Goal: Task Accomplishment & Management: Manage account settings

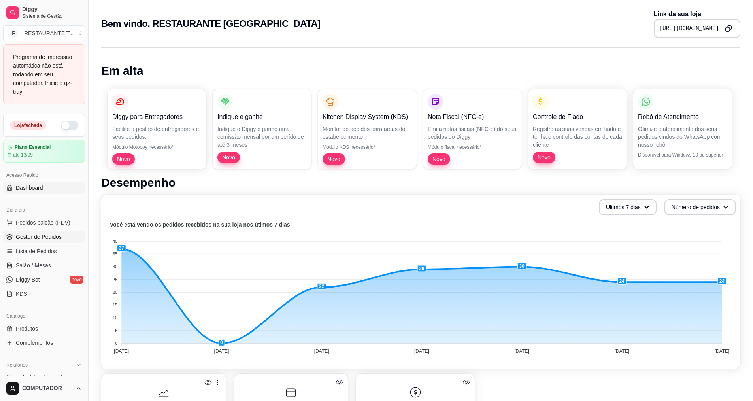
click at [36, 236] on span "Gestor de Pedidos" at bounding box center [39, 237] width 46 height 8
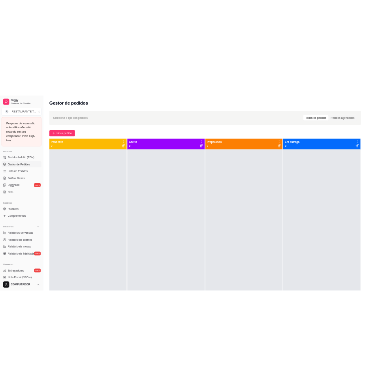
scroll to position [79, 0]
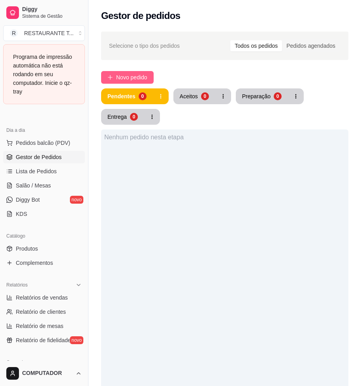
click at [132, 79] on span "Novo pedido" at bounding box center [131, 77] width 31 height 9
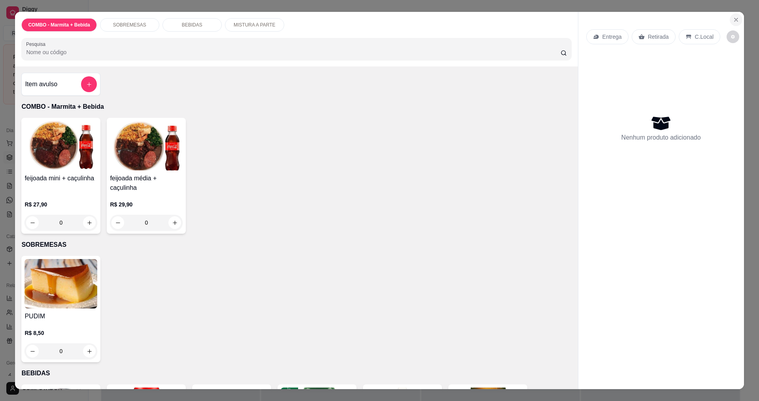
click at [734, 19] on icon "Close" at bounding box center [735, 19] width 3 height 3
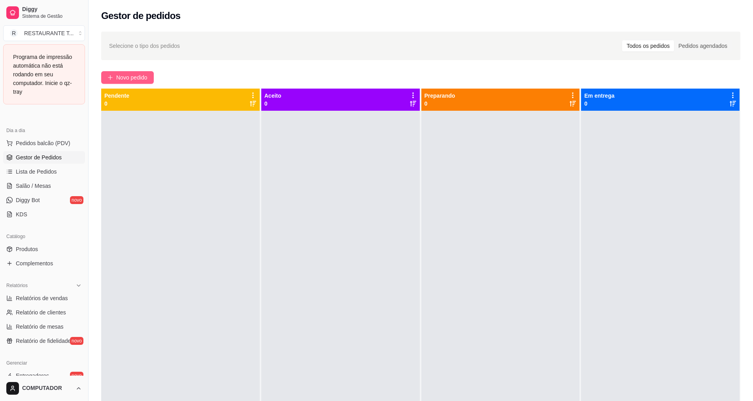
click at [139, 78] on span "Novo pedido" at bounding box center [131, 77] width 31 height 9
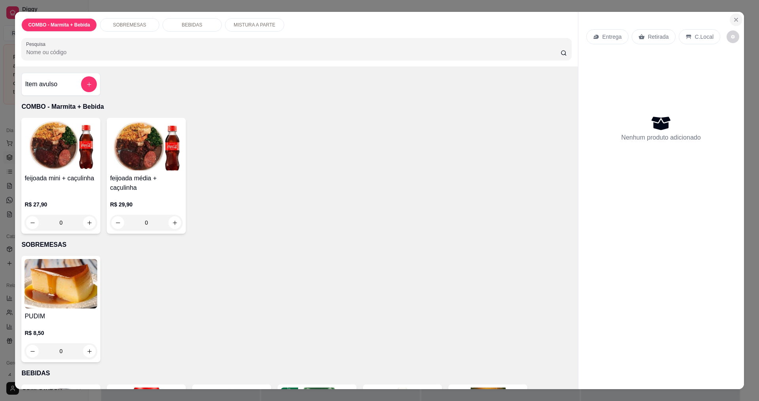
click at [734, 19] on icon "Close" at bounding box center [735, 19] width 3 height 3
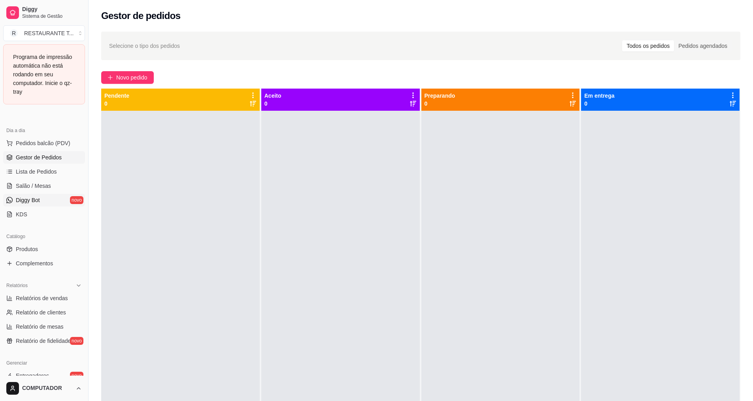
click at [49, 198] on link "Diggy Bot novo" at bounding box center [44, 200] width 82 height 13
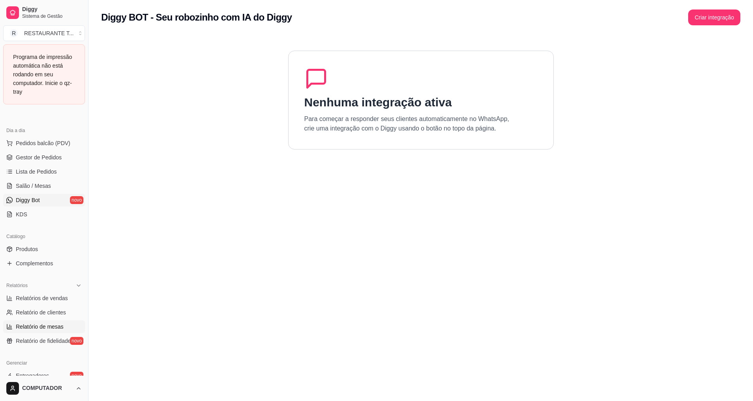
click at [53, 326] on span "Relatório de mesas" at bounding box center [40, 326] width 48 height 8
select select "TOTAL_OF_ORDERS"
select select "7"
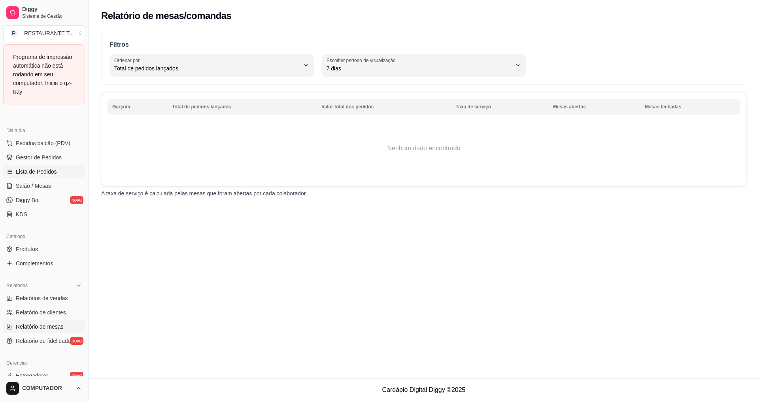
click at [59, 176] on link "Lista de Pedidos" at bounding box center [44, 171] width 82 height 13
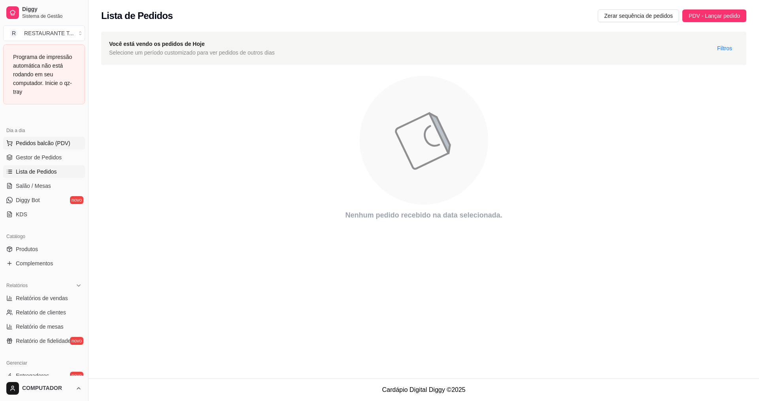
click at [60, 144] on span "Pedidos balcão (PDV)" at bounding box center [43, 143] width 55 height 8
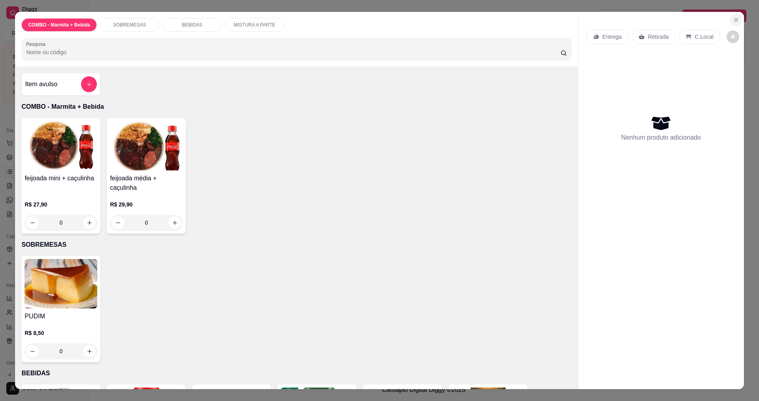
click at [733, 17] on icon "Close" at bounding box center [736, 20] width 6 height 6
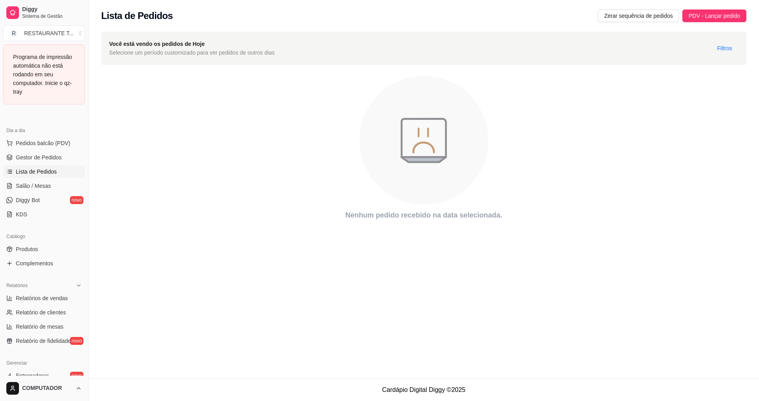
drag, startPoint x: 87, startPoint y: 119, endPoint x: 104, endPoint y: 121, distance: 16.7
click at [104, 121] on div "Diggy Sistema de Gestão R RESTAURANTE T ... Programa de impressão automática nã…" at bounding box center [379, 200] width 759 height 401
drag, startPoint x: 88, startPoint y: 131, endPoint x: 106, endPoint y: 134, distance: 18.1
click at [106, 134] on div "Diggy Sistema de Gestão R RESTAURANTE T ... Programa de impressão automática nã…" at bounding box center [379, 200] width 759 height 401
click at [40, 269] on link "Complementos" at bounding box center [44, 263] width 82 height 13
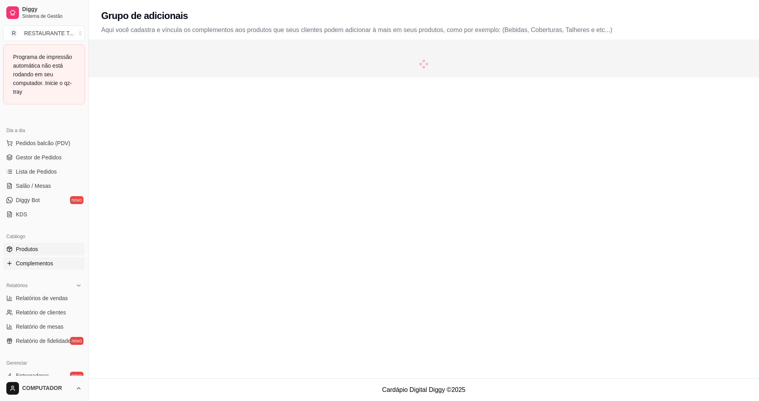
click at [40, 256] on ul "Produtos Complementos" at bounding box center [44, 256] width 82 height 27
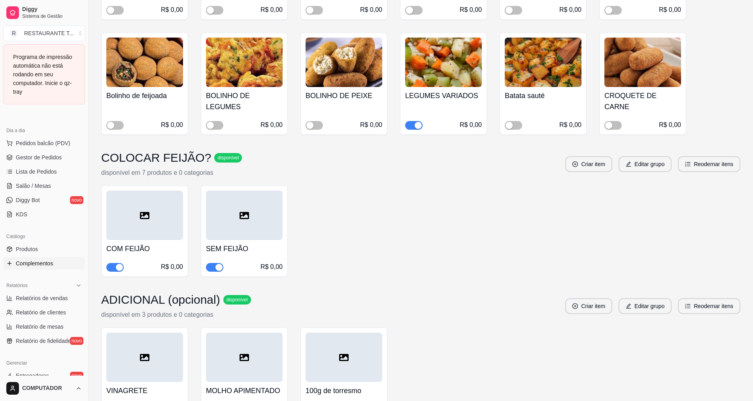
scroll to position [988, 0]
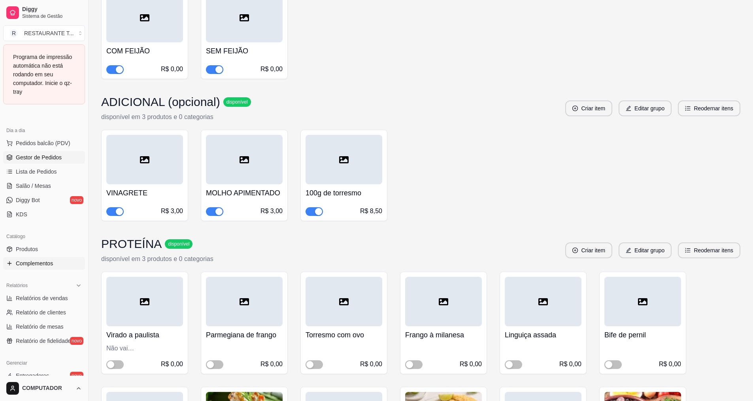
click at [34, 153] on span "Gestor de Pedidos" at bounding box center [39, 157] width 46 height 8
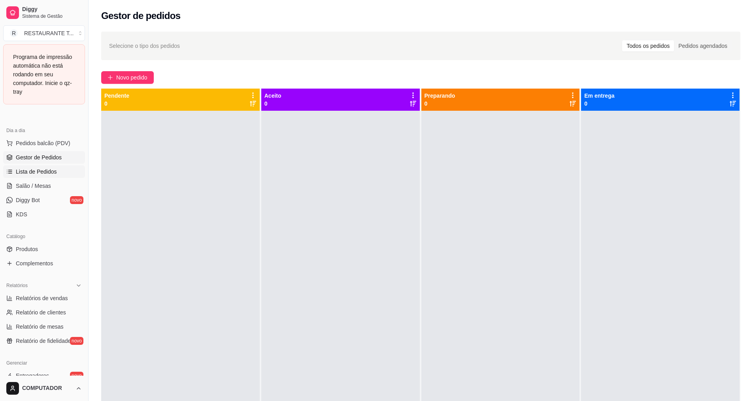
click at [56, 169] on link "Lista de Pedidos" at bounding box center [44, 171] width 82 height 13
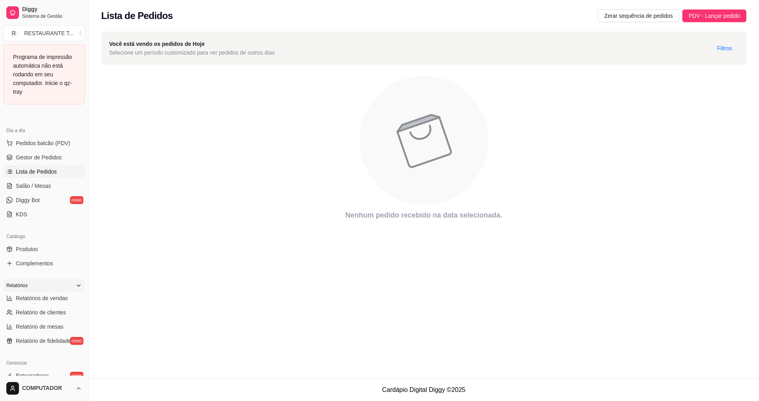
click at [75, 286] on icon at bounding box center [78, 285] width 6 height 6
click at [68, 287] on div "Relatórios" at bounding box center [44, 285] width 82 height 13
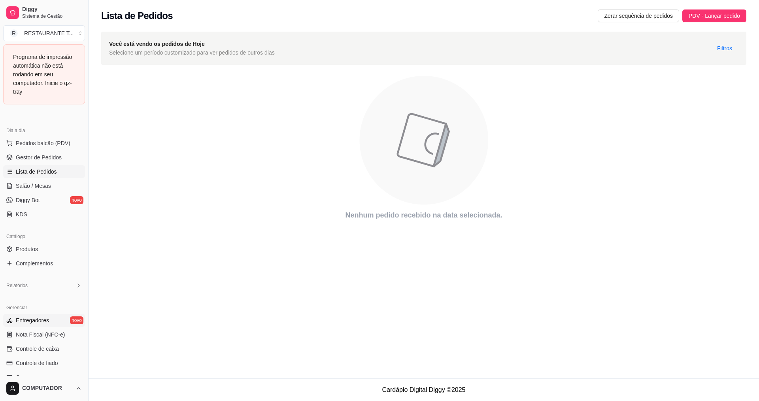
click at [49, 317] on link "Entregadores novo" at bounding box center [44, 320] width 82 height 13
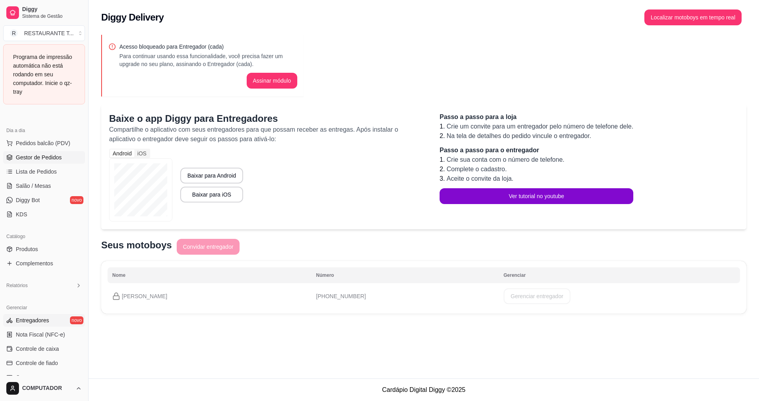
click at [57, 156] on span "Gestor de Pedidos" at bounding box center [39, 157] width 46 height 8
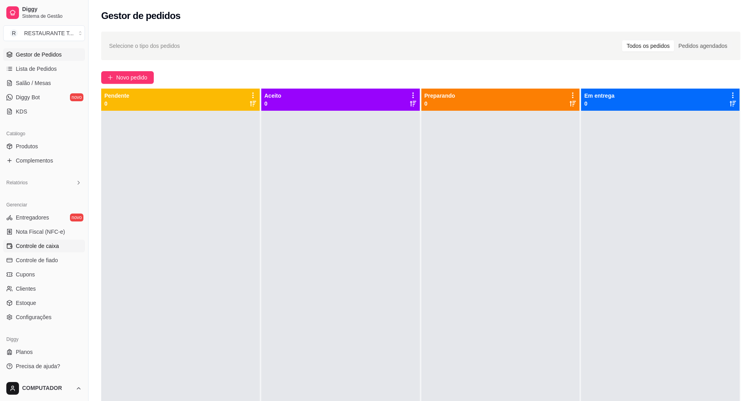
click at [66, 248] on link "Controle de caixa" at bounding box center [44, 245] width 82 height 13
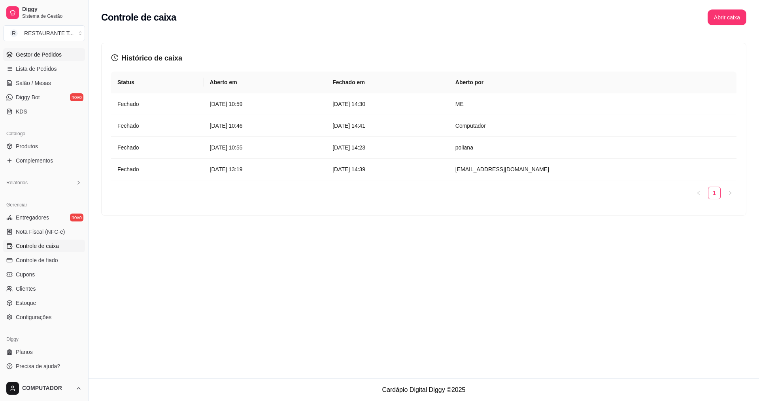
click at [60, 60] on link "Gestor de Pedidos" at bounding box center [44, 54] width 82 height 13
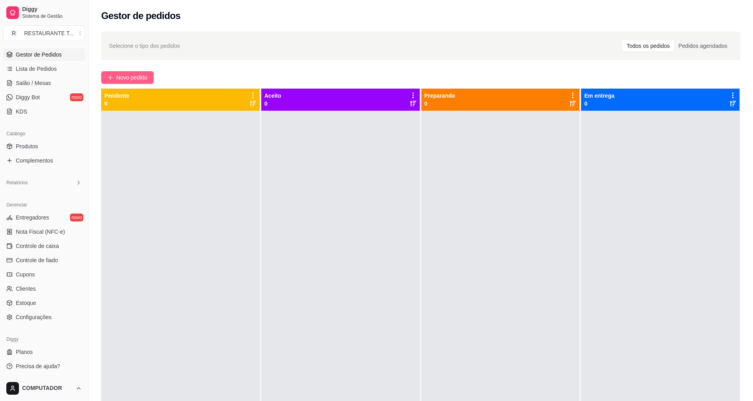
click at [116, 77] on span "Novo pedido" at bounding box center [131, 77] width 31 height 9
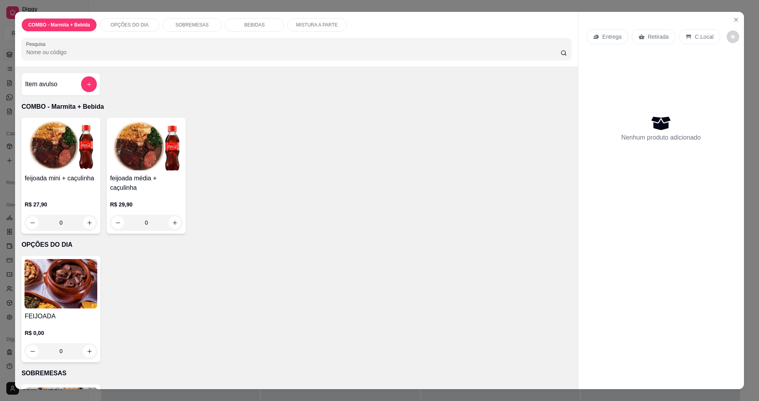
click at [127, 27] on p "OPÇÕES DO DIA" at bounding box center [130, 25] width 38 height 6
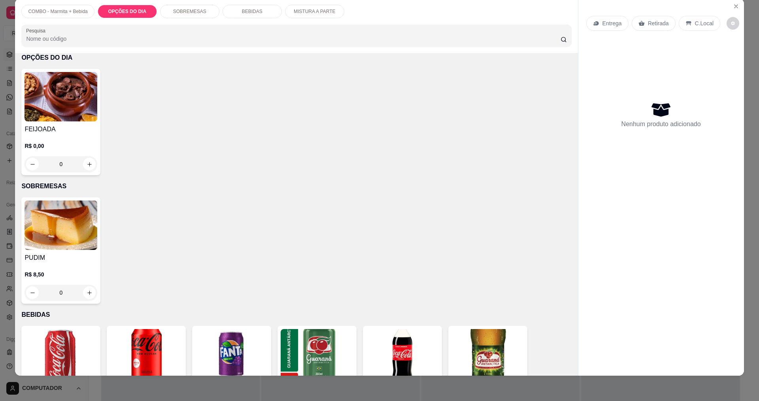
scroll to position [94, 0]
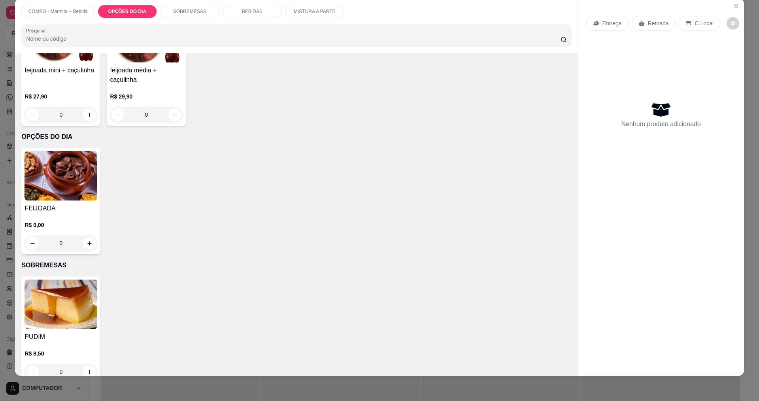
click at [90, 241] on div "0" at bounding box center [60, 243] width 73 height 16
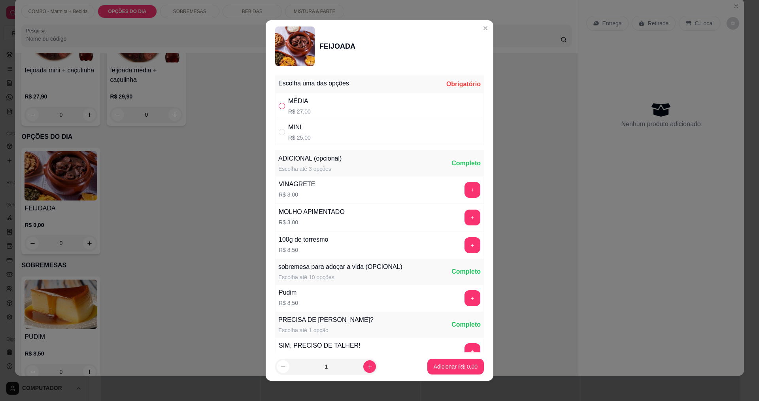
click at [279, 103] on input "" at bounding box center [282, 106] width 6 height 6
radio input "true"
click at [441, 363] on p "Adicionar R$ 27,00" at bounding box center [453, 366] width 47 height 8
type input "1"
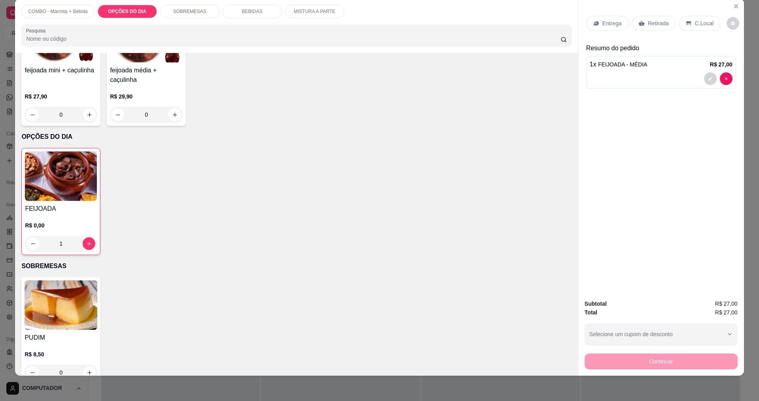
click at [603, 23] on p "Entrega" at bounding box center [611, 23] width 19 height 8
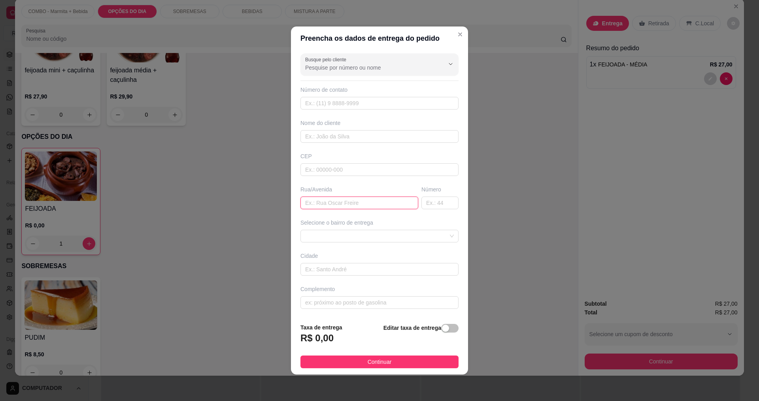
click at [348, 199] on input "text" at bounding box center [359, 202] width 118 height 13
type input "o"
type input "[PERSON_NAME]"
click at [358, 236] on span at bounding box center [379, 236] width 149 height 12
type input "550"
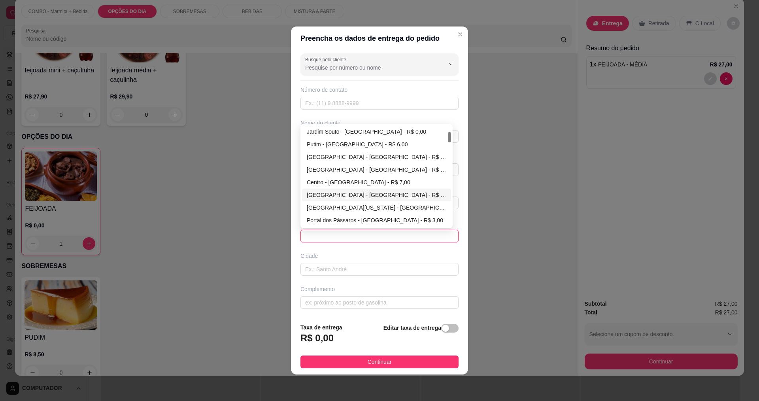
scroll to position [63, 0]
click at [317, 232] on span at bounding box center [379, 236] width 149 height 12
click at [343, 196] on div "Parque Santa Rita - São José dos Campos - R$ 0,00" at bounding box center [376, 194] width 139 height 9
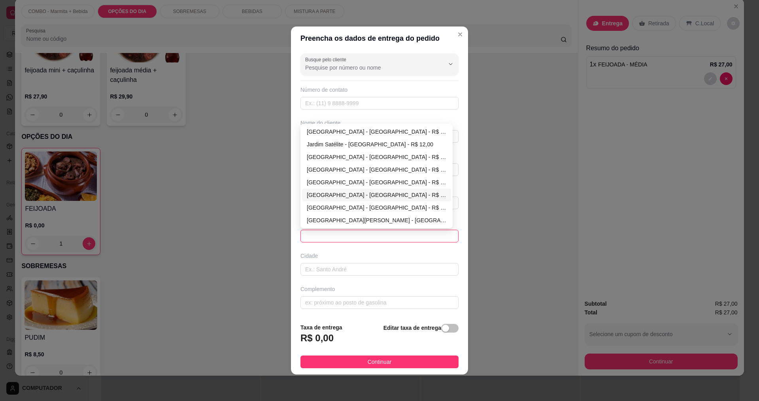
type input "[GEOGRAPHIC_DATA]"
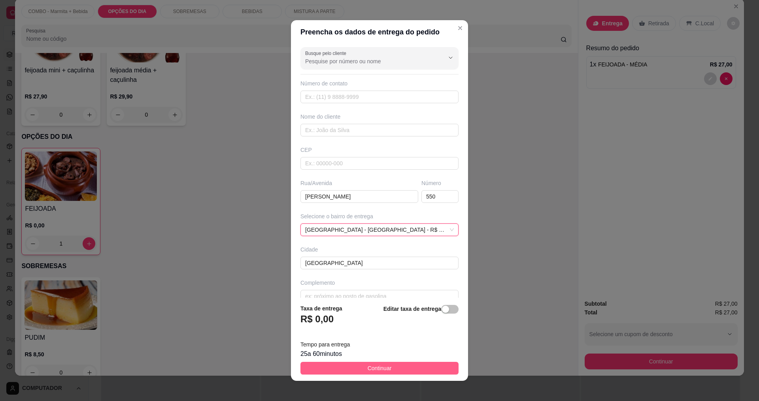
click at [367, 366] on span "Continuar" at bounding box center [379, 368] width 24 height 9
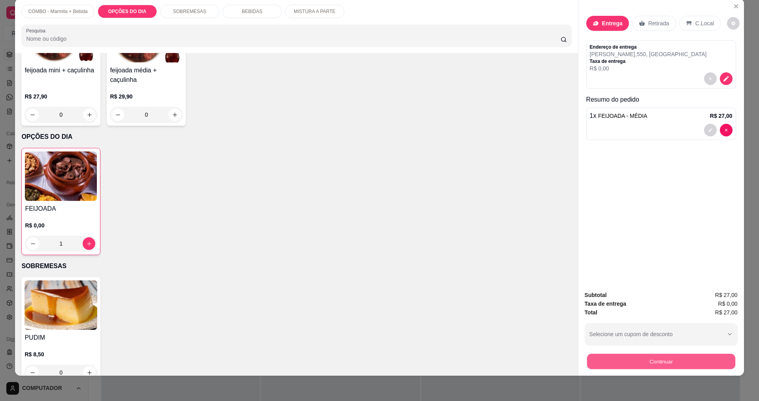
click at [633, 364] on button "Continuar" at bounding box center [660, 360] width 148 height 15
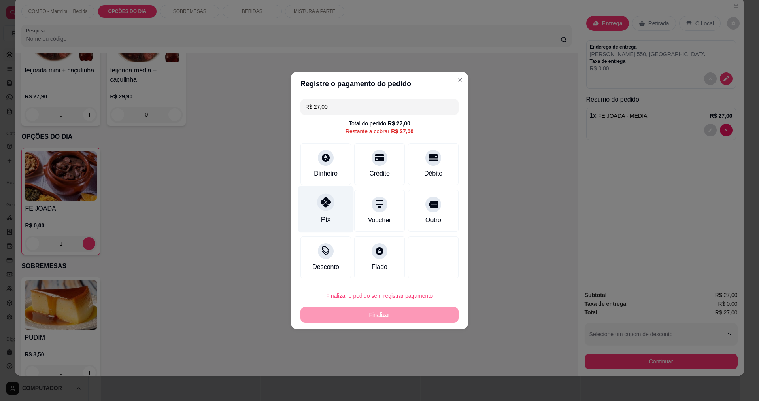
click at [334, 200] on div "Pix" at bounding box center [326, 209] width 56 height 46
type input "R$ 0,00"
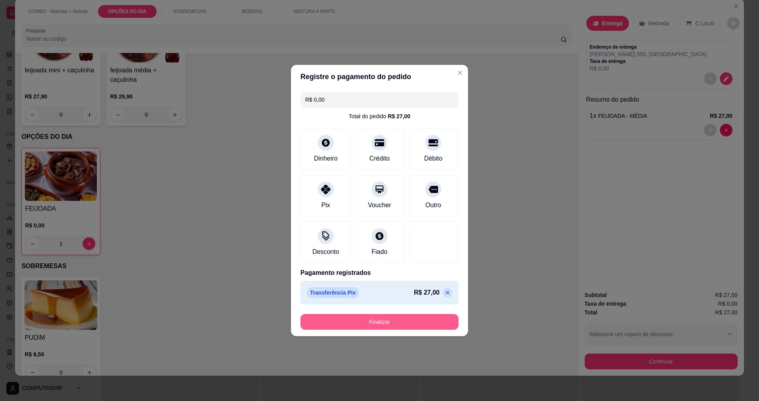
click at [378, 321] on button "Finalizar" at bounding box center [379, 322] width 158 height 16
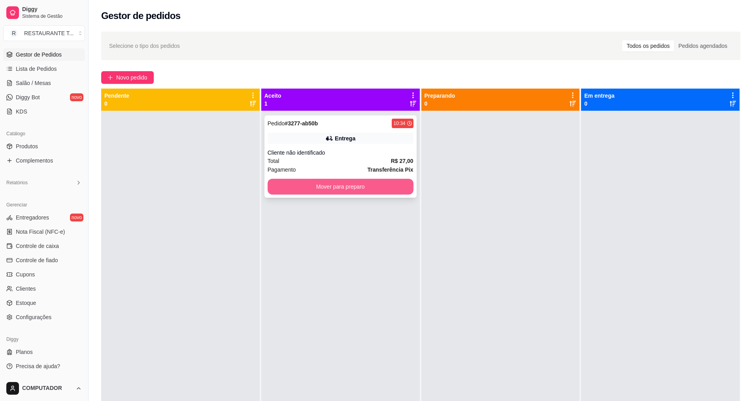
click at [359, 185] on button "Mover para preparo" at bounding box center [341, 187] width 146 height 16
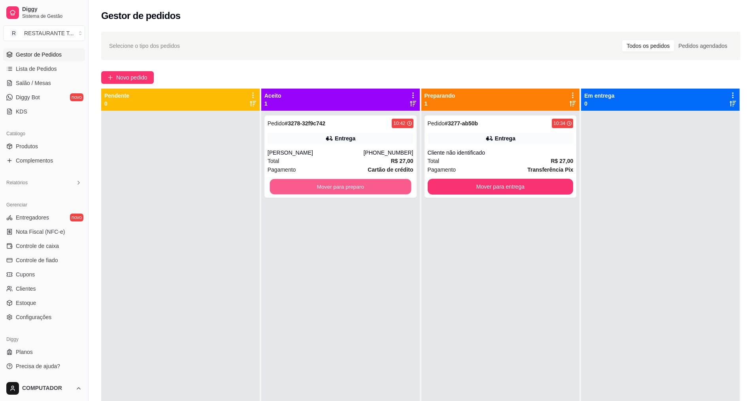
click at [359, 185] on button "Mover para preparo" at bounding box center [339, 186] width 141 height 15
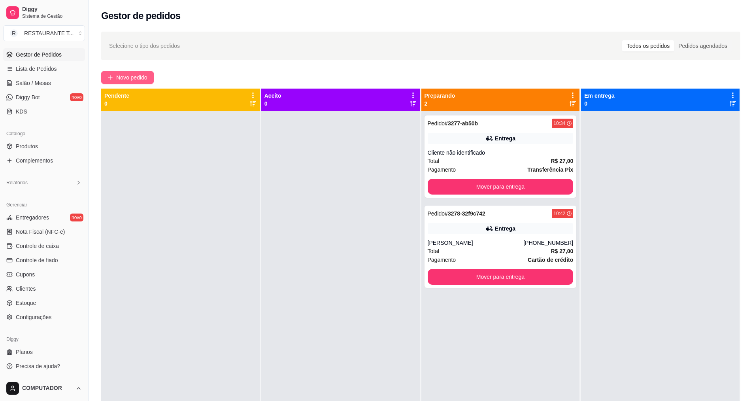
click at [132, 81] on span "Novo pedido" at bounding box center [131, 77] width 31 height 9
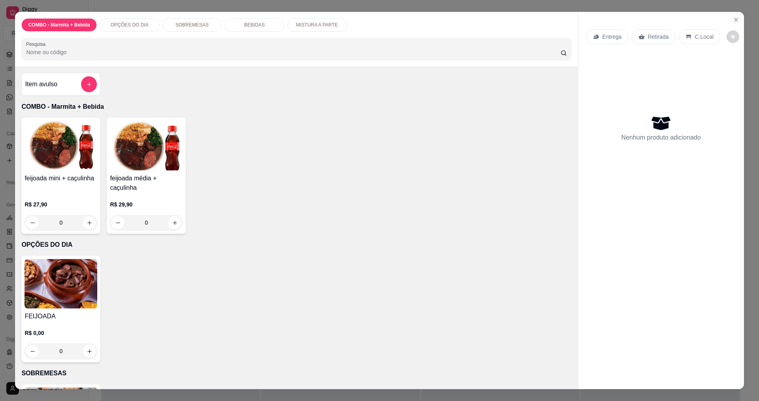
click at [305, 28] on div "MISTURA A PARTE" at bounding box center [316, 24] width 59 height 13
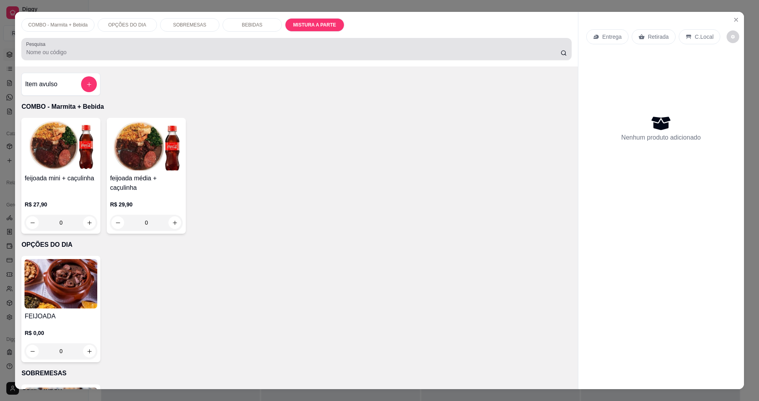
click at [58, 28] on p "COMBO - Marmita + Bebida" at bounding box center [57, 25] width 59 height 6
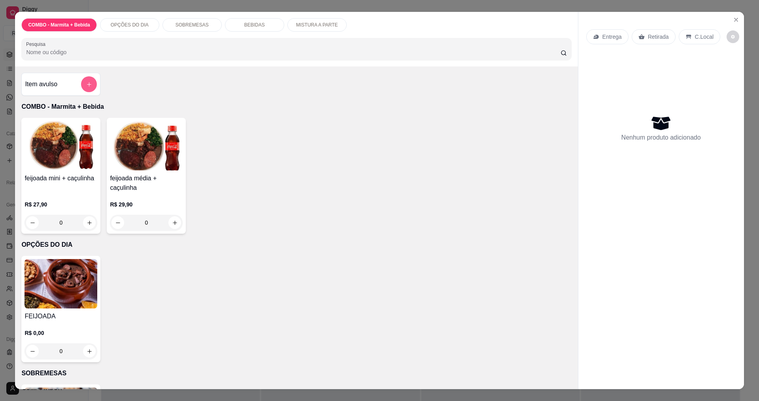
click at [86, 87] on icon "add-separate-item" at bounding box center [89, 84] width 6 height 6
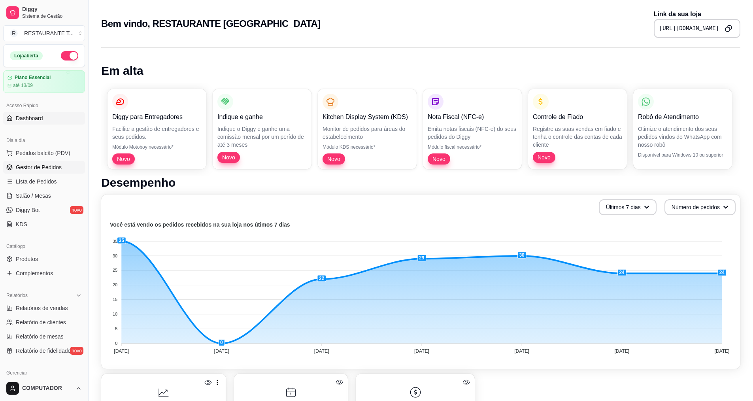
click at [57, 162] on link "Gestor de Pedidos" at bounding box center [44, 167] width 82 height 13
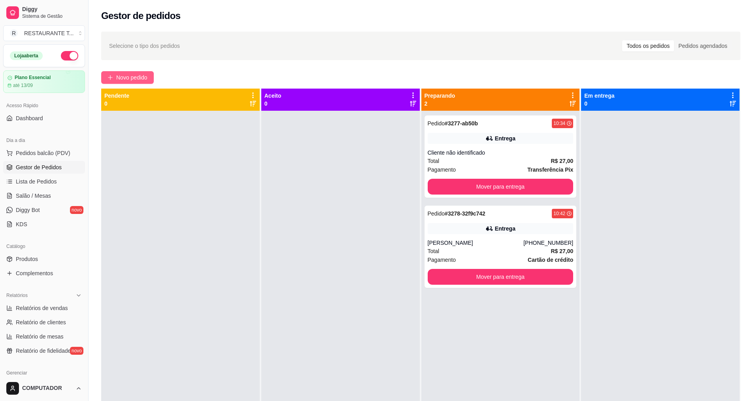
click at [135, 73] on span "Novo pedido" at bounding box center [131, 77] width 31 height 9
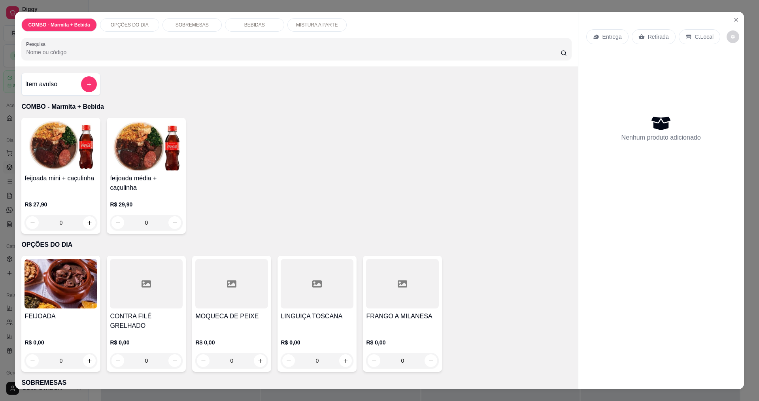
click at [169, 352] on div "0" at bounding box center [146, 360] width 73 height 16
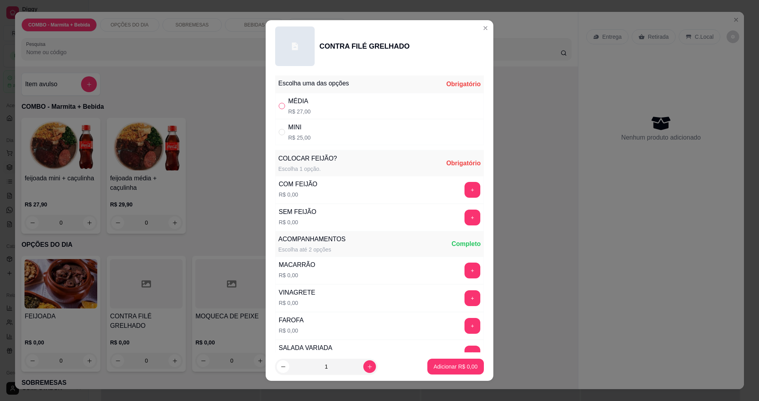
click at [279, 107] on input "" at bounding box center [282, 106] width 6 height 6
radio input "true"
click at [465, 189] on button "+" at bounding box center [472, 189] width 15 height 15
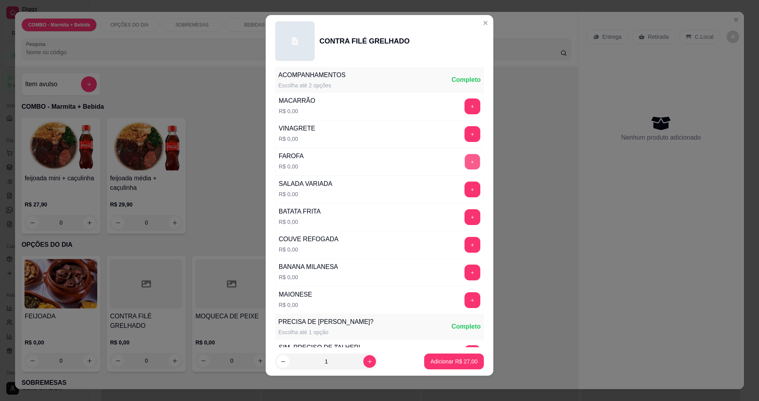
click at [465, 164] on button "+" at bounding box center [472, 161] width 15 height 15
click at [464, 272] on button "+" at bounding box center [472, 272] width 16 height 16
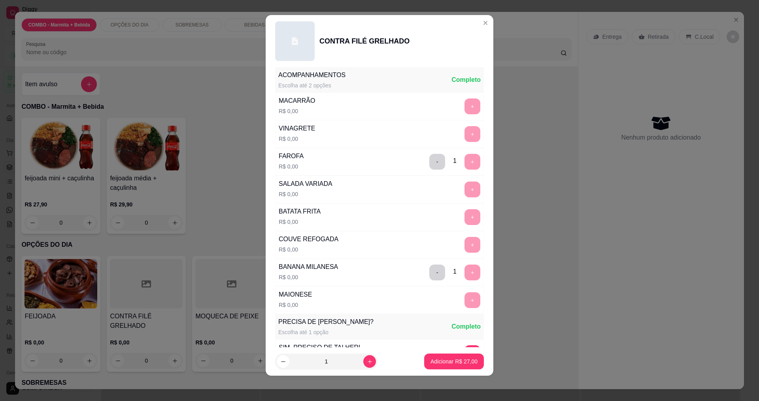
scroll to position [318, 0]
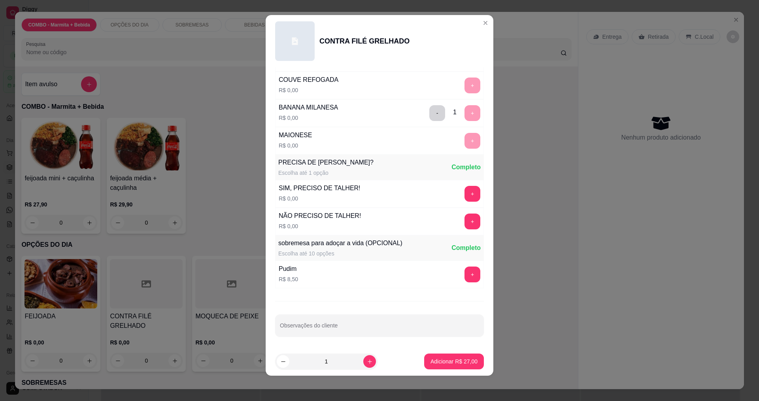
click at [426, 271] on div "Pudim R$ 8,50 +" at bounding box center [379, 274] width 209 height 28
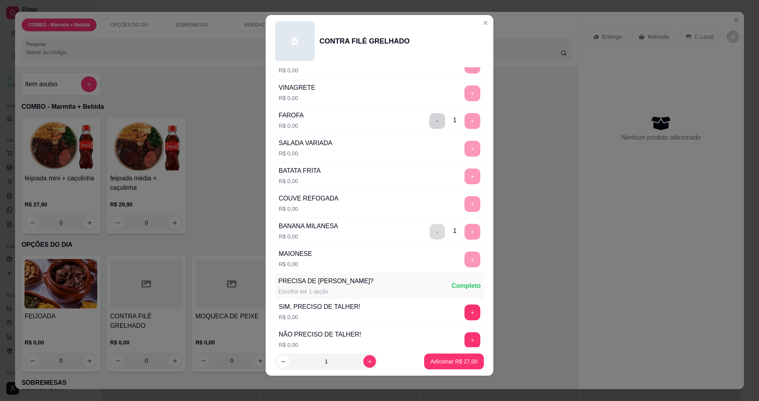
click at [430, 232] on button "-" at bounding box center [437, 231] width 15 height 15
click at [465, 178] on button "+" at bounding box center [472, 175] width 15 height 15
click at [450, 366] on button "Adicionar R$ 27,00" at bounding box center [454, 361] width 60 height 16
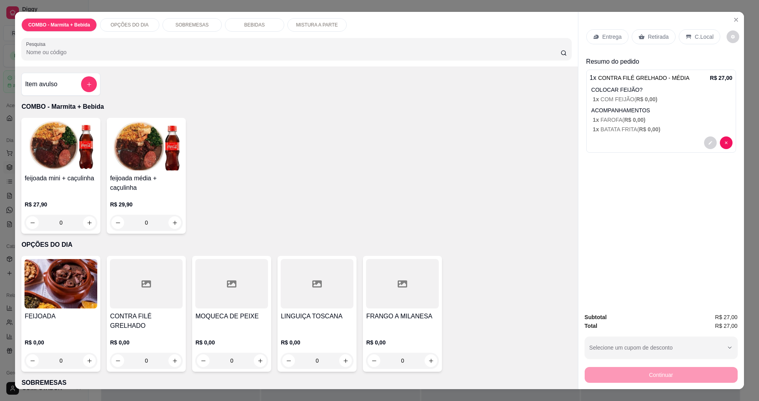
click at [615, 40] on p "Entrega" at bounding box center [611, 37] width 19 height 8
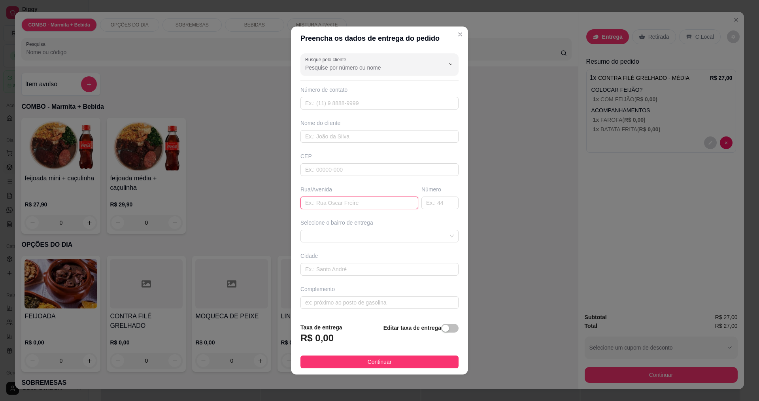
click at [345, 206] on input "text" at bounding box center [359, 202] width 118 height 13
type input "aviao tangara"
click at [348, 239] on span at bounding box center [379, 236] width 149 height 12
type input "60"
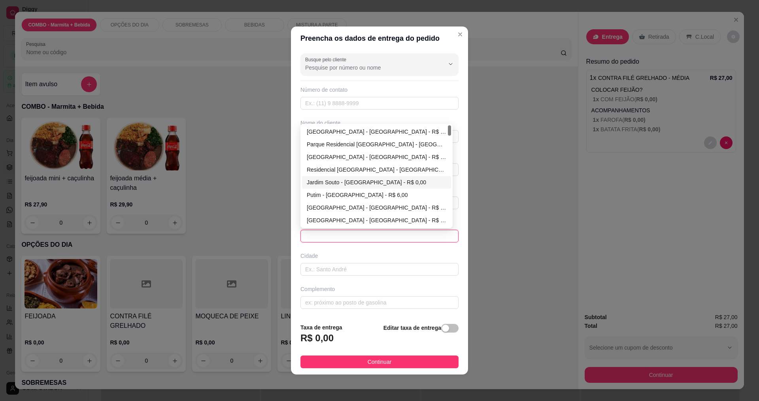
click at [335, 182] on div "Jardim Souto - [GEOGRAPHIC_DATA] - R$ 0,00" at bounding box center [376, 182] width 139 height 9
type input "[GEOGRAPHIC_DATA]"
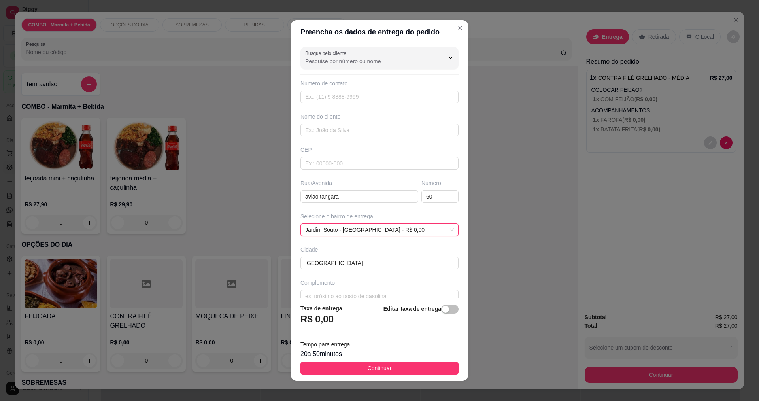
scroll to position [12, 0]
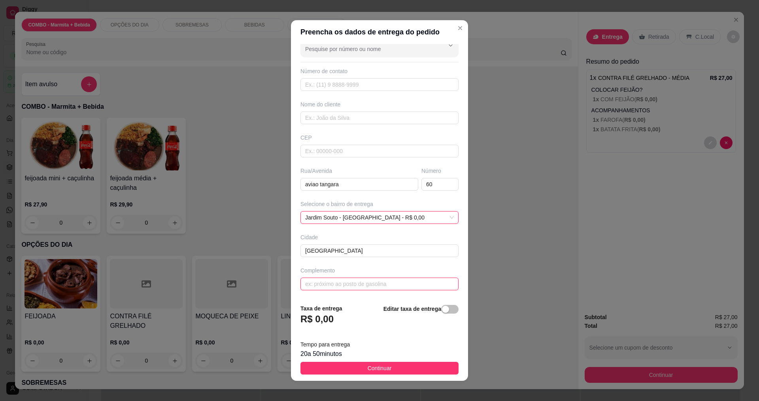
click at [369, 286] on input "text" at bounding box center [379, 283] width 158 height 13
type input "a"
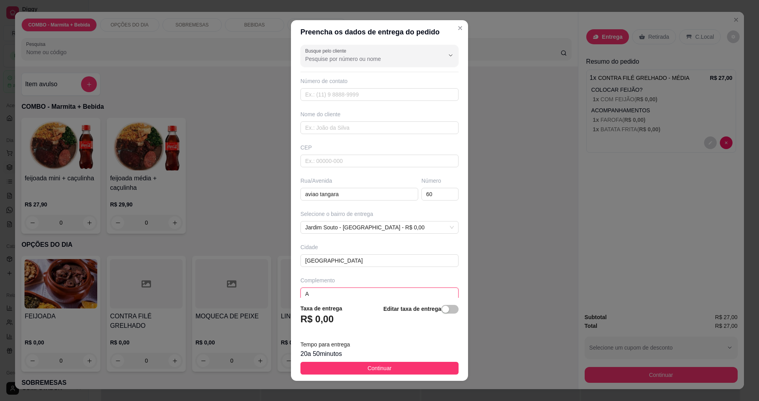
scroll to position [0, 0]
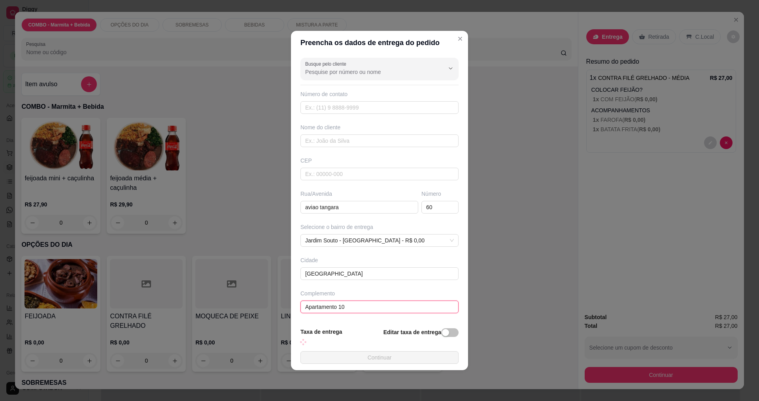
type input "Apartamento 102"
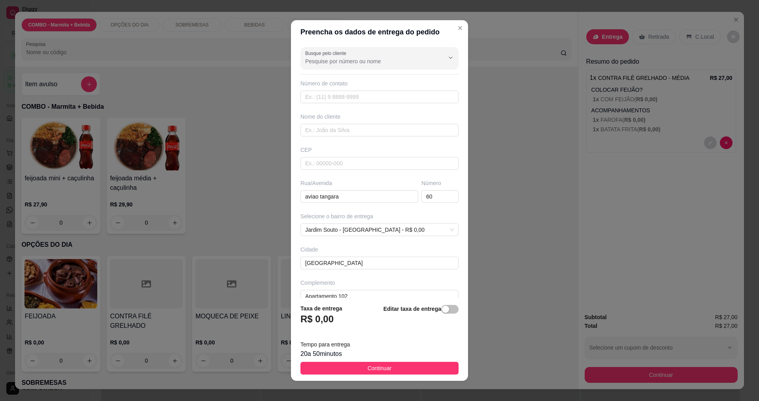
drag, startPoint x: 396, startPoint y: 368, endPoint x: 403, endPoint y: 367, distance: 7.5
click at [399, 368] on button "Continuar" at bounding box center [379, 368] width 158 height 13
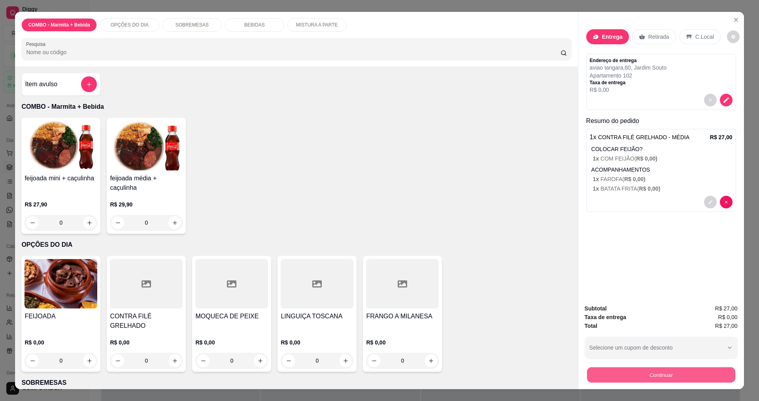
click at [608, 376] on button "Continuar" at bounding box center [660, 374] width 148 height 15
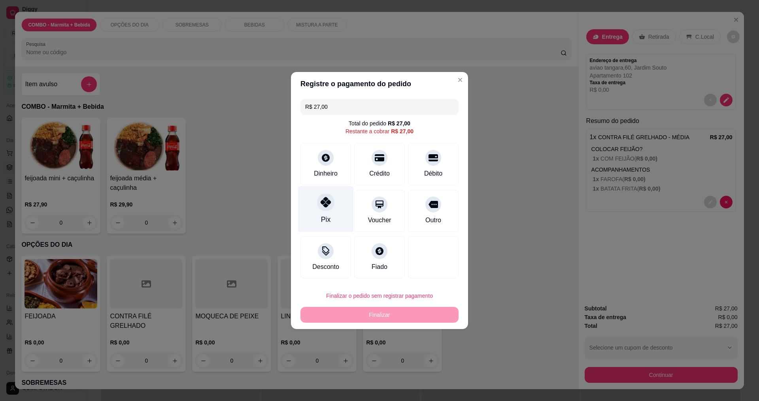
click at [313, 210] on div "Pix" at bounding box center [326, 209] width 56 height 46
type input "R$ 0,00"
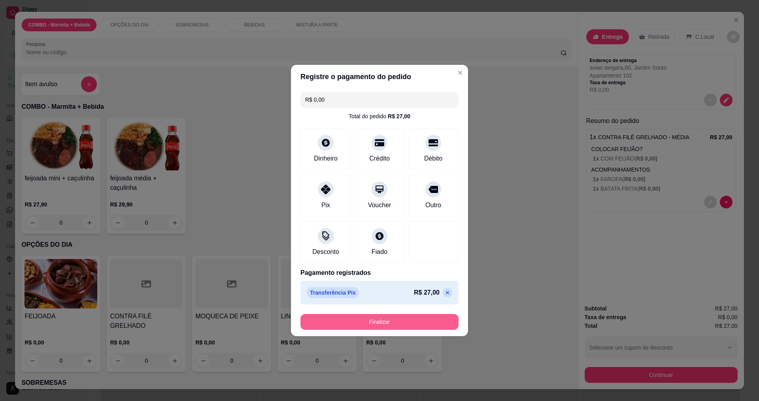
click at [366, 322] on button "Finalizar" at bounding box center [379, 322] width 158 height 16
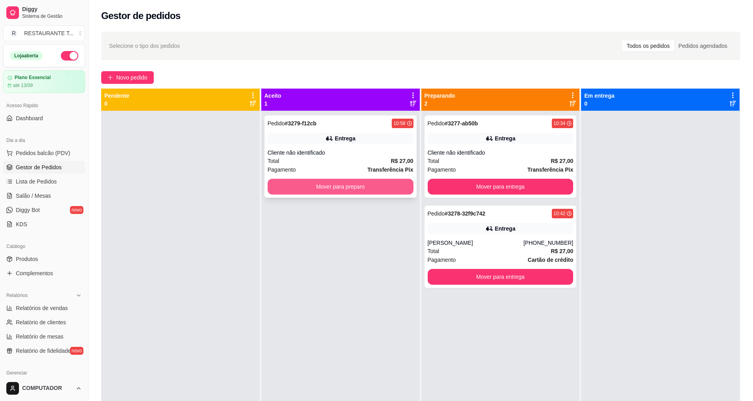
click at [314, 183] on button "Mover para preparo" at bounding box center [341, 187] width 146 height 16
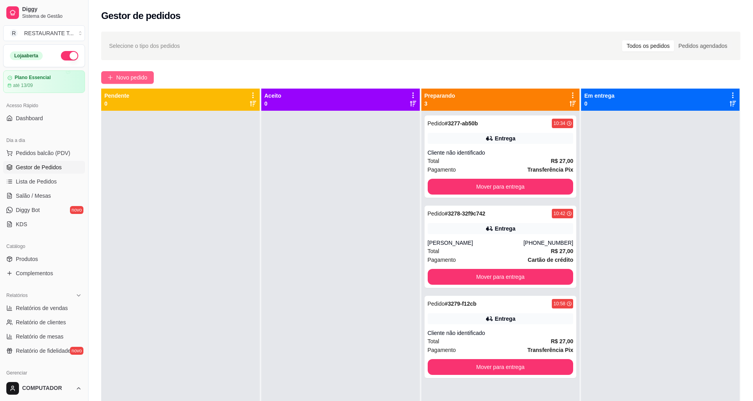
click at [109, 73] on button "Novo pedido" at bounding box center [127, 77] width 53 height 13
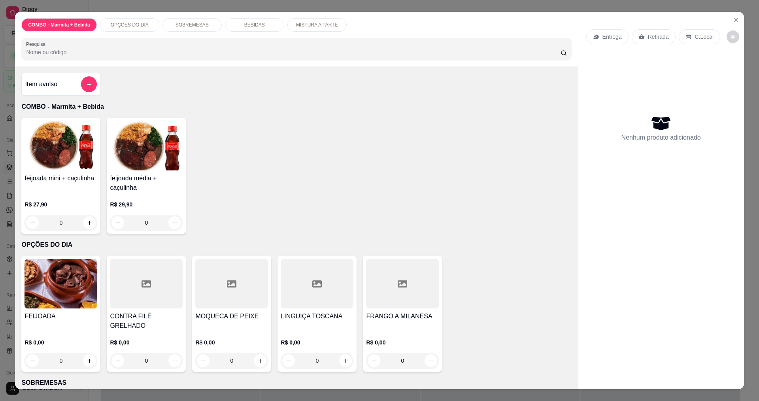
click at [88, 352] on div "0" at bounding box center [60, 360] width 73 height 16
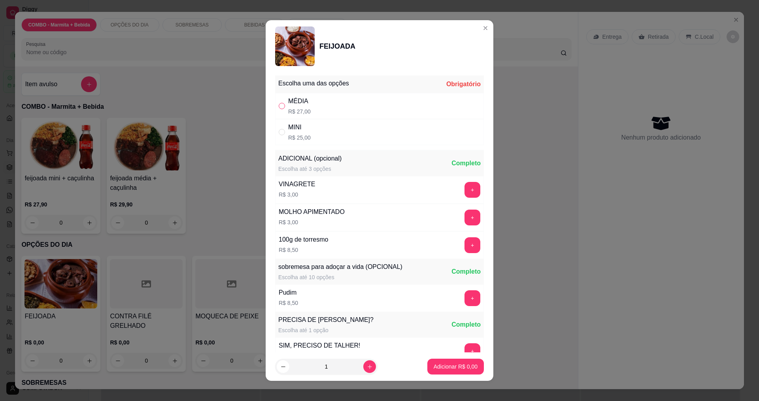
click at [279, 107] on input "" at bounding box center [282, 106] width 6 height 6
radio input "true"
click at [443, 365] on p "Adicionar R$ 27,00" at bounding box center [454, 367] width 46 height 8
type input "1"
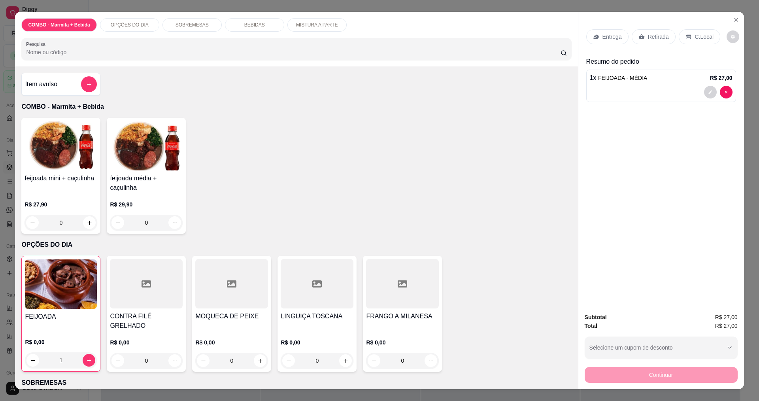
click at [605, 40] on p "Entrega" at bounding box center [611, 37] width 19 height 8
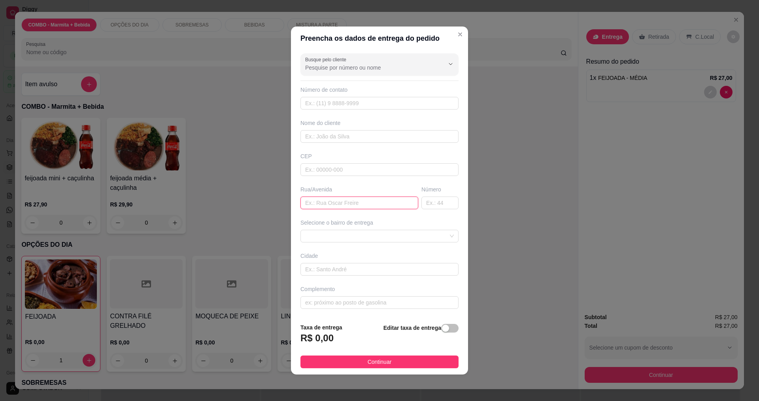
click at [340, 207] on input "text" at bounding box center [359, 202] width 118 height 13
type input "sagitario"
click at [356, 234] on span at bounding box center [379, 236] width 149 height 12
type input "214"
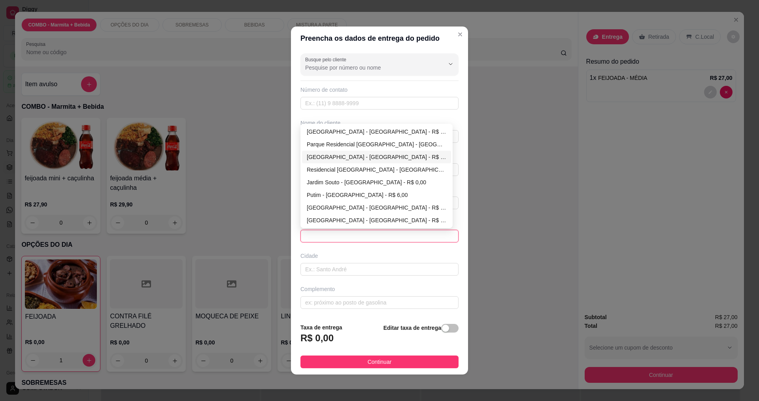
click at [332, 154] on div "Jardim da Granja - São José dos Campos - R$ 0,00" at bounding box center [376, 157] width 139 height 9
type input "[GEOGRAPHIC_DATA]"
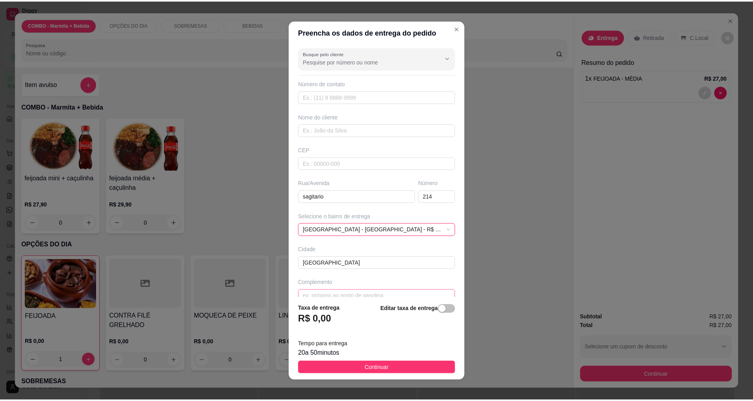
scroll to position [12, 0]
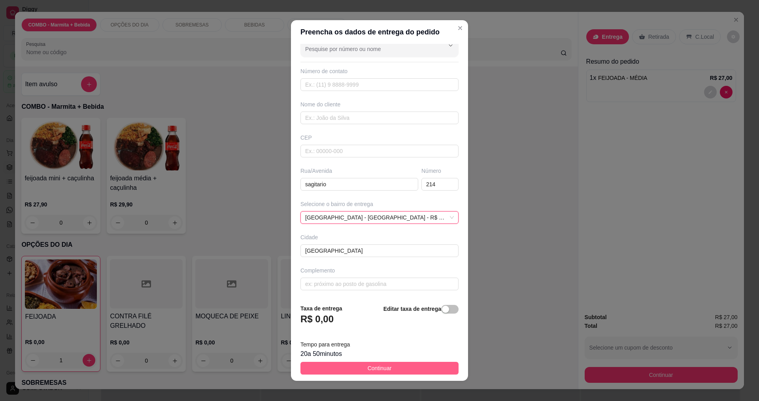
click at [367, 372] on span "Continuar" at bounding box center [379, 368] width 24 height 9
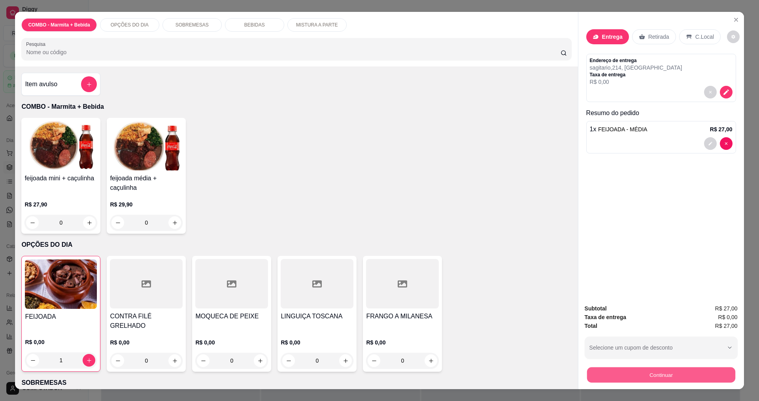
click at [623, 379] on button "Continuar" at bounding box center [660, 374] width 148 height 15
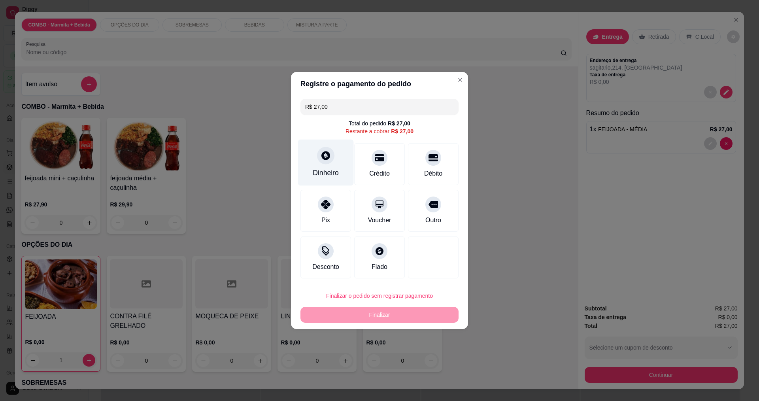
click at [337, 163] on div "Dinheiro" at bounding box center [326, 162] width 56 height 46
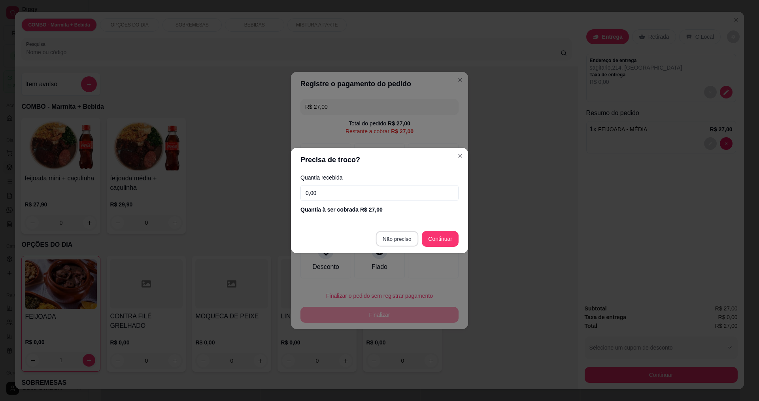
type input "R$ 0,00"
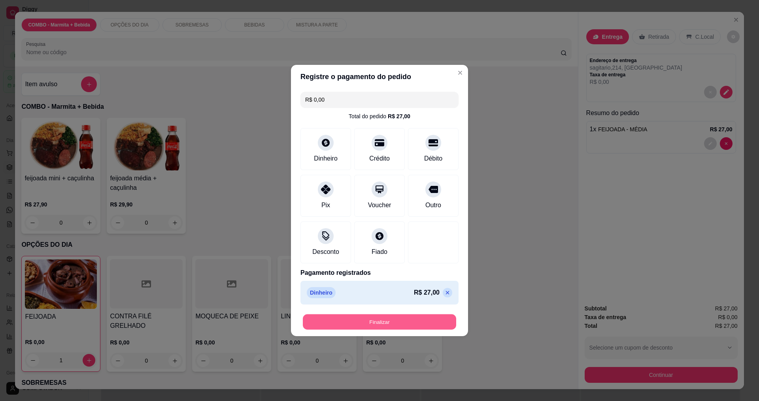
click at [377, 327] on button "Finalizar" at bounding box center [379, 321] width 153 height 15
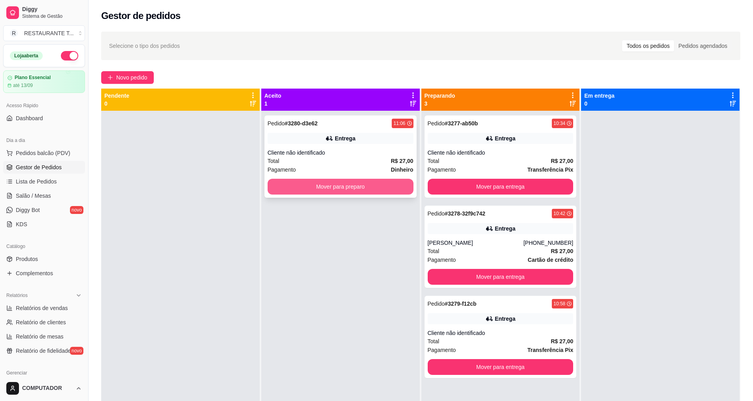
click at [386, 184] on button "Mover para preparo" at bounding box center [341, 187] width 146 height 16
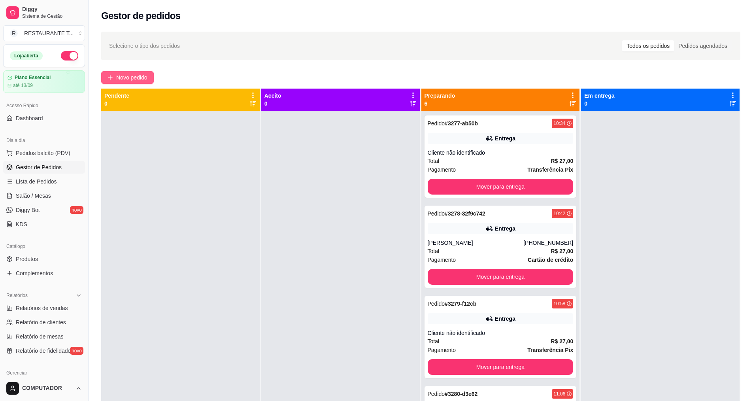
click at [133, 75] on span "Novo pedido" at bounding box center [131, 77] width 31 height 9
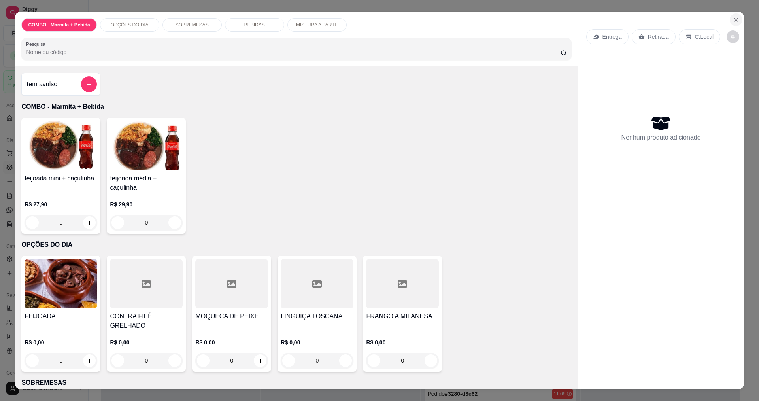
click at [735, 20] on icon "Close" at bounding box center [736, 20] width 6 height 6
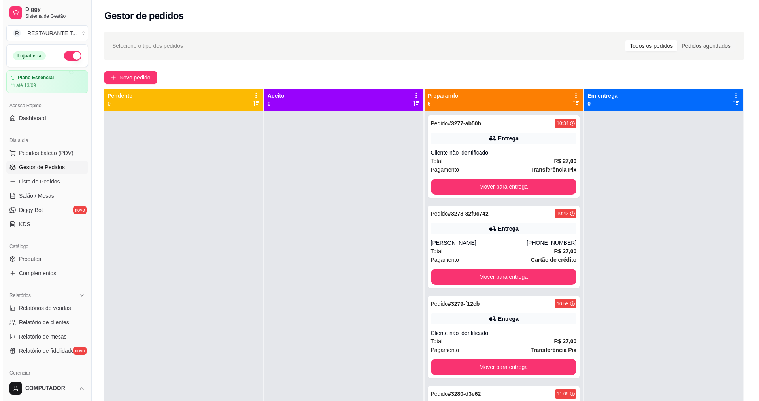
scroll to position [22, 0]
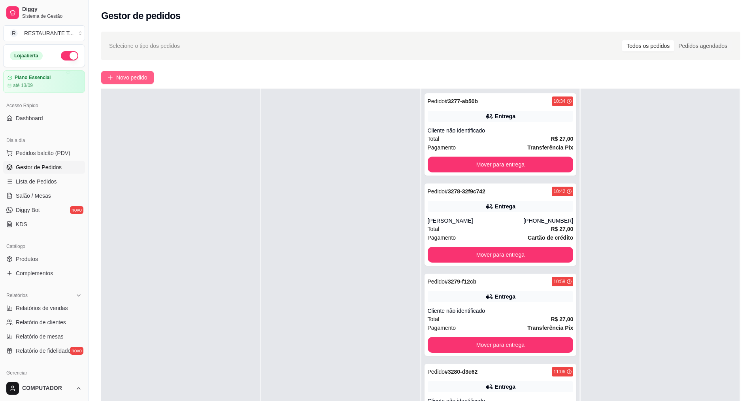
click at [146, 79] on span "Novo pedido" at bounding box center [131, 77] width 31 height 9
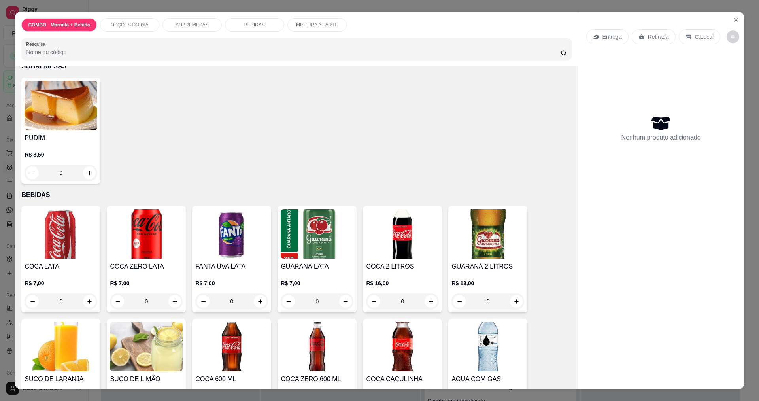
scroll to position [574, 0]
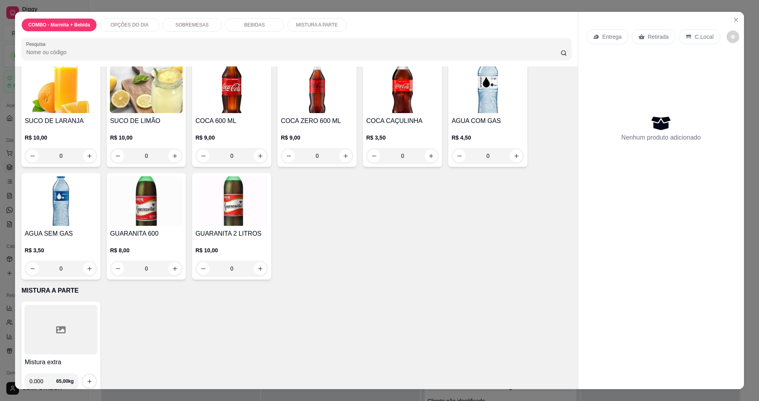
click at [48, 373] on input "0.000" at bounding box center [42, 381] width 27 height 16
type input "0.308"
click at [87, 378] on icon "increase-product-quantity" at bounding box center [90, 381] width 6 height 6
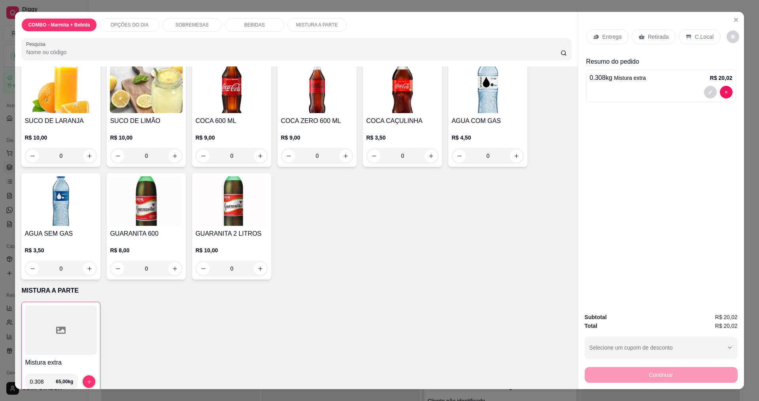
click at [608, 40] on p "Entrega" at bounding box center [611, 37] width 19 height 8
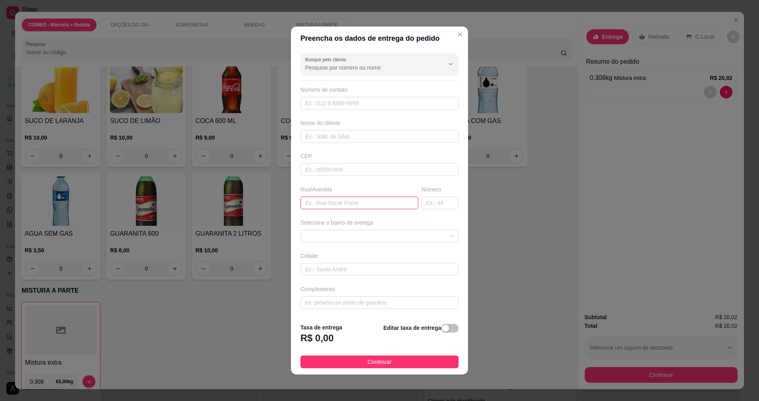
click at [347, 200] on input "text" at bounding box center [359, 202] width 118 height 13
type input "rai modas"
click at [427, 364] on button "Continuar" at bounding box center [379, 361] width 158 height 13
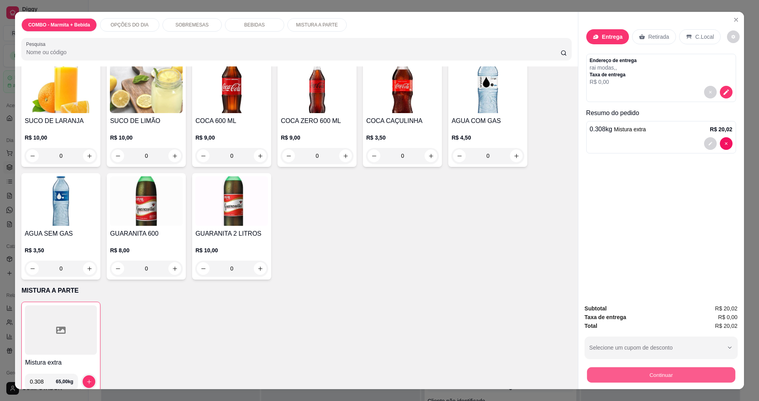
click at [647, 373] on button "Continuar" at bounding box center [660, 374] width 148 height 15
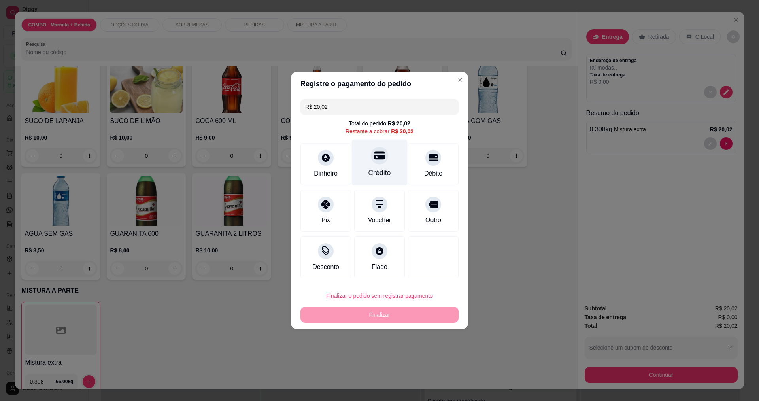
click at [382, 168] on div "Crédito" at bounding box center [379, 173] width 23 height 10
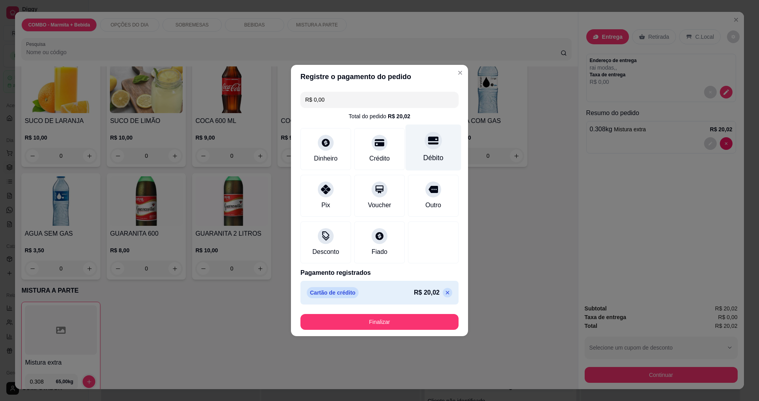
click at [424, 169] on div "Débito" at bounding box center [433, 147] width 56 height 46
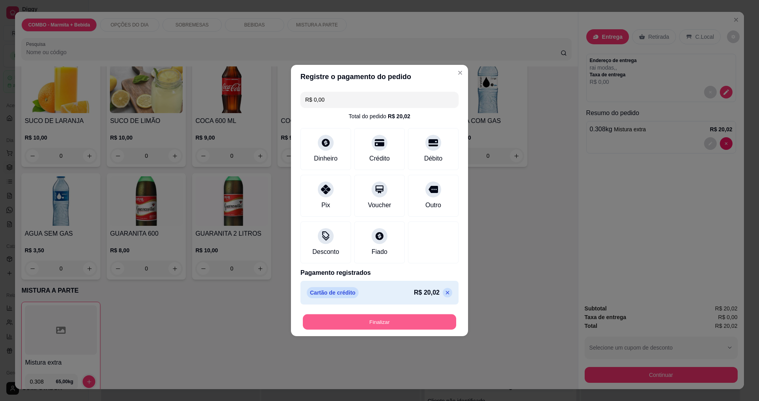
click at [420, 326] on button "Finalizar" at bounding box center [379, 321] width 153 height 15
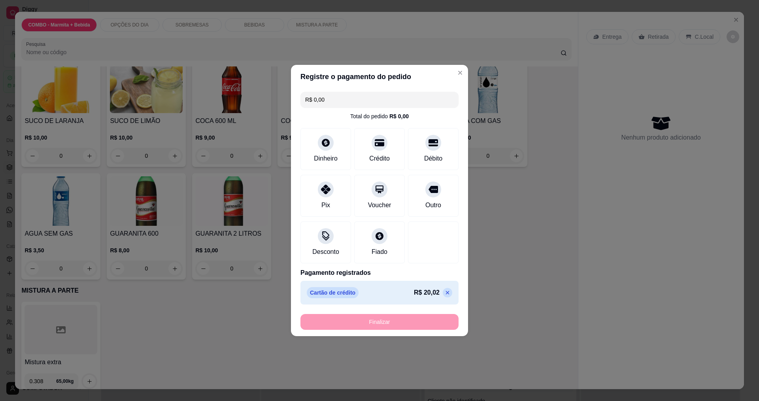
type input "-R$ 20,02"
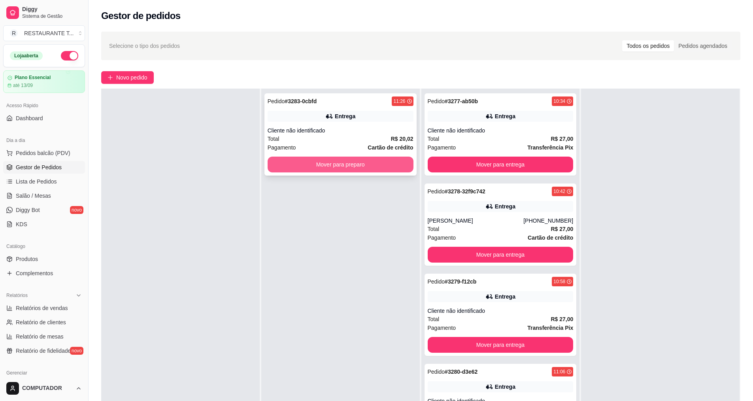
click at [319, 161] on button "Mover para preparo" at bounding box center [341, 164] width 146 height 16
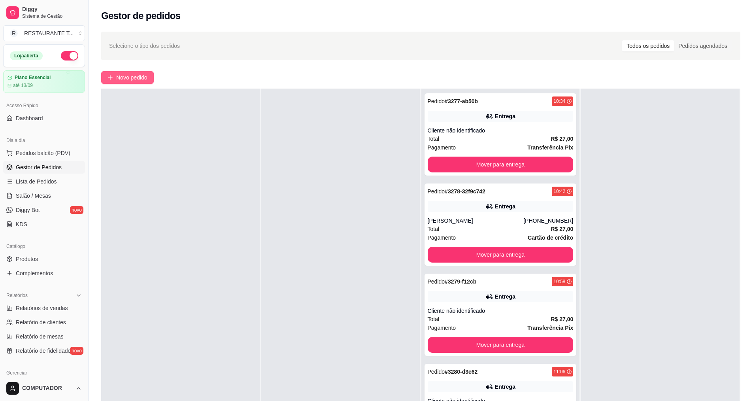
click at [115, 78] on button "Novo pedido" at bounding box center [127, 77] width 53 height 13
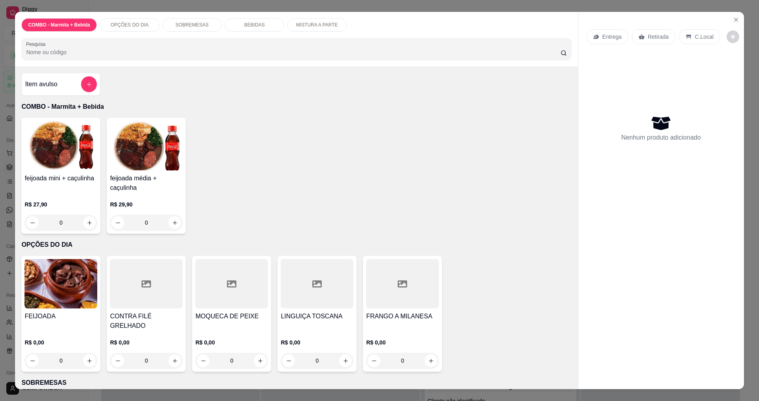
click at [344, 352] on div "0" at bounding box center [317, 360] width 73 height 16
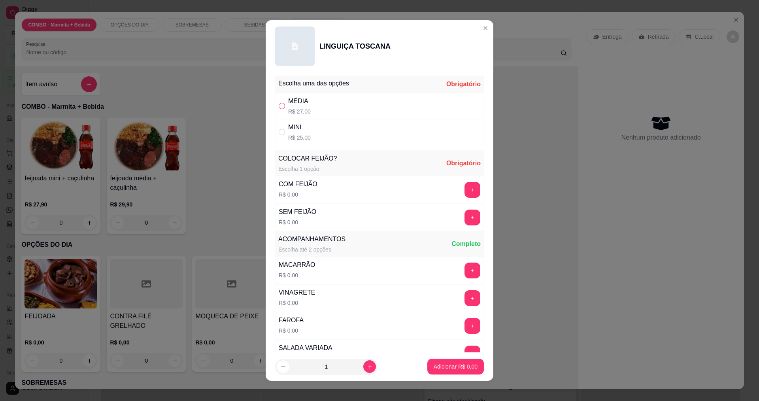
click at [279, 106] on input "" at bounding box center [282, 106] width 6 height 6
radio input "true"
click at [465, 192] on button "+" at bounding box center [472, 189] width 15 height 15
click at [441, 364] on p "Adicionar R$ 27,00" at bounding box center [453, 366] width 47 height 8
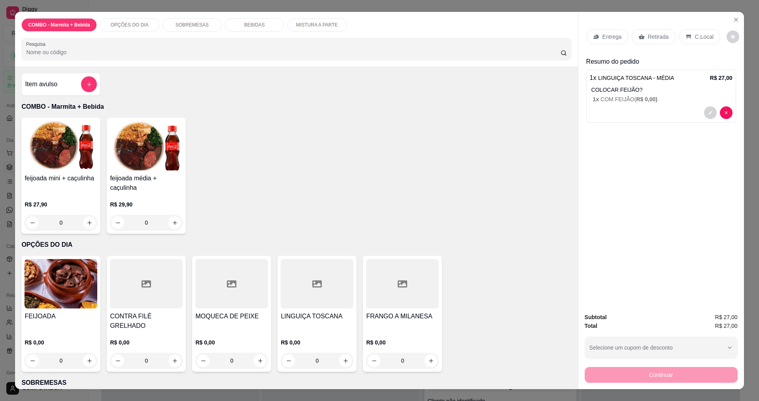
click at [441, 364] on div "Item avulso COMBO - Marmita + Bebida feijoada mini + caçulinha R$ 27,90 0 feijo…" at bounding box center [296, 227] width 562 height 322
click at [602, 33] on p "Entrega" at bounding box center [611, 37] width 19 height 8
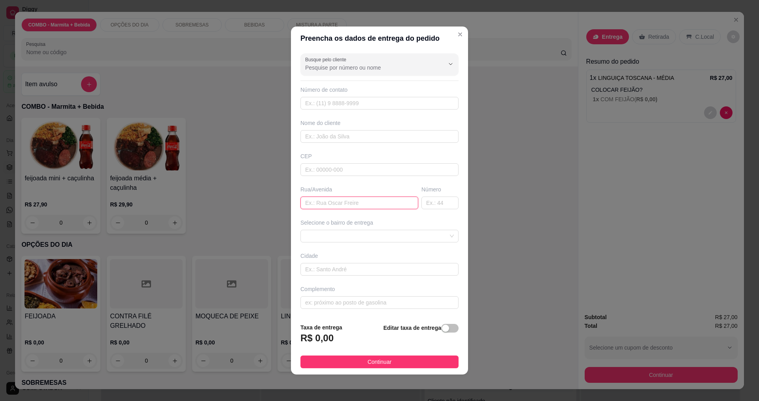
click at [335, 203] on input "text" at bounding box center [359, 202] width 118 height 13
type input "saturno"
type input "171"
click at [369, 361] on span "Continuar" at bounding box center [379, 361] width 24 height 9
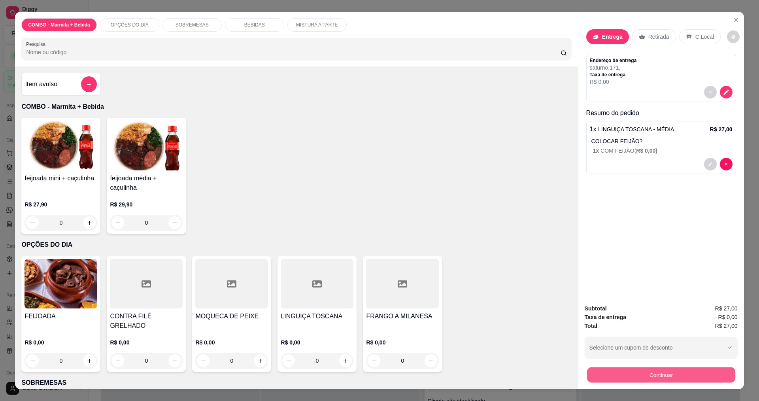
click at [604, 379] on button "Continuar" at bounding box center [660, 374] width 148 height 15
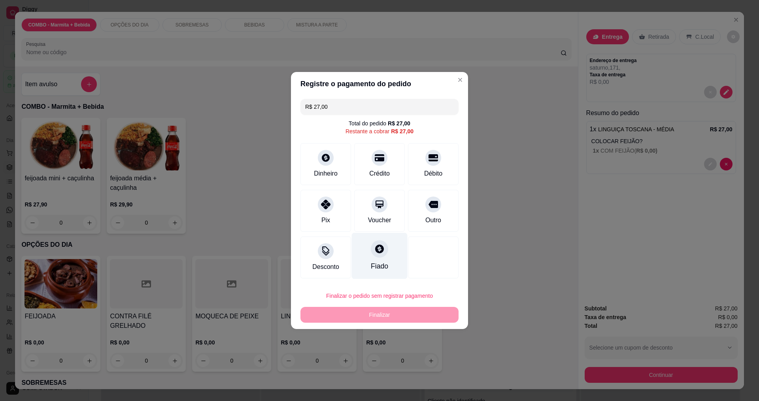
click at [380, 269] on div "Fiado" at bounding box center [379, 266] width 17 height 10
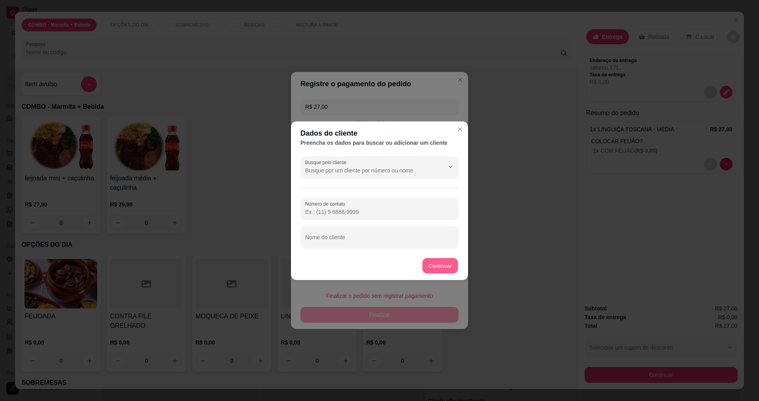
click at [430, 267] on button "Continuar" at bounding box center [440, 265] width 36 height 15
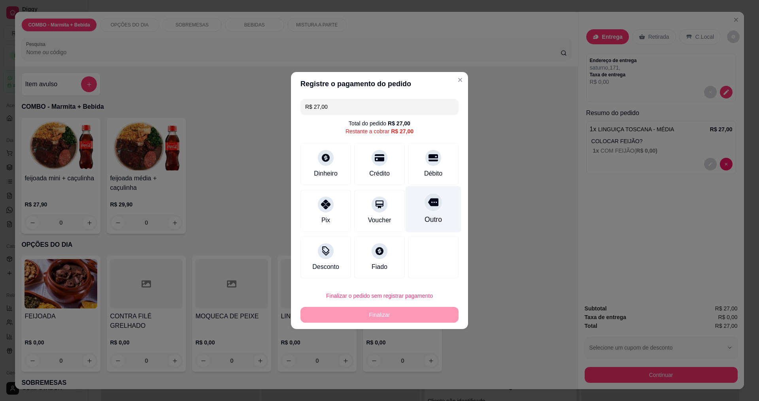
click at [426, 196] on div at bounding box center [432, 201] width 17 height 17
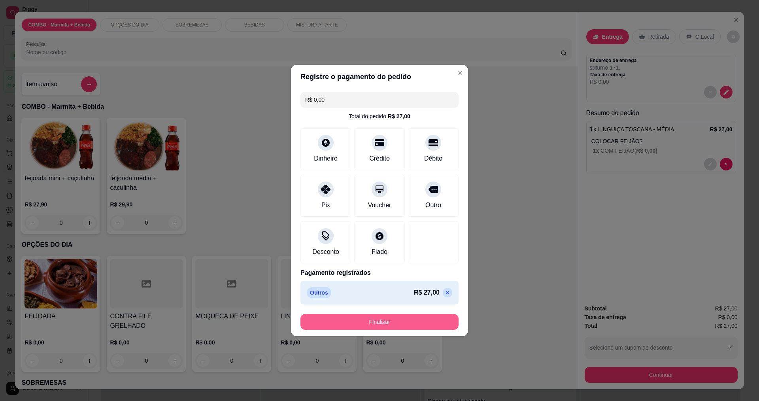
click at [396, 320] on button "Finalizar" at bounding box center [379, 322] width 158 height 16
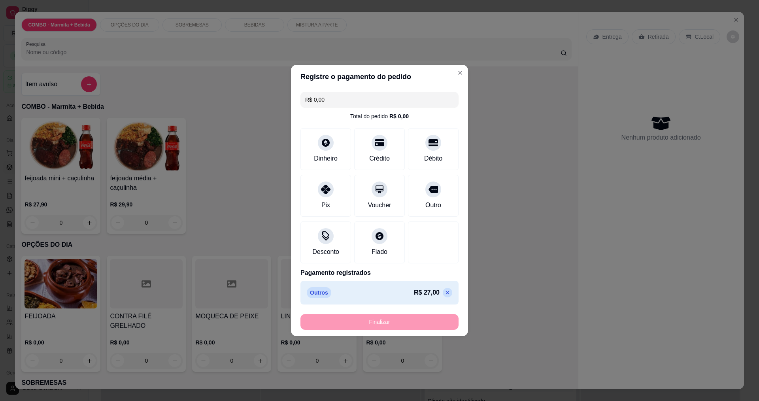
type input "-R$ 27,00"
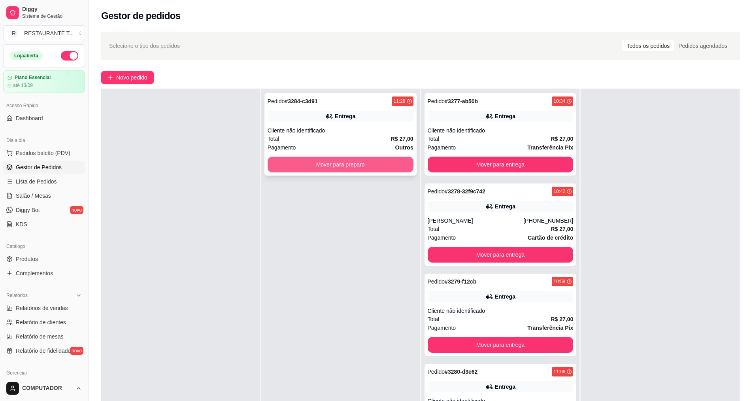
click at [352, 162] on button "Mover para preparo" at bounding box center [341, 164] width 146 height 16
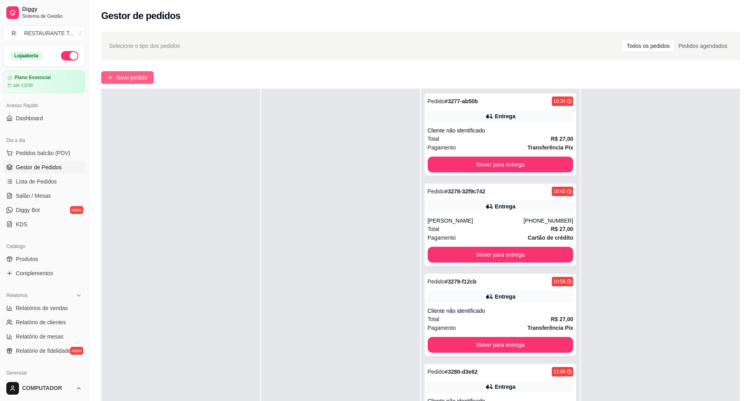
click at [121, 79] on span "Novo pedido" at bounding box center [131, 77] width 31 height 9
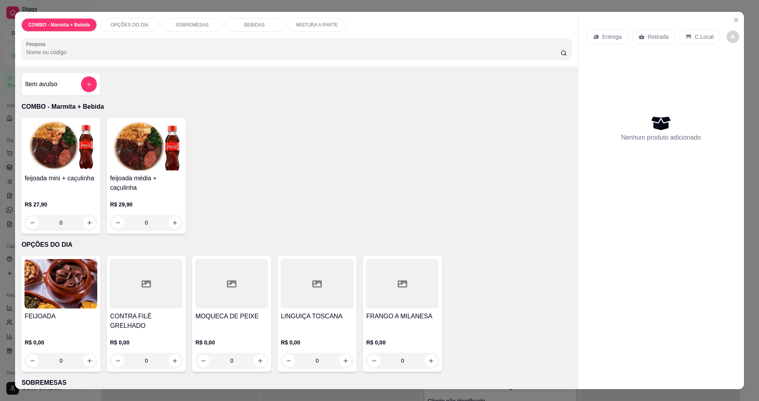
click at [429, 356] on div "0" at bounding box center [402, 360] width 73 height 16
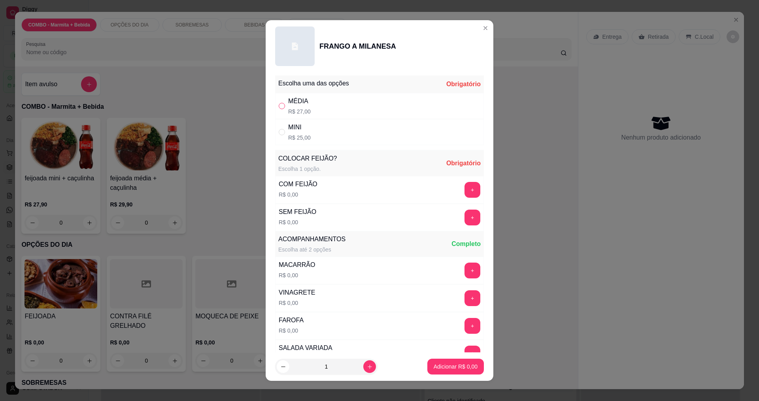
click at [279, 106] on input "" at bounding box center [282, 106] width 6 height 6
radio input "true"
click at [465, 183] on button "+" at bounding box center [472, 189] width 15 height 15
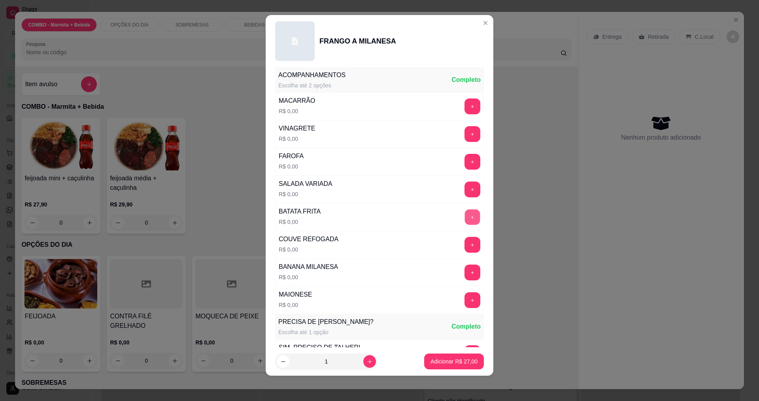
click at [465, 221] on button "+" at bounding box center [472, 216] width 15 height 15
click at [465, 109] on button "+" at bounding box center [472, 105] width 15 height 15
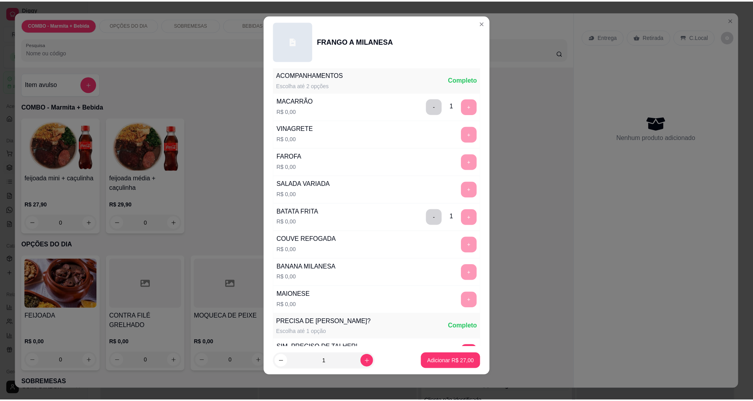
scroll to position [318, 0]
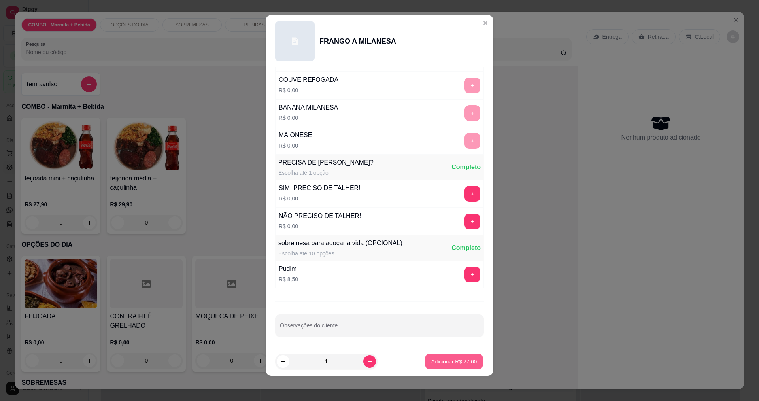
click at [438, 358] on p "Adicionar R$ 27,00" at bounding box center [454, 362] width 46 height 8
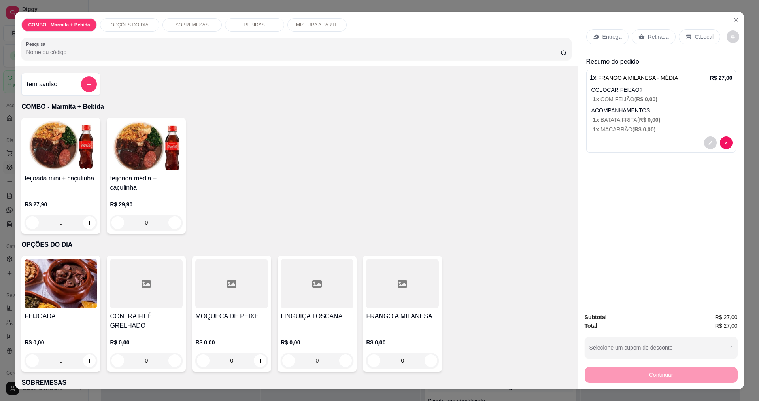
click at [612, 41] on p "Entrega" at bounding box center [611, 37] width 19 height 8
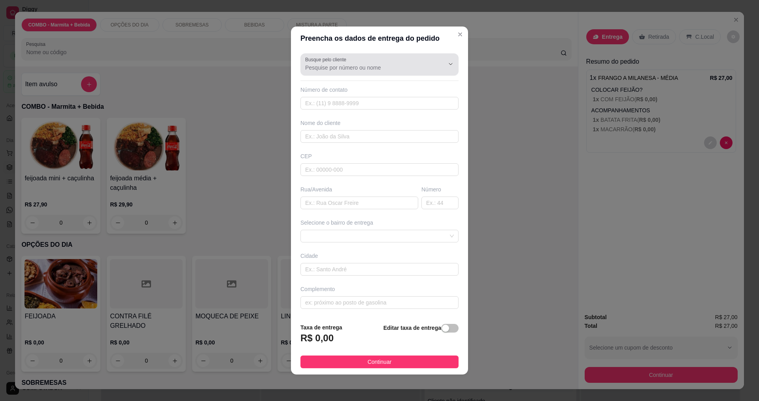
click at [351, 67] on input "Busque pelo cliente" at bounding box center [368, 68] width 126 height 8
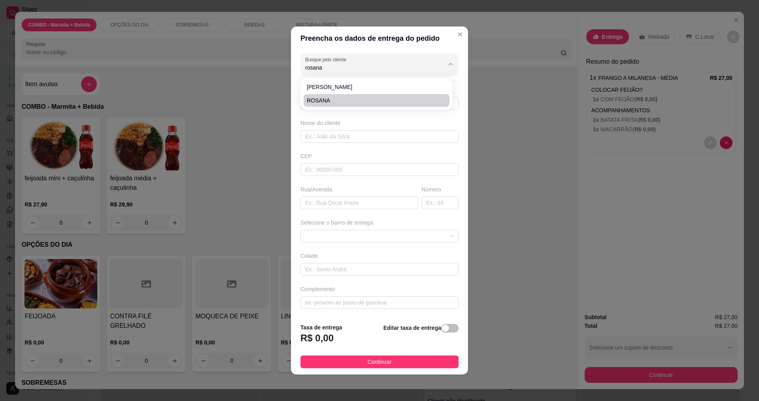
click at [353, 105] on li "ROSANA" at bounding box center [376, 100] width 146 height 13
type input "ROSANA"
type input "12997890057"
type input "ROSANA"
type input "[PERSON_NAME]"
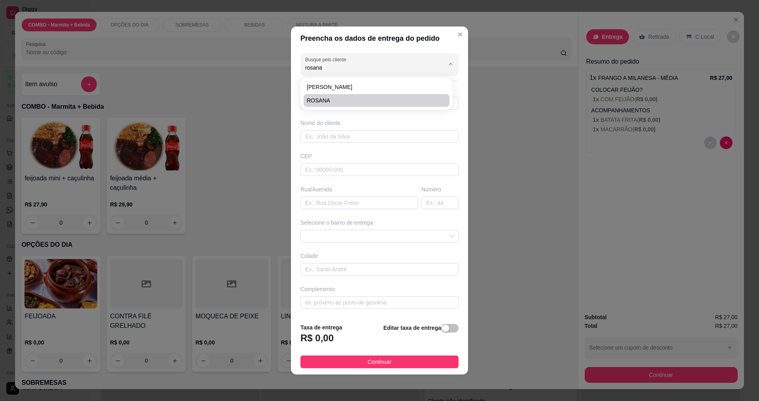
type input "172"
type input "[GEOGRAPHIC_DATA]"
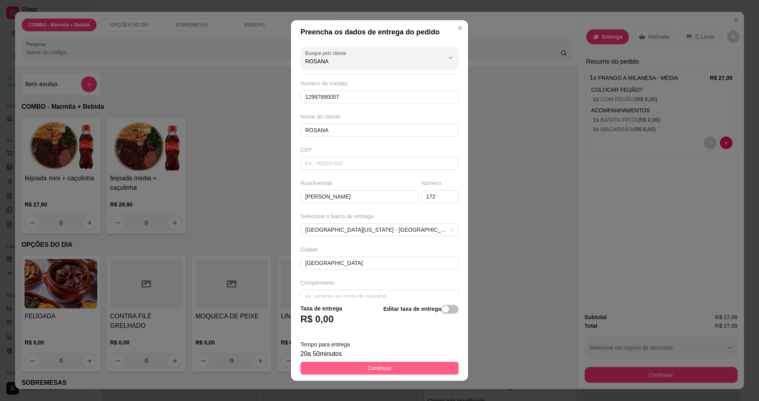
click at [324, 365] on button "Continuar" at bounding box center [379, 368] width 158 height 13
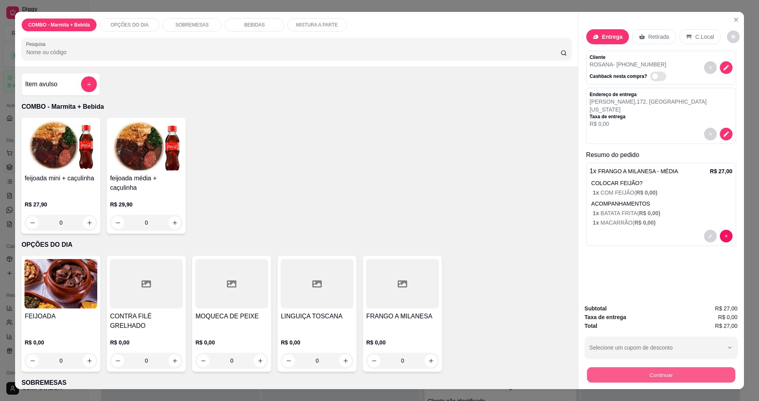
click at [717, 380] on button "Continuar" at bounding box center [660, 374] width 148 height 15
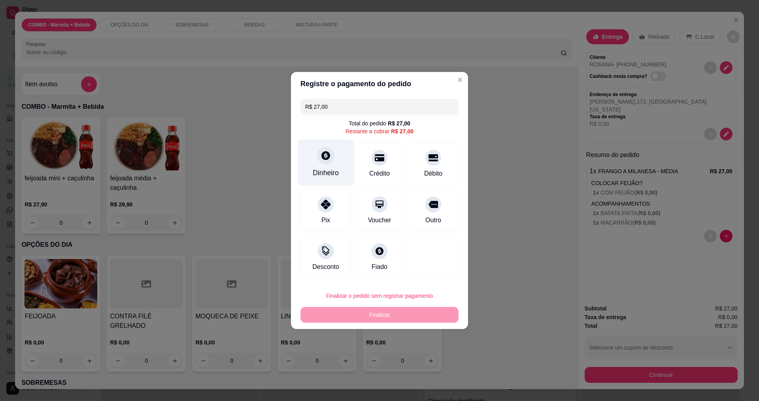
click at [324, 170] on div "Dinheiro" at bounding box center [326, 173] width 26 height 10
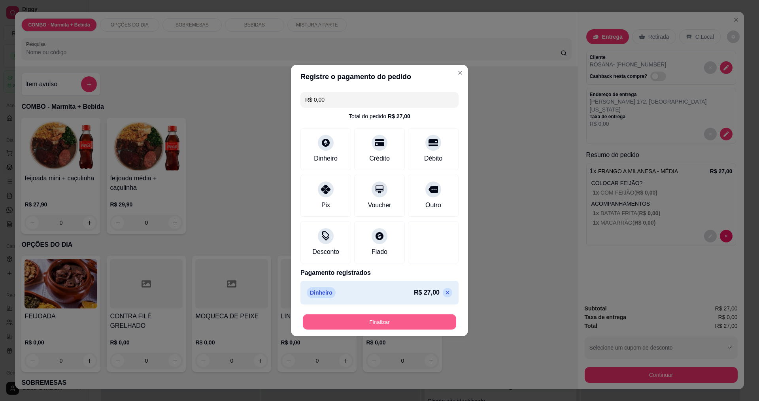
click at [430, 323] on button "Finalizar" at bounding box center [379, 321] width 153 height 15
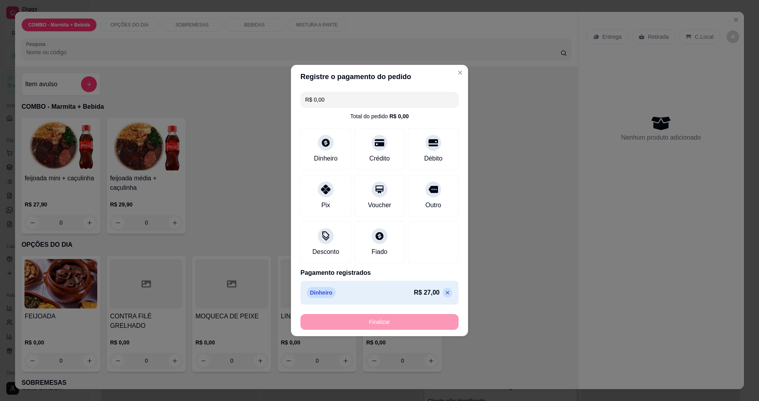
type input "-R$ 27,00"
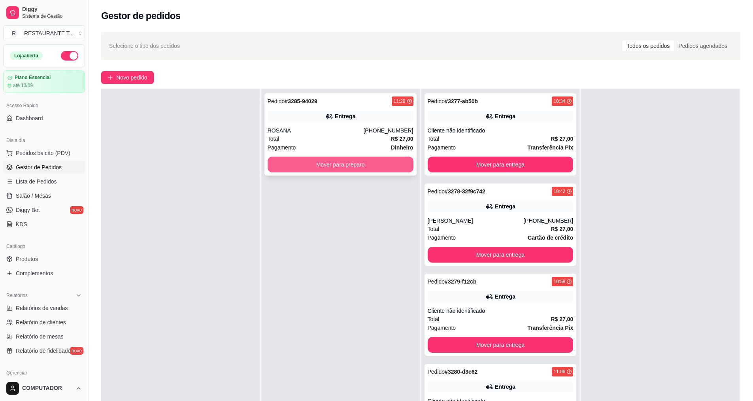
click at [338, 166] on button "Mover para preparo" at bounding box center [341, 164] width 146 height 16
click at [338, 166] on button "Mover para preparo" at bounding box center [339, 164] width 141 height 15
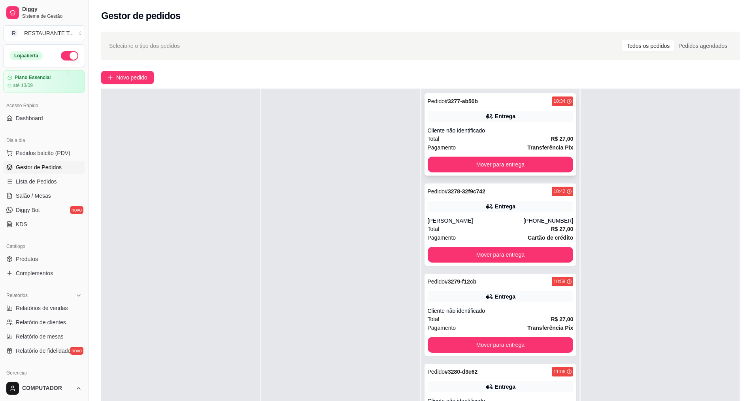
click at [496, 106] on div "Pedido # 3277-ab50b 10:34 Entrega Cliente não identificado Total R$ 27,00 Pagam…" at bounding box center [500, 134] width 152 height 82
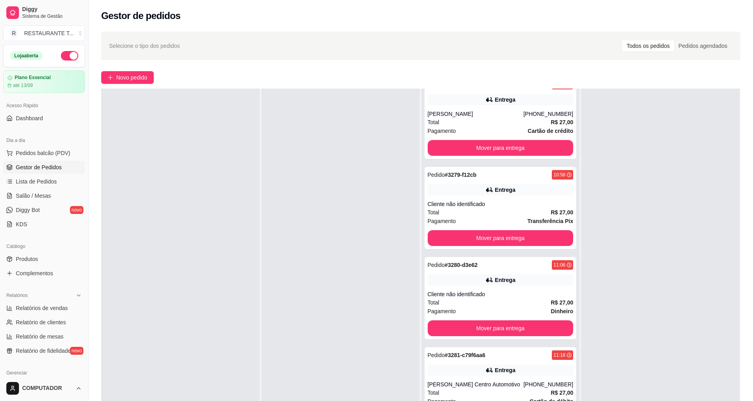
scroll to position [119, 0]
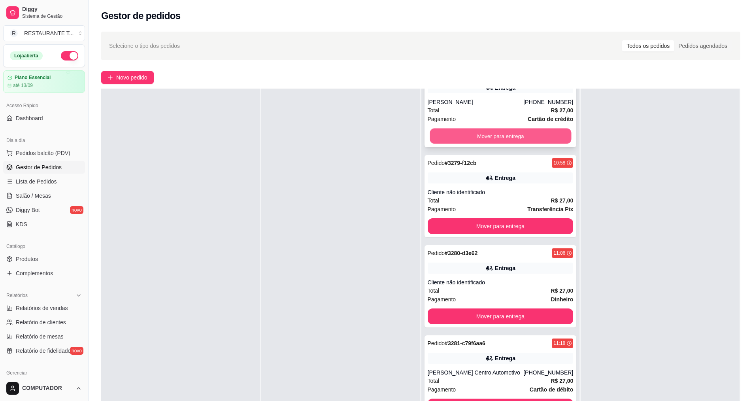
click at [472, 136] on button "Mover para entrega" at bounding box center [500, 135] width 141 height 15
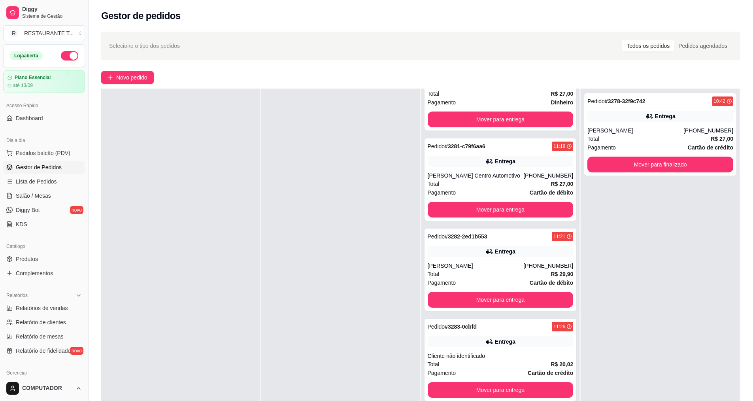
scroll to position [226, 0]
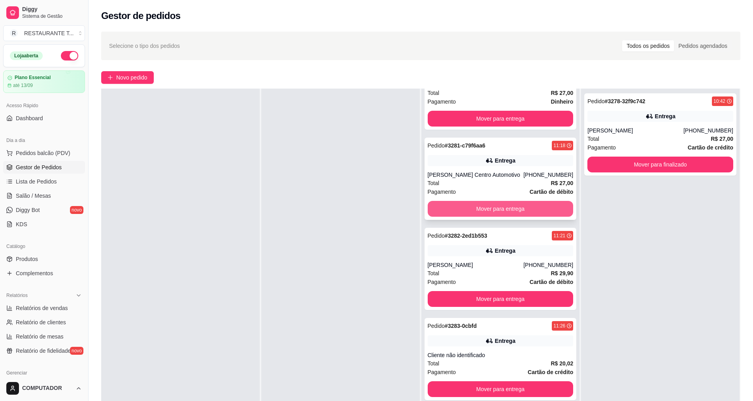
click at [470, 211] on button "Mover para entrega" at bounding box center [501, 209] width 146 height 16
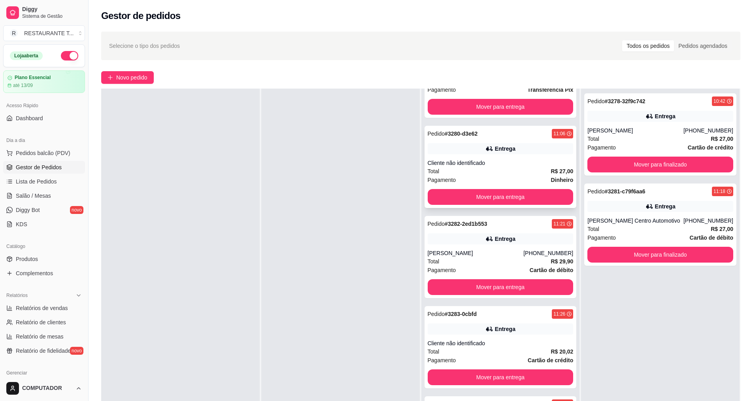
scroll to position [147, 0]
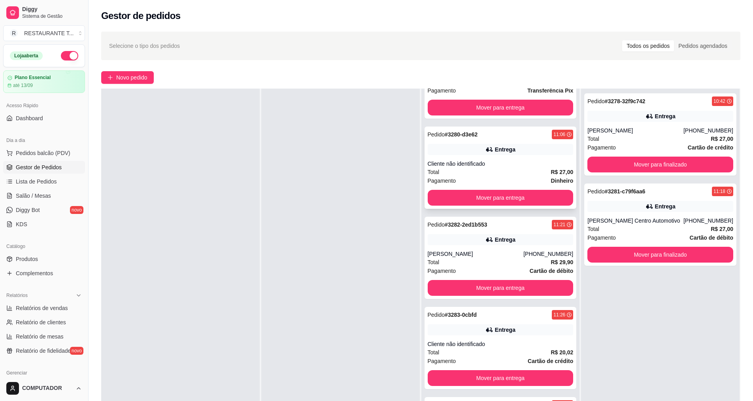
click at [484, 139] on div "Pedido # 3280-d3e62 11:06" at bounding box center [501, 134] width 146 height 9
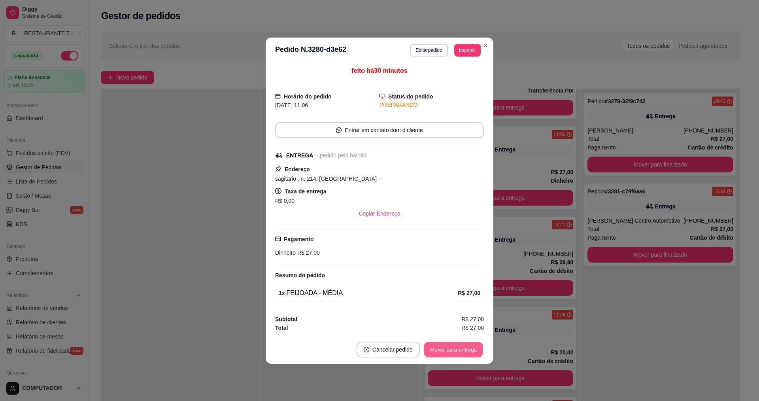
click at [436, 348] on button "Mover para entrega" at bounding box center [453, 348] width 59 height 15
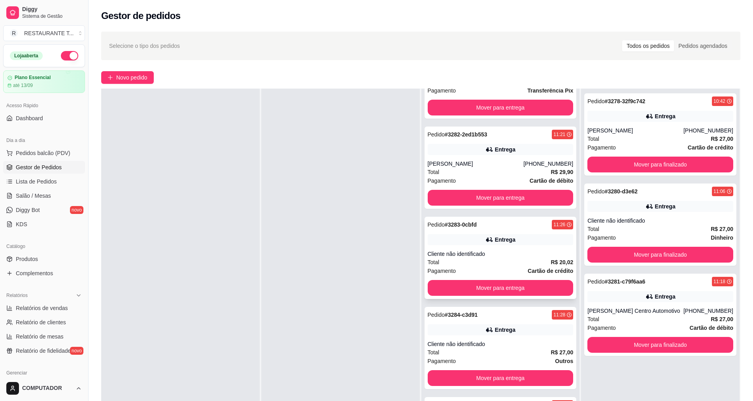
click at [499, 222] on div "Pedido # 3283-0cbfd 11:26" at bounding box center [501, 224] width 146 height 9
click at [462, 136] on strong "# 3282-2ed1b553" at bounding box center [466, 134] width 42 height 6
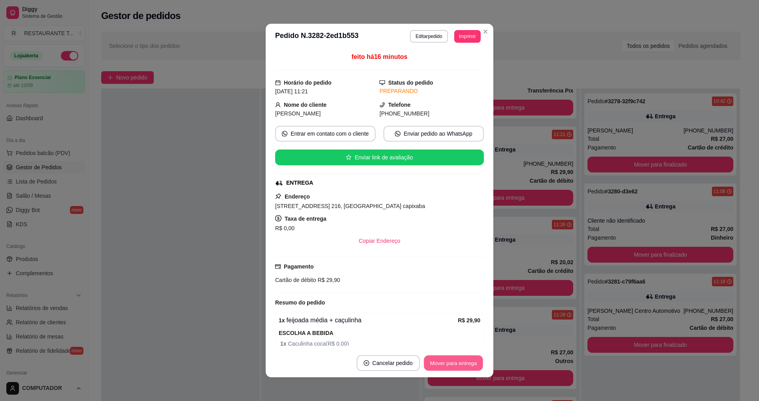
click at [468, 368] on button "Mover para entrega" at bounding box center [453, 362] width 59 height 15
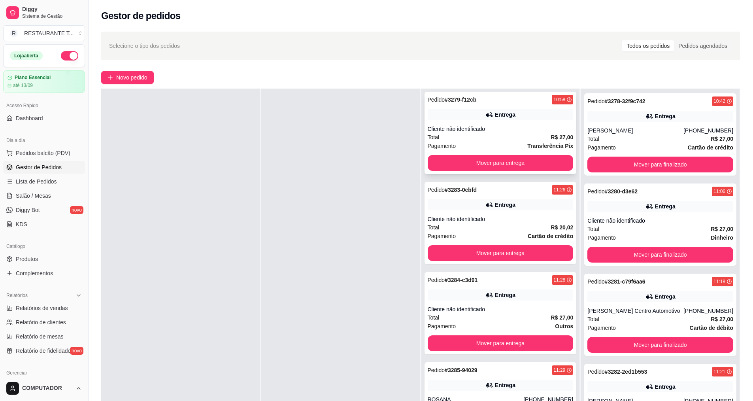
scroll to position [119, 0]
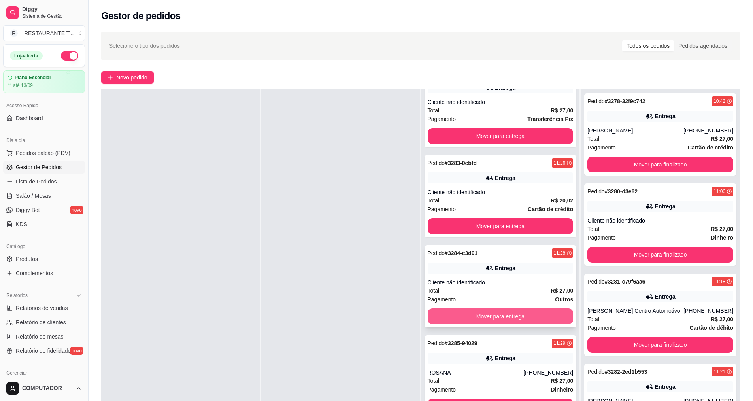
click at [492, 314] on button "Mover para entrega" at bounding box center [501, 316] width 146 height 16
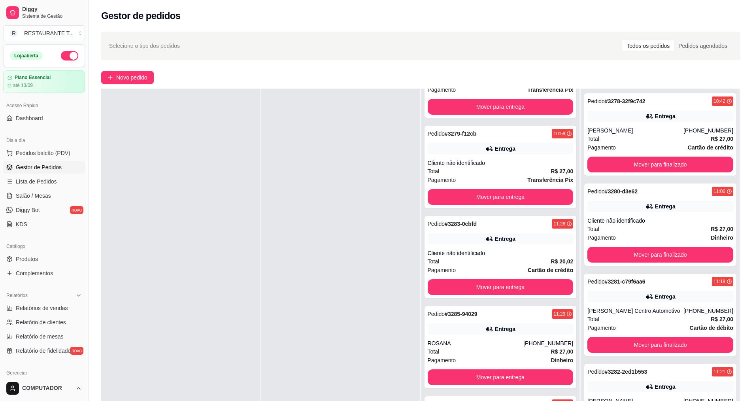
scroll to position [58, 0]
click at [482, 381] on button "Mover para entrega" at bounding box center [500, 376] width 141 height 15
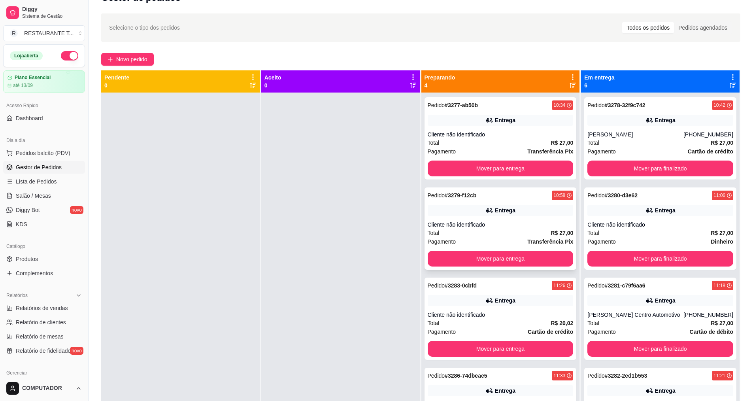
scroll to position [0, 0]
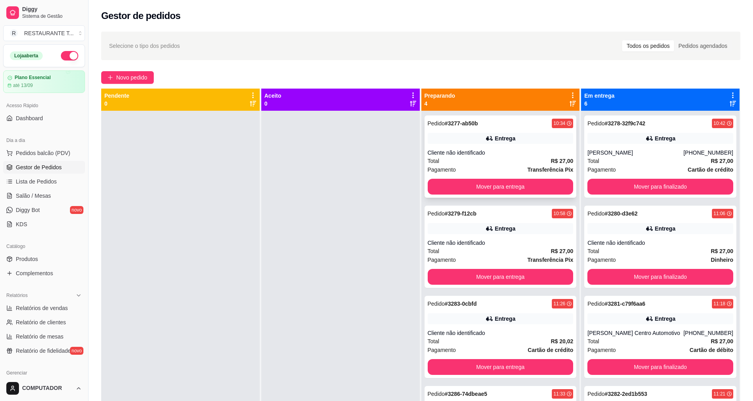
click at [508, 126] on div "Pedido # 3277-ab50b 10:34" at bounding box center [501, 123] width 146 height 9
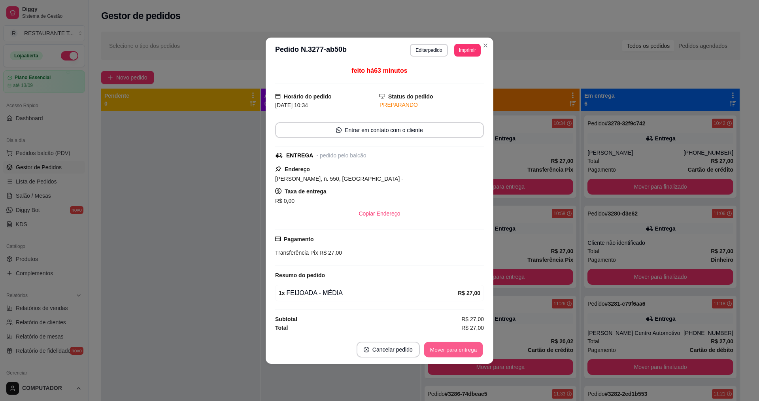
click at [462, 348] on button "Mover para entrega" at bounding box center [453, 348] width 59 height 15
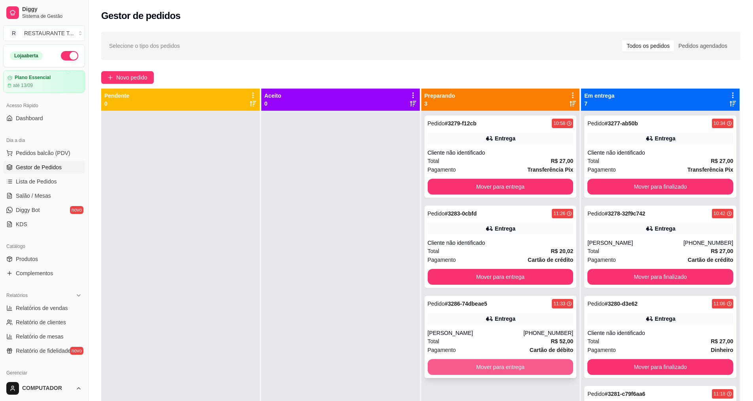
click at [488, 367] on button "Mover para entrega" at bounding box center [501, 367] width 146 height 16
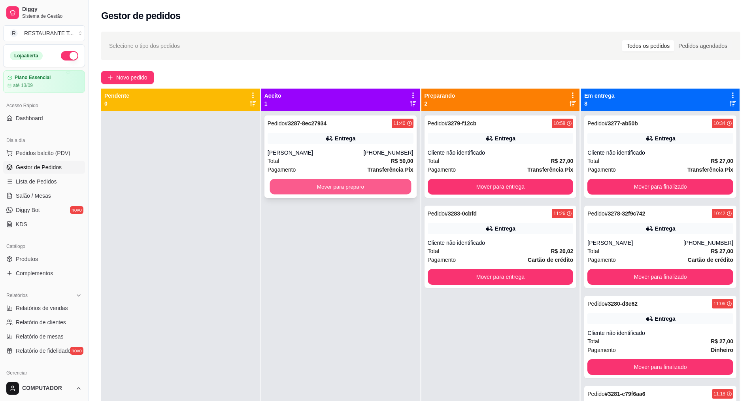
click at [385, 188] on button "Mover para preparo" at bounding box center [339, 186] width 141 height 15
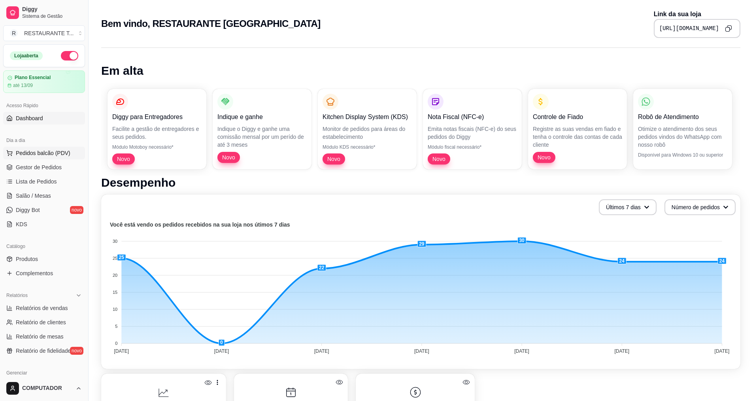
click at [35, 151] on span "Pedidos balcão (PDV)" at bounding box center [43, 153] width 55 height 8
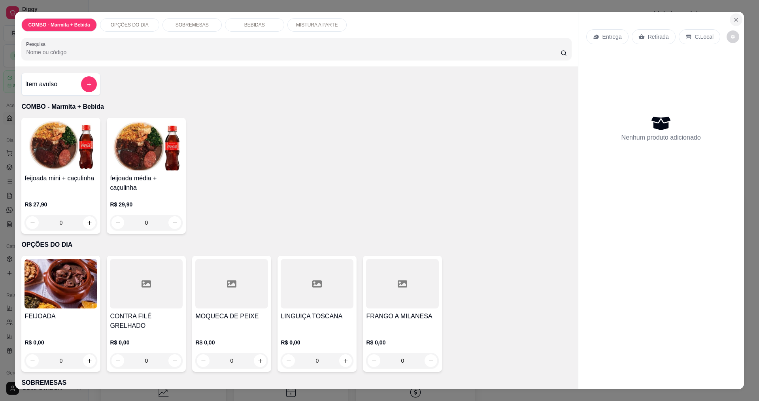
click at [733, 21] on icon "Close" at bounding box center [736, 20] width 6 height 6
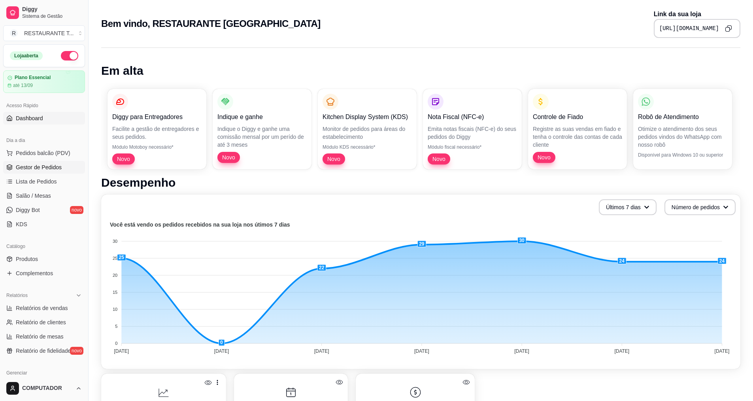
click at [17, 168] on span "Gestor de Pedidos" at bounding box center [39, 167] width 46 height 8
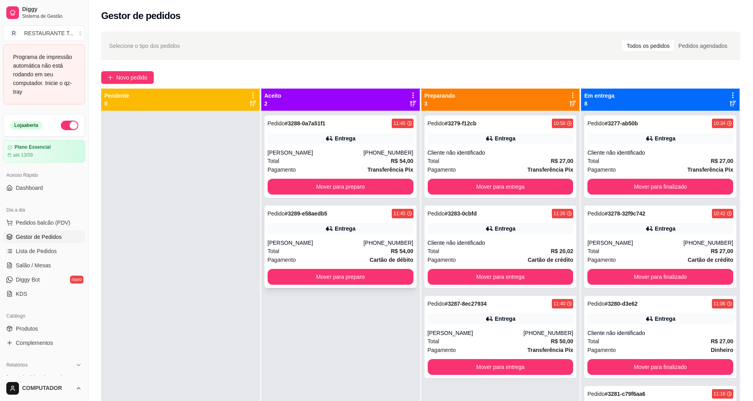
click at [352, 220] on div "Pedido # 3289-e58aedb5 11:45 Entrega Paulo Márcio (12) 99154-9568 Total R$ 54,0…" at bounding box center [340, 246] width 152 height 82
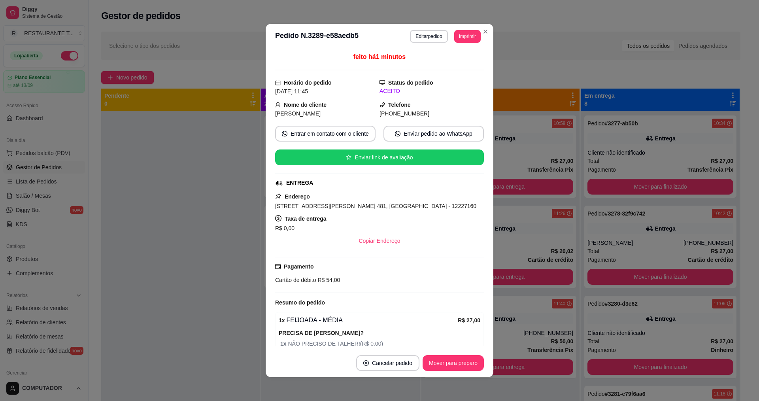
click at [466, 38] on button "Imprimir" at bounding box center [467, 36] width 26 height 13
click at [456, 61] on button "IMPRESSORA" at bounding box center [449, 64] width 57 height 13
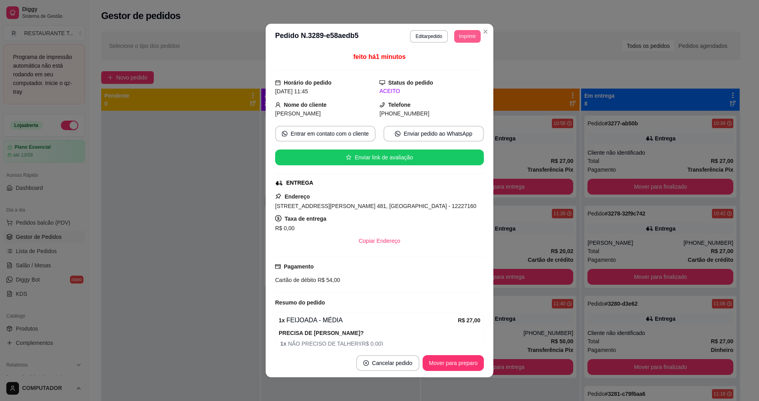
click at [455, 37] on button "Imprimir" at bounding box center [467, 36] width 26 height 13
click at [458, 68] on button "IMPRESSORA" at bounding box center [449, 64] width 57 height 13
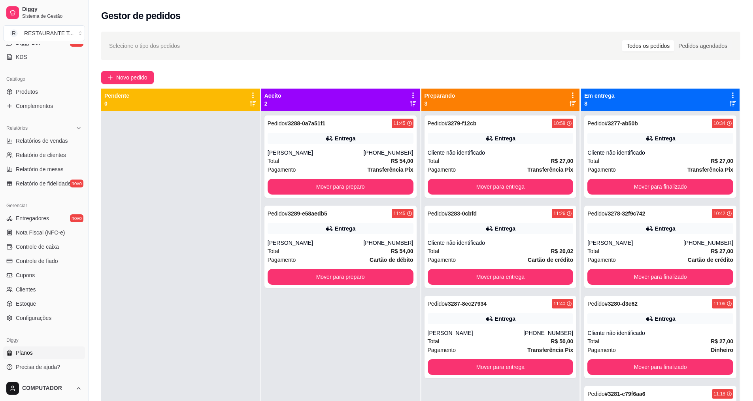
scroll to position [168, 0]
click at [30, 319] on span "Configurações" at bounding box center [34, 317] width 36 height 8
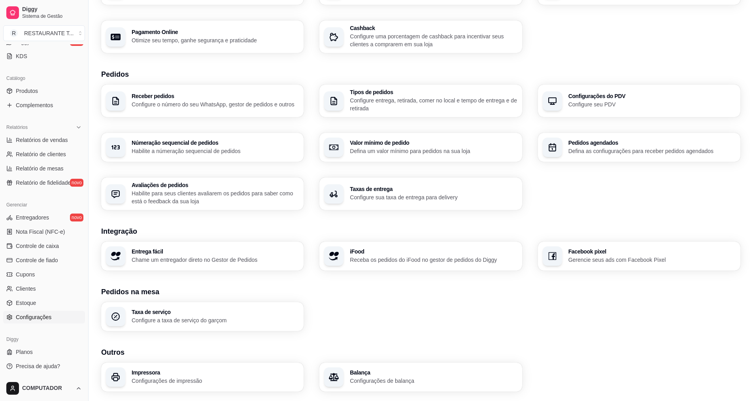
scroll to position [142, 0]
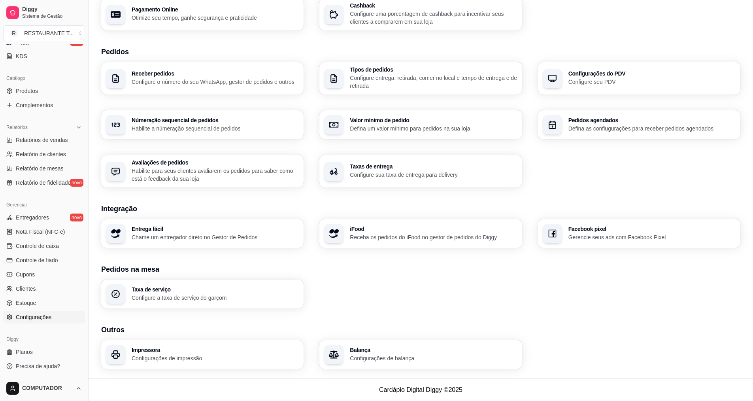
click at [130, 358] on div "Impressora Configurações de impressão" at bounding box center [202, 354] width 202 height 29
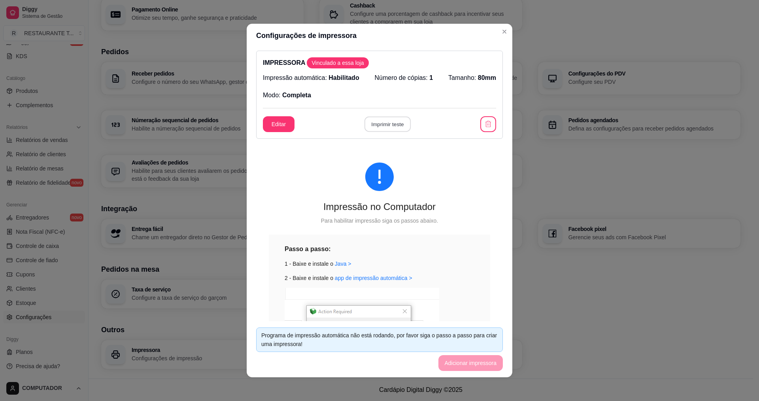
click at [381, 123] on button "Imprimir teste" at bounding box center [387, 124] width 46 height 15
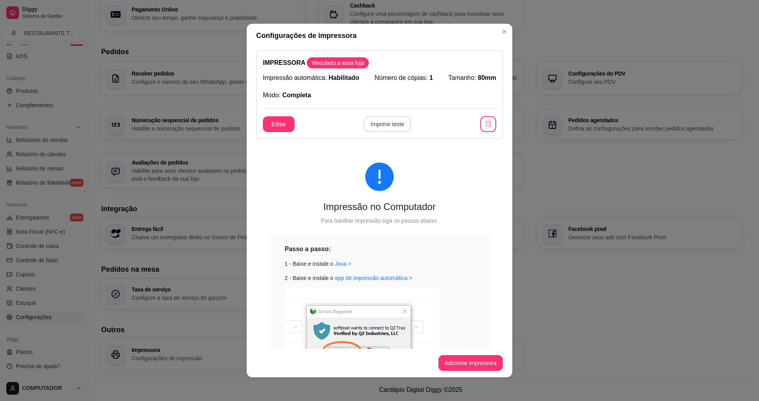
click at [400, 130] on button "Imprimir teste" at bounding box center [388, 124] width 48 height 16
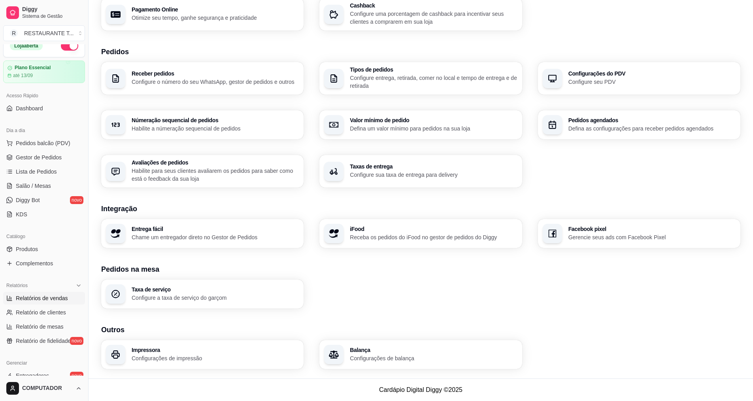
scroll to position [0, 0]
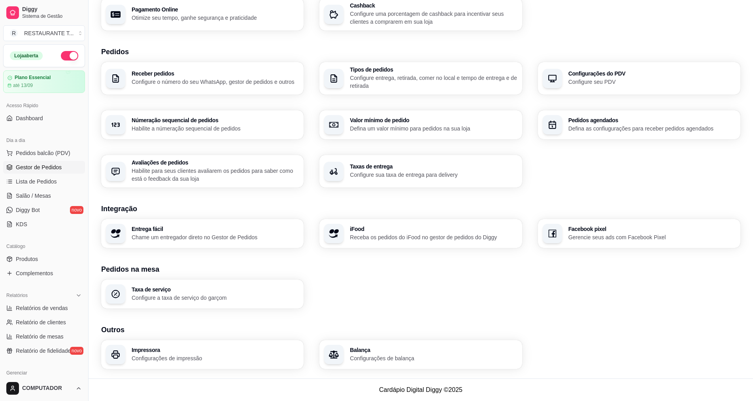
click at [33, 163] on link "Gestor de Pedidos" at bounding box center [44, 167] width 82 height 13
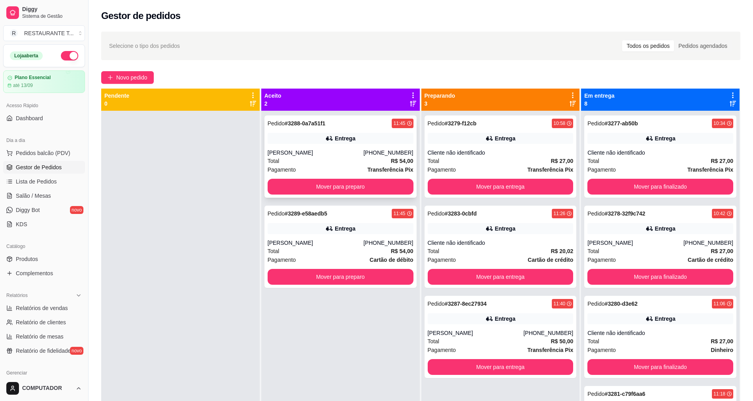
click at [350, 148] on div "Pedido # 3288-0a7a51f1 11:45 Entrega Maria Juslene (12) 98260-7827 Total R$ 54,…" at bounding box center [340, 156] width 152 height 82
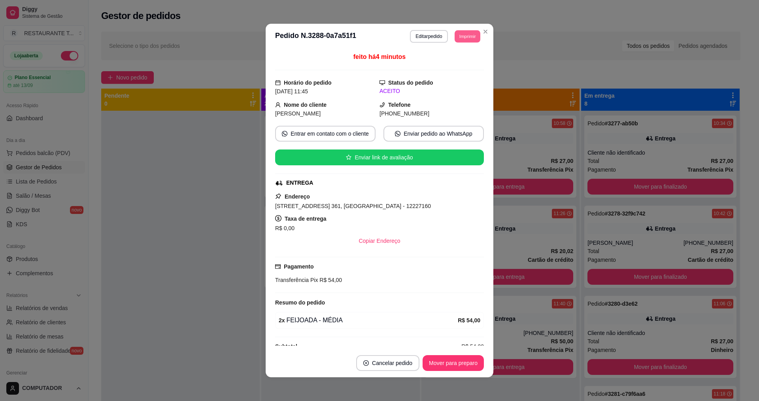
click at [467, 35] on button "Imprimir" at bounding box center [467, 36] width 26 height 12
click at [455, 64] on button "IMPRESSORA" at bounding box center [449, 64] width 55 height 12
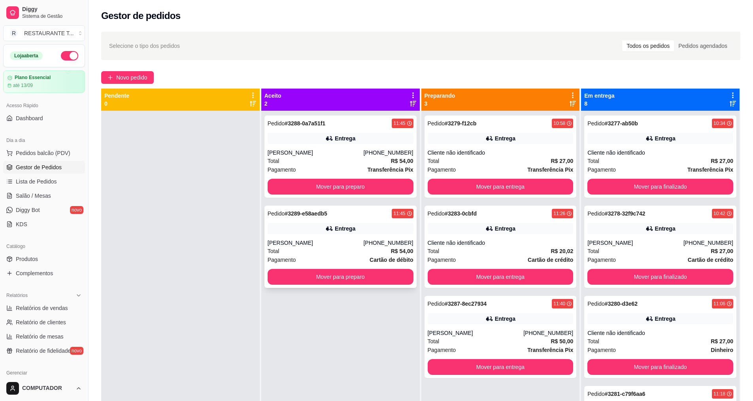
click at [313, 241] on div "[PERSON_NAME]" at bounding box center [316, 243] width 96 height 8
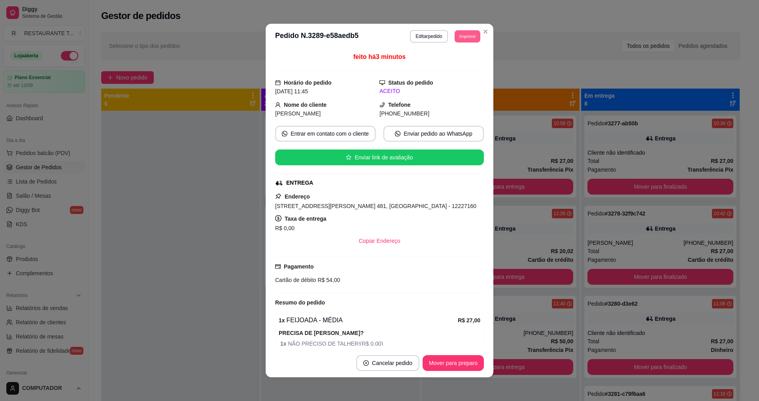
click at [462, 36] on button "Imprimir" at bounding box center [467, 36] width 26 height 12
click at [439, 65] on button "IMPRESSORA" at bounding box center [449, 64] width 55 height 12
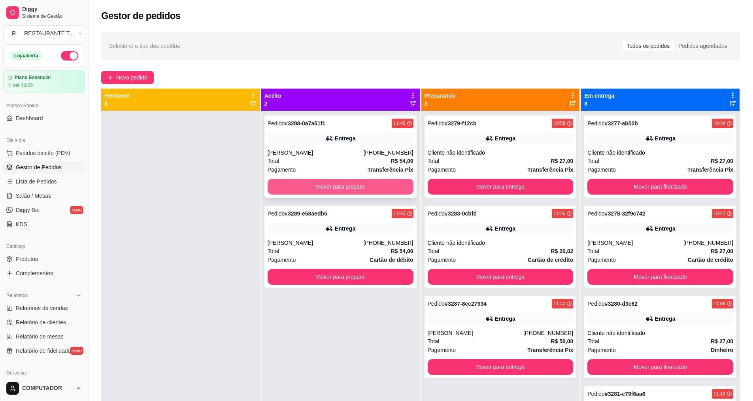
click at [333, 190] on button "Mover para preparo" at bounding box center [341, 187] width 146 height 16
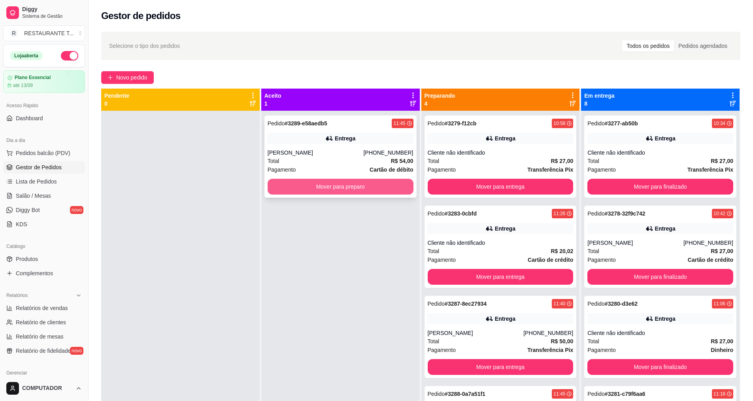
click at [333, 188] on button "Mover para preparo" at bounding box center [341, 187] width 146 height 16
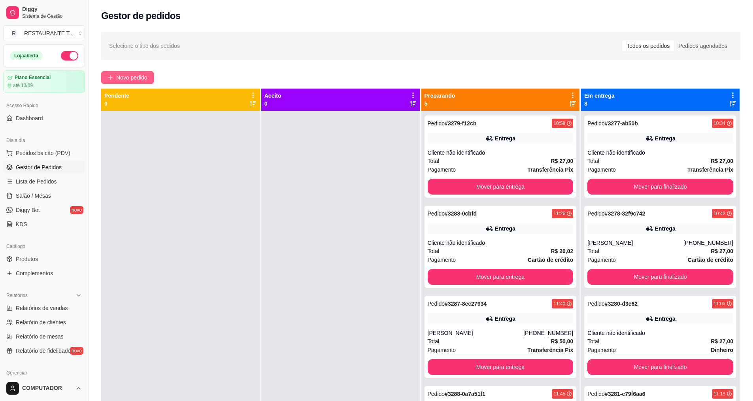
click at [139, 78] on span "Novo pedido" at bounding box center [131, 77] width 31 height 9
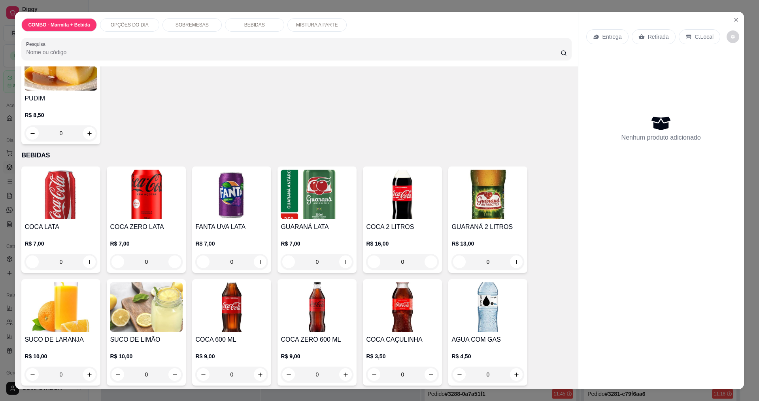
scroll to position [574, 0]
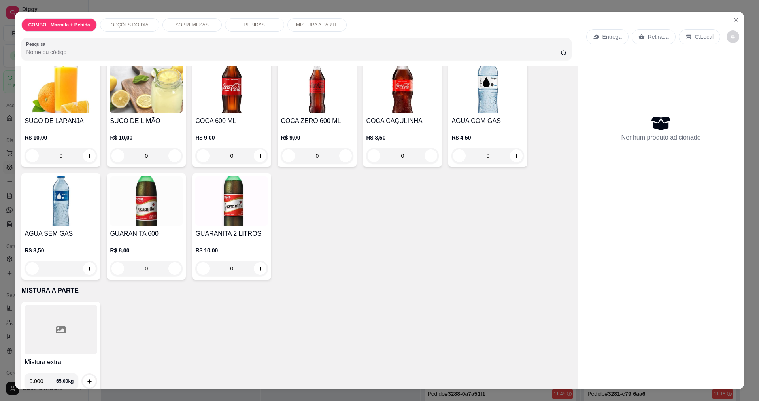
click at [181, 28] on div "SOBREMESAS" at bounding box center [191, 24] width 59 height 13
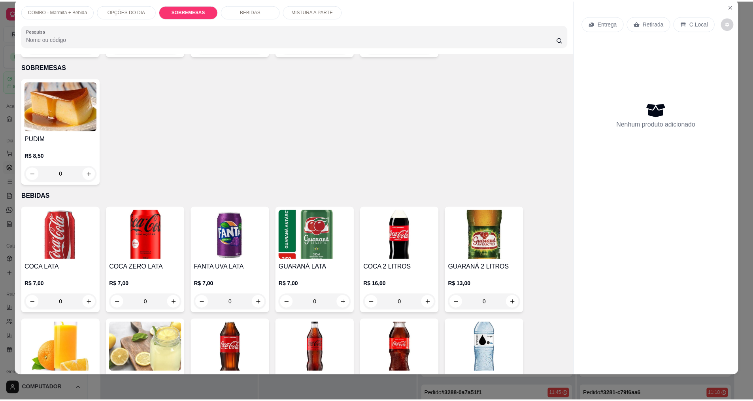
scroll to position [65, 0]
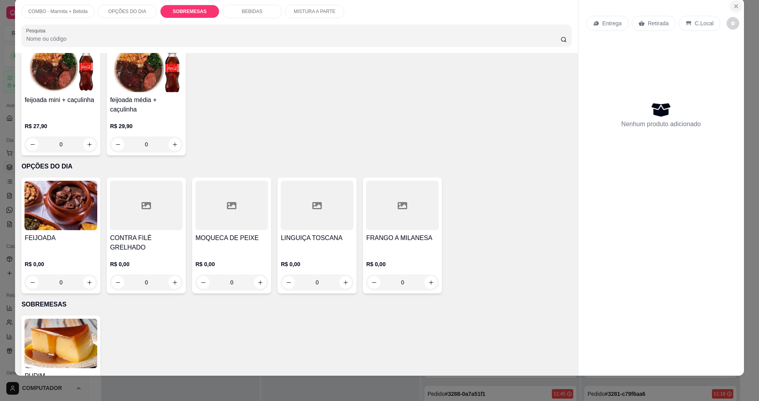
click at [733, 9] on icon "Close" at bounding box center [736, 6] width 6 height 6
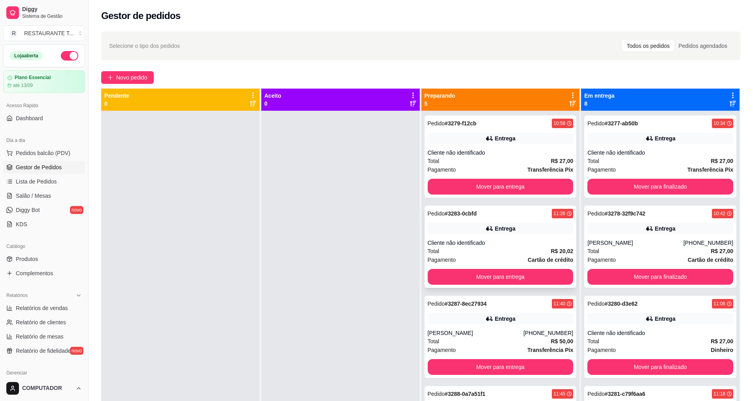
click at [467, 247] on div "Total R$ 20,02" at bounding box center [501, 251] width 146 height 9
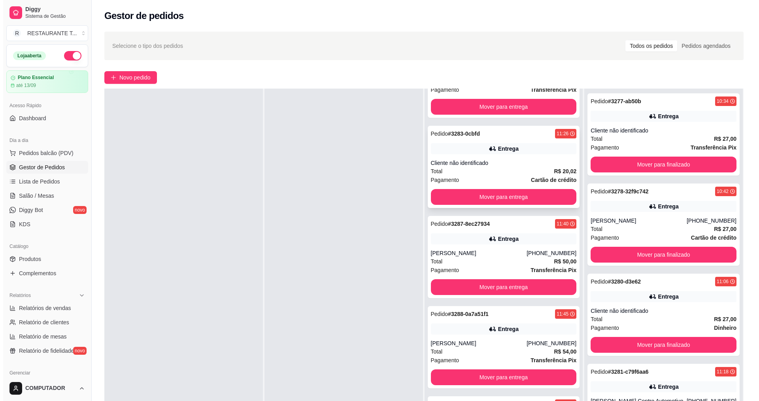
scroll to position [121, 0]
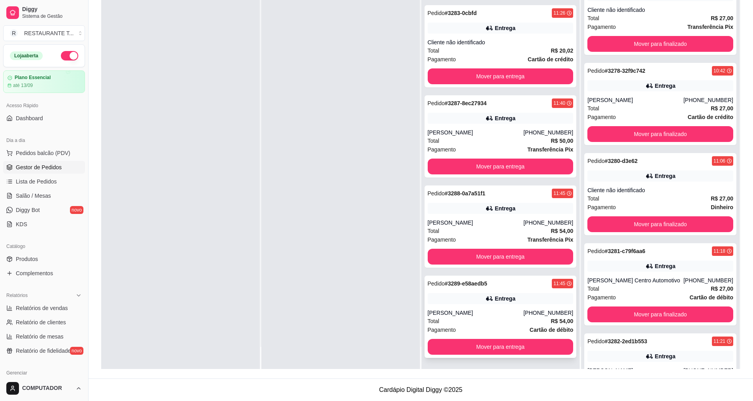
click at [518, 319] on div "Total R$ 54,00" at bounding box center [501, 321] width 146 height 9
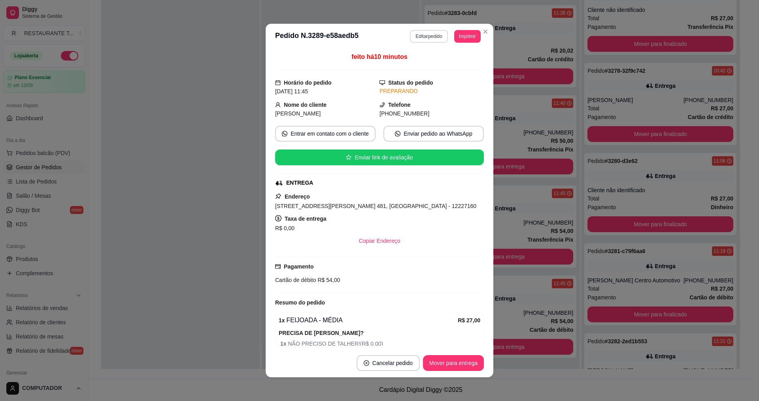
click at [436, 40] on button "Editar pedido" at bounding box center [429, 36] width 38 height 13
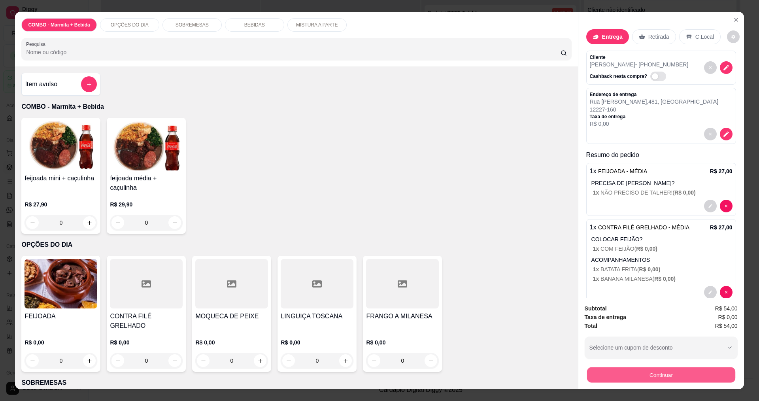
click at [643, 371] on button "Continuar" at bounding box center [660, 374] width 148 height 15
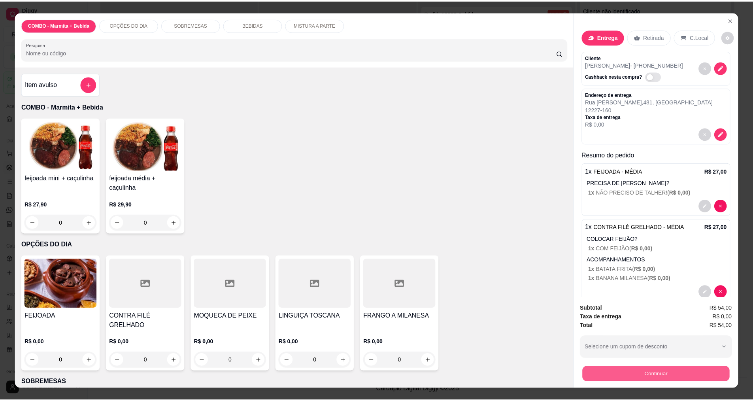
scroll to position [15, 0]
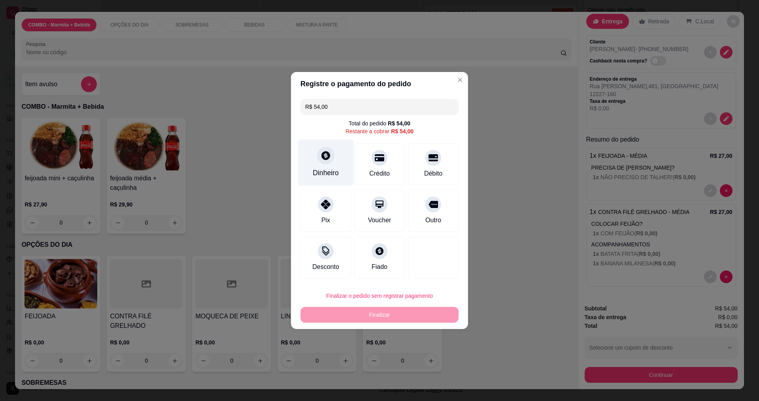
click at [332, 161] on div "Dinheiro" at bounding box center [326, 162] width 56 height 46
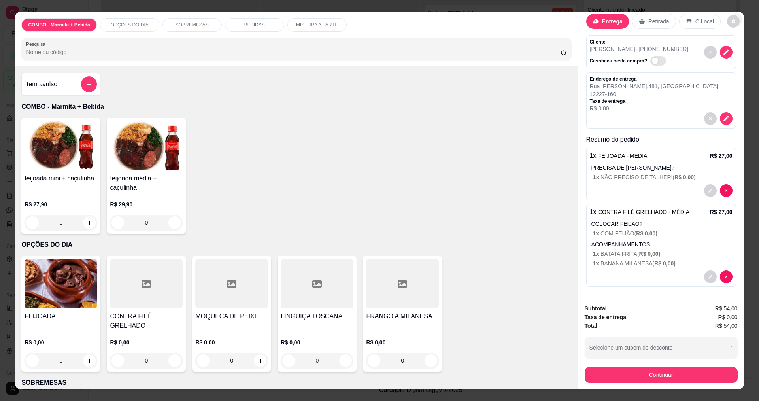
click at [735, 21] on icon "Close" at bounding box center [736, 20] width 6 height 6
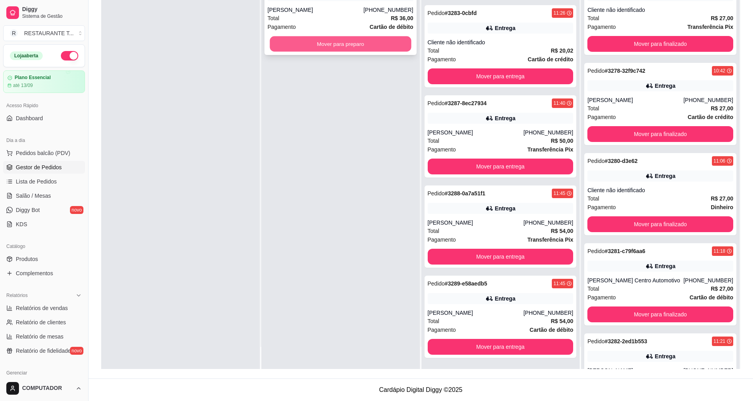
click at [372, 46] on button "Mover para preparo" at bounding box center [339, 43] width 141 height 15
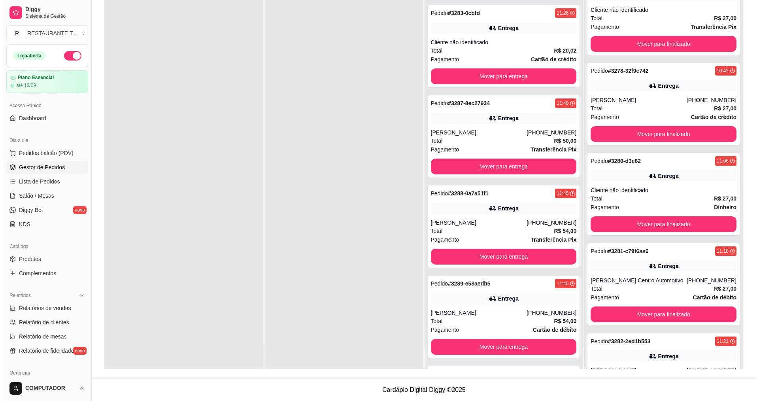
scroll to position [0, 0]
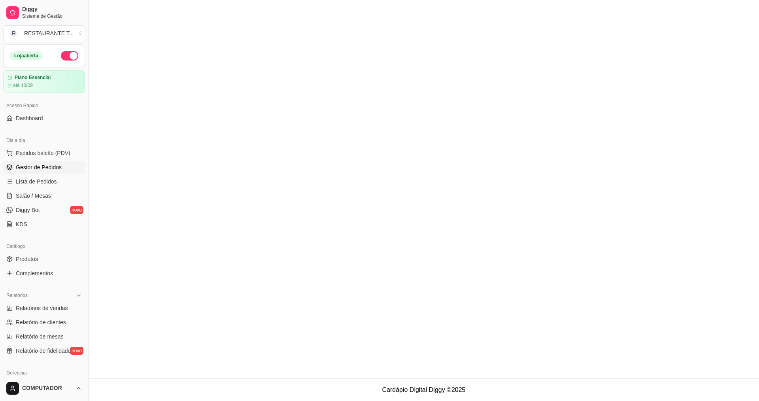
click at [12, 164] on link "Gestor de Pedidos" at bounding box center [44, 167] width 82 height 13
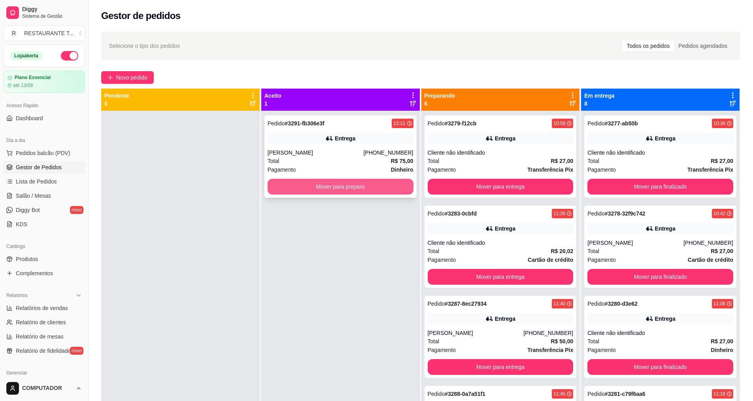
click at [305, 187] on button "Mover para preparo" at bounding box center [341, 187] width 146 height 16
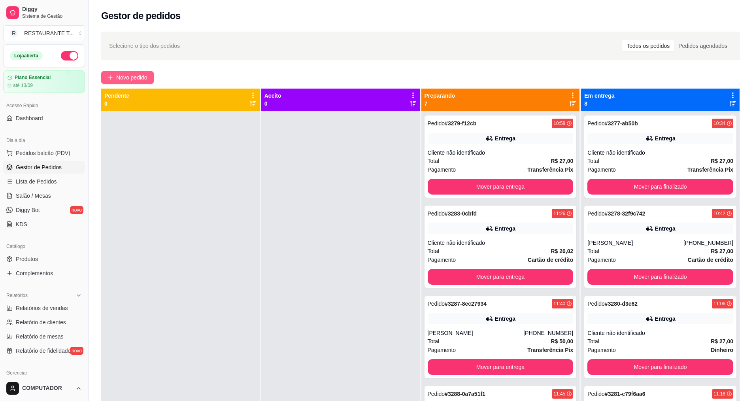
click at [138, 75] on span "Novo pedido" at bounding box center [131, 77] width 31 height 9
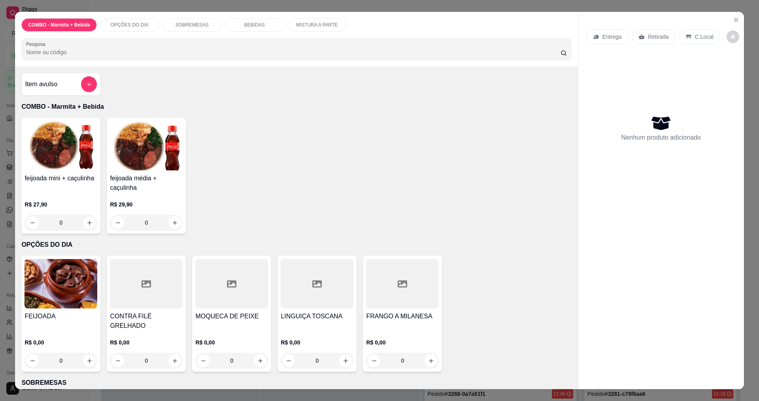
click at [89, 352] on div "0" at bounding box center [60, 360] width 73 height 16
click at [84, 355] on div "0" at bounding box center [60, 360] width 73 height 16
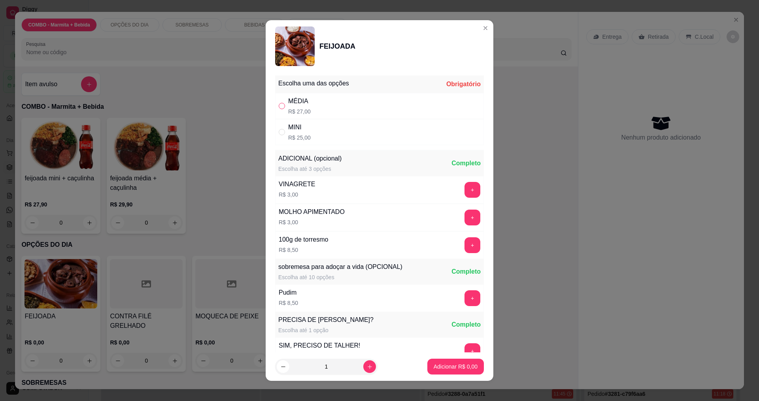
click at [279, 107] on input "" at bounding box center [282, 106] width 6 height 6
radio input "true"
click at [367, 367] on icon "increase-product-quantity" at bounding box center [370, 367] width 6 height 6
click at [367, 367] on icon "increase-product-quantity" at bounding box center [369, 366] width 4 height 4
type input "3"
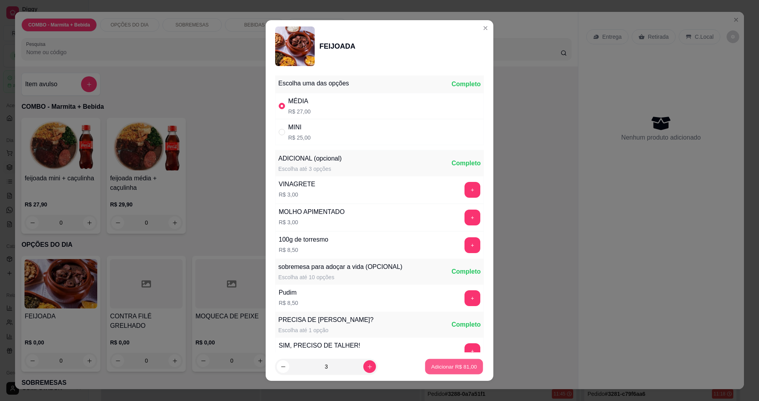
click at [467, 367] on p "Adicionar R$ 81,00" at bounding box center [454, 367] width 46 height 8
type input "3"
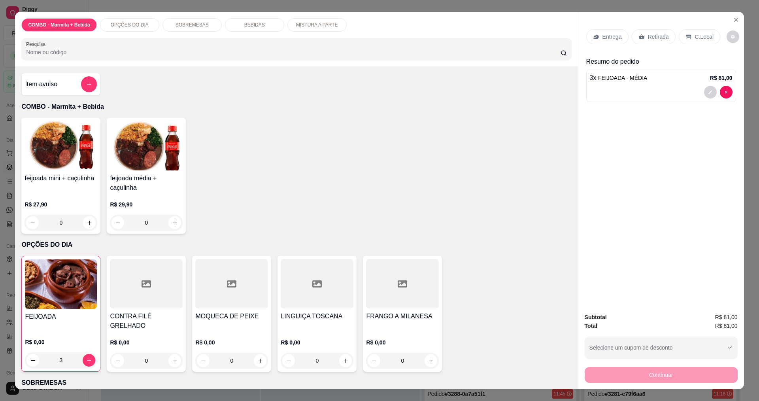
click at [603, 40] on p "Entrega" at bounding box center [611, 37] width 19 height 8
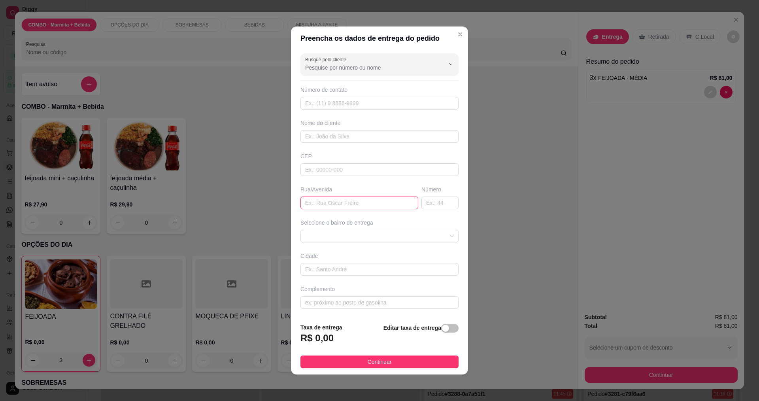
click at [354, 203] on input "text" at bounding box center [359, 202] width 118 height 13
type input "curruiras"
click at [365, 232] on span at bounding box center [379, 236] width 149 height 12
type input "102"
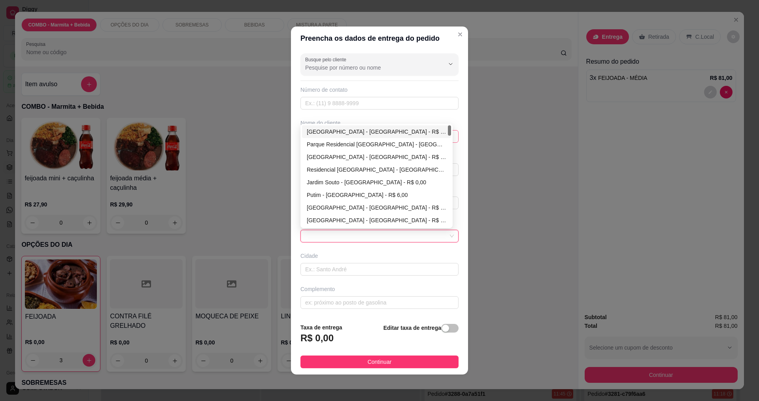
click at [346, 134] on div "Jardim Uira - São José dos Campos - R$ 0,00" at bounding box center [376, 131] width 139 height 9
type input "[GEOGRAPHIC_DATA]"
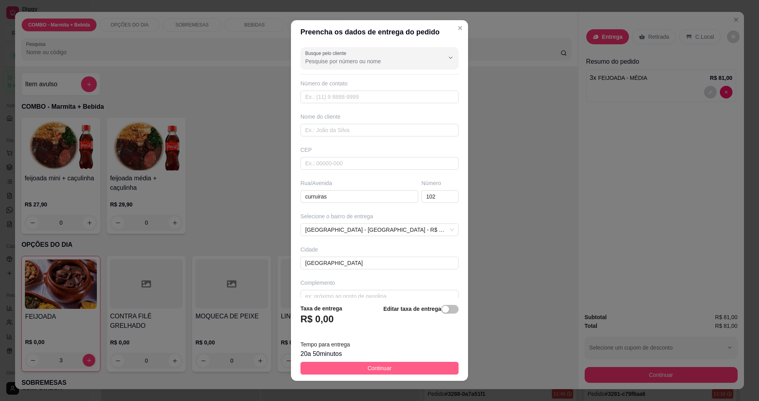
click at [395, 369] on button "Continuar" at bounding box center [379, 368] width 158 height 13
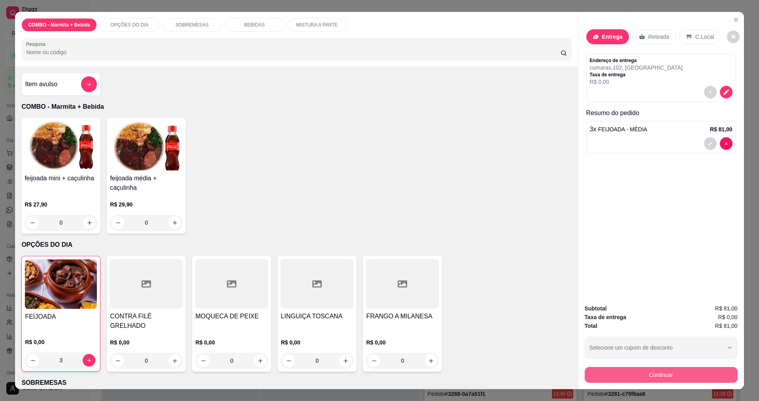
click at [667, 373] on button "Continuar" at bounding box center [660, 375] width 153 height 16
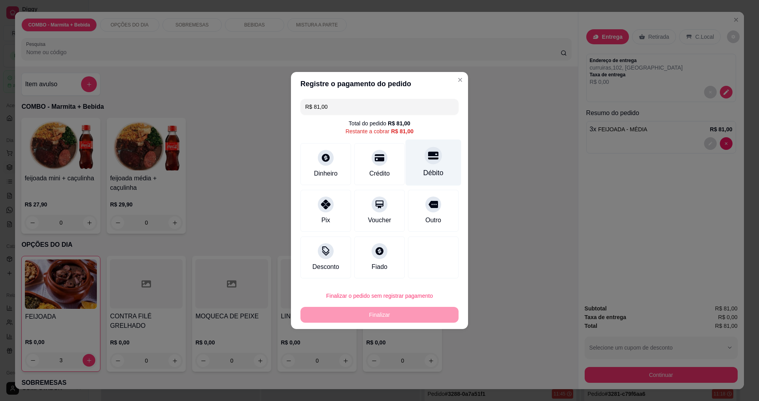
click at [433, 170] on div "Débito" at bounding box center [433, 173] width 20 height 10
type input "R$ 0,00"
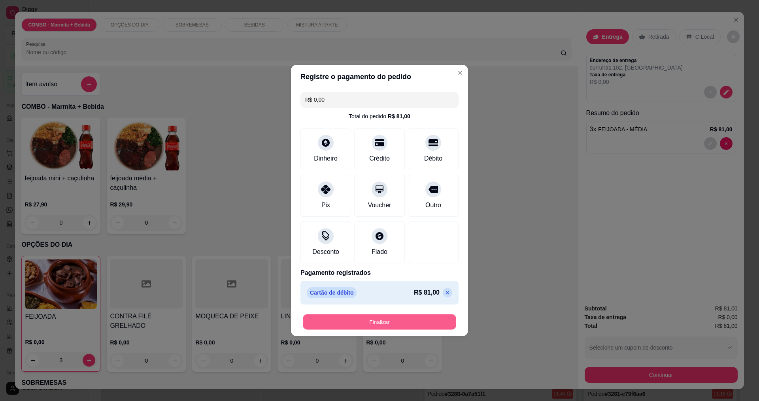
click at [411, 318] on button "Finalizar" at bounding box center [379, 321] width 153 height 15
type input "0"
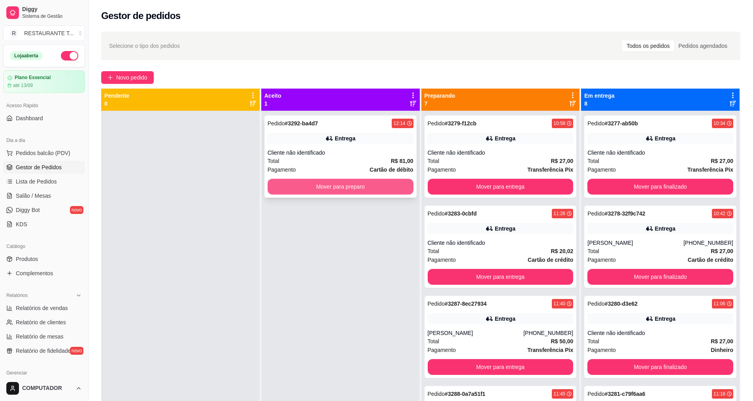
click at [334, 190] on button "Mover para preparo" at bounding box center [341, 187] width 146 height 16
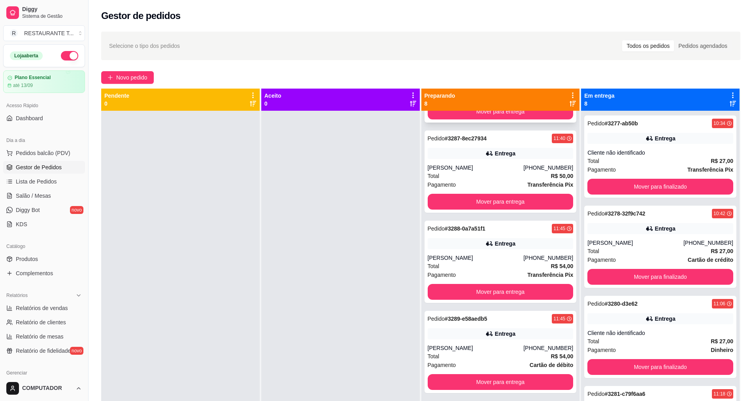
scroll to position [198, 0]
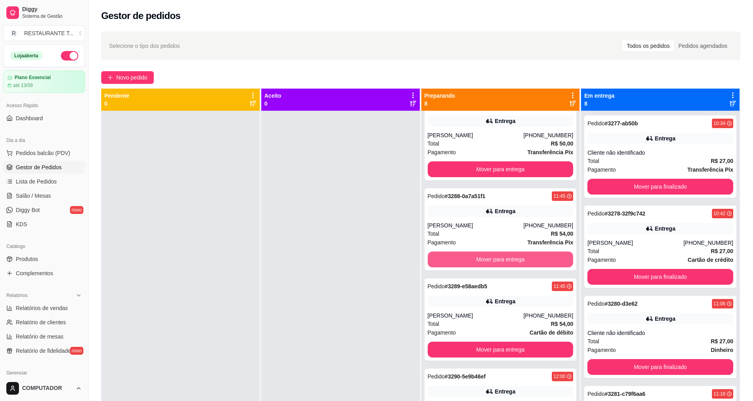
click at [470, 256] on button "Mover para entrega" at bounding box center [501, 259] width 146 height 16
click at [475, 265] on button "Mover para entrega" at bounding box center [500, 259] width 141 height 15
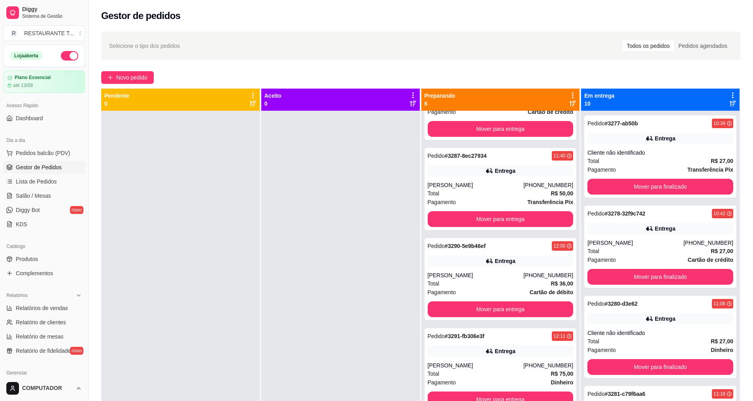
scroll to position [148, 0]
click at [454, 305] on button "Mover para entrega" at bounding box center [501, 309] width 146 height 16
click at [481, 397] on button "Mover para entrega" at bounding box center [500, 399] width 141 height 15
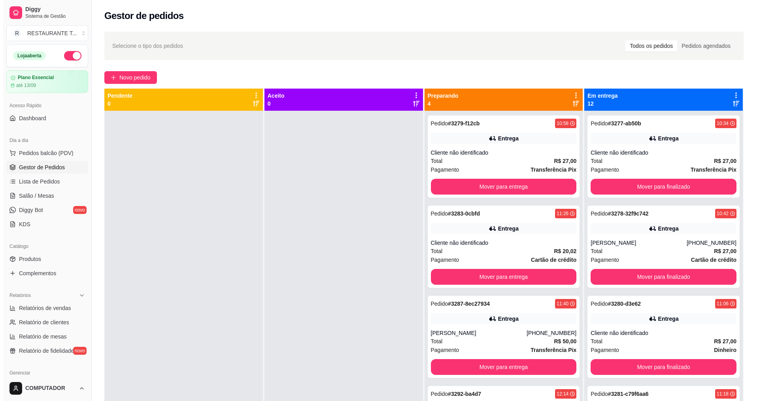
scroll to position [0, 0]
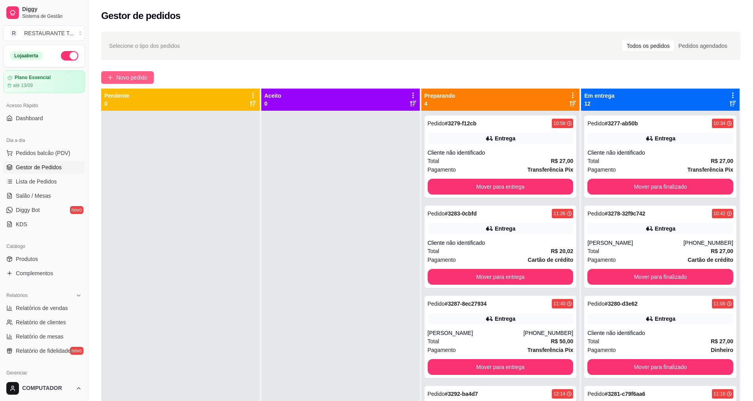
click at [134, 72] on button "Novo pedido" at bounding box center [127, 77] width 53 height 13
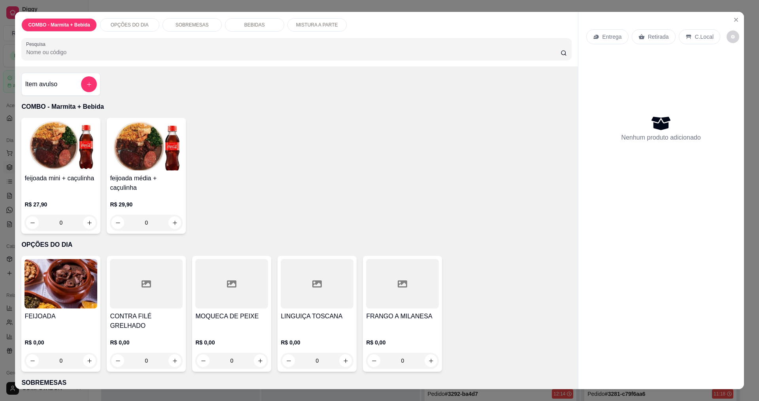
click at [168, 352] on div "0" at bounding box center [146, 360] width 73 height 16
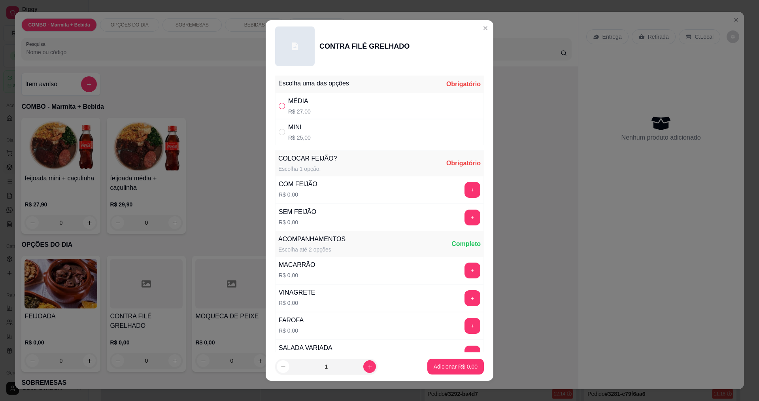
click at [281, 108] on input "" at bounding box center [282, 106] width 6 height 6
radio input "true"
click at [465, 192] on button "+" at bounding box center [472, 189] width 15 height 15
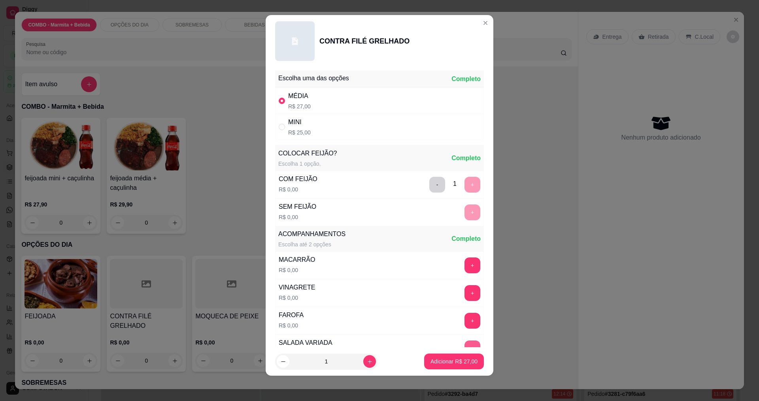
scroll to position [159, 0]
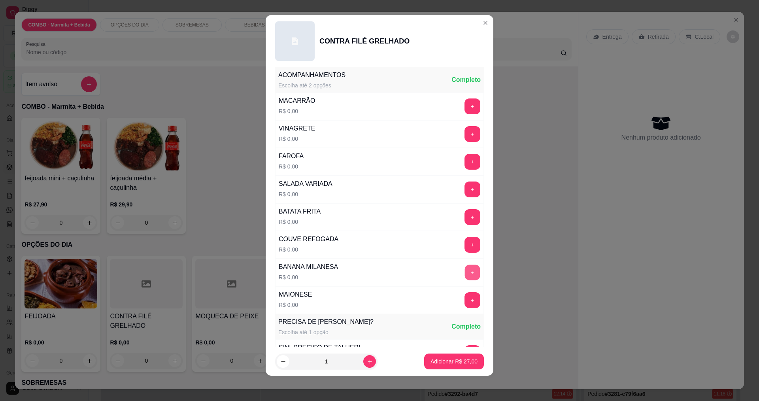
click at [465, 277] on button "+" at bounding box center [472, 271] width 15 height 15
click at [465, 107] on button "+" at bounding box center [472, 105] width 15 height 15
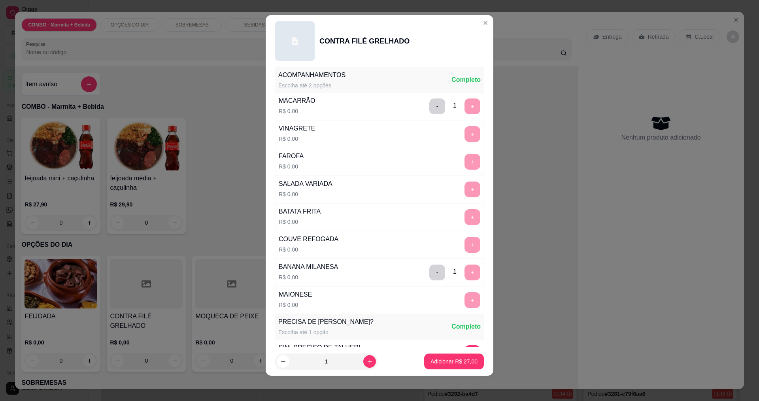
scroll to position [318, 0]
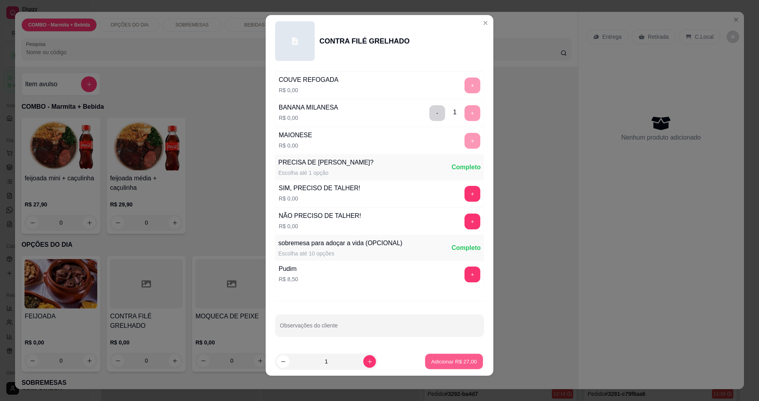
click at [465, 360] on p "Adicionar R$ 27,00" at bounding box center [454, 362] width 46 height 8
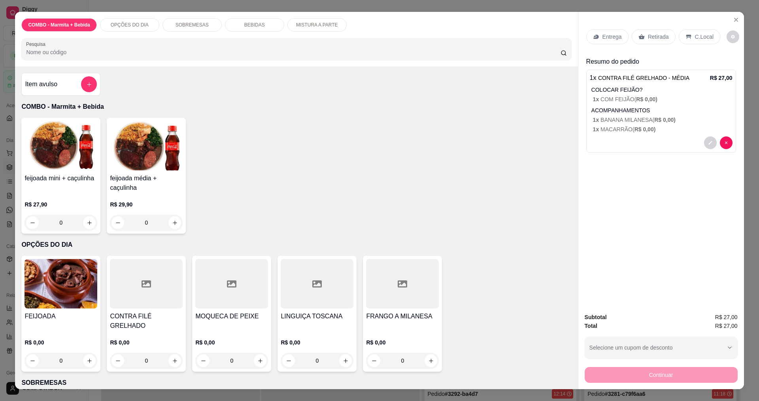
click at [591, 40] on div "Entrega" at bounding box center [607, 36] width 42 height 15
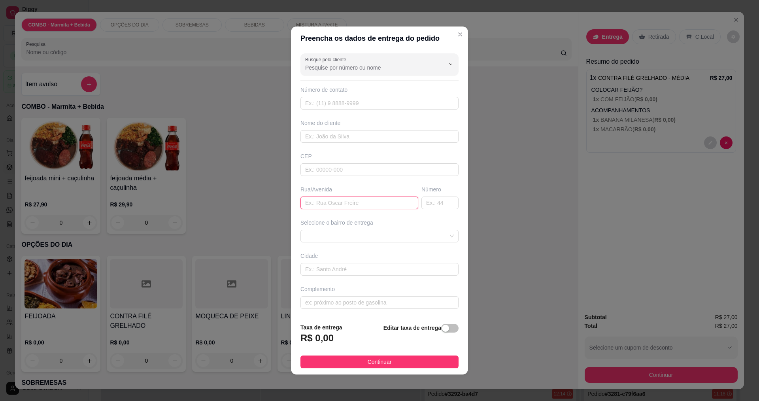
click at [375, 202] on input "text" at bounding box center [359, 202] width 118 height 13
type input "[PERSON_NAME]"
click at [323, 233] on span at bounding box center [379, 236] width 149 height 12
type input "31"
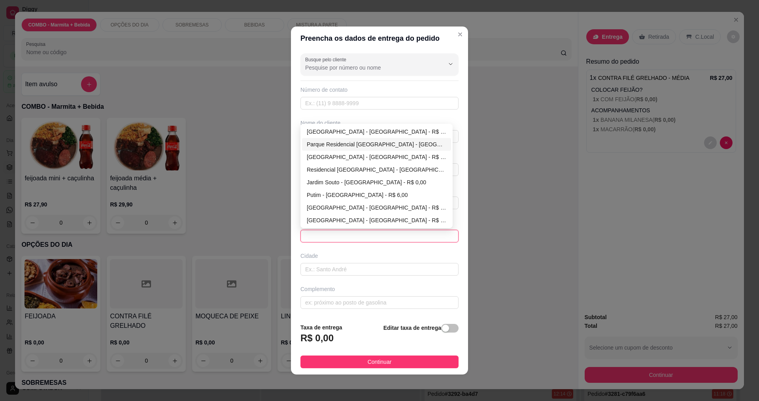
click at [345, 145] on div "Parque Residencial Flamboyant - São José dos Campos - R$ 0,00" at bounding box center [376, 144] width 139 height 9
type input "[GEOGRAPHIC_DATA]"
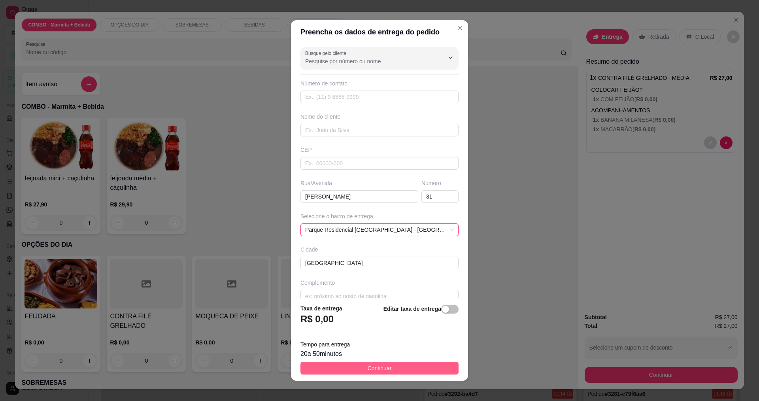
click at [400, 371] on button "Continuar" at bounding box center [379, 368] width 158 height 13
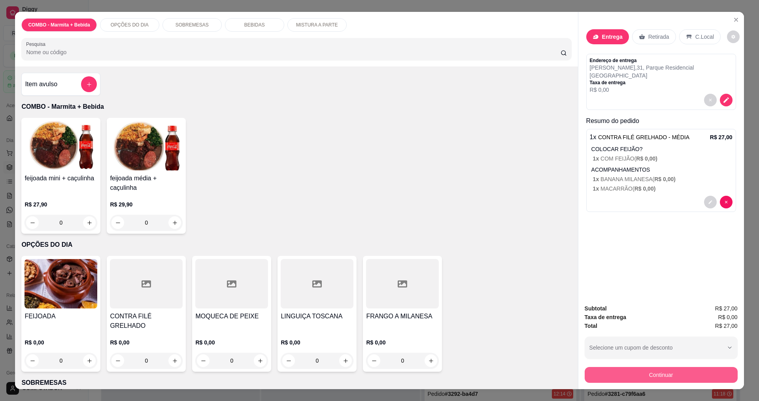
click at [714, 375] on button "Continuar" at bounding box center [660, 375] width 153 height 16
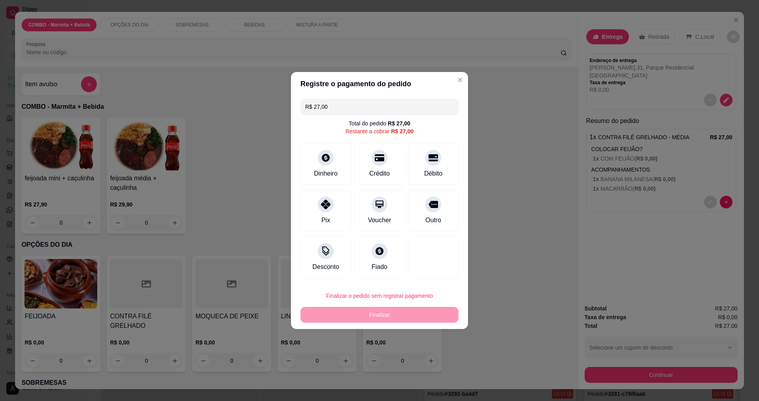
click at [290, 222] on div "Registre o pagamento do pedido R$ 27,00 Total do pedido R$ 27,00 Restante a cob…" at bounding box center [379, 200] width 759 height 401
click at [315, 211] on div "Pix" at bounding box center [326, 209] width 56 height 46
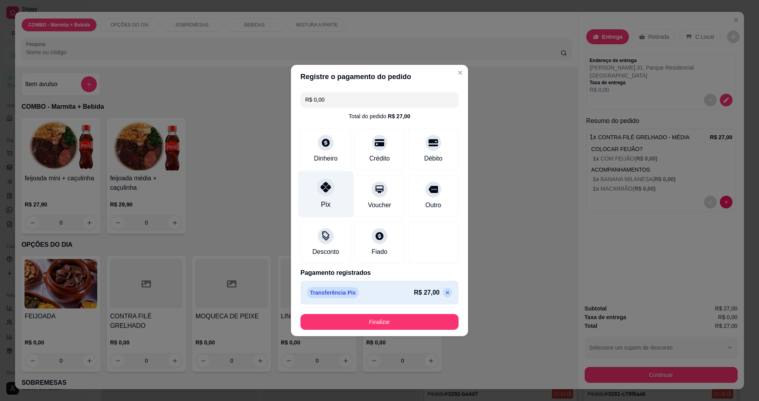
type input "R$ 0,00"
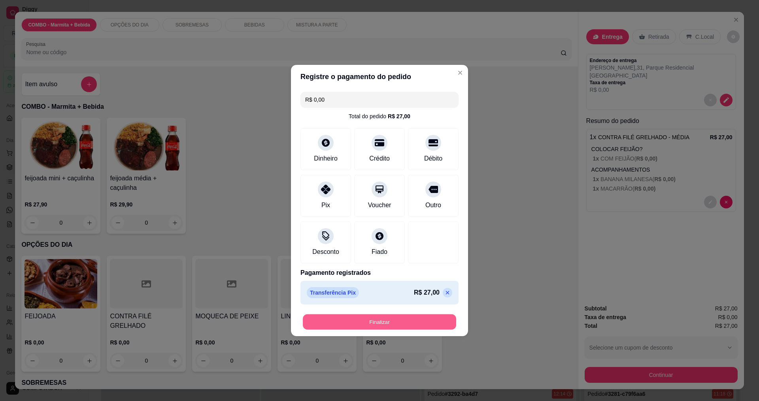
click at [368, 323] on button "Finalizar" at bounding box center [379, 321] width 153 height 15
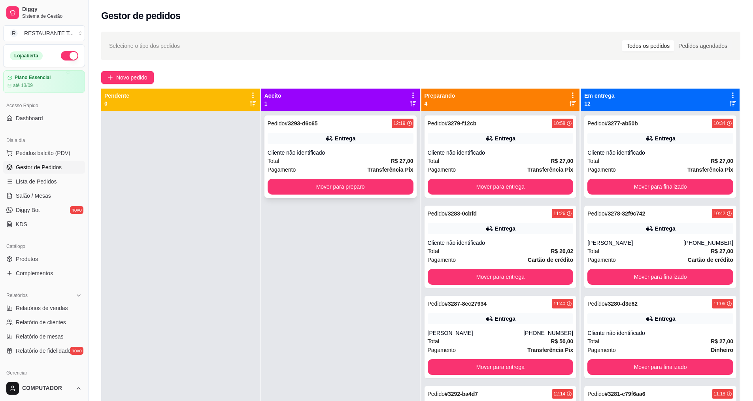
click at [328, 138] on icon at bounding box center [329, 138] width 8 height 8
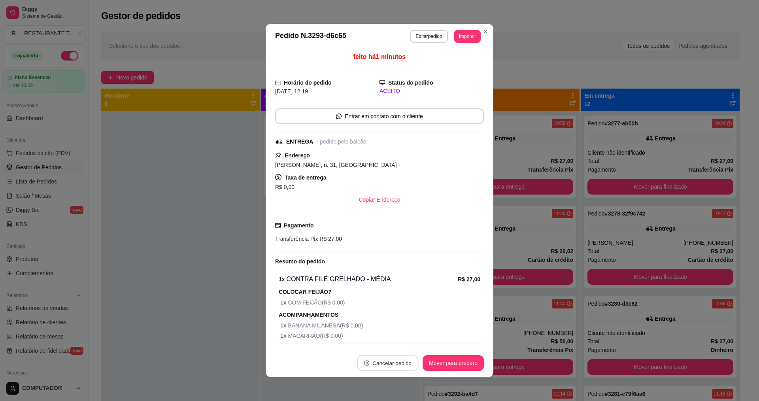
click at [400, 364] on button "Cancelar pedido" at bounding box center [387, 362] width 61 height 15
click at [411, 344] on button "Sim" at bounding box center [406, 342] width 31 height 15
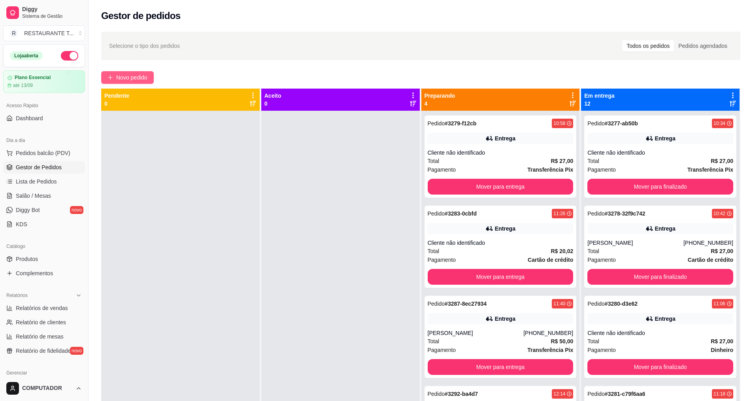
click at [123, 82] on button "Novo pedido" at bounding box center [127, 77] width 53 height 13
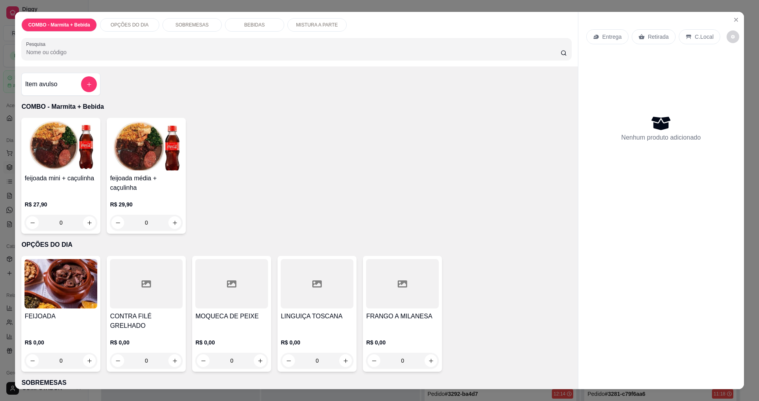
click at [173, 352] on div "0" at bounding box center [146, 360] width 73 height 16
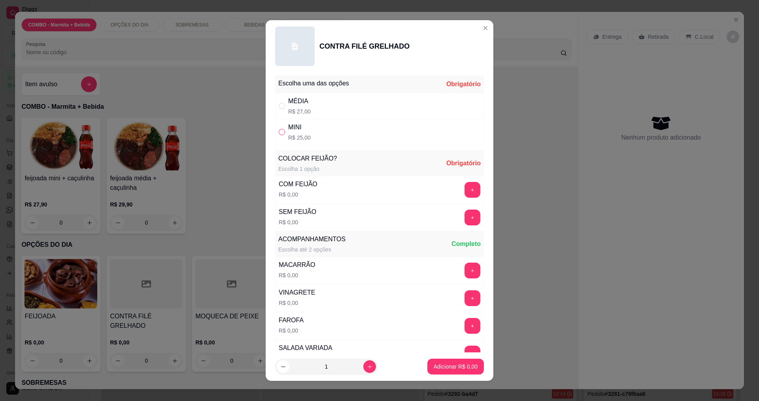
click at [279, 132] on input "" at bounding box center [282, 132] width 6 height 6
radio input "true"
click at [465, 192] on button "+" at bounding box center [472, 189] width 15 height 15
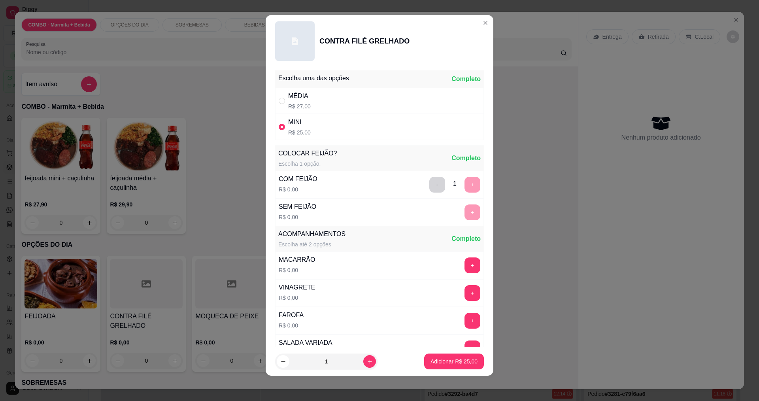
scroll to position [159, 0]
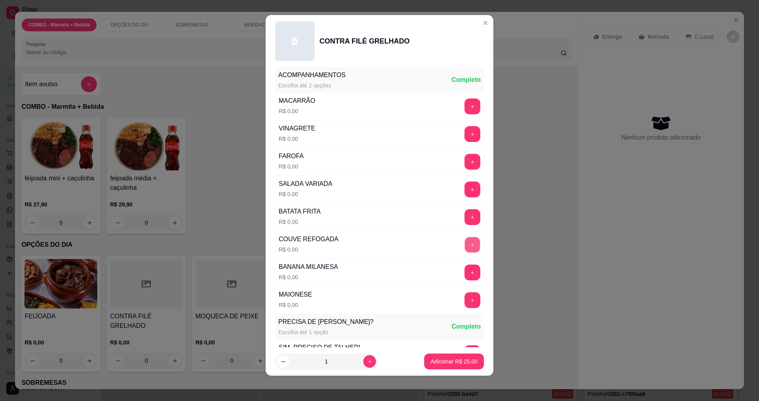
click at [465, 242] on button "+" at bounding box center [472, 244] width 15 height 15
click at [465, 222] on button "+" at bounding box center [472, 216] width 15 height 15
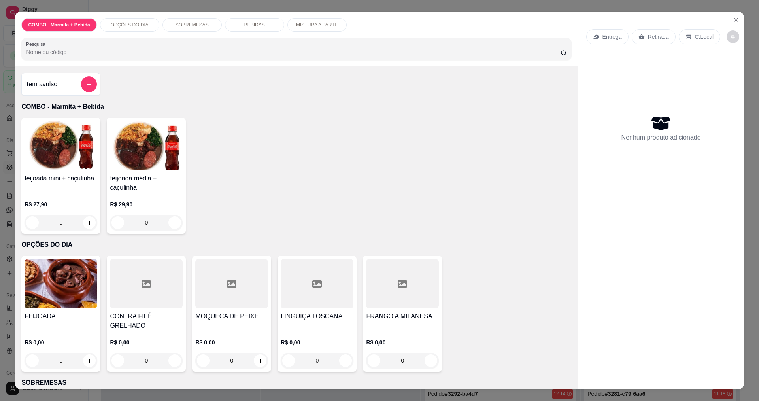
scroll to position [198, 0]
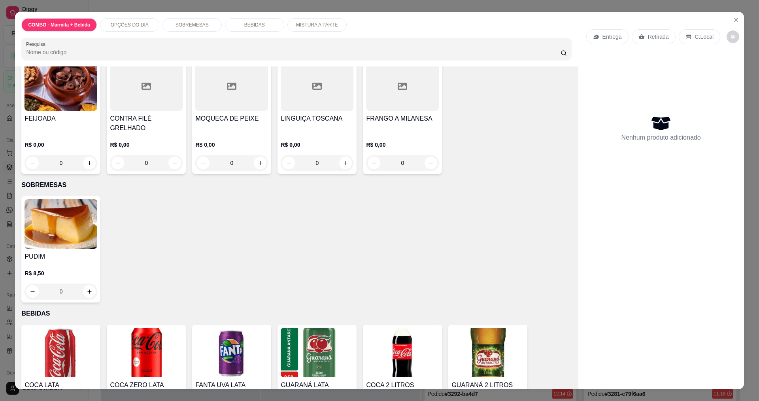
click at [173, 155] on div "0" at bounding box center [146, 163] width 73 height 16
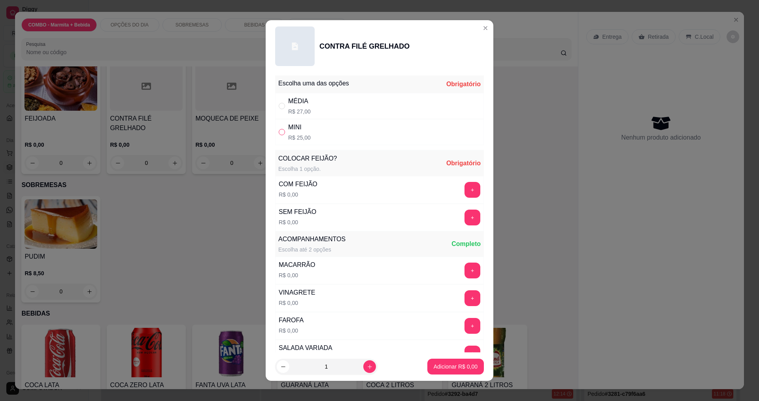
click at [279, 132] on input "" at bounding box center [282, 132] width 6 height 6
click at [465, 192] on button "+" at bounding box center [472, 189] width 15 height 15
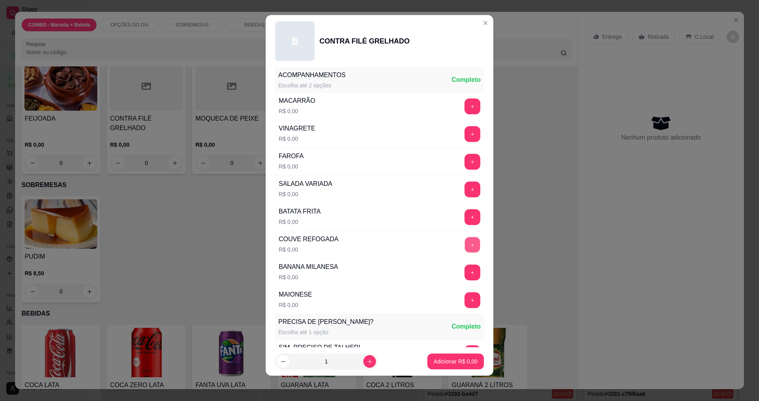
click at [465, 242] on button "+" at bounding box center [472, 244] width 15 height 15
click at [465, 219] on button "+" at bounding box center [472, 216] width 15 height 15
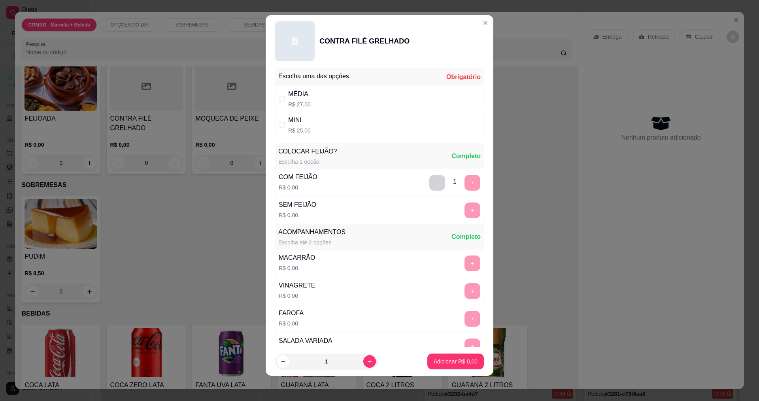
scroll to position [0, 0]
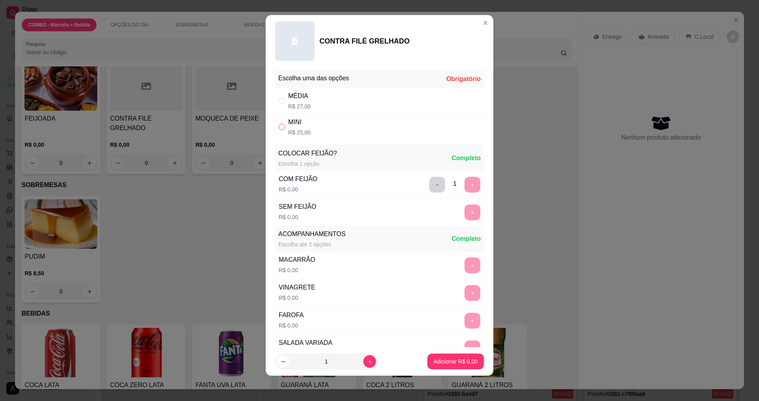
click at [279, 125] on input "" at bounding box center [282, 127] width 6 height 6
radio input "true"
click at [470, 365] on button "Adicionar R$ 25,00" at bounding box center [454, 361] width 58 height 15
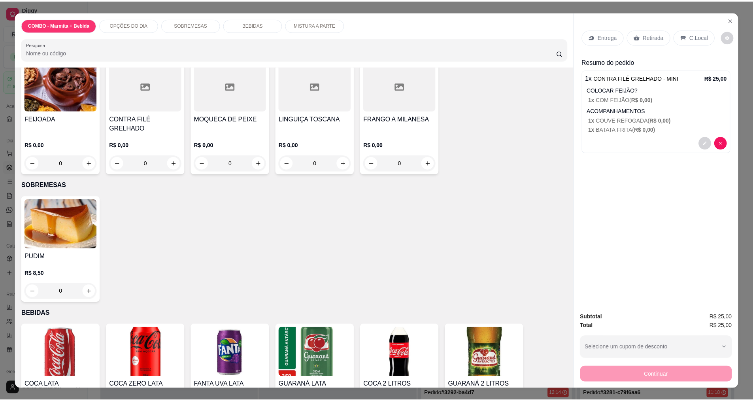
scroll to position [395, 0]
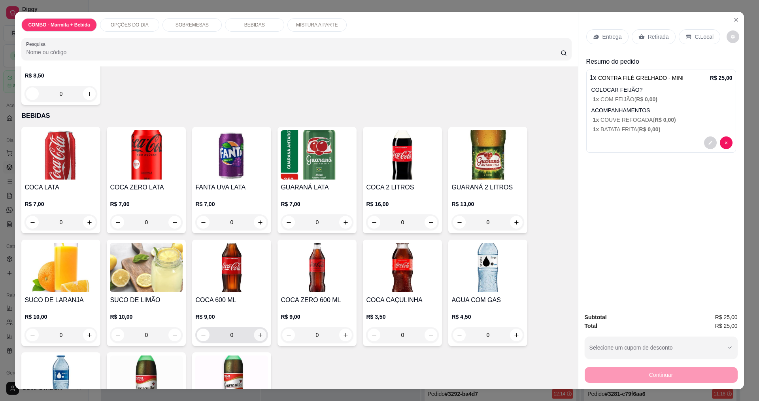
click at [257, 332] on icon "increase-product-quantity" at bounding box center [260, 335] width 6 height 6
type input "1"
click at [612, 38] on p "Entrega" at bounding box center [611, 37] width 19 height 8
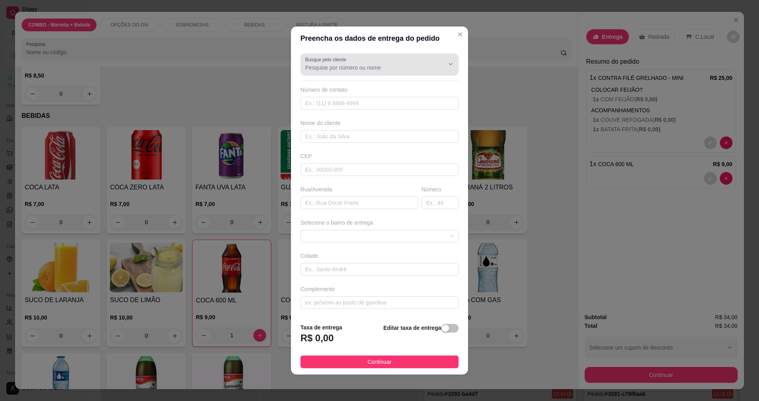
click at [388, 62] on div at bounding box center [379, 65] width 149 height 16
type input "g"
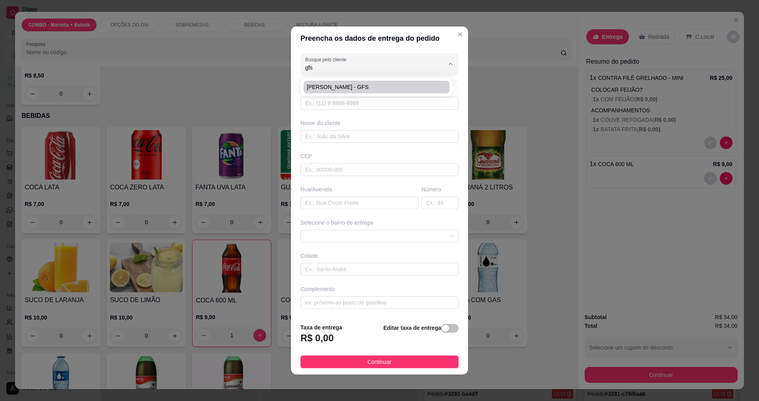
click at [358, 83] on span "[PERSON_NAME] - GFS" at bounding box center [373, 87] width 132 height 8
type input "[PERSON_NAME] - GFS"
type input "12981593332"
type input "[PERSON_NAME] - GFS"
type input "[PERSON_NAME]"
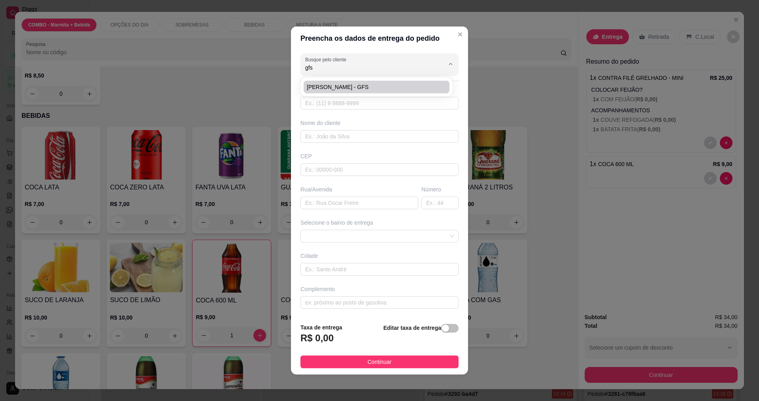
type input "176"
type input "[GEOGRAPHIC_DATA]"
type input "EMPRESA *GFS*"
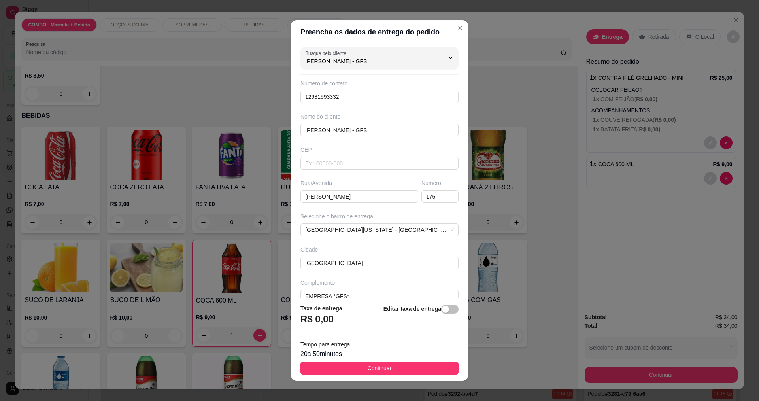
click at [352, 364] on button "Continuar" at bounding box center [379, 368] width 158 height 13
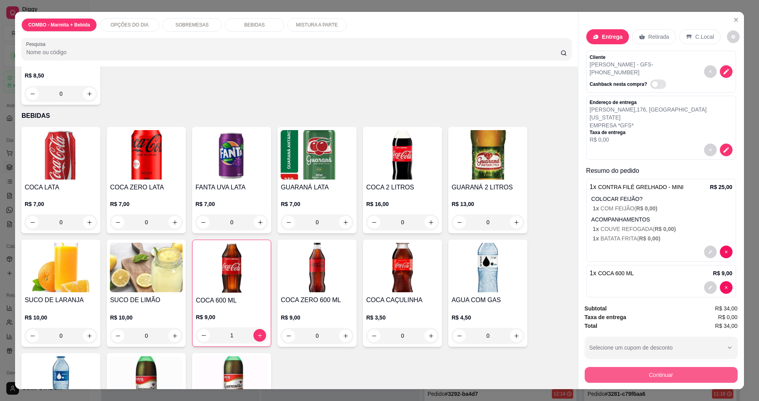
click at [681, 378] on button "Continuar" at bounding box center [660, 375] width 153 height 16
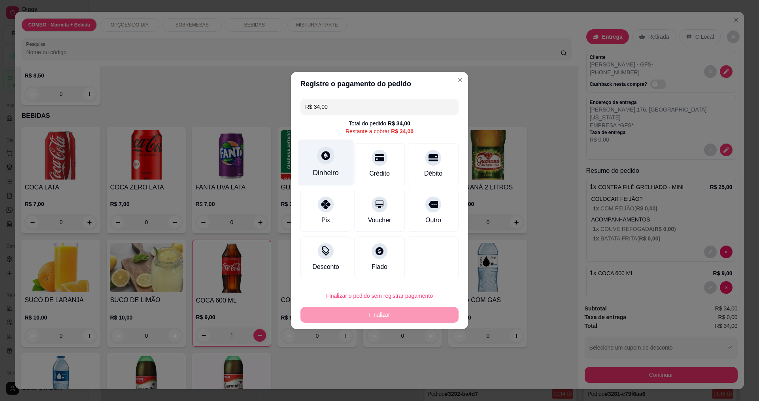
click at [344, 175] on div "Dinheiro" at bounding box center [326, 162] width 56 height 46
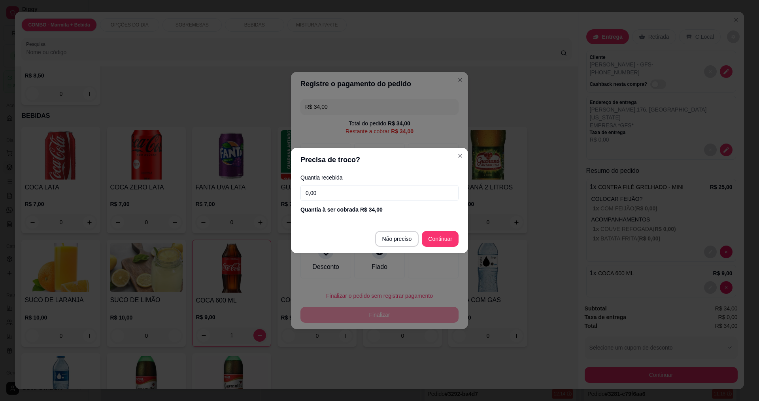
click at [349, 188] on input "0,00" at bounding box center [379, 193] width 158 height 16
type input "50,00"
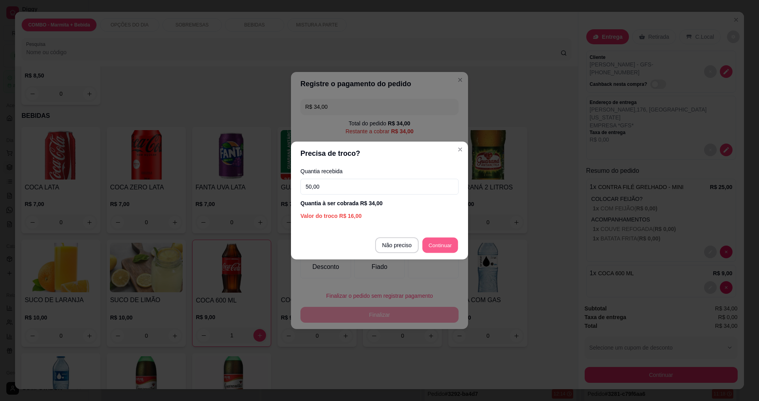
type input "R$ 0,00"
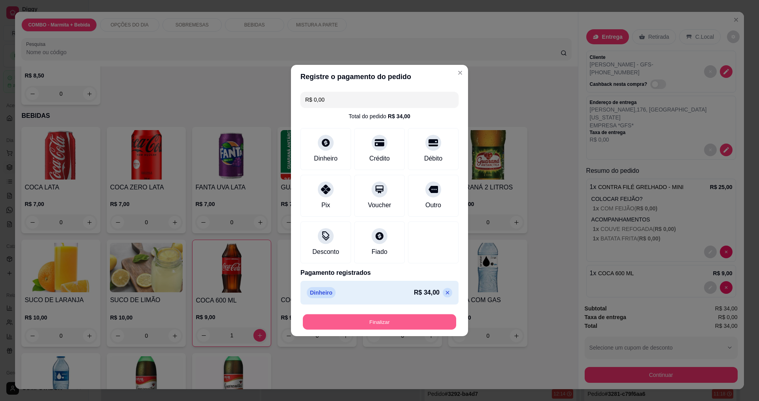
click at [392, 327] on button "Finalizar" at bounding box center [379, 321] width 153 height 15
type input "0"
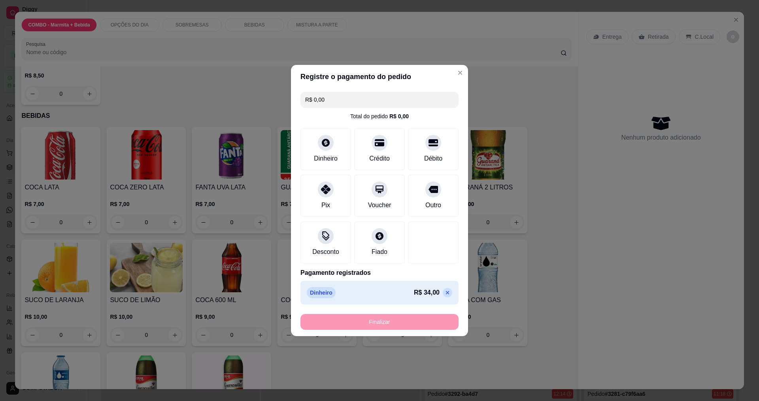
type input "-R$ 34,00"
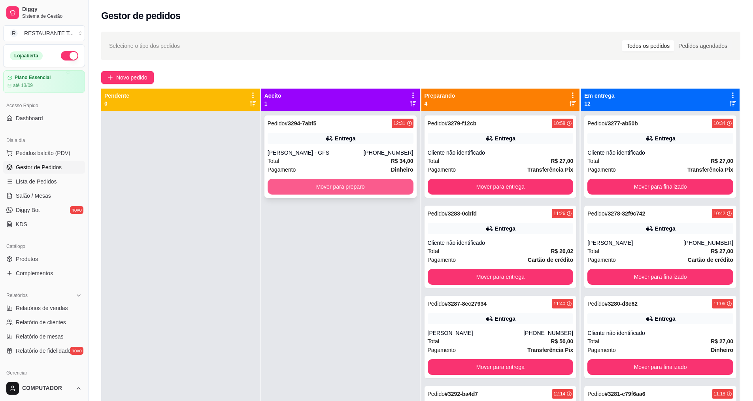
click at [348, 190] on button "Mover para preparo" at bounding box center [341, 187] width 146 height 16
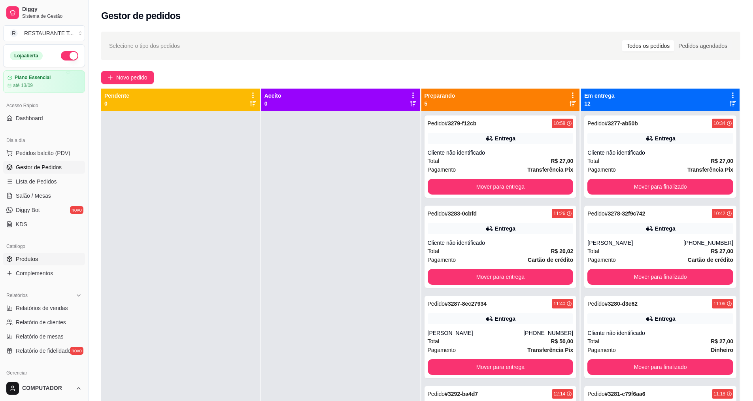
click at [33, 255] on span "Produtos" at bounding box center [27, 259] width 22 height 8
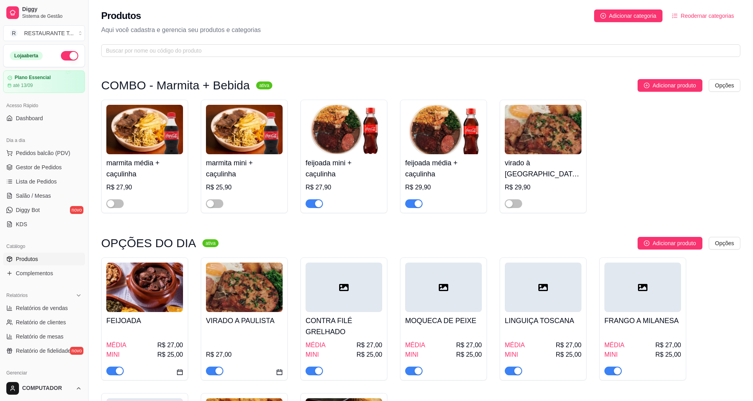
click at [249, 300] on img at bounding box center [244, 286] width 77 height 49
click at [335, 294] on div at bounding box center [343, 286] width 77 height 49
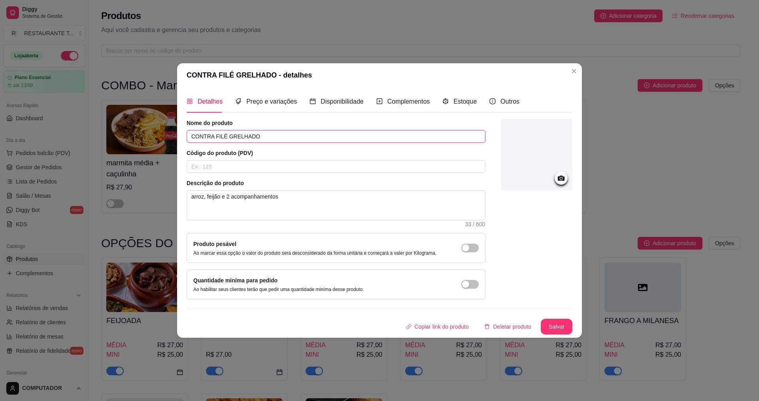
drag, startPoint x: 276, startPoint y: 136, endPoint x: 159, endPoint y: 136, distance: 116.6
click at [159, 136] on div "CONTRA FILÉ GRELHADO - detalhes Detalhes Preço e variações Disponibilidade Comp…" at bounding box center [379, 200] width 759 height 401
click at [552, 326] on button "Salvar" at bounding box center [556, 326] width 31 height 15
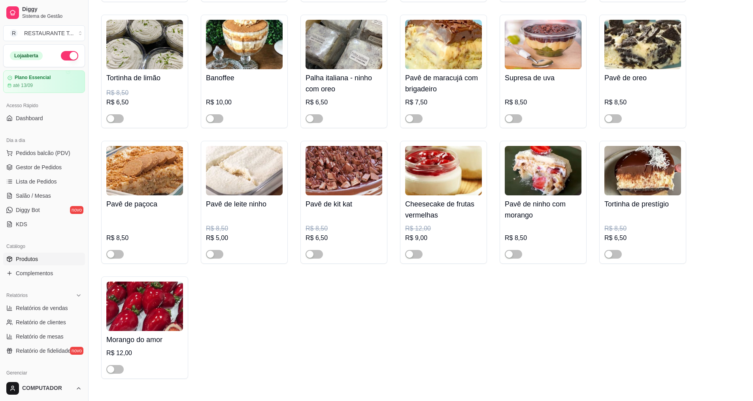
scroll to position [672, 0]
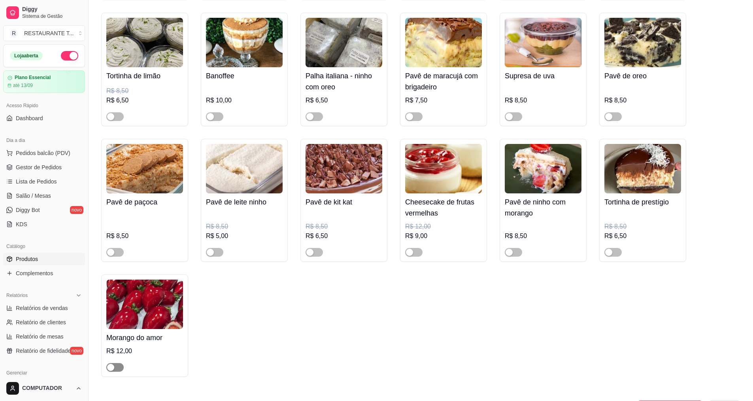
click at [113, 364] on div "button" at bounding box center [110, 367] width 7 height 7
click at [39, 275] on span "Complementos" at bounding box center [34, 273] width 37 height 8
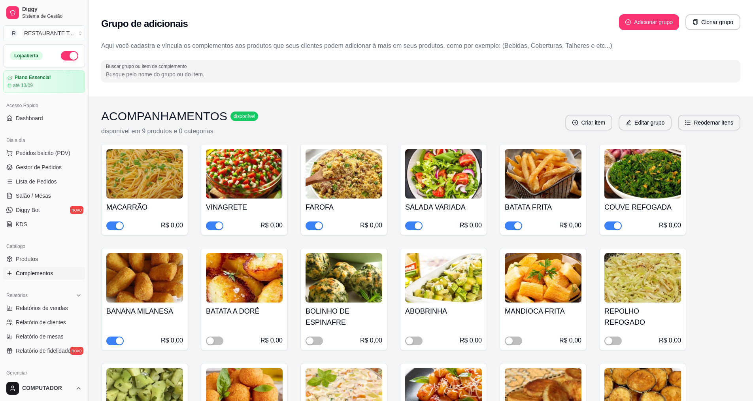
click at [520, 226] on div "button" at bounding box center [517, 225] width 7 height 7
click at [512, 227] on div "button" at bounding box center [508, 225] width 7 height 7
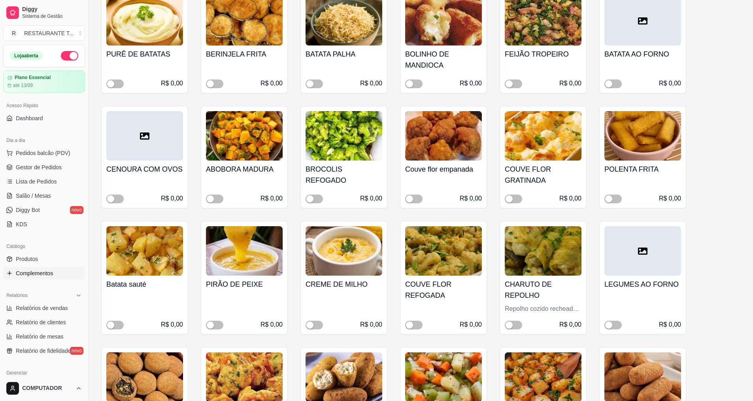
scroll to position [593, 0]
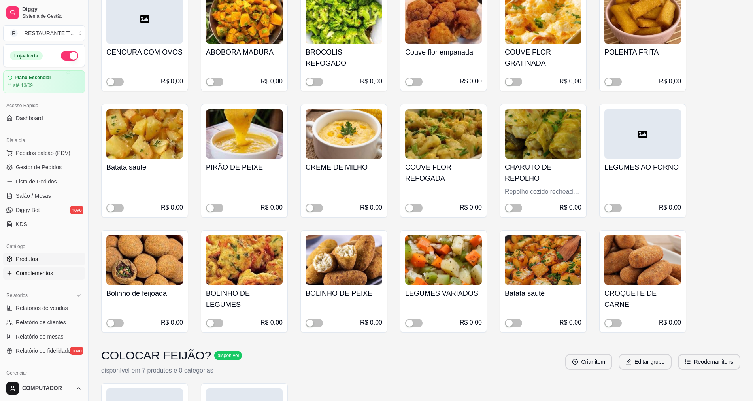
click at [36, 254] on link "Produtos" at bounding box center [44, 258] width 82 height 13
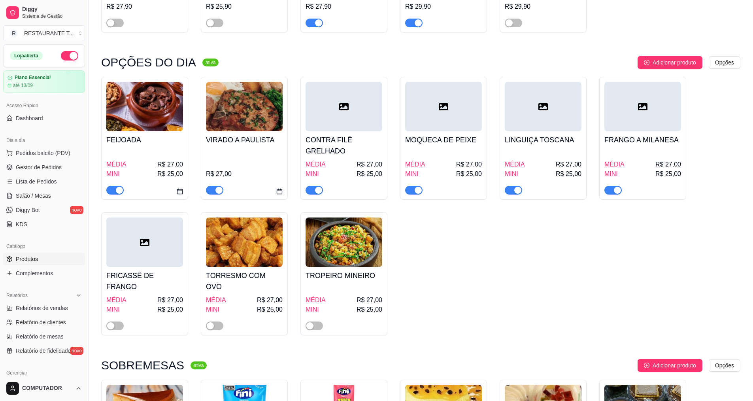
scroll to position [158, 0]
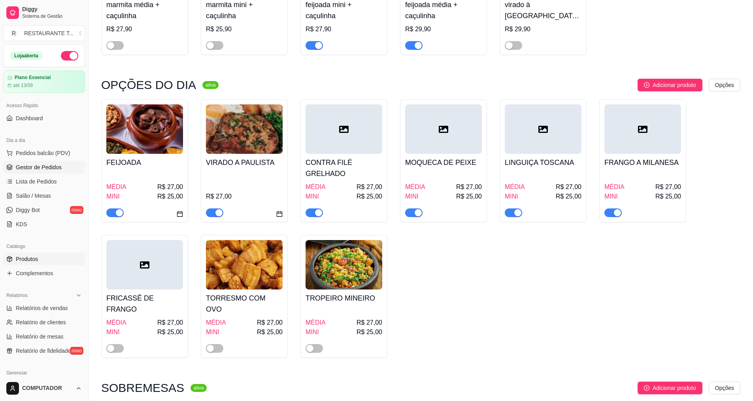
click at [28, 166] on span "Gestor de Pedidos" at bounding box center [39, 167] width 46 height 8
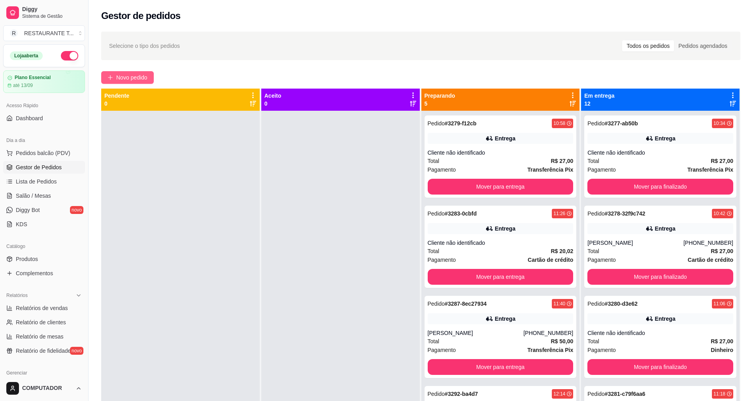
click at [139, 76] on span "Novo pedido" at bounding box center [131, 77] width 31 height 9
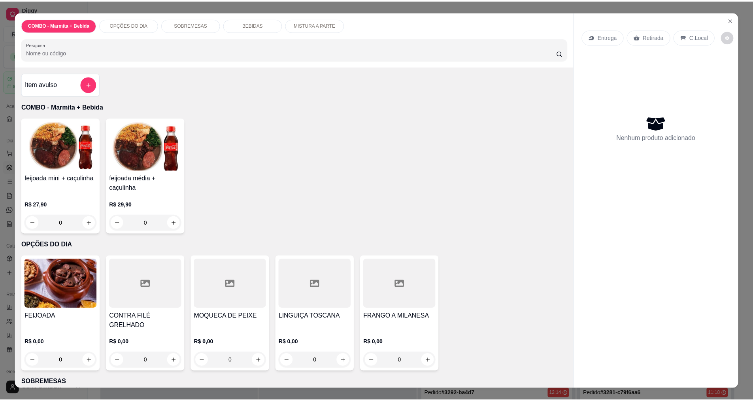
scroll to position [277, 0]
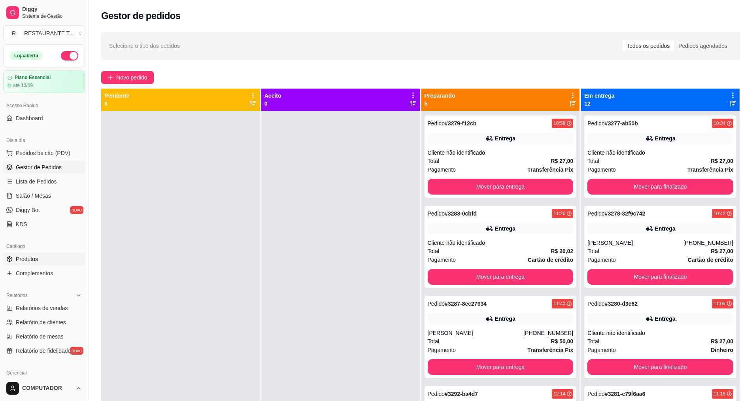
click at [56, 255] on link "Produtos" at bounding box center [44, 258] width 82 height 13
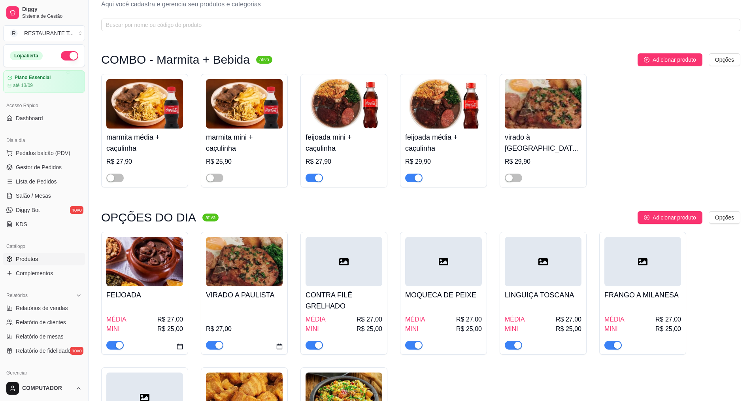
scroll to position [119, 0]
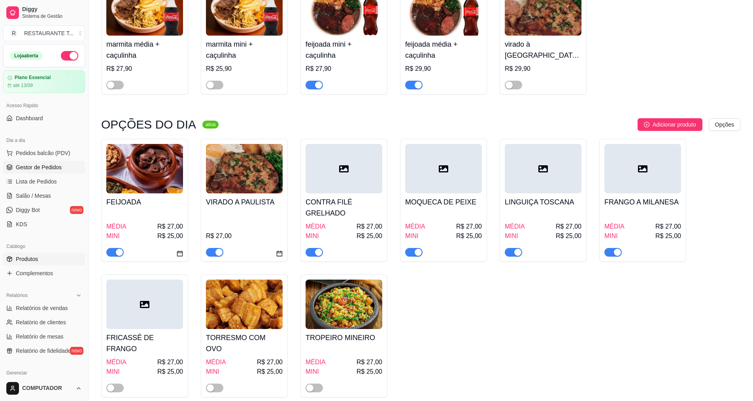
click at [45, 171] on span "Gestor de Pedidos" at bounding box center [39, 167] width 46 height 8
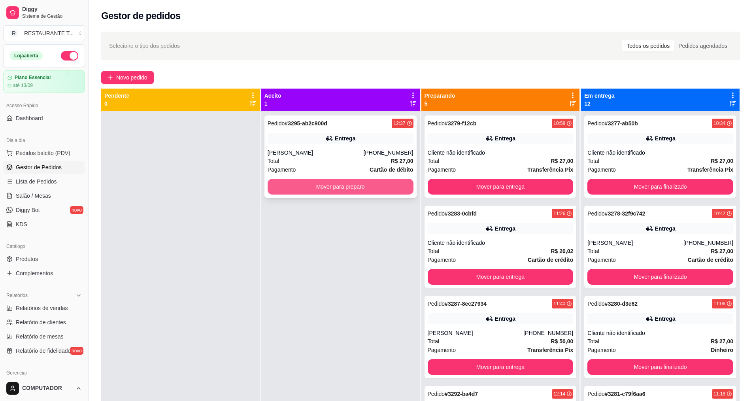
click at [305, 190] on button "Mover para preparo" at bounding box center [341, 187] width 146 height 16
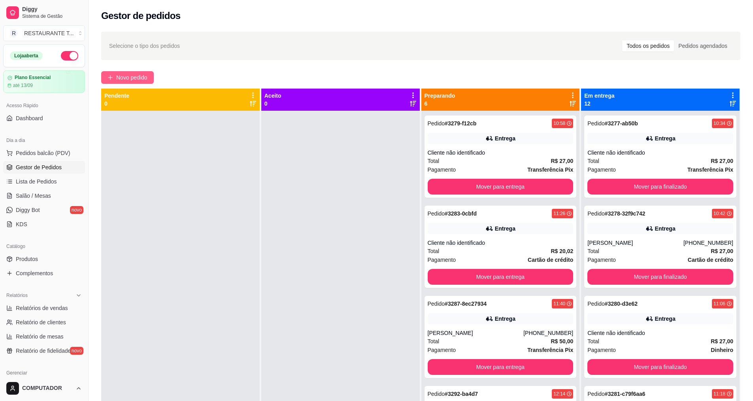
click at [142, 75] on span "Novo pedido" at bounding box center [131, 77] width 31 height 9
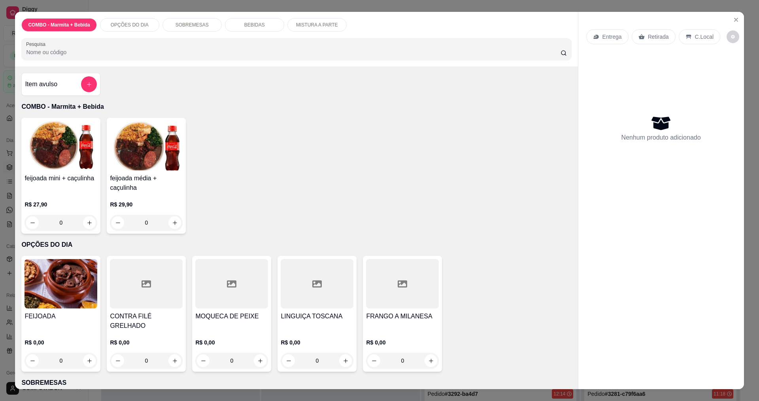
scroll to position [13, 0]
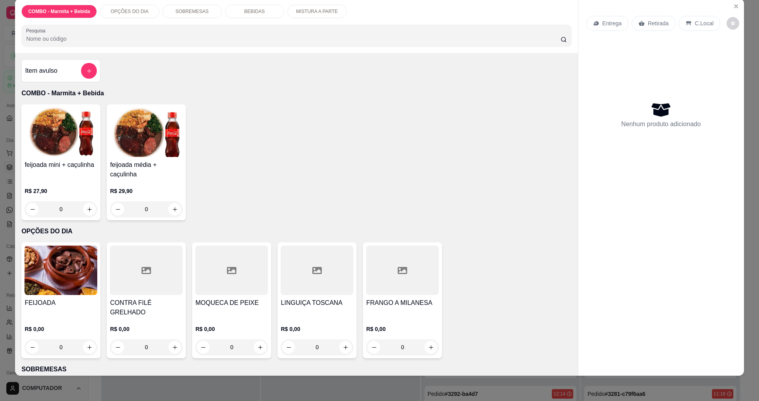
click at [89, 340] on div "0" at bounding box center [60, 347] width 73 height 16
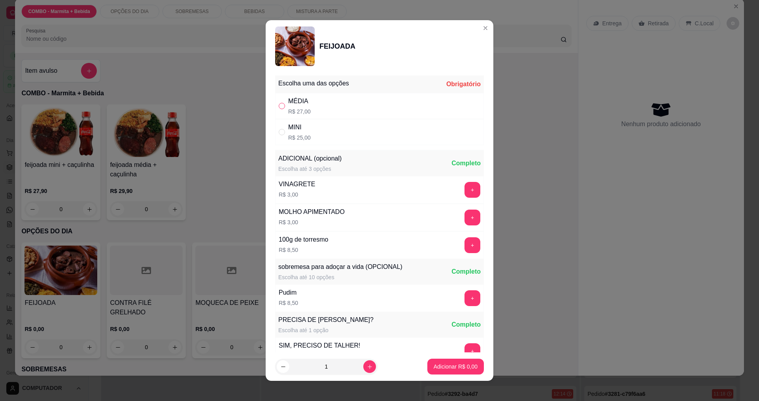
click at [279, 106] on input "" at bounding box center [282, 106] width 6 height 6
radio input "true"
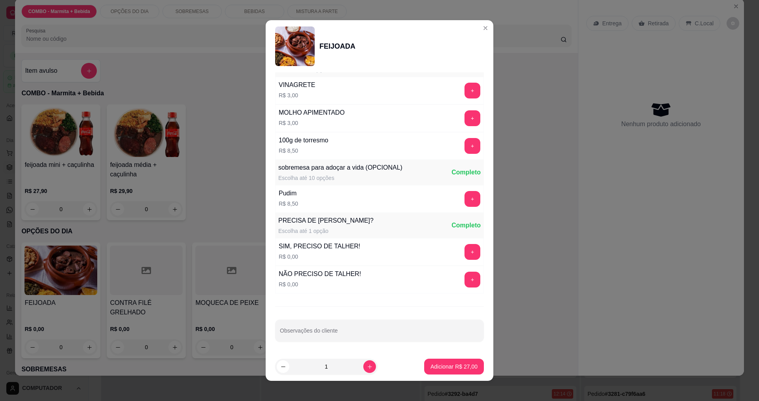
click at [422, 171] on div "sobremesa para adoçar a vida (OPCIONAL) Escolha até 10 opções Completo" at bounding box center [379, 172] width 209 height 25
click at [448, 369] on p "Adicionar R$ 27,00" at bounding box center [454, 367] width 46 height 8
type input "1"
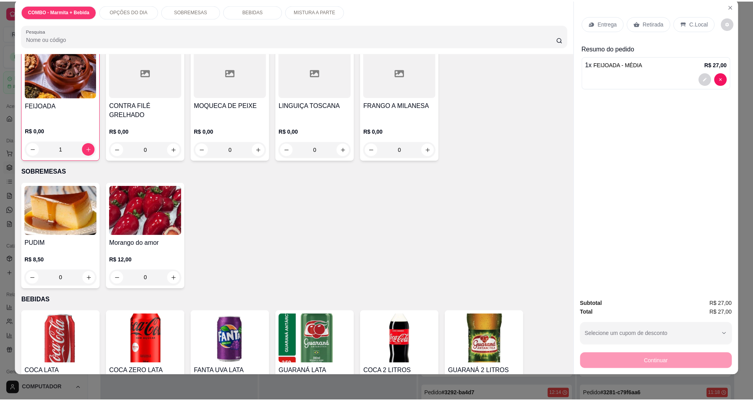
scroll to position [316, 0]
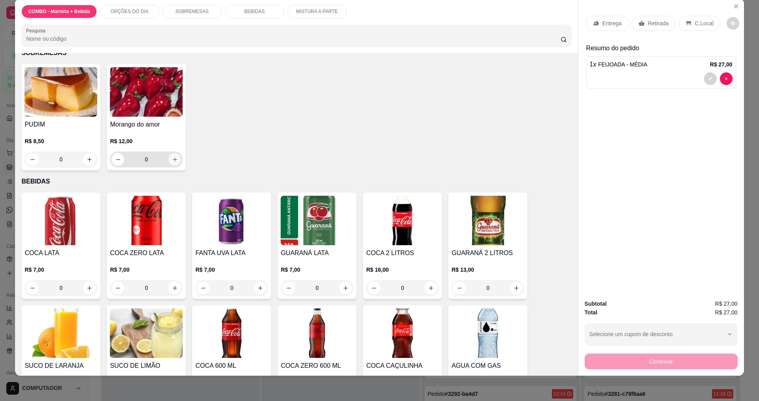
click at [173, 156] on icon "increase-product-quantity" at bounding box center [175, 159] width 6 height 6
type input "1"
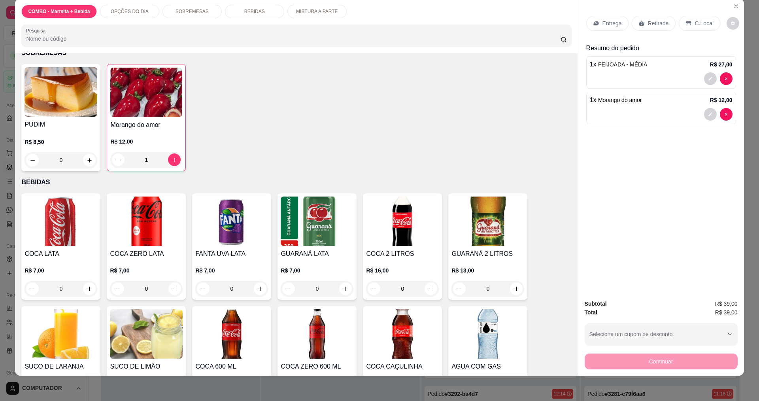
click at [619, 25] on div "Entrega" at bounding box center [607, 23] width 42 height 15
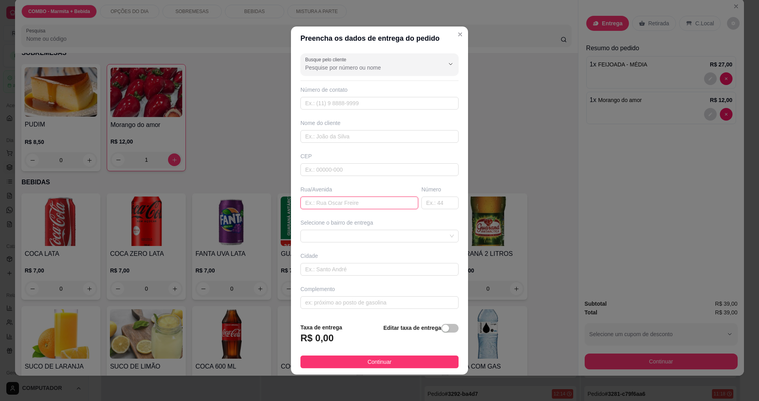
click at [319, 200] on input "text" at bounding box center [359, 202] width 118 height 13
type input "hidra"
click at [339, 234] on span at bounding box center [379, 236] width 149 height 12
type input "114"
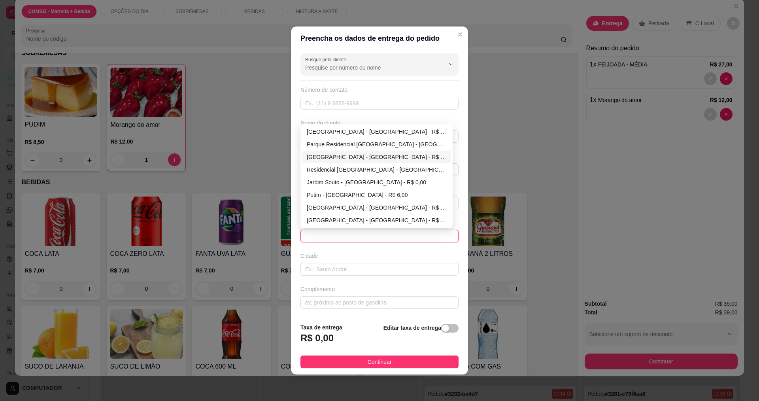
click at [343, 155] on div "Jardim da Granja - São José dos Campos - R$ 0,00" at bounding box center [376, 157] width 139 height 9
type input "[GEOGRAPHIC_DATA]"
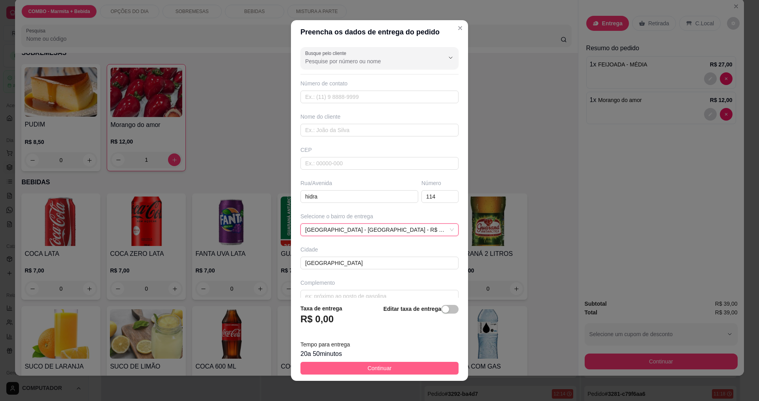
click at [413, 368] on button "Continuar" at bounding box center [379, 368] width 158 height 13
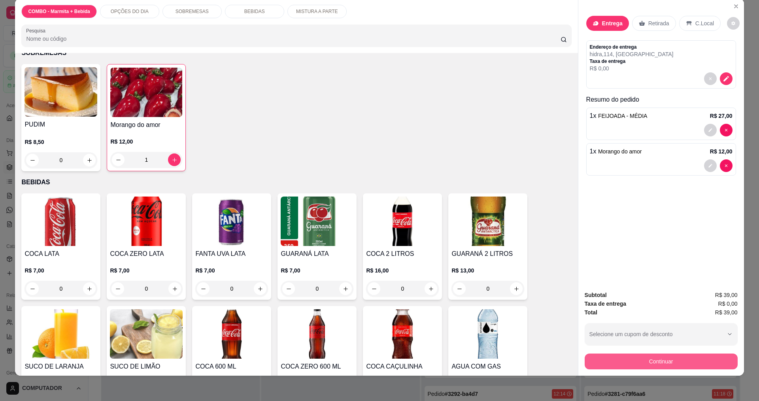
click at [613, 364] on button "Continuar" at bounding box center [660, 361] width 153 height 16
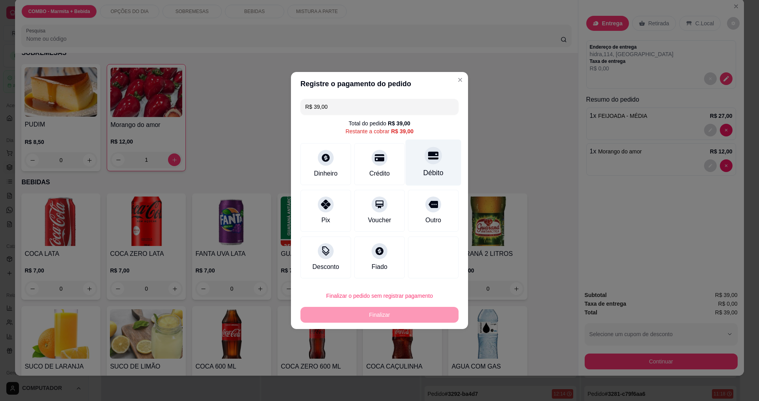
click at [441, 168] on div "Débito" at bounding box center [433, 162] width 56 height 46
type input "R$ 0,00"
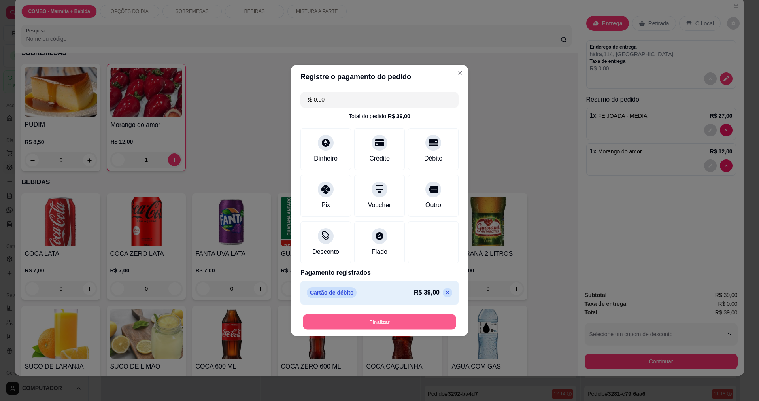
click at [422, 326] on button "Finalizar" at bounding box center [379, 321] width 153 height 15
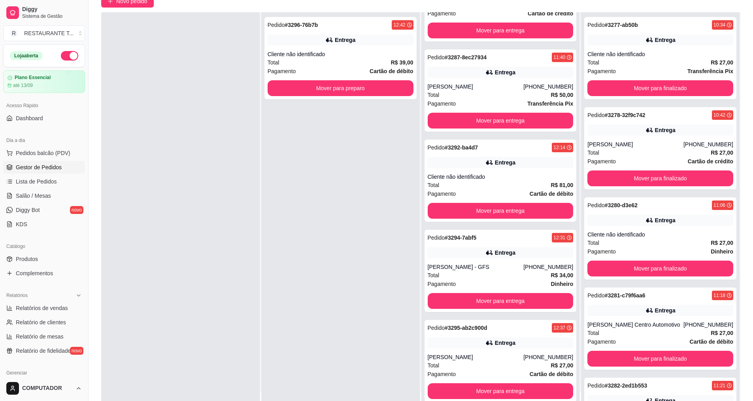
scroll to position [121, 0]
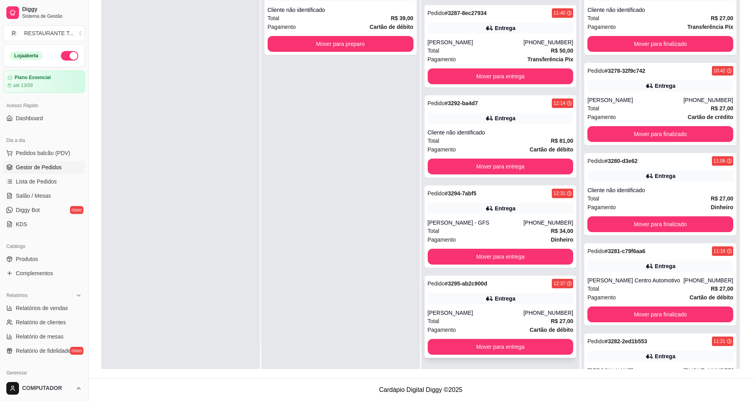
click at [456, 318] on div "Total R$ 27,00" at bounding box center [501, 321] width 146 height 9
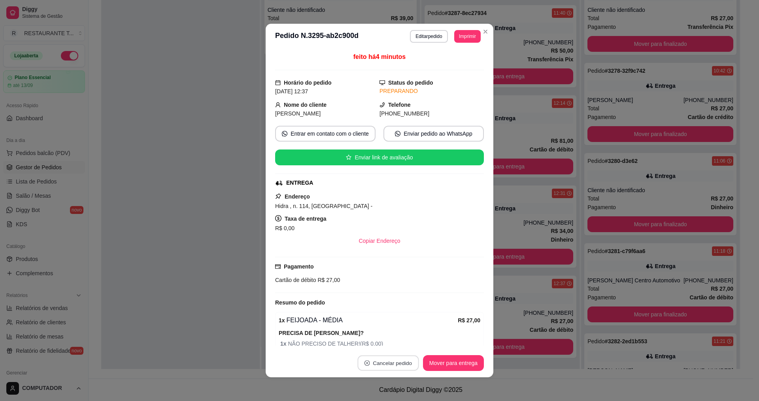
click at [383, 366] on button "Cancelar pedido" at bounding box center [387, 362] width 61 height 15
click at [412, 348] on button "Sim" at bounding box center [407, 342] width 31 height 15
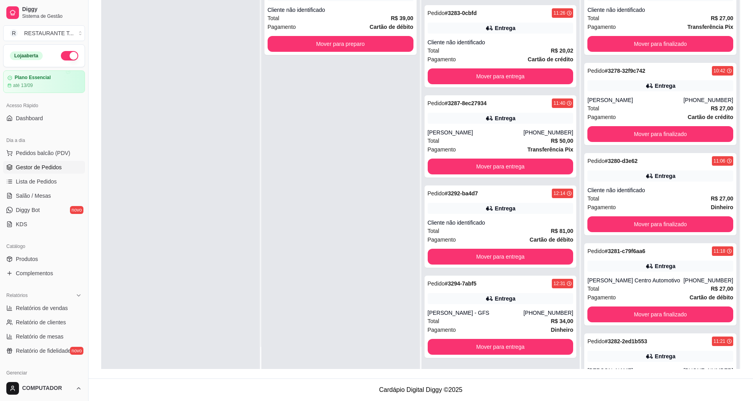
scroll to position [58, 0]
click at [339, 48] on button "Mover para preparo" at bounding box center [339, 43] width 141 height 15
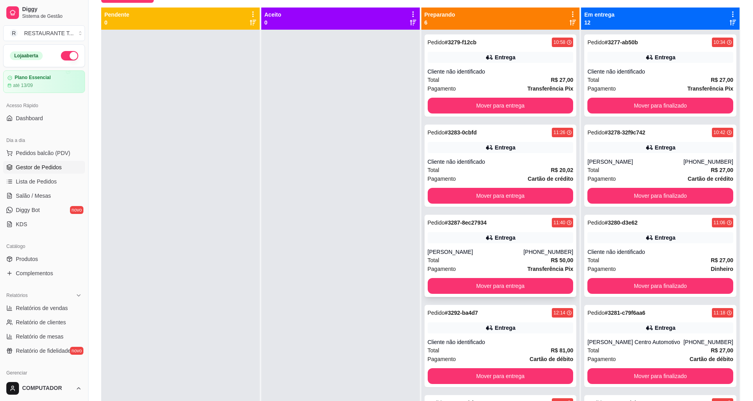
scroll to position [0, 0]
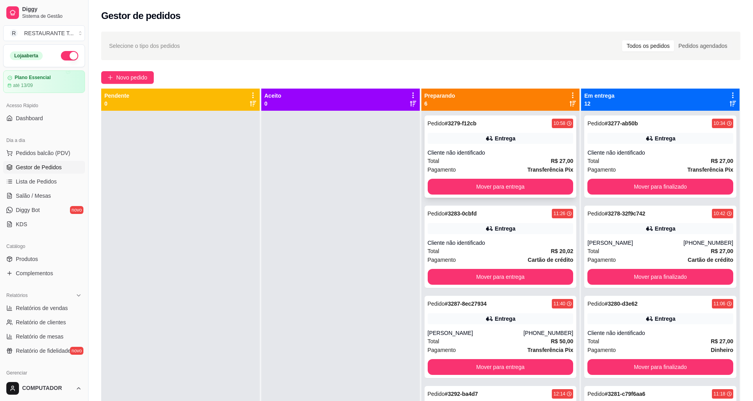
click at [483, 153] on div "Cliente não identificado" at bounding box center [501, 153] width 146 height 8
click at [453, 216] on strong "# 3283-0cbfd" at bounding box center [461, 213] width 32 height 6
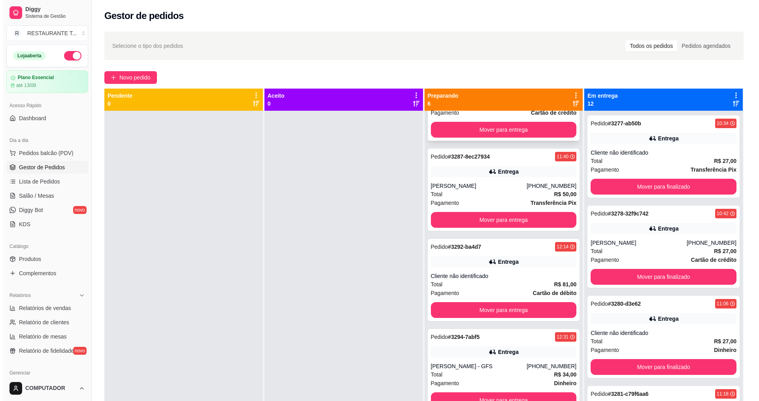
scroll to position [148, 0]
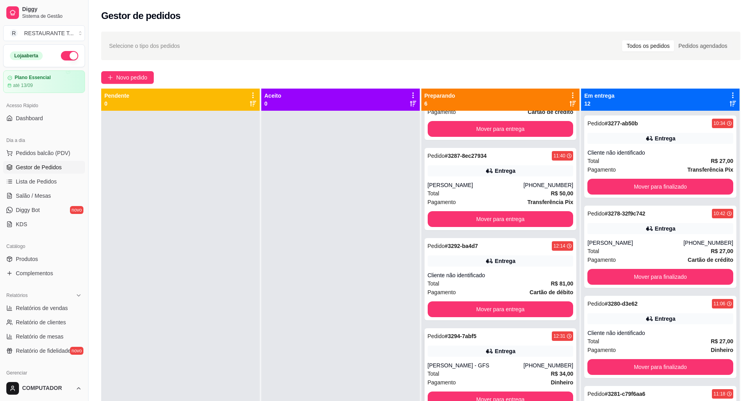
click at [471, 337] on strong "# 3294-7abf5" at bounding box center [461, 336] width 32 height 6
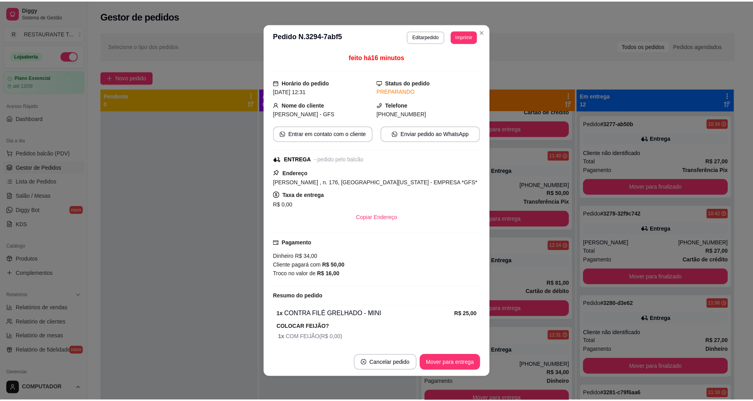
scroll to position [88, 0]
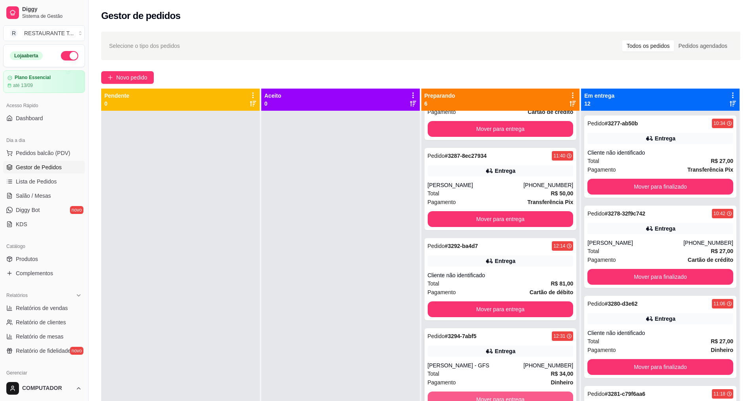
click at [540, 394] on button "Mover para entrega" at bounding box center [501, 399] width 146 height 16
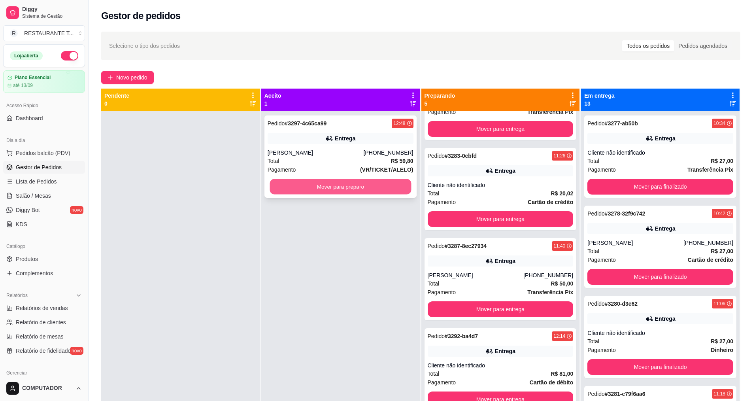
click at [375, 186] on button "Mover para preparo" at bounding box center [339, 186] width 141 height 15
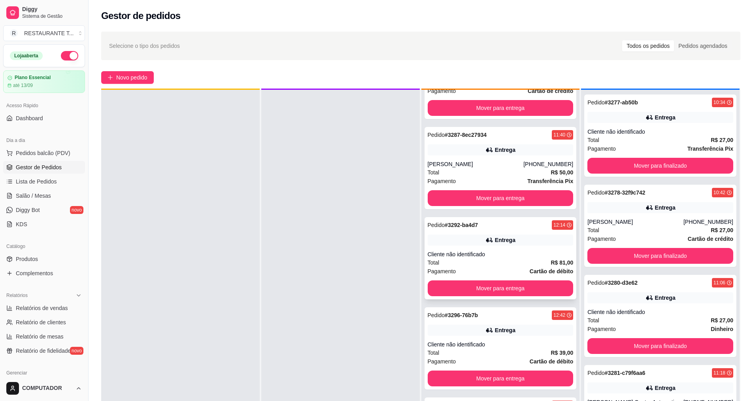
scroll to position [22, 0]
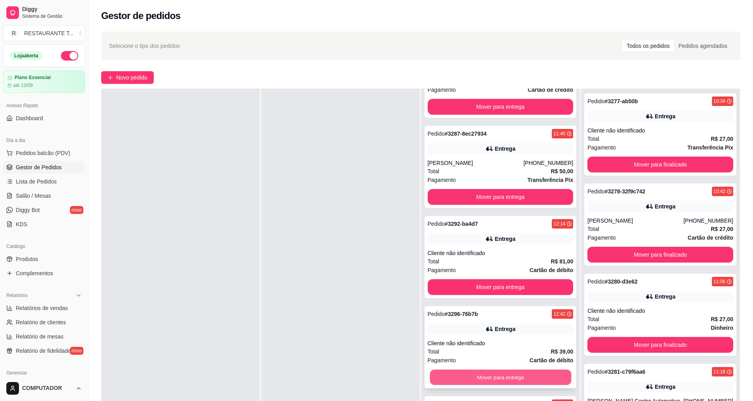
click at [478, 375] on button "Mover para entrega" at bounding box center [500, 376] width 141 height 15
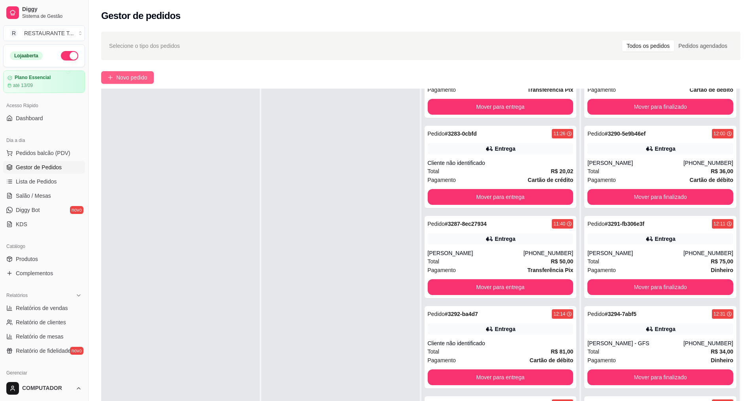
click at [139, 72] on button "Novo pedido" at bounding box center [127, 77] width 53 height 13
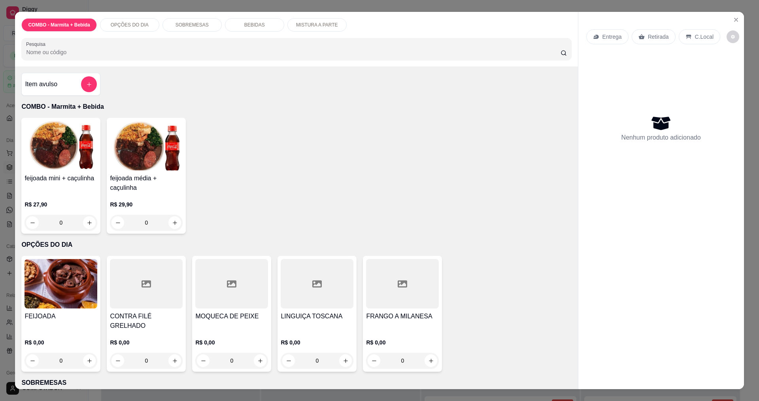
click at [428, 352] on div "0" at bounding box center [402, 360] width 73 height 16
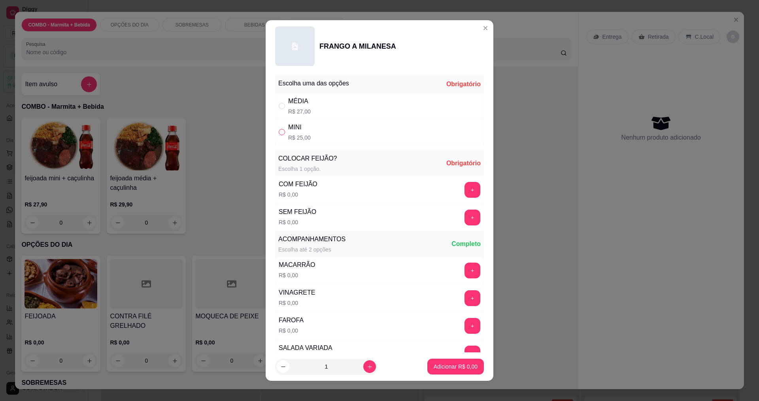
click at [279, 135] on input "" at bounding box center [282, 132] width 6 height 6
radio input "true"
click at [464, 190] on button "+" at bounding box center [472, 190] width 16 height 16
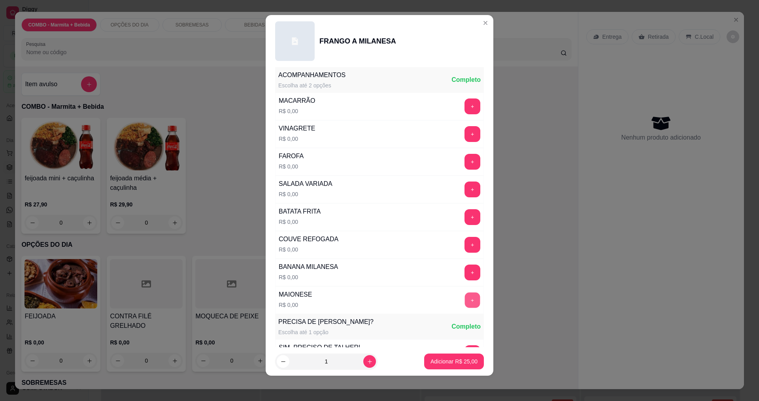
click at [465, 297] on button "+" at bounding box center [472, 299] width 15 height 15
click at [465, 217] on button "+" at bounding box center [472, 216] width 15 height 15
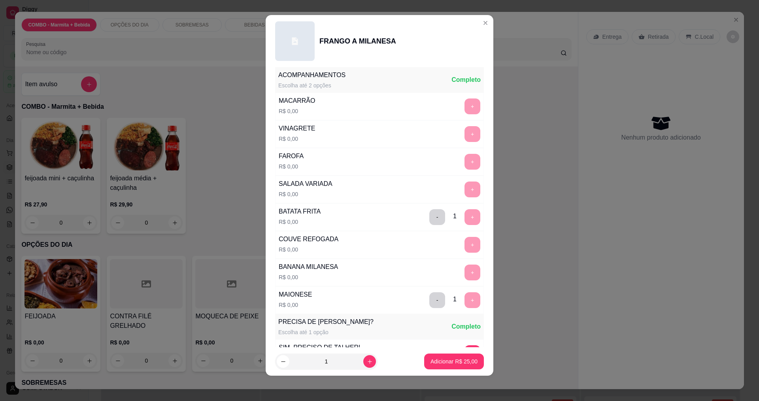
scroll to position [318, 0]
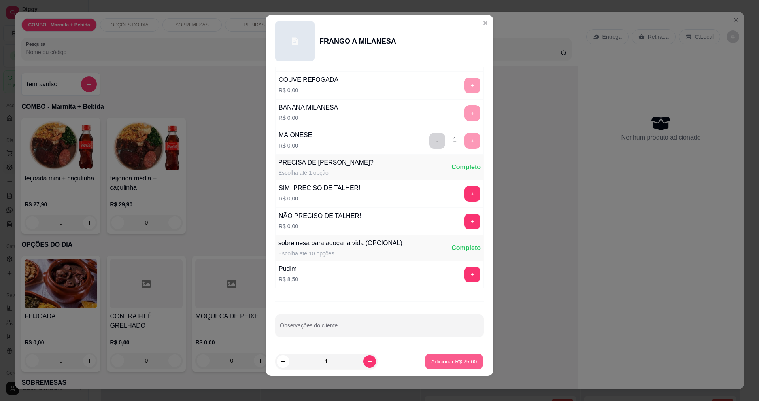
click at [463, 362] on p "Adicionar R$ 25,00" at bounding box center [454, 362] width 46 height 8
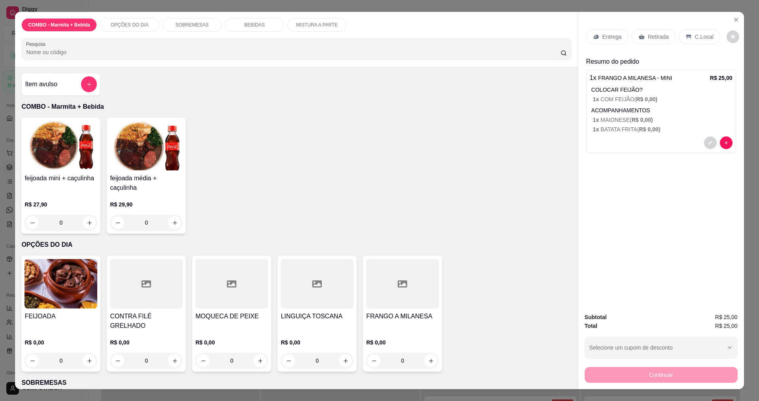
click at [620, 40] on div "Entrega" at bounding box center [607, 36] width 42 height 15
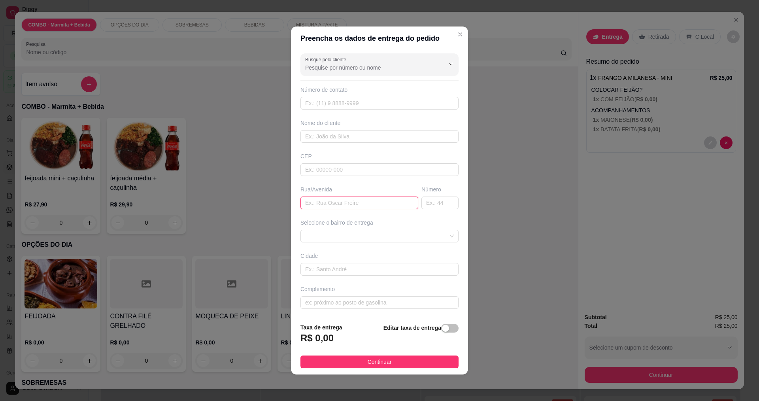
click at [318, 202] on input "text" at bounding box center [359, 202] width 118 height 13
type input "[PERSON_NAME]"
click at [357, 236] on span at bounding box center [379, 236] width 149 height 12
type input "610"
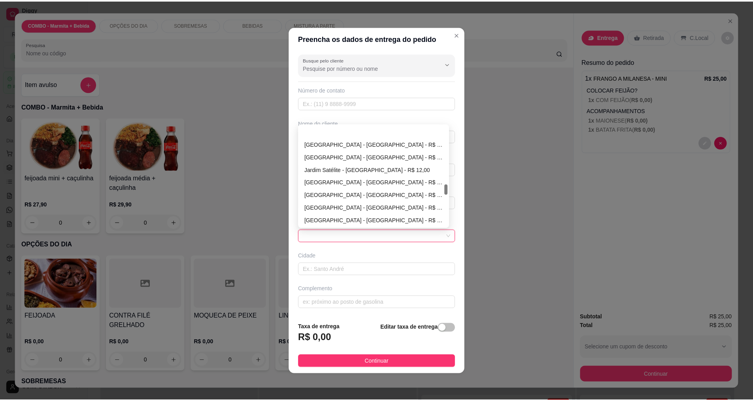
scroll to position [556, 0]
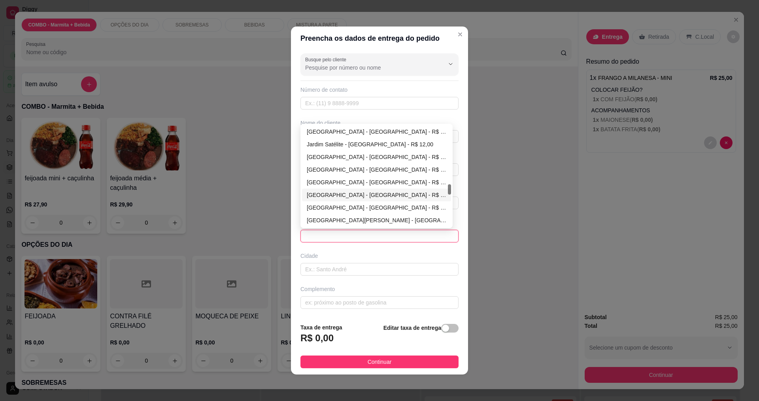
click at [337, 196] on div "Parque Santa Rita - São José dos Campos - R$ 0,00" at bounding box center [376, 194] width 139 height 9
type input "[GEOGRAPHIC_DATA]"
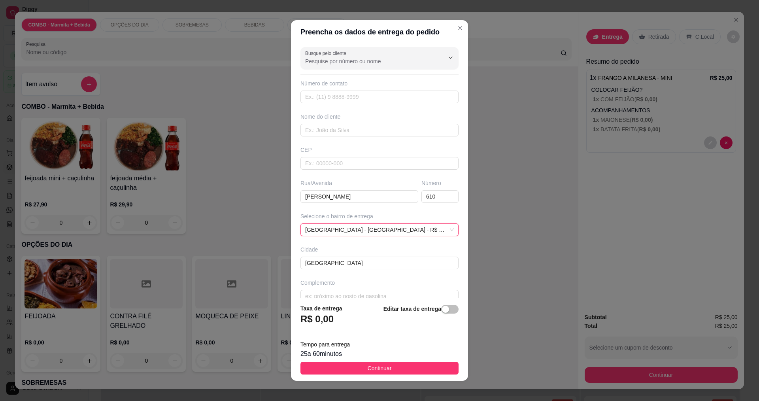
click at [389, 368] on button "Continuar" at bounding box center [379, 368] width 158 height 13
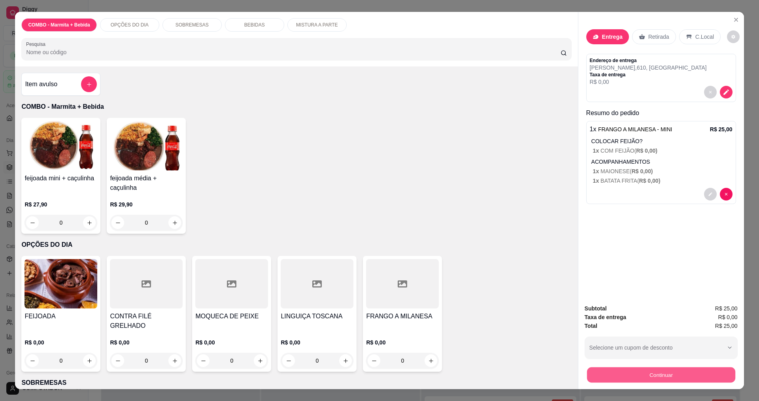
click at [714, 373] on button "Continuar" at bounding box center [660, 374] width 148 height 15
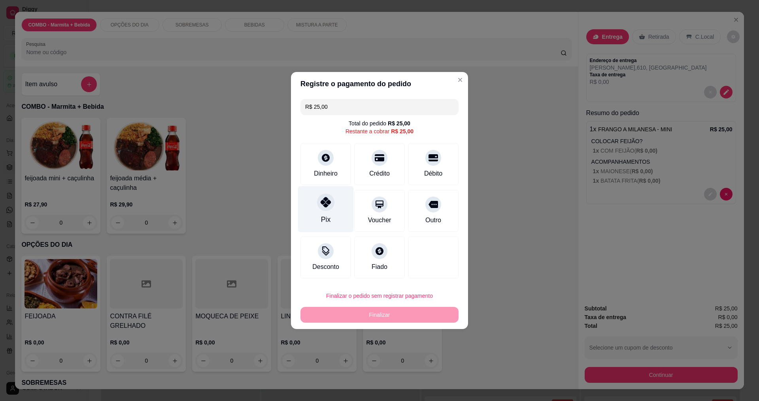
click at [309, 213] on div "Pix" at bounding box center [326, 209] width 56 height 46
type input "R$ 0,00"
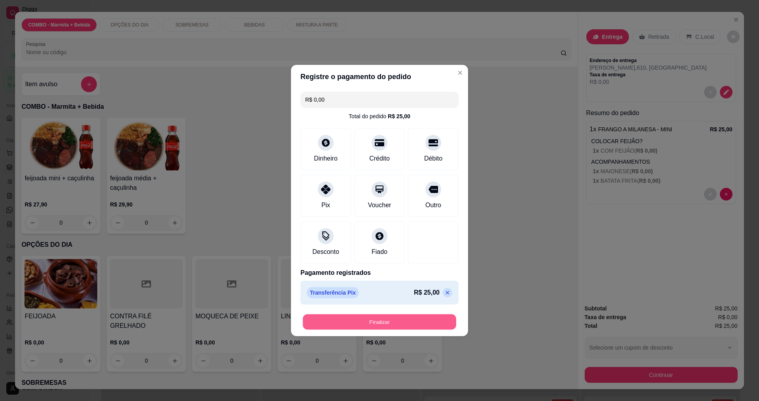
click at [366, 323] on button "Finalizar" at bounding box center [379, 321] width 153 height 15
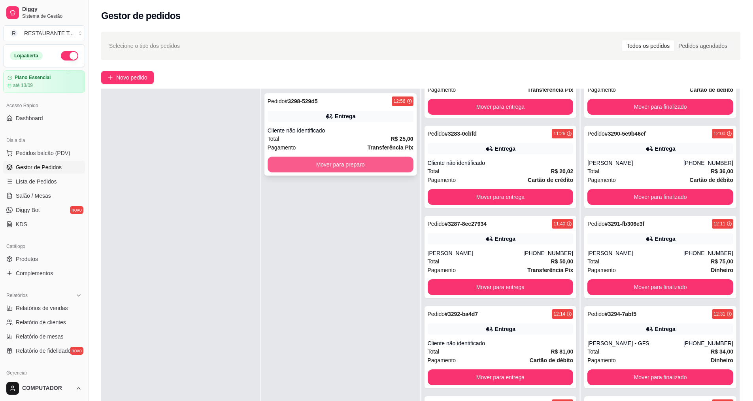
click at [376, 167] on button "Mover para preparo" at bounding box center [341, 164] width 146 height 16
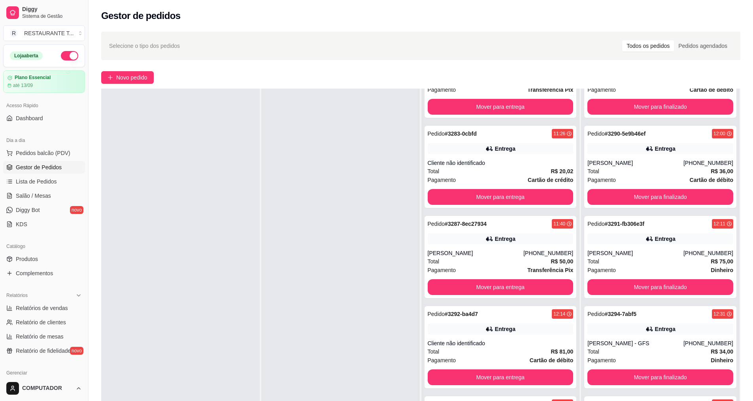
scroll to position [148, 0]
drag, startPoint x: 87, startPoint y: 354, endPoint x: 110, endPoint y: 354, distance: 23.7
click at [110, 354] on div "Diggy Sistema de Gestão R RESTAURANTE T ... Loja aberta Plano Essencial até 13/…" at bounding box center [376, 260] width 753 height 521
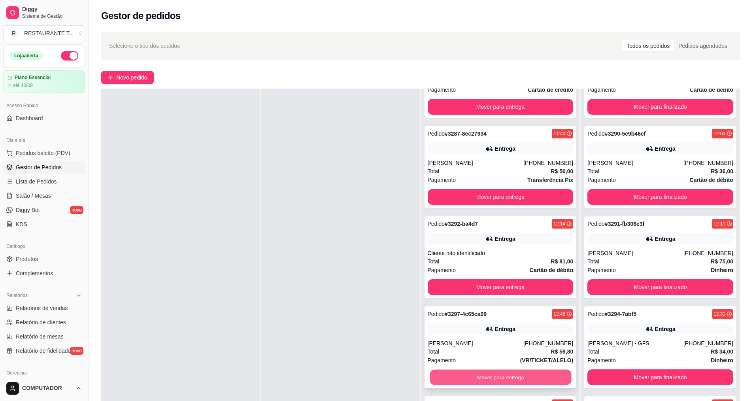
click at [526, 378] on button "Mover para entrega" at bounding box center [500, 376] width 141 height 15
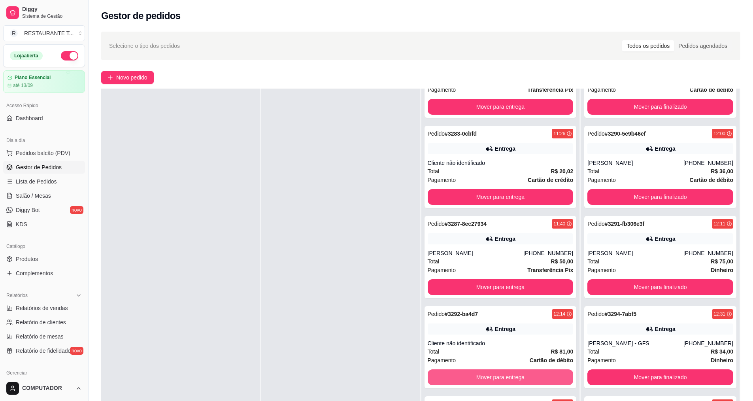
scroll to position [58, 0]
click at [514, 308] on div "Pedido # 3292-ba4d7 12:14 Entrega Cliente não identificado Total R$ 81,00 Pagam…" at bounding box center [500, 347] width 152 height 82
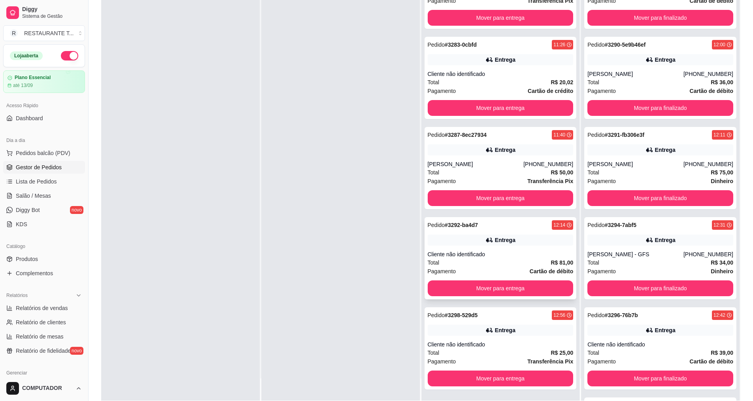
scroll to position [119, 0]
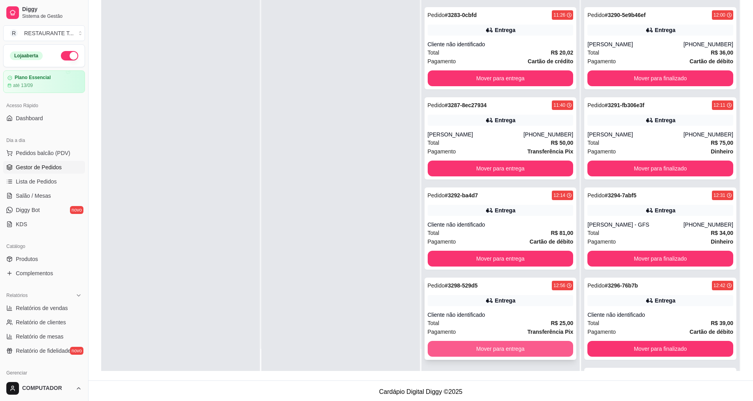
click at [486, 350] on button "Mover para entrega" at bounding box center [501, 349] width 146 height 16
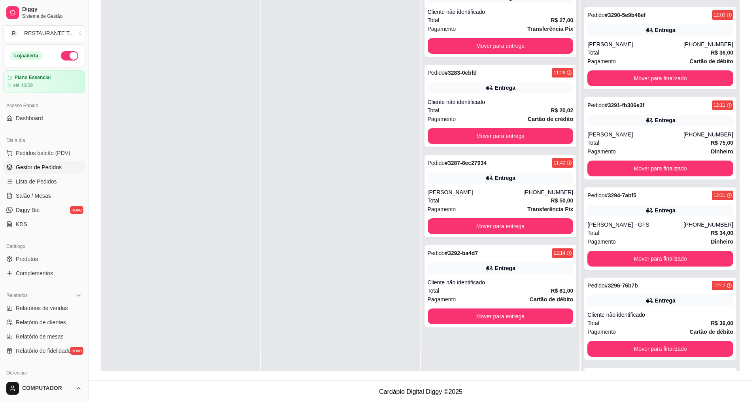
scroll to position [0, 0]
click at [494, 318] on button "Mover para entrega" at bounding box center [501, 316] width 146 height 16
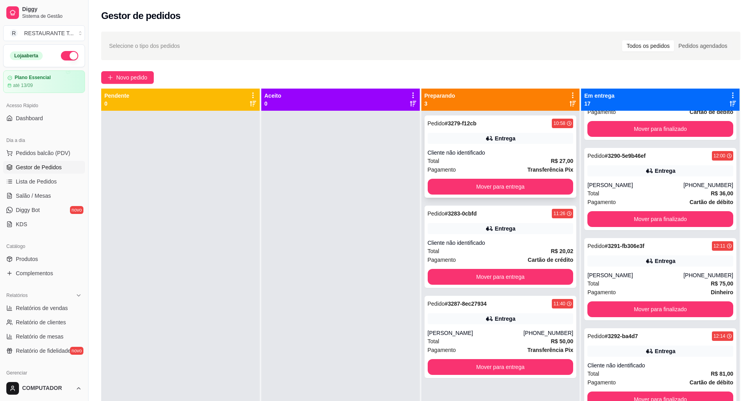
click at [511, 129] on div "Pedido # 3279-f12cb 10:58 Entrega Cliente não identificado Total R$ 27,00 Pagam…" at bounding box center [500, 156] width 152 height 82
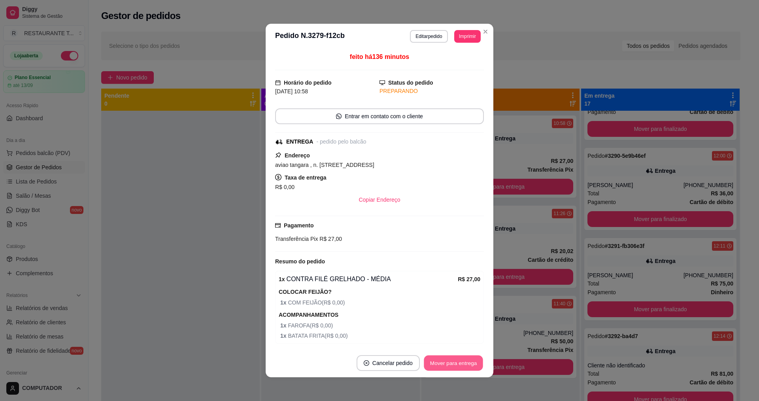
click at [464, 363] on button "Mover para entrega" at bounding box center [453, 362] width 59 height 15
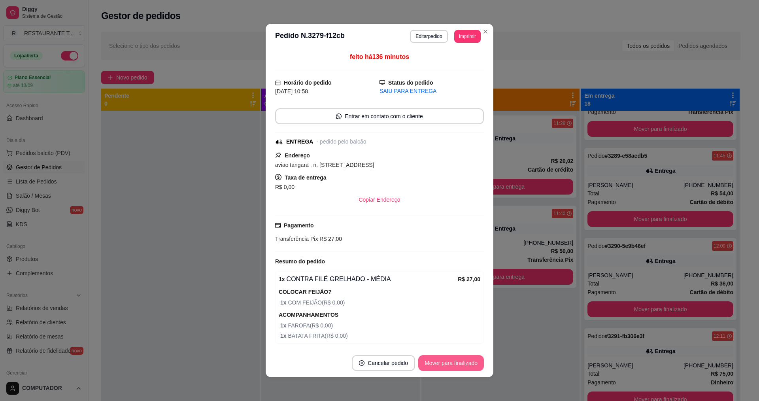
scroll to position [959, 0]
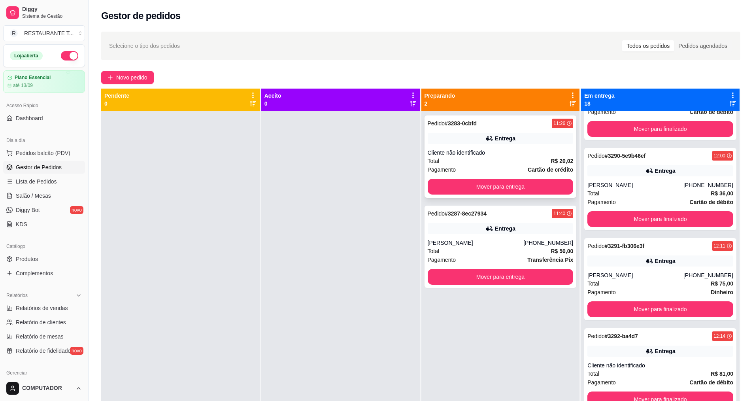
click at [503, 130] on div "Pedido # 3283-0cbfd 11:26 Entrega Cliente não identificado Total R$ 20,02 Pagam…" at bounding box center [500, 156] width 152 height 82
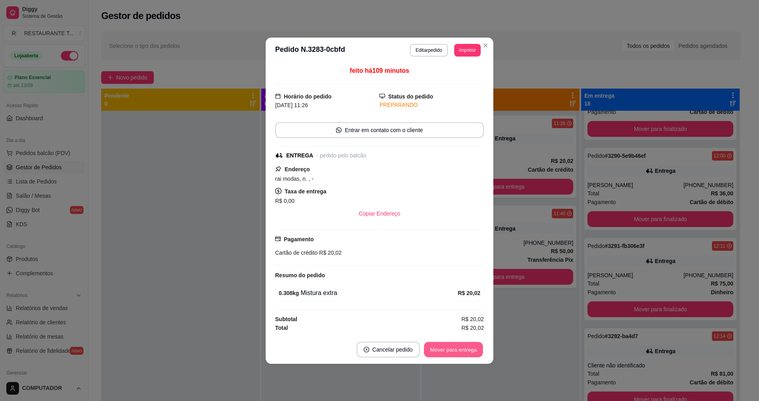
click at [464, 352] on button "Mover para entrega" at bounding box center [453, 348] width 59 height 15
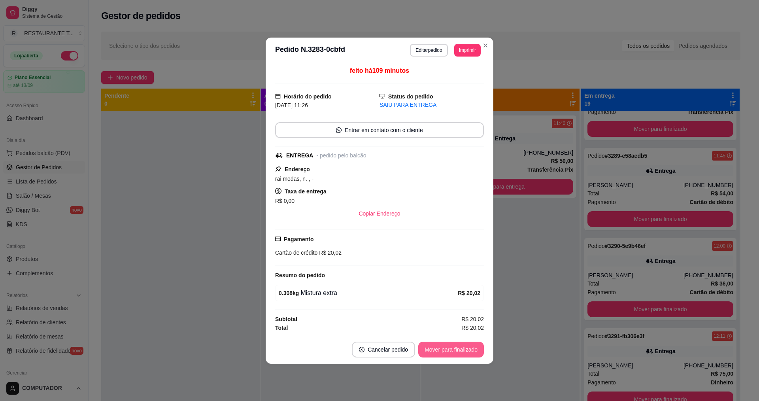
scroll to position [1049, 0]
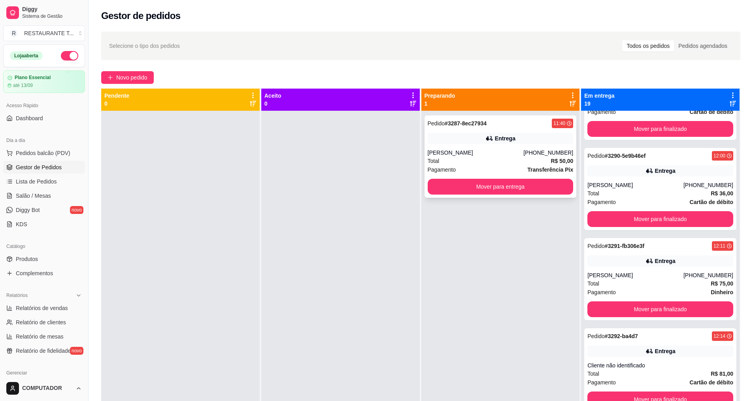
click at [494, 159] on div "Total R$ 50,00" at bounding box center [501, 160] width 146 height 9
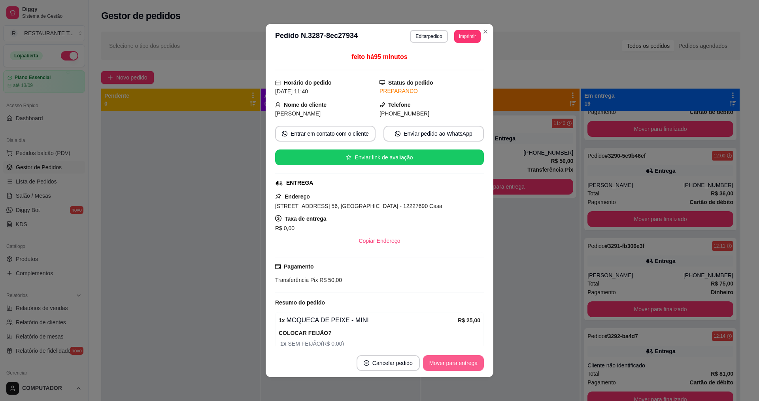
click at [458, 364] on button "Mover para entrega" at bounding box center [453, 363] width 61 height 16
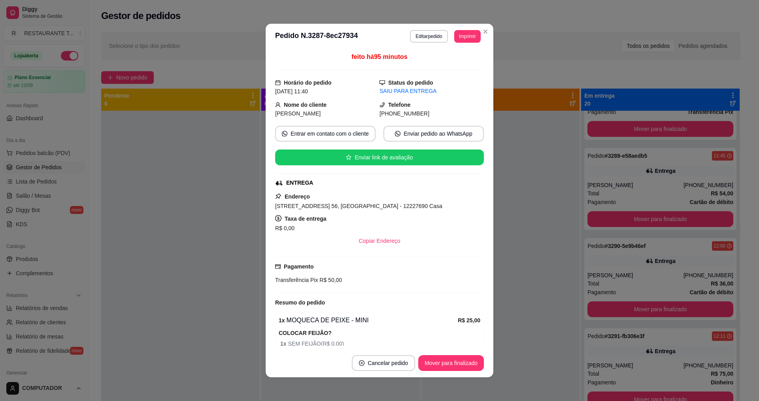
scroll to position [1139, 0]
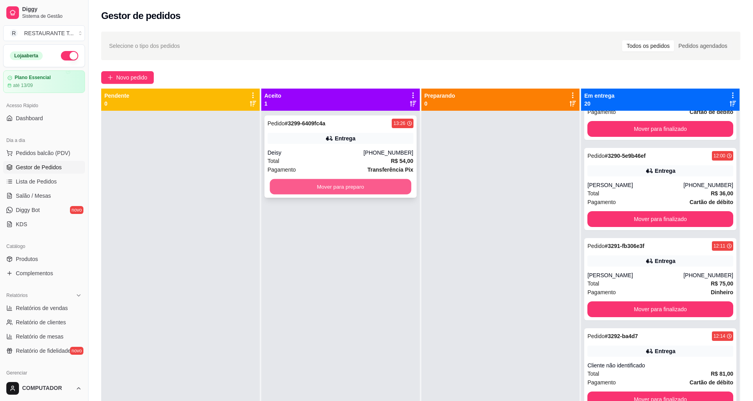
click at [369, 190] on button "Mover para preparo" at bounding box center [339, 186] width 141 height 15
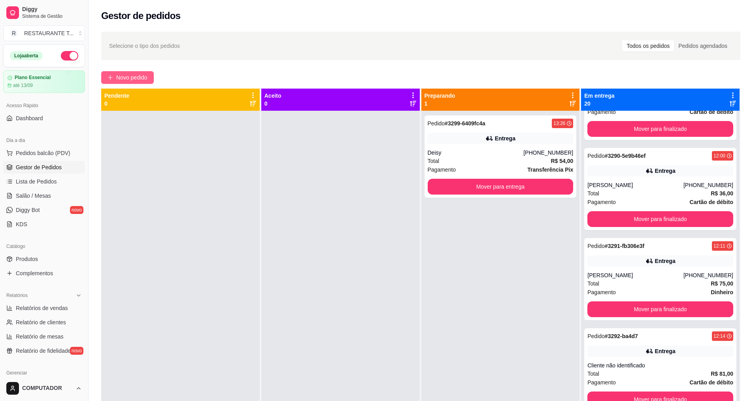
click at [138, 77] on span "Novo pedido" at bounding box center [131, 77] width 31 height 9
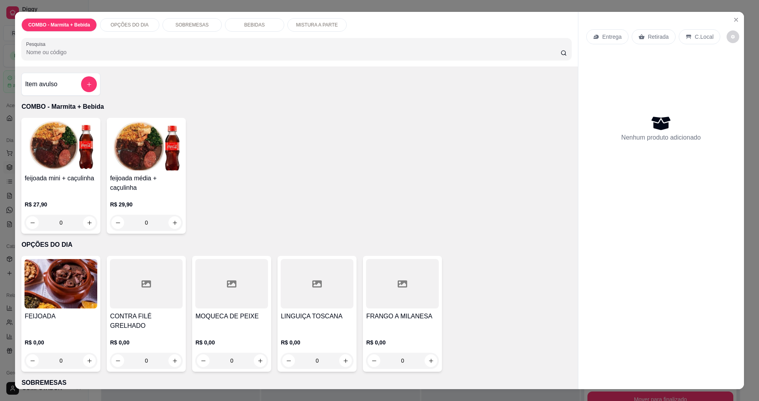
click at [341, 352] on div "0" at bounding box center [317, 360] width 73 height 16
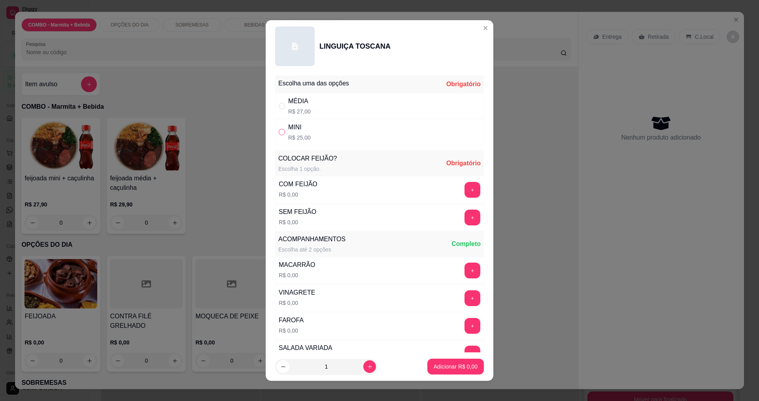
click at [279, 132] on input "" at bounding box center [282, 132] width 6 height 6
radio input "true"
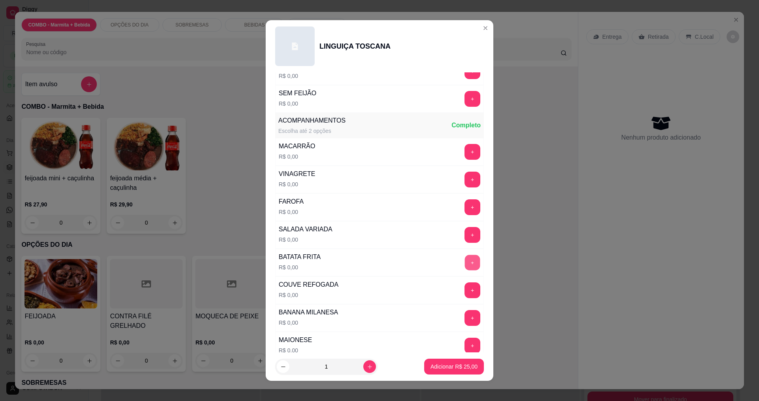
click at [465, 264] on button "+" at bounding box center [472, 261] width 15 height 15
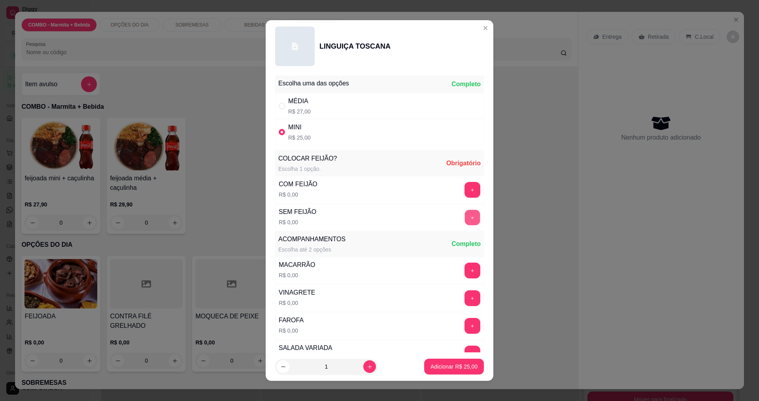
click at [465, 219] on button "+" at bounding box center [472, 216] width 15 height 15
click at [439, 363] on p "Adicionar R$ 25,00" at bounding box center [453, 366] width 47 height 8
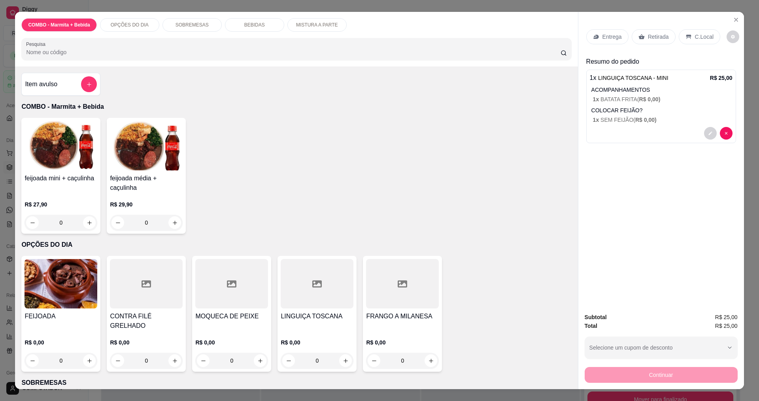
click at [607, 34] on p "Entrega" at bounding box center [611, 37] width 19 height 8
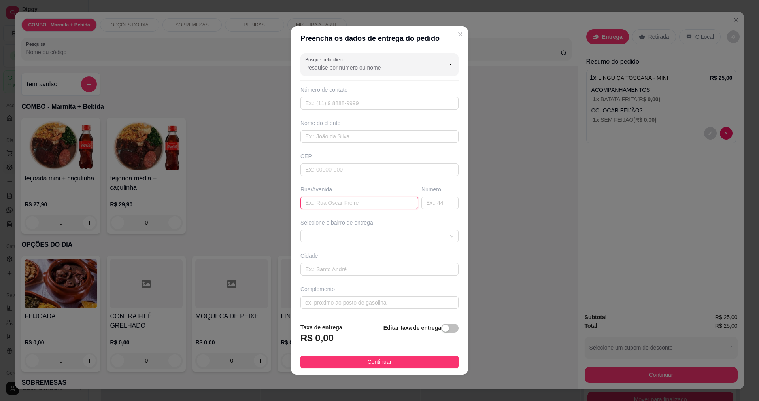
click at [371, 203] on input "text" at bounding box center [359, 202] width 118 height 13
type input "tenete [PERSON_NAME]"
click at [343, 236] on span at bounding box center [379, 236] width 149 height 12
type input "121"
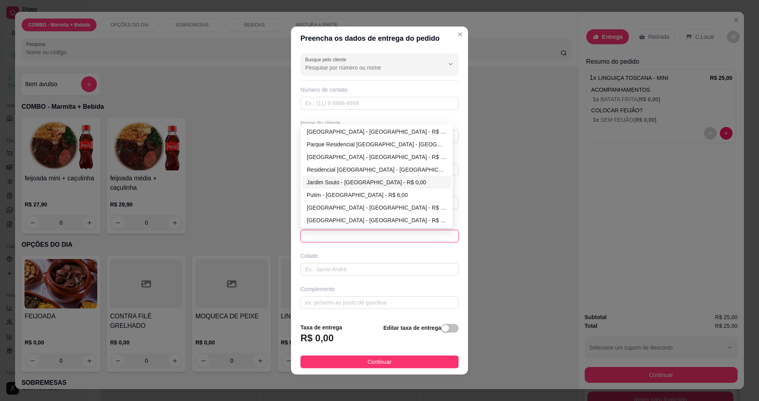
click at [451, 142] on div "Busque pelo cliente Número de contato Nome do cliente CEP Rua/Avenida tenete be…" at bounding box center [379, 183] width 177 height 266
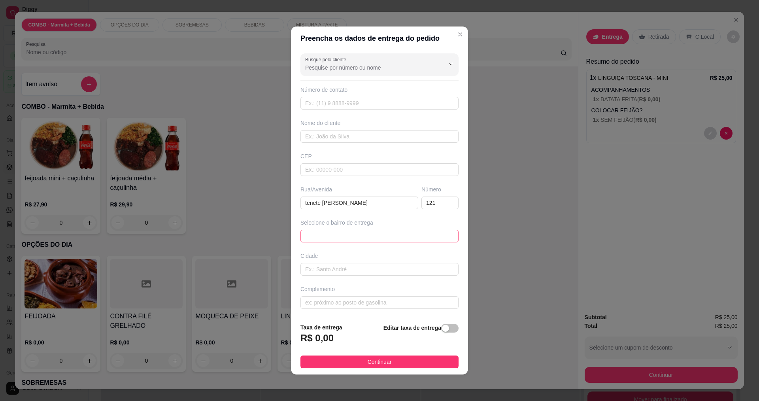
click at [437, 241] on span at bounding box center [379, 236] width 149 height 12
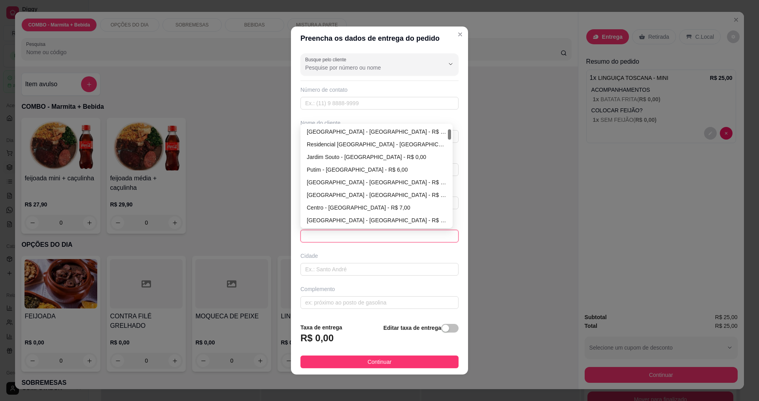
scroll to position [51, 0]
click at [343, 209] on div "Jardim Colorado - São José dos Campos - R$ 0,00" at bounding box center [376, 207] width 139 height 9
type input "[GEOGRAPHIC_DATA]"
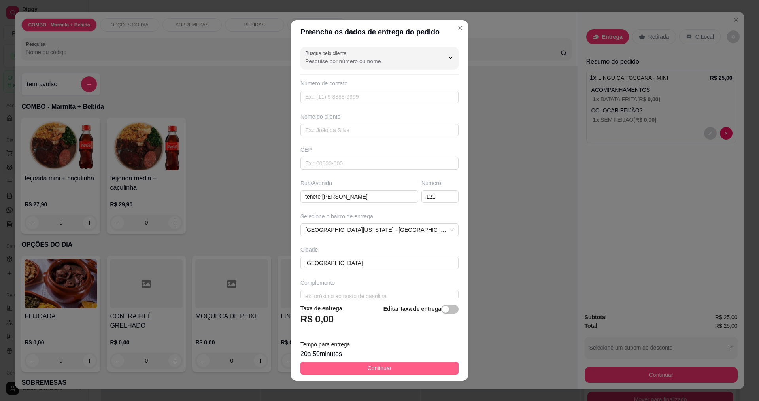
click at [367, 369] on span "Continuar" at bounding box center [379, 368] width 24 height 9
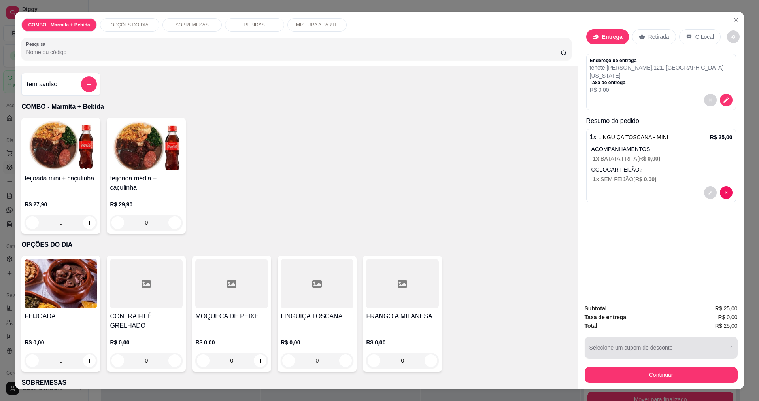
click at [671, 347] on button "Selecione um cupom de desconto" at bounding box center [660, 347] width 153 height 22
click at [722, 96] on icon "decrease-product-quantity" at bounding box center [725, 99] width 7 height 7
click at [723, 97] on icon "decrease-product-quantity" at bounding box center [725, 100] width 7 height 7
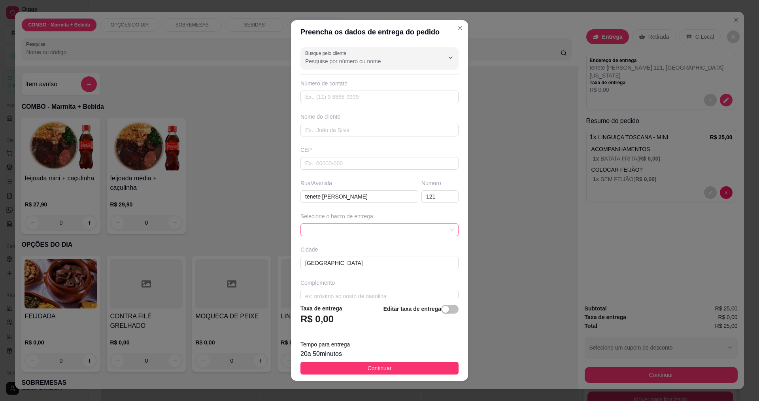
scroll to position [12, 0]
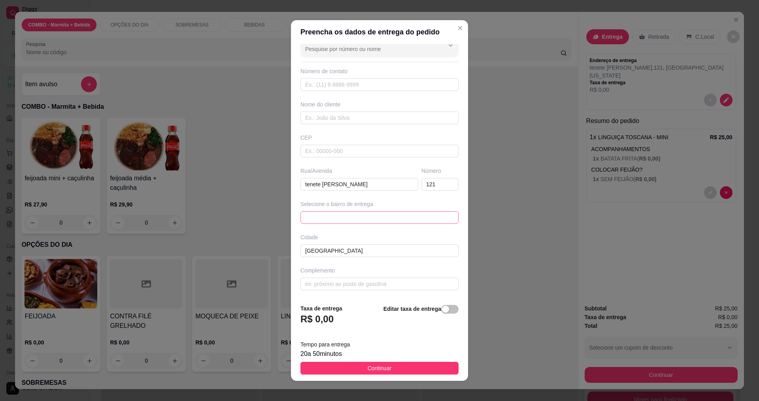
click at [368, 211] on span at bounding box center [379, 217] width 149 height 12
click at [361, 217] on span at bounding box center [379, 217] width 149 height 12
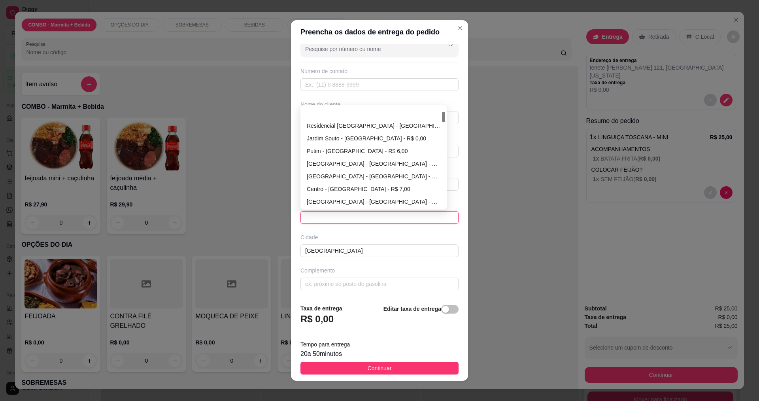
scroll to position [51, 0]
click at [335, 188] on div "Jardim Colorado - São José dos Campos - R$ 0,00" at bounding box center [374, 189] width 134 height 9
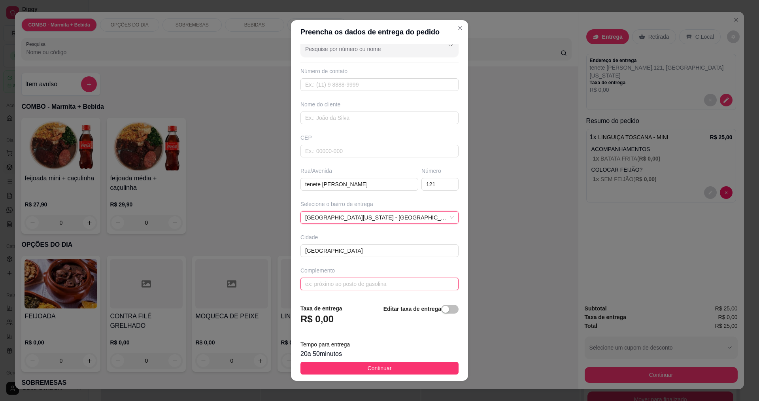
click at [351, 281] on input "text" at bounding box center [379, 283] width 158 height 13
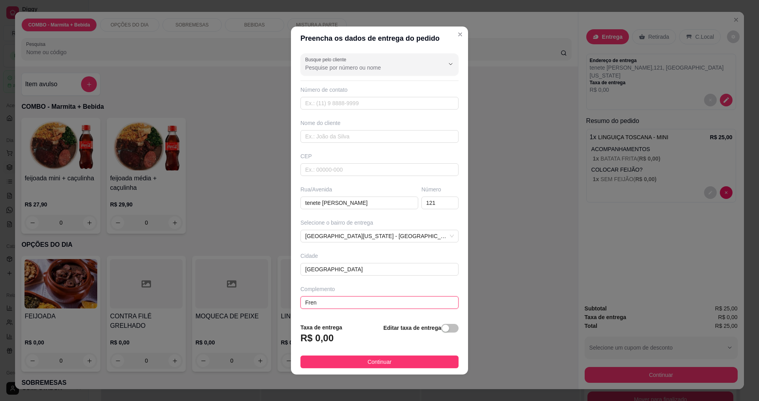
scroll to position [0, 0]
type input "Frente a parque [PERSON_NAME]"
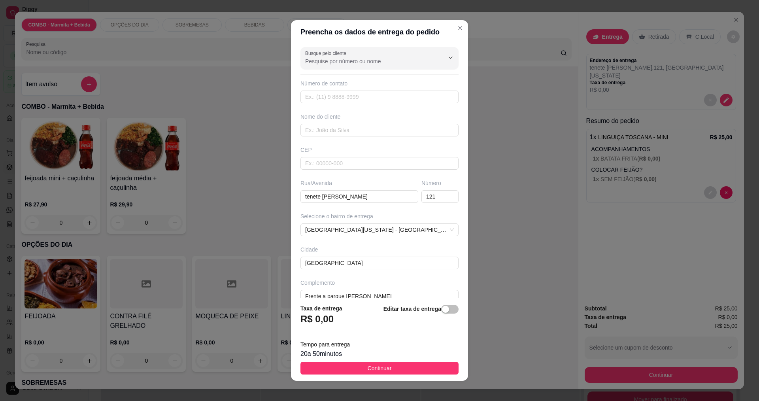
click at [373, 367] on span "Continuar" at bounding box center [379, 368] width 24 height 9
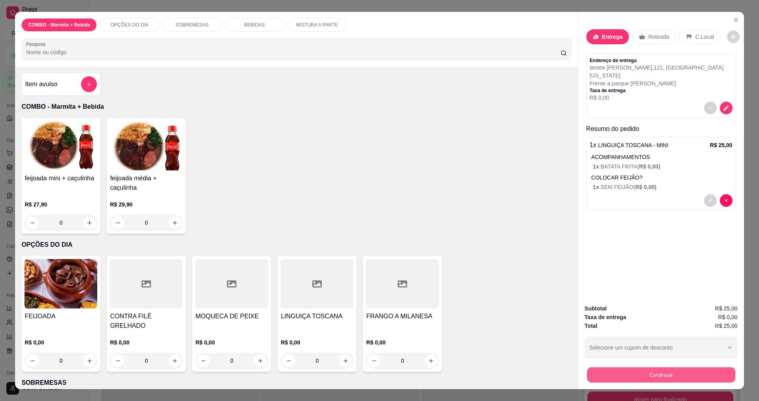
click at [679, 373] on button "Continuar" at bounding box center [660, 374] width 148 height 15
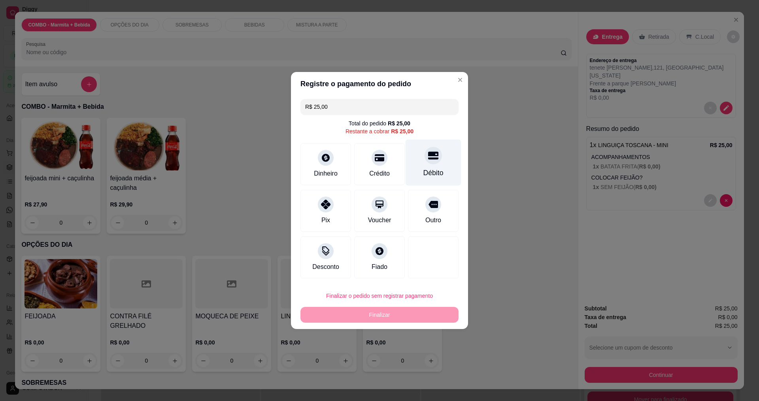
click at [439, 170] on div "Débito" at bounding box center [433, 162] width 56 height 46
type input "R$ 0,00"
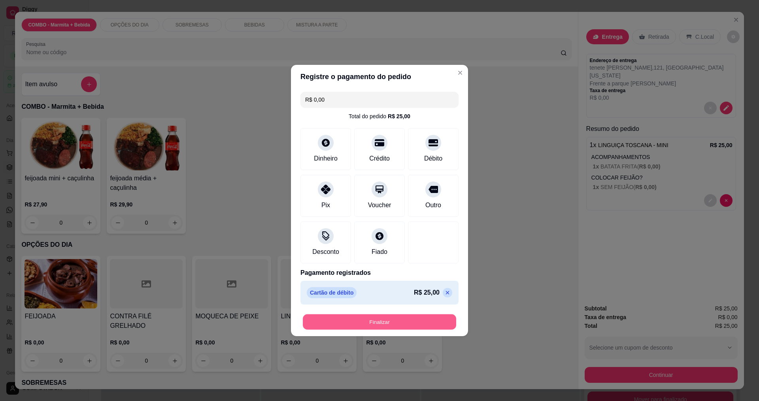
click at [408, 324] on button "Finalizar" at bounding box center [379, 321] width 153 height 15
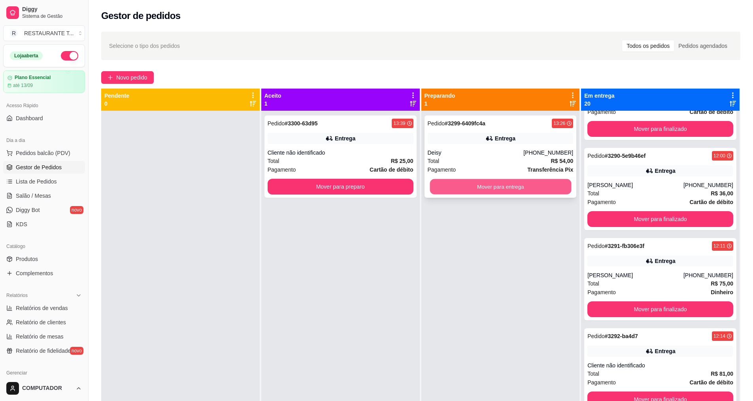
click at [500, 185] on button "Mover para entrega" at bounding box center [500, 186] width 141 height 15
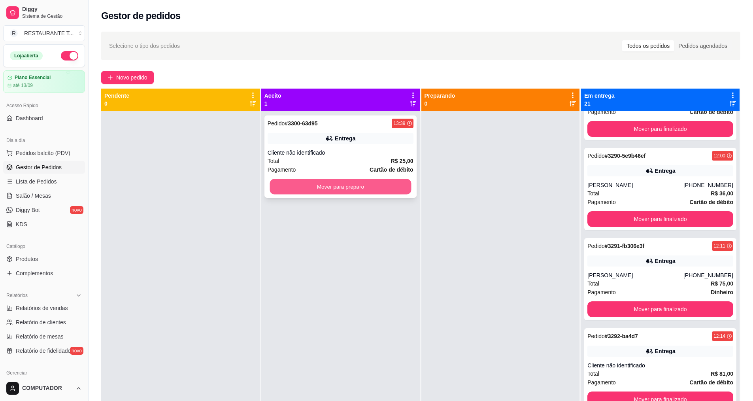
click at [338, 187] on button "Mover para preparo" at bounding box center [339, 186] width 141 height 15
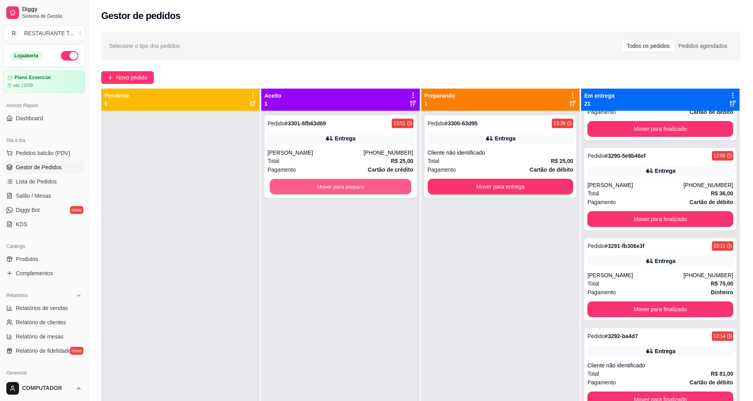
click at [339, 187] on button "Mover para preparo" at bounding box center [339, 186] width 141 height 15
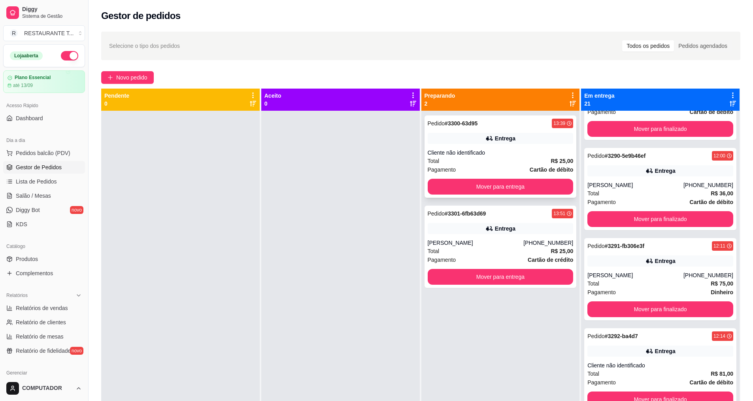
click at [477, 146] on div "Pedido # 3300-63d95 13:39 Entrega Cliente não identificado Total R$ 25,00 Pagam…" at bounding box center [500, 156] width 152 height 82
click at [484, 279] on button "Mover para entrega" at bounding box center [500, 276] width 141 height 15
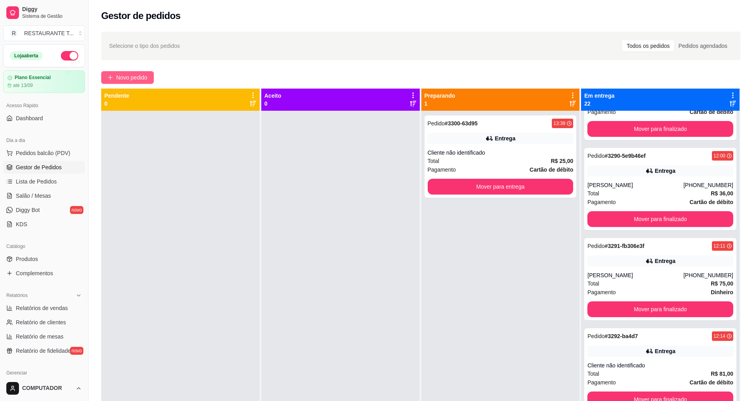
click at [145, 80] on span "Novo pedido" at bounding box center [131, 77] width 31 height 9
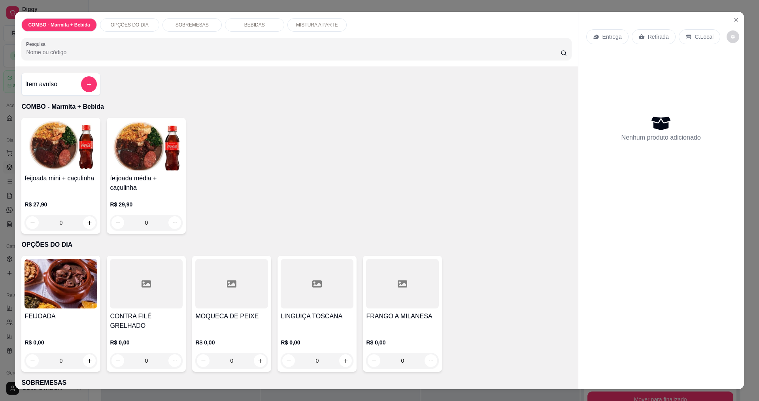
click at [82, 354] on div "0" at bounding box center [60, 360] width 73 height 16
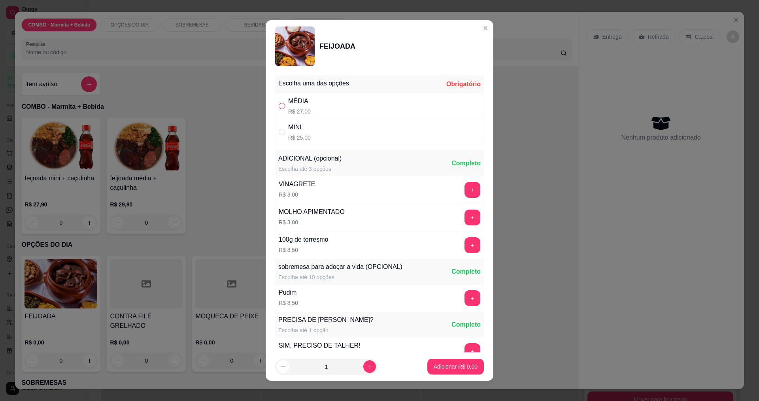
click at [279, 107] on input "" at bounding box center [282, 106] width 6 height 6
radio input "true"
click at [461, 367] on p "Adicionar R$ 27,00" at bounding box center [453, 366] width 47 height 8
type input "1"
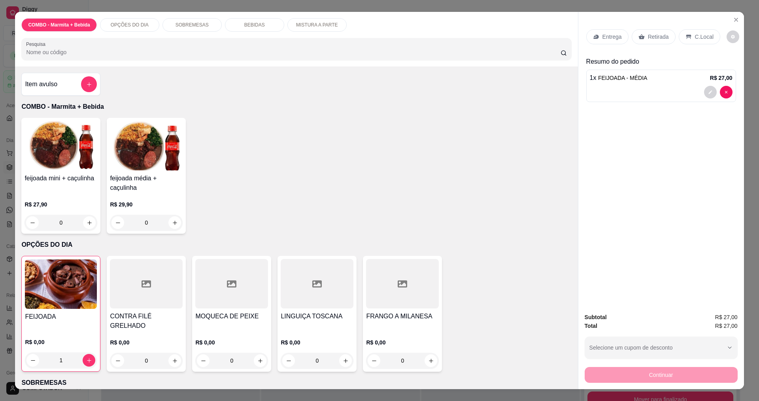
click at [612, 40] on p "Entrega" at bounding box center [611, 37] width 19 height 8
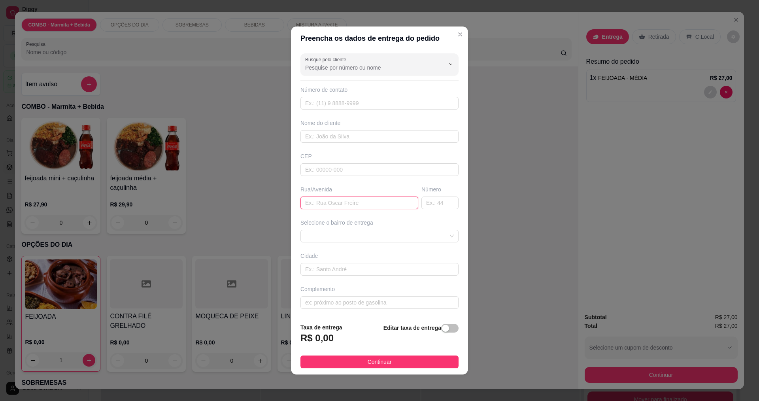
click at [346, 205] on input "text" at bounding box center [359, 202] width 118 height 13
type input "vesta"
click at [367, 238] on span at bounding box center [379, 236] width 149 height 12
type input "120"
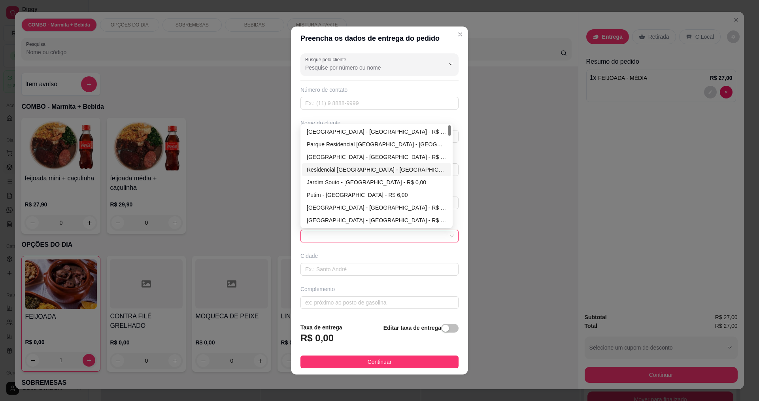
click at [335, 157] on div "Jardim da Granja - São José dos Campos - R$ 0,00" at bounding box center [376, 157] width 139 height 9
type input "[GEOGRAPHIC_DATA]"
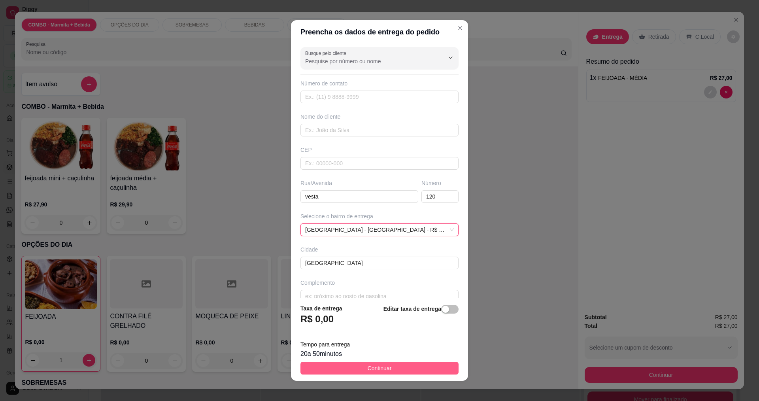
click at [401, 372] on button "Continuar" at bounding box center [379, 368] width 158 height 13
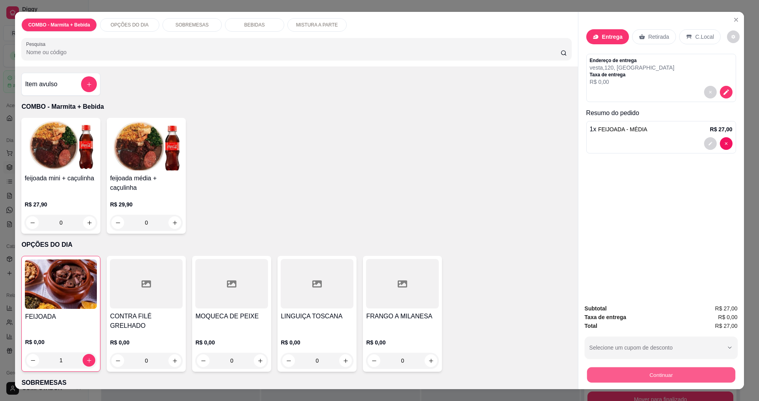
click at [628, 370] on button "Continuar" at bounding box center [660, 374] width 148 height 15
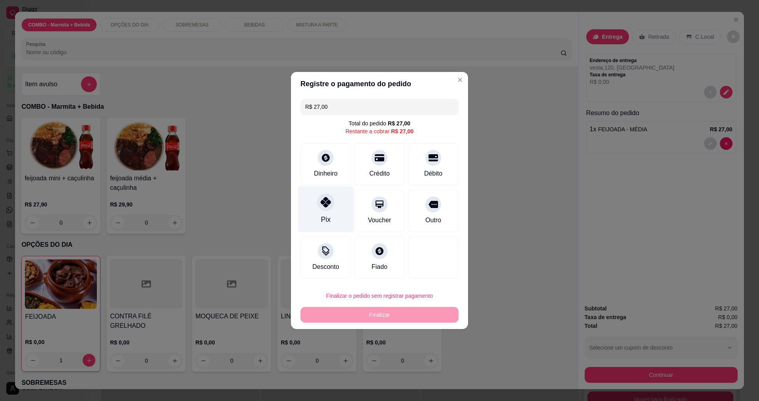
click at [337, 195] on div "Pix" at bounding box center [326, 209] width 56 height 46
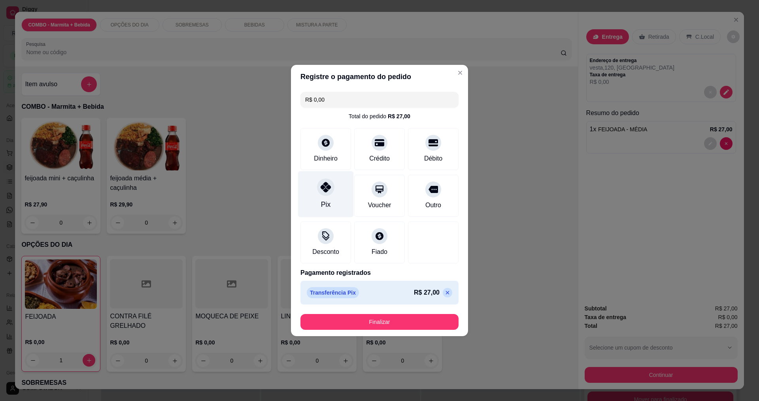
type input "R$ 0,00"
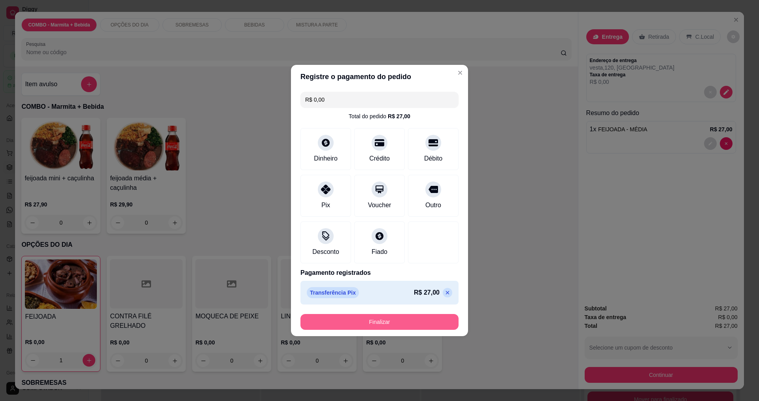
click at [362, 321] on button "Finalizar" at bounding box center [379, 322] width 158 height 16
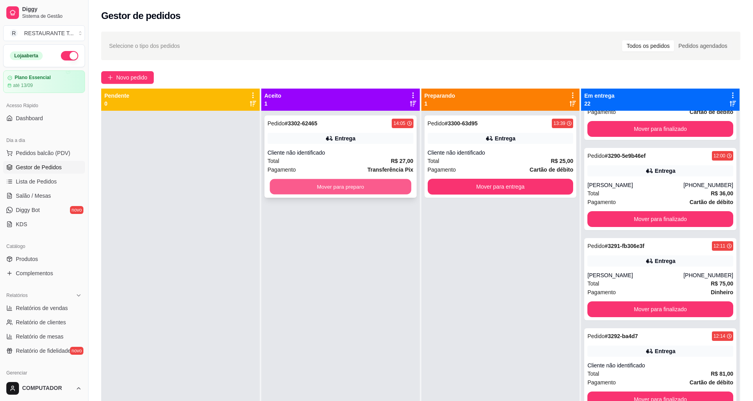
click at [346, 188] on button "Mover para preparo" at bounding box center [339, 186] width 141 height 15
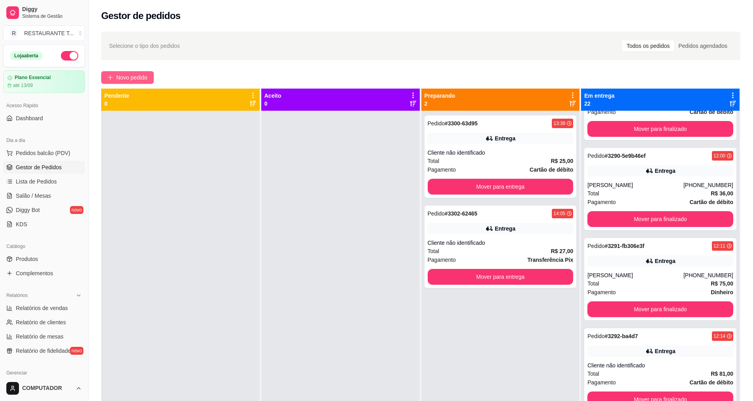
click at [147, 80] on span "Novo pedido" at bounding box center [131, 77] width 31 height 9
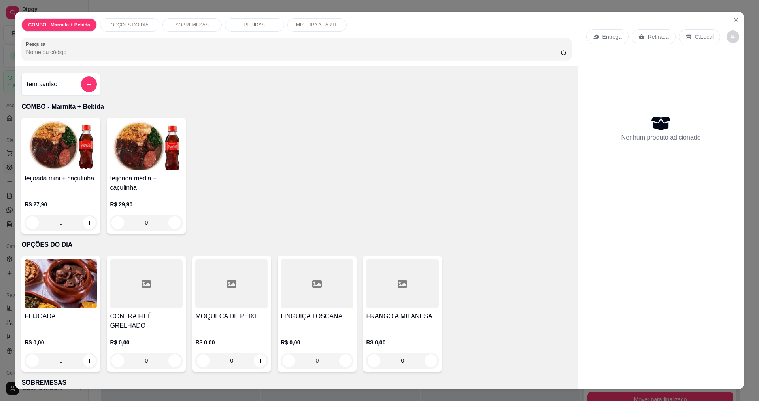
click at [90, 354] on div "0" at bounding box center [60, 360] width 73 height 16
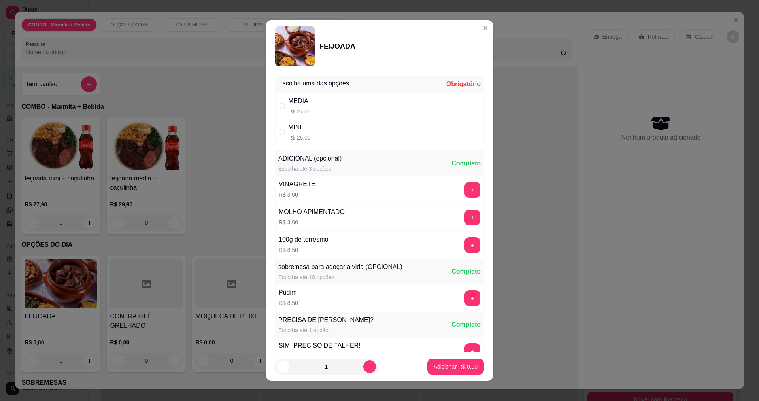
click at [275, 108] on div "MÉDIA R$ 27,00" at bounding box center [379, 106] width 209 height 26
radio input "true"
click at [434, 366] on p "Adicionar R$ 27,00" at bounding box center [454, 367] width 46 height 8
type input "1"
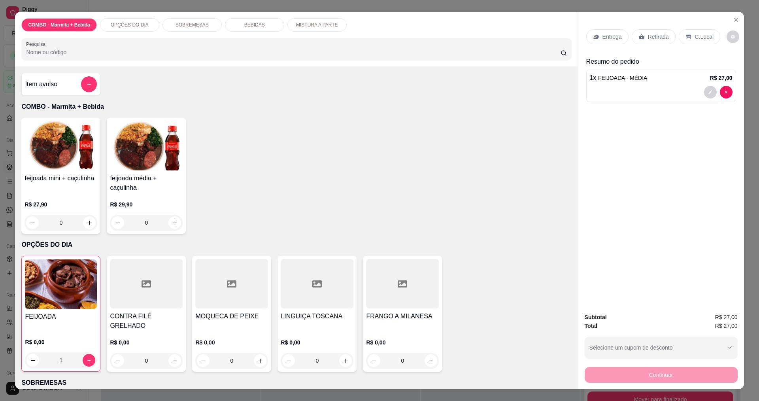
click at [174, 352] on div "0" at bounding box center [146, 360] width 73 height 16
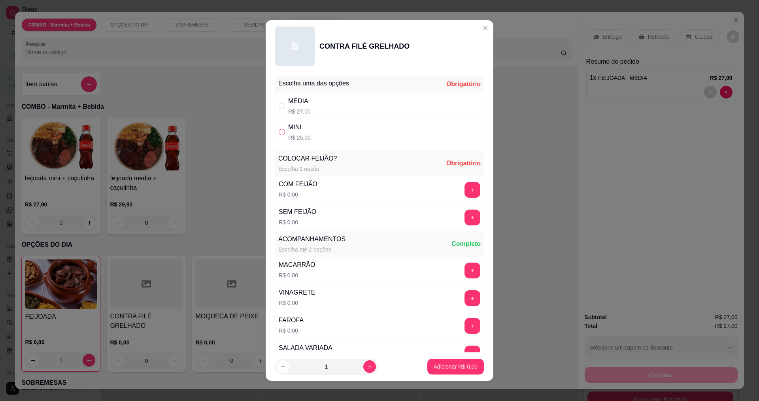
click at [279, 136] on label "" at bounding box center [282, 132] width 6 height 9
click at [279, 135] on input "" at bounding box center [282, 132] width 6 height 6
click at [465, 194] on button "+" at bounding box center [472, 189] width 15 height 15
click at [280, 131] on input "" at bounding box center [282, 132] width 6 height 6
radio input "true"
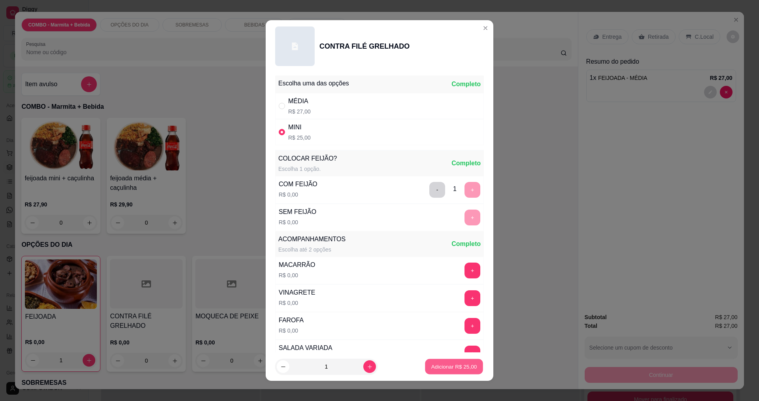
click at [431, 366] on p "Adicionar R$ 25,00" at bounding box center [454, 367] width 46 height 8
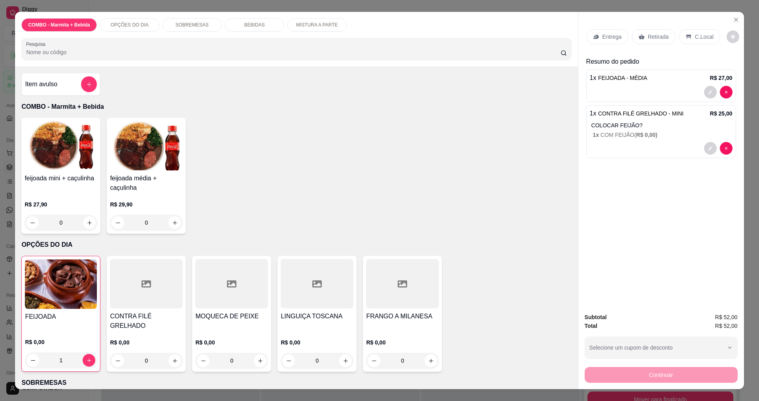
click at [605, 34] on p "Entrega" at bounding box center [611, 37] width 19 height 8
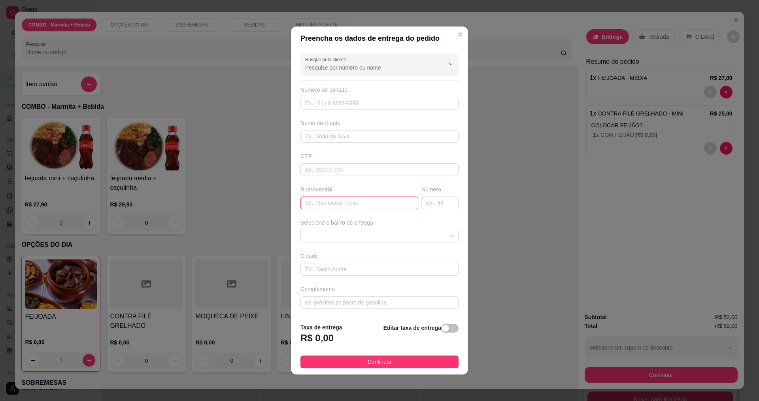
click at [324, 200] on input "text" at bounding box center [359, 202] width 118 height 13
type input "[PERSON_NAME]"
click at [331, 230] on div at bounding box center [379, 236] width 158 height 13
type input "110"
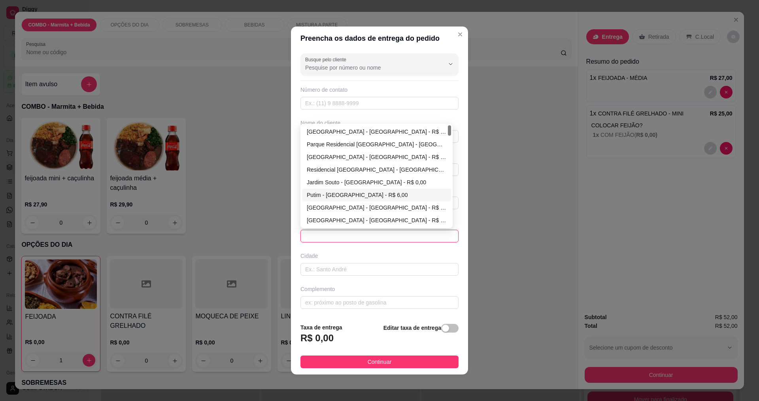
click at [314, 195] on div "Putim - São José dos Campos - R$ 6,00" at bounding box center [376, 194] width 139 height 9
type input "[GEOGRAPHIC_DATA]"
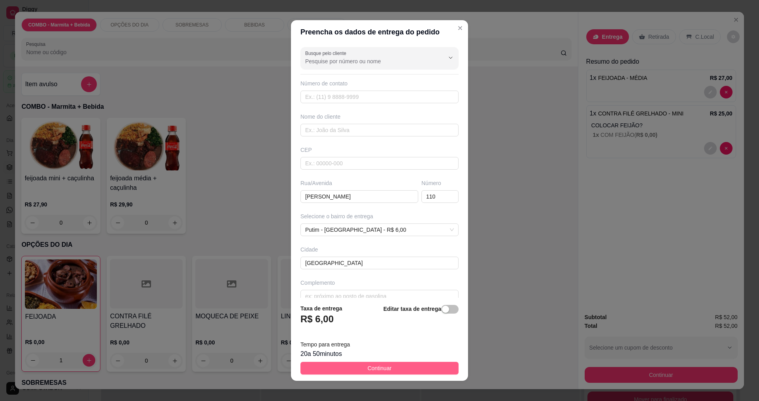
click at [347, 370] on button "Continuar" at bounding box center [379, 368] width 158 height 13
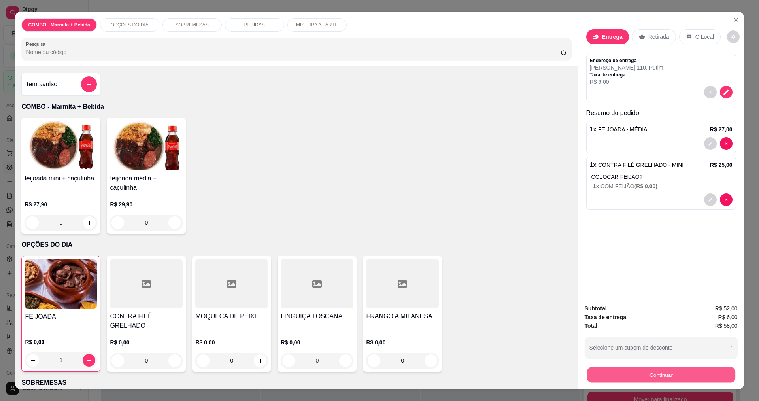
click at [621, 378] on button "Continuar" at bounding box center [660, 374] width 148 height 15
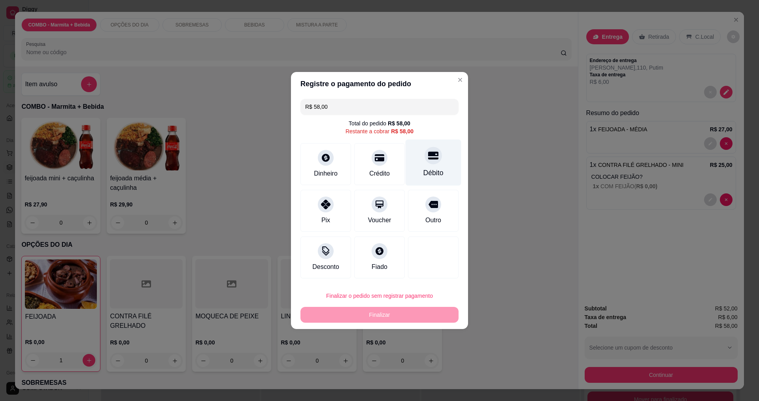
click at [414, 165] on div "Débito" at bounding box center [433, 162] width 56 height 46
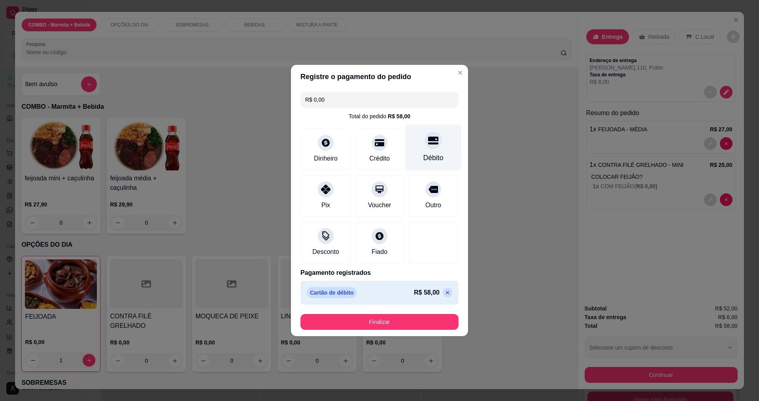
type input "R$ 0,00"
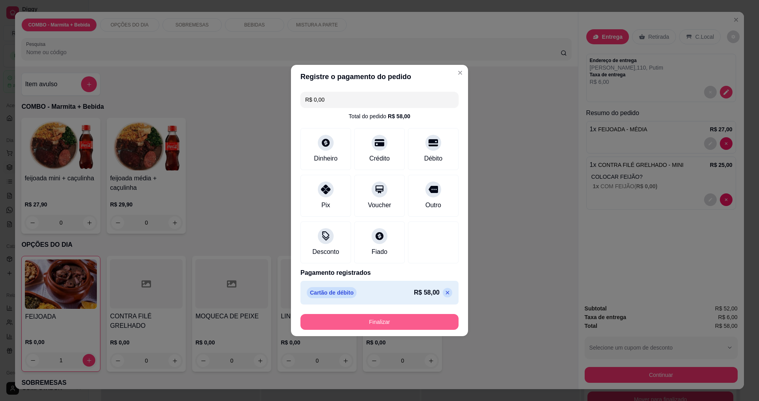
click at [406, 328] on button "Finalizar" at bounding box center [379, 322] width 158 height 16
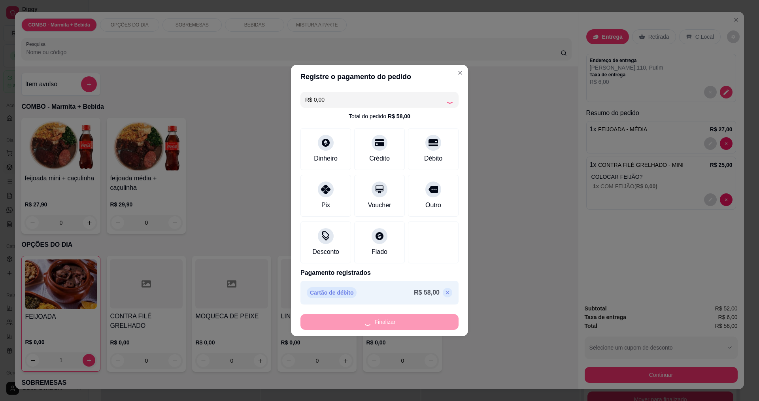
type input "0"
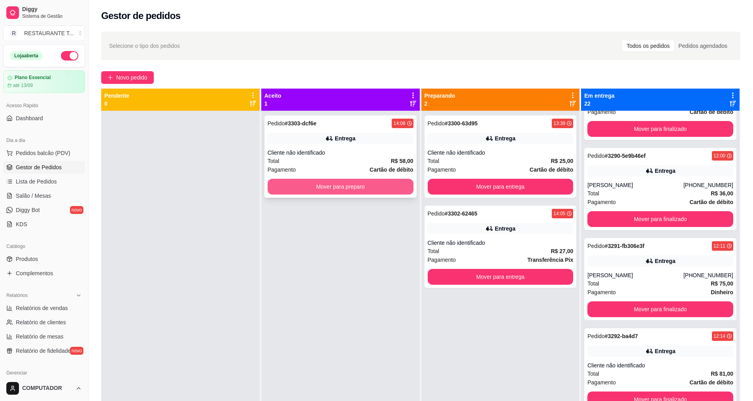
click at [360, 189] on button "Mover para preparo" at bounding box center [341, 187] width 146 height 16
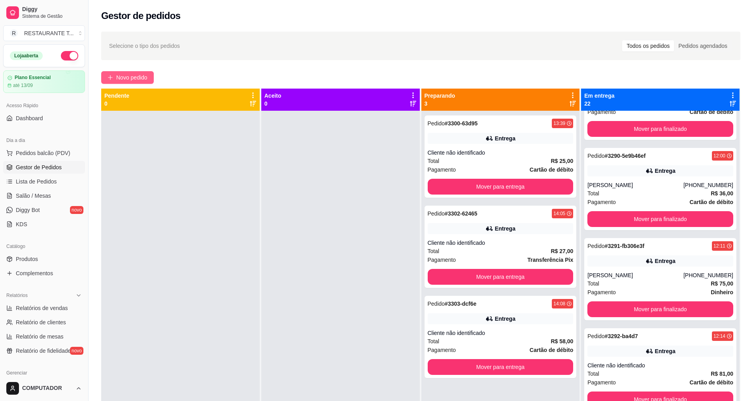
click at [140, 74] on span "Novo pedido" at bounding box center [131, 77] width 31 height 9
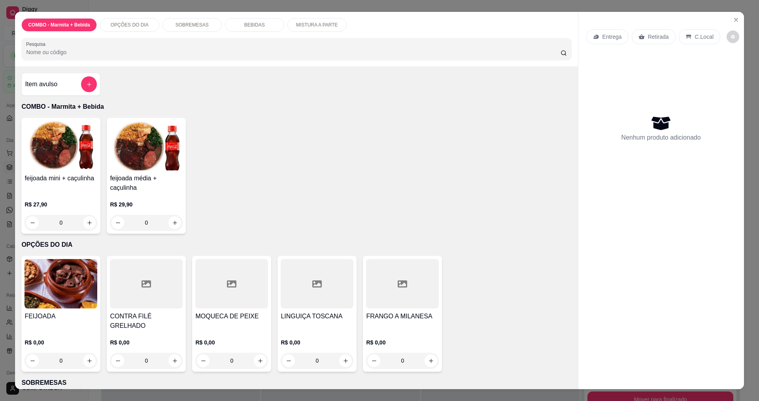
click at [87, 352] on div "0" at bounding box center [60, 360] width 73 height 16
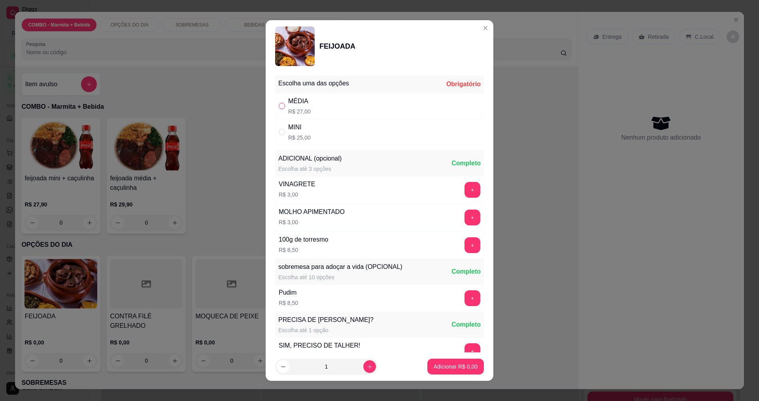
click at [279, 107] on input "" at bounding box center [282, 106] width 6 height 6
radio input "true"
click at [450, 366] on p "Adicionar R$ 27,00" at bounding box center [453, 366] width 47 height 8
type input "1"
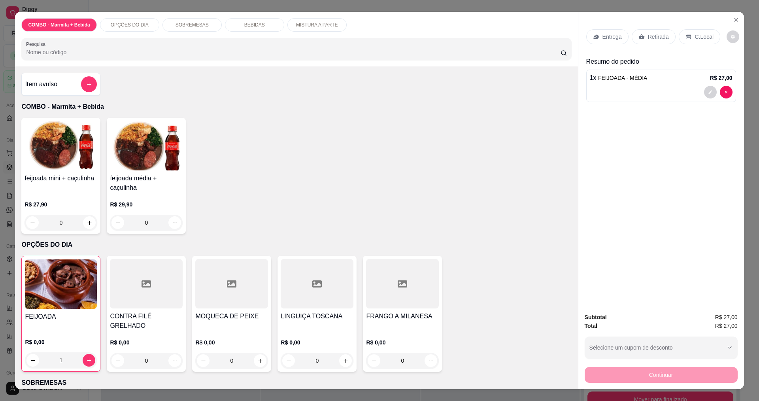
click at [604, 38] on p "Entrega" at bounding box center [611, 37] width 19 height 8
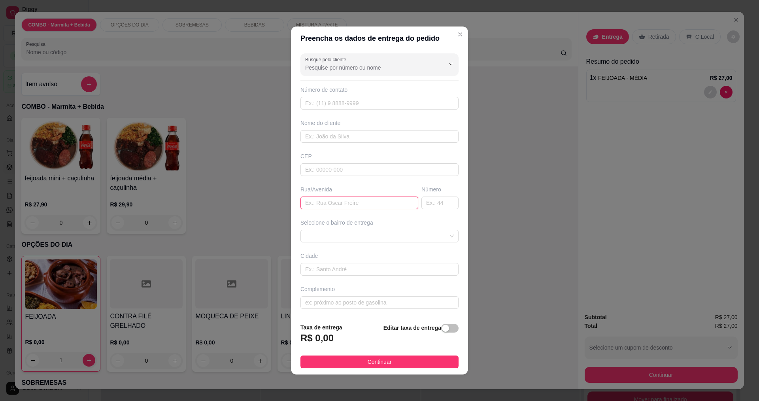
click at [366, 204] on input "text" at bounding box center [359, 202] width 118 height 13
type input "[PERSON_NAME]"
click at [397, 238] on span at bounding box center [379, 236] width 149 height 12
type input "84"
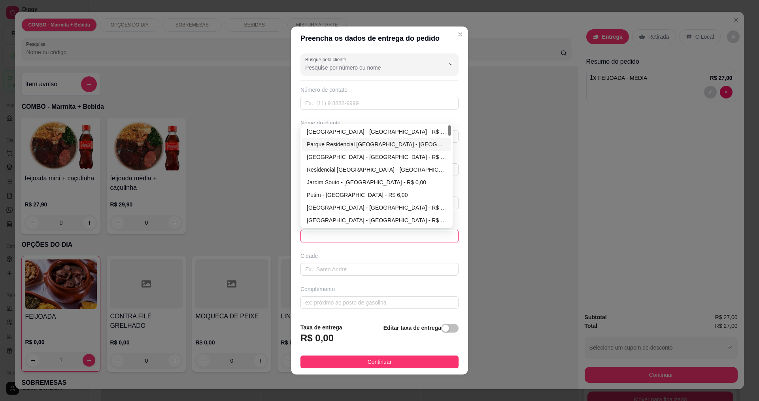
click at [371, 142] on div "Parque Residencial Flamboyant - São José dos Campos - R$ 0,00" at bounding box center [376, 144] width 139 height 9
type input "[GEOGRAPHIC_DATA]"
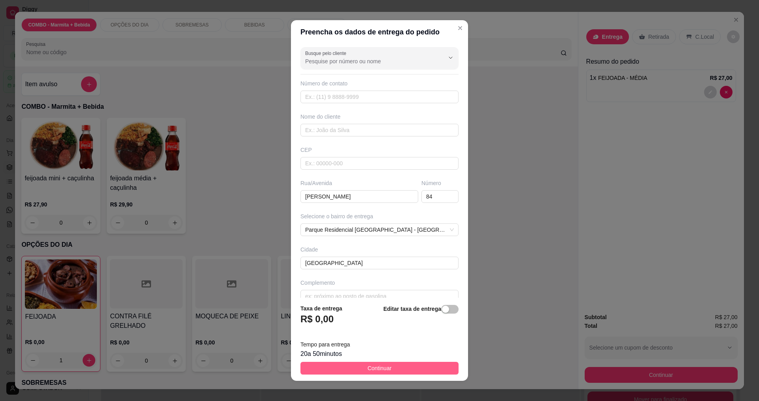
click at [381, 369] on span "Continuar" at bounding box center [379, 368] width 24 height 9
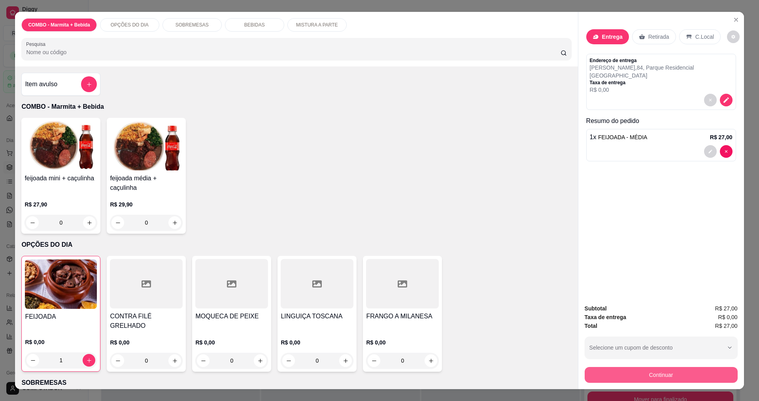
click at [633, 373] on button "Continuar" at bounding box center [660, 375] width 153 height 16
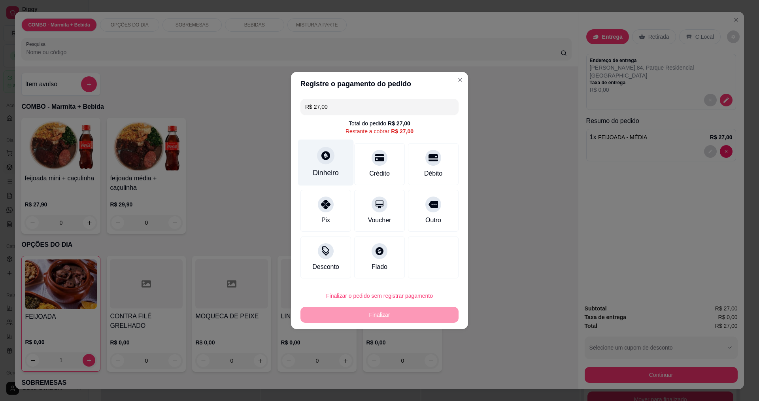
click at [317, 171] on div "Dinheiro" at bounding box center [326, 173] width 26 height 10
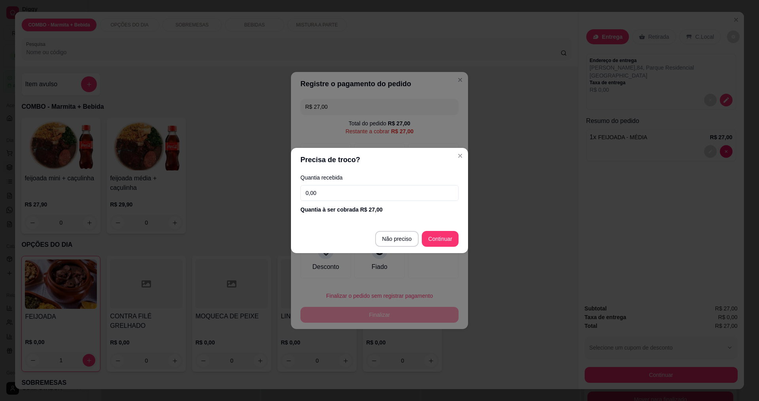
click at [337, 196] on input "0,00" at bounding box center [379, 193] width 158 height 16
type input "30,00"
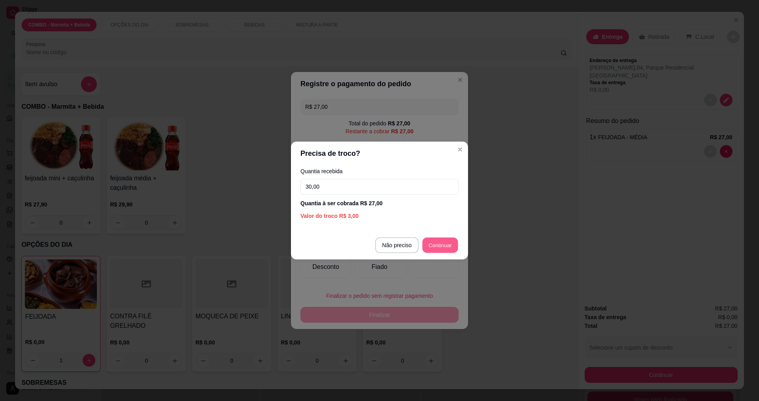
type input "R$ 0,00"
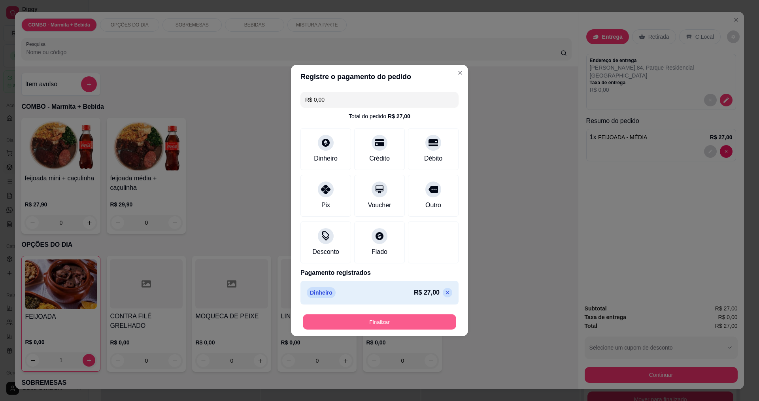
click at [418, 317] on button "Finalizar" at bounding box center [379, 321] width 153 height 15
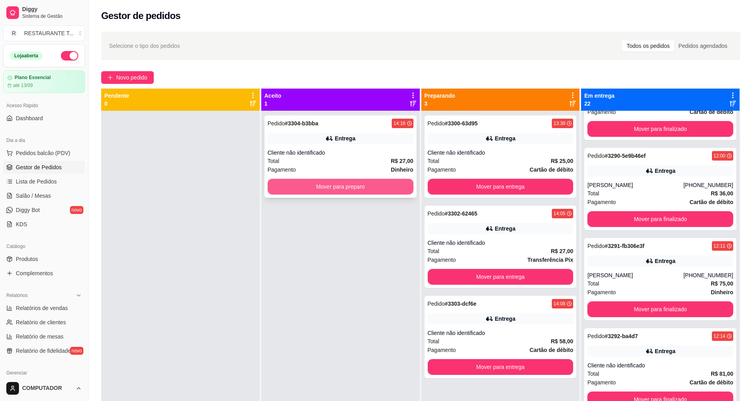
click at [337, 188] on button "Mover para preparo" at bounding box center [341, 187] width 146 height 16
click at [346, 184] on button "Mover para preparo" at bounding box center [341, 187] width 146 height 16
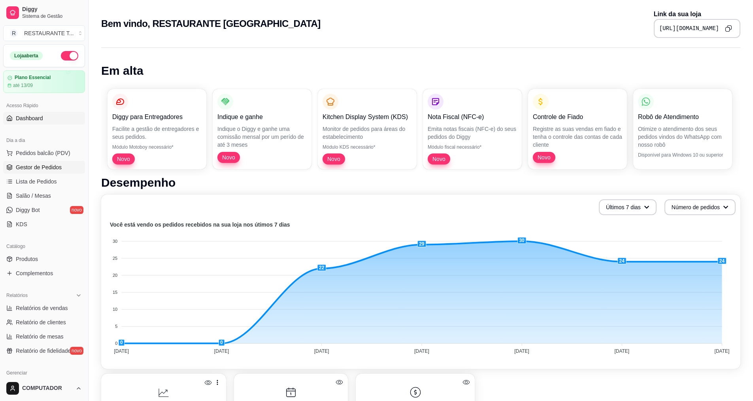
click at [40, 168] on span "Gestor de Pedidos" at bounding box center [39, 167] width 46 height 8
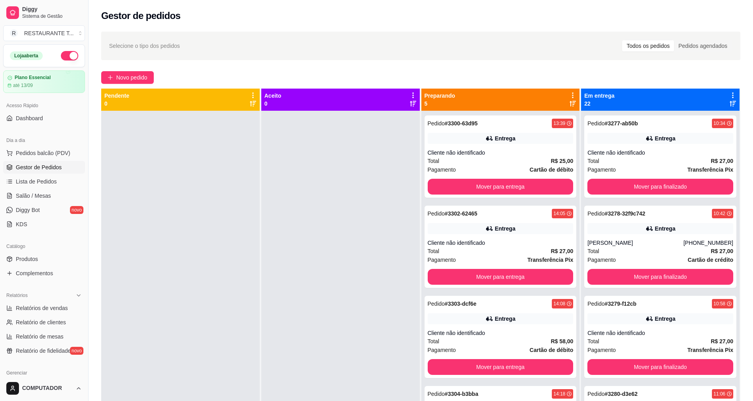
click at [569, 94] on icon at bounding box center [572, 95] width 7 height 7
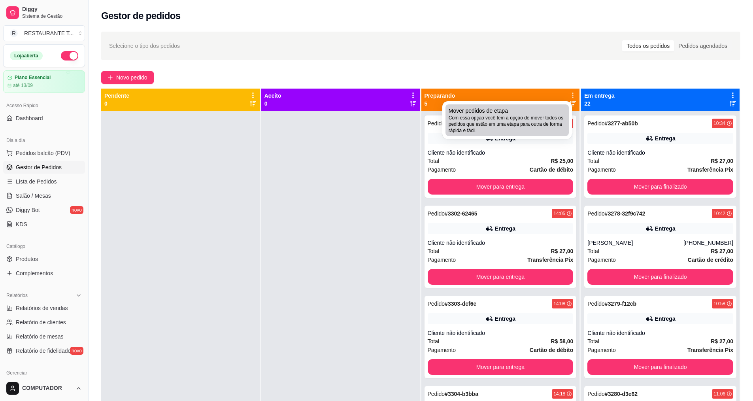
click at [492, 123] on span "Com essa opção você tem a opção de mover todos os pedidos que estão em uma etap…" at bounding box center [506, 124] width 117 height 19
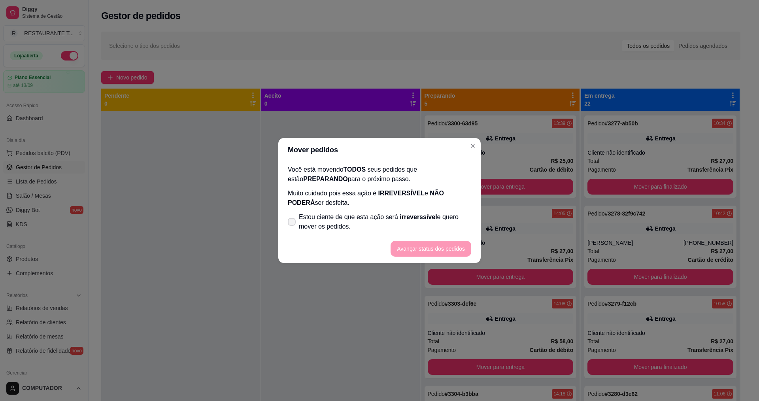
click at [323, 218] on span "Estou ciente de que esta ação será irreverssível e quero mover os pedidos." at bounding box center [385, 221] width 172 height 19
click at [292, 223] on input "Estou ciente de que esta ação será irreverssível e quero mover os pedidos." at bounding box center [289, 225] width 5 height 5
checkbox input "true"
click at [431, 246] on button "Avançar status dos pedidos" at bounding box center [430, 249] width 81 height 16
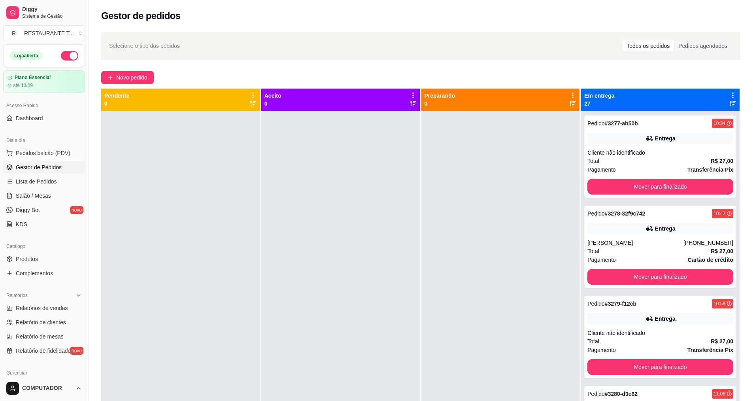
click at [729, 96] on icon at bounding box center [732, 95] width 7 height 7
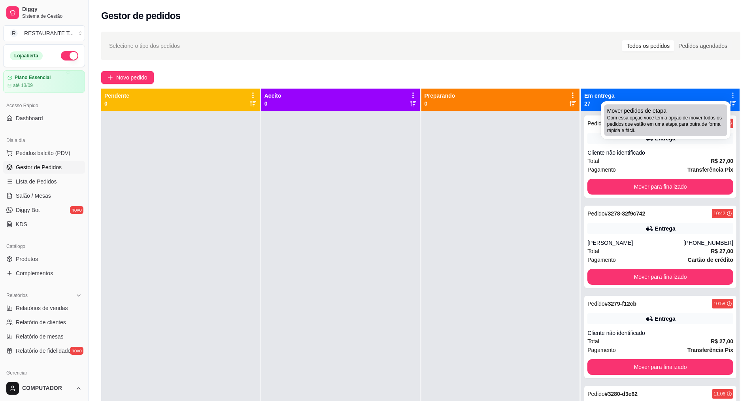
click at [655, 121] on span "Com essa opção você tem a opção de mover todos os pedidos que estão em uma etap…" at bounding box center [665, 124] width 117 height 19
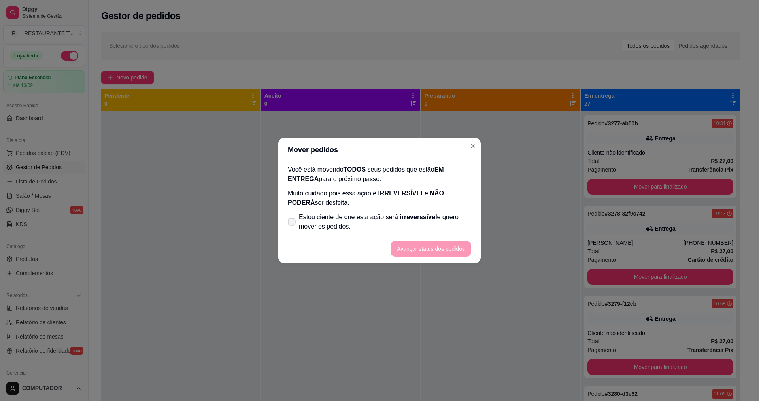
click at [373, 225] on span "Estou ciente de que esta ação será irreverssível e quero mover os pedidos." at bounding box center [385, 221] width 172 height 19
click at [292, 225] on input "Estou ciente de que esta ação será irreverssível e quero mover os pedidos." at bounding box center [289, 225] width 5 height 5
checkbox input "true"
click at [456, 250] on button "Avançar status dos pedidos" at bounding box center [431, 248] width 78 height 15
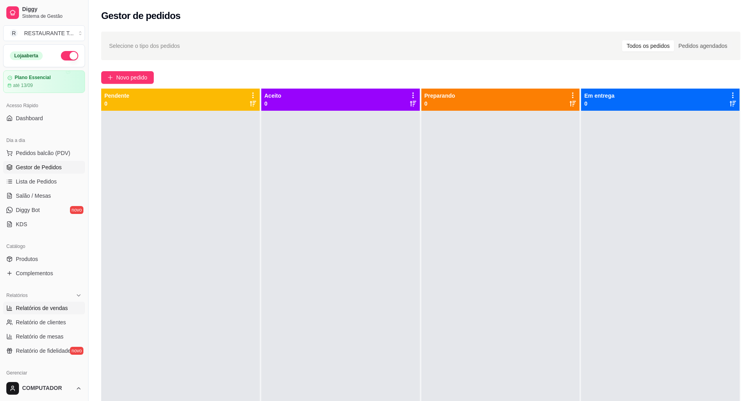
click at [38, 311] on span "Relatórios de vendas" at bounding box center [42, 308] width 52 height 8
select select "ALL"
select select "0"
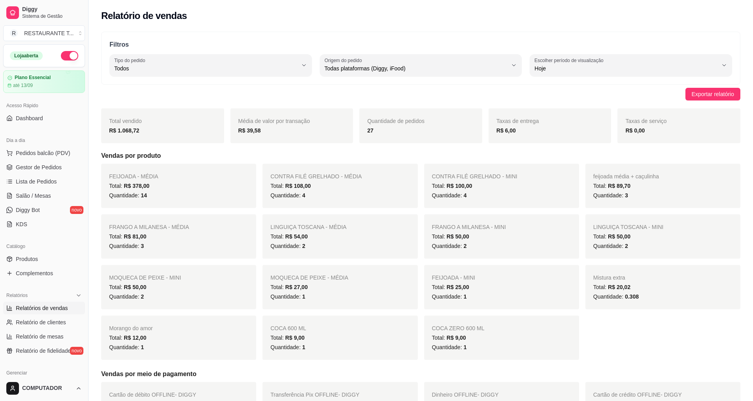
click at [66, 55] on button "button" at bounding box center [69, 55] width 17 height 9
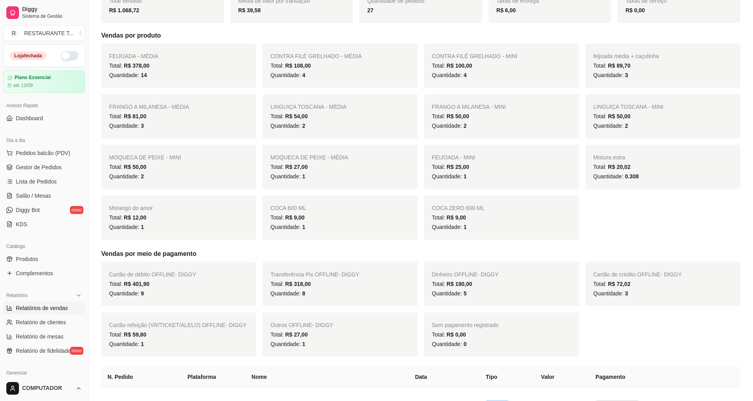
scroll to position [277, 0]
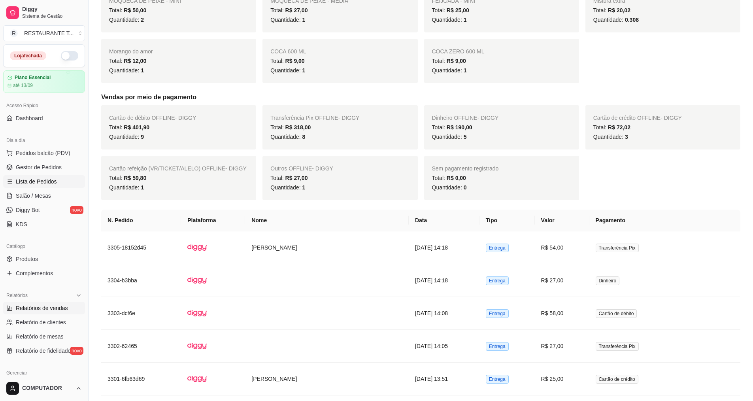
click at [38, 186] on link "Lista de Pedidos" at bounding box center [44, 181] width 82 height 13
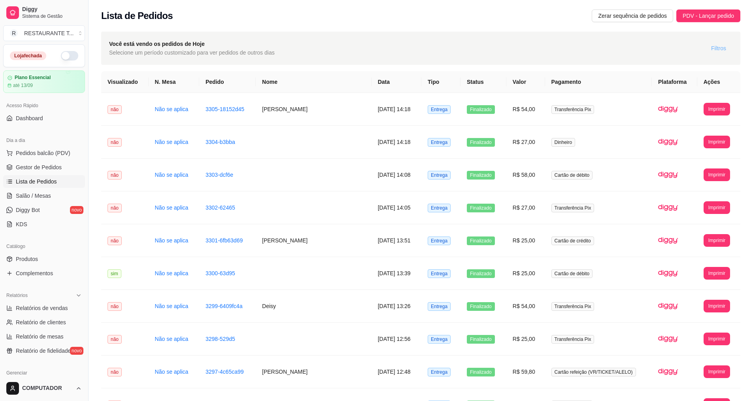
click at [717, 45] on span "Filtros" at bounding box center [718, 48] width 15 height 9
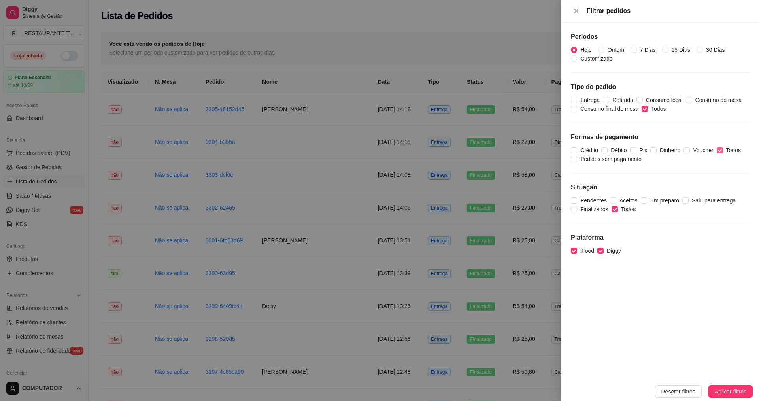
click at [721, 151] on input "Todos" at bounding box center [719, 150] width 6 height 6
checkbox input "false"
click at [596, 163] on span "Pedidos sem pagamento" at bounding box center [611, 159] width 68 height 9
click at [577, 162] on input "Pedidos sem pagamento" at bounding box center [574, 159] width 6 height 6
checkbox input "true"
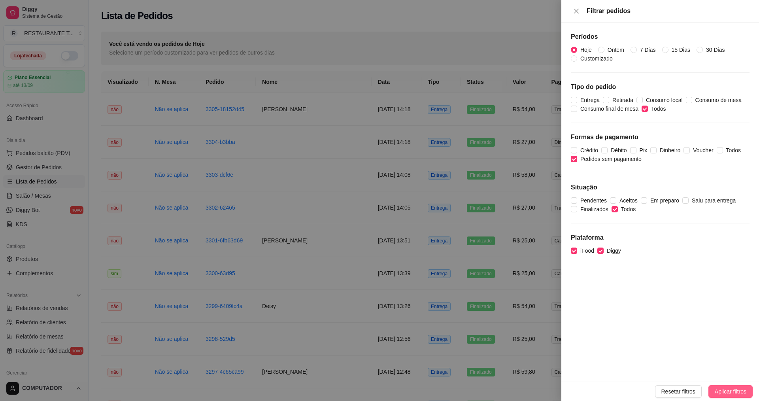
click at [737, 394] on span "Aplicar filtros" at bounding box center [730, 391] width 32 height 9
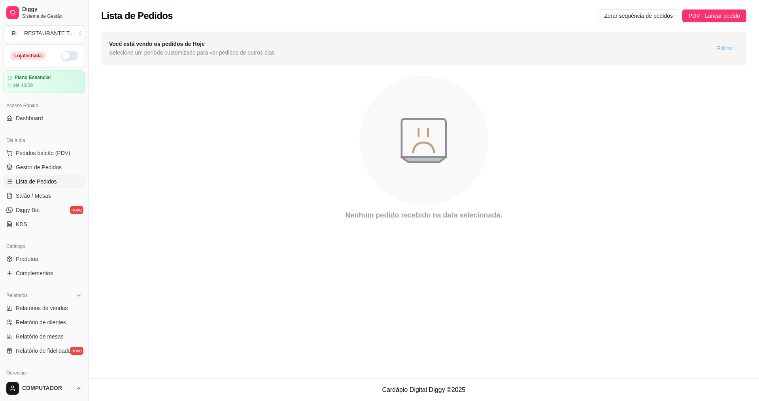
click at [726, 45] on span "Filtros" at bounding box center [724, 48] width 15 height 9
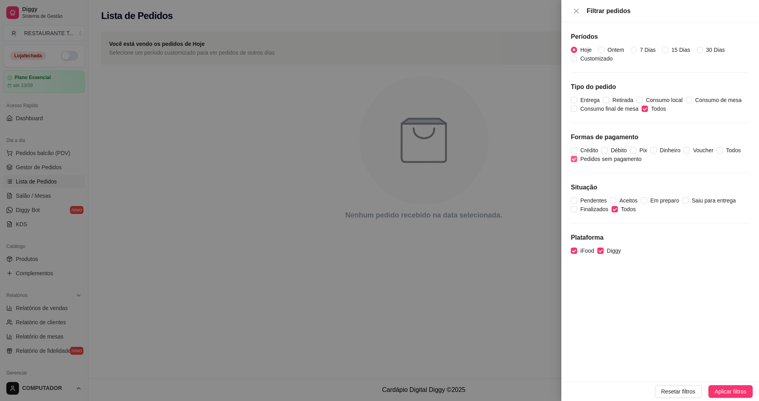
click at [584, 161] on span "Pedidos sem pagamento" at bounding box center [611, 159] width 68 height 9
click at [577, 161] on input "Pedidos sem pagamento" at bounding box center [574, 159] width 6 height 6
checkbox input "false"
click at [529, 79] on div at bounding box center [379, 200] width 759 height 401
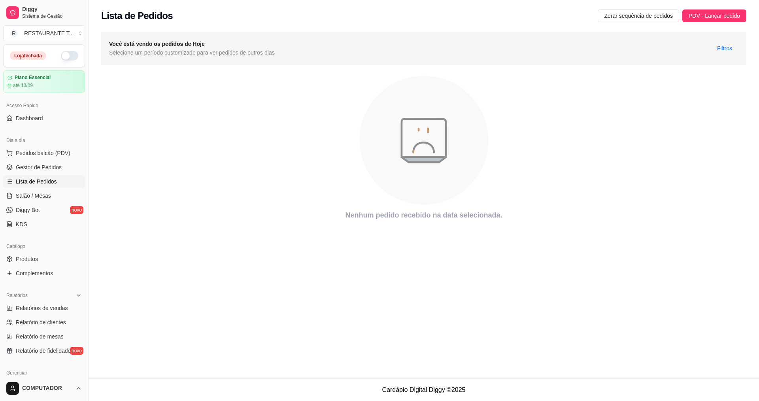
click at [51, 184] on span "Lista de Pedidos" at bounding box center [36, 181] width 41 height 8
click at [45, 168] on span "Gestor de Pedidos" at bounding box center [39, 167] width 46 height 8
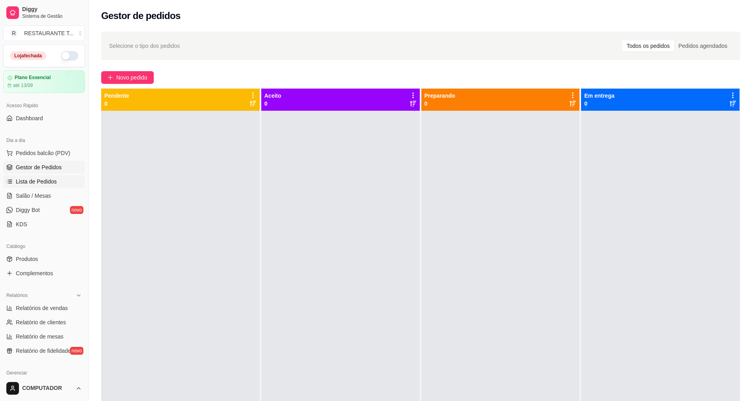
click at [41, 184] on span "Lista de Pedidos" at bounding box center [36, 181] width 41 height 8
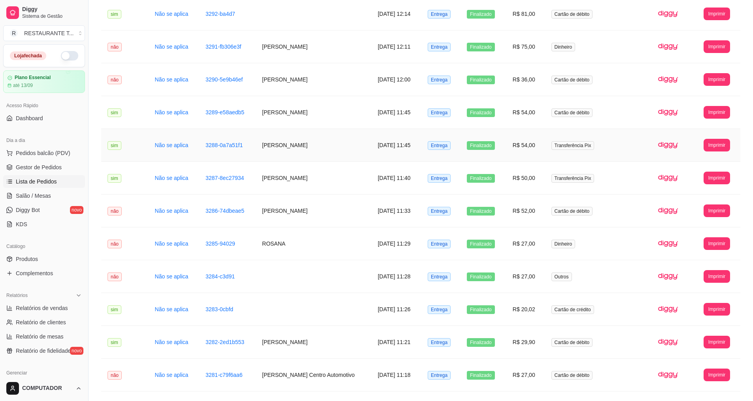
scroll to position [553, 0]
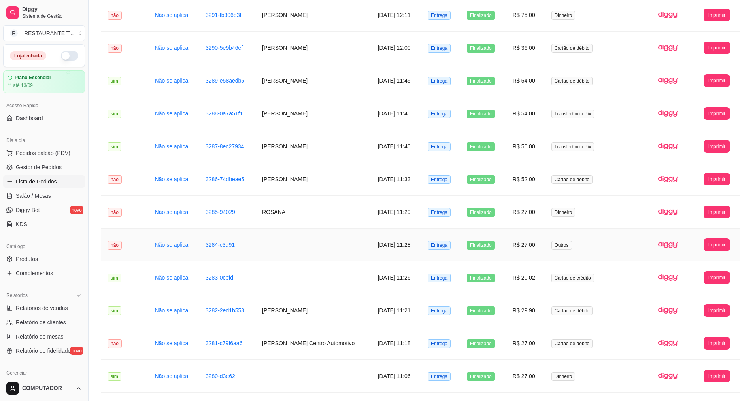
click at [554, 243] on span "Outros" at bounding box center [561, 245] width 21 height 9
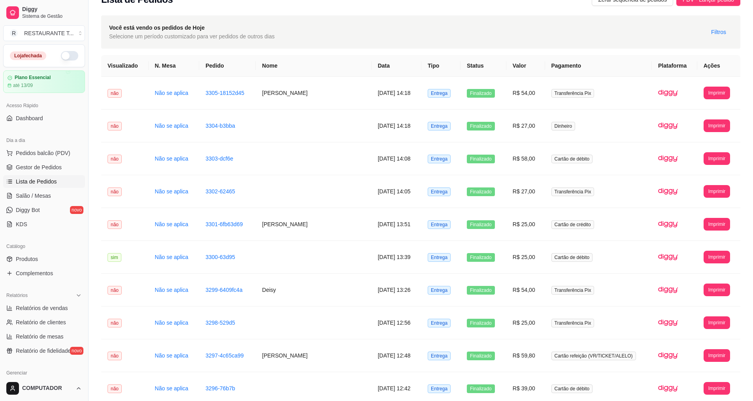
scroll to position [0, 0]
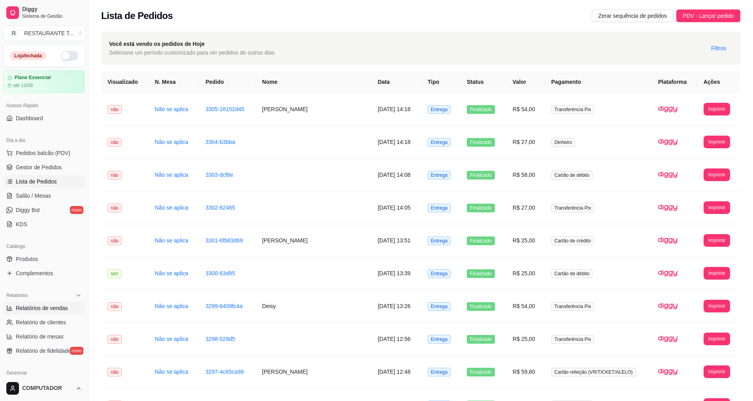
click at [38, 307] on span "Relatórios de vendas" at bounding box center [42, 308] width 52 height 8
select select "ALL"
select select "0"
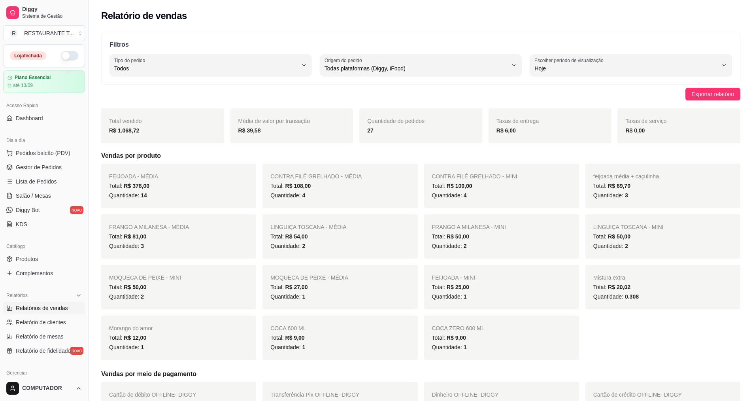
scroll to position [158, 0]
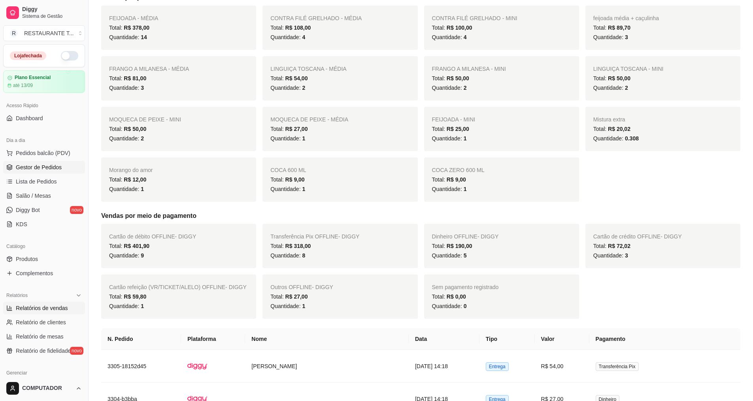
click at [23, 170] on span "Gestor de Pedidos" at bounding box center [39, 167] width 46 height 8
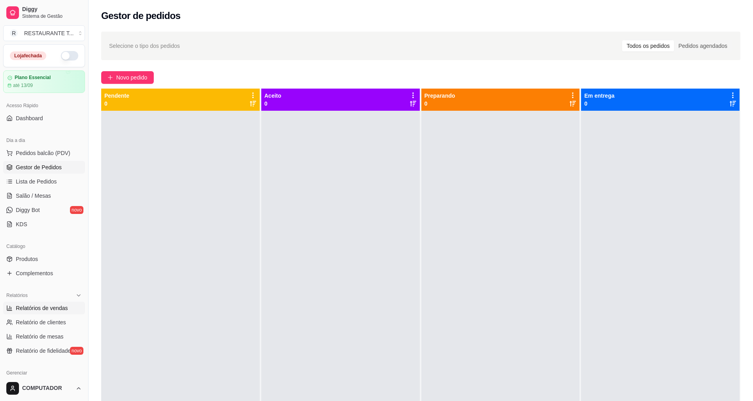
click at [41, 307] on span "Relatórios de vendas" at bounding box center [42, 308] width 52 height 8
select select "ALL"
select select "0"
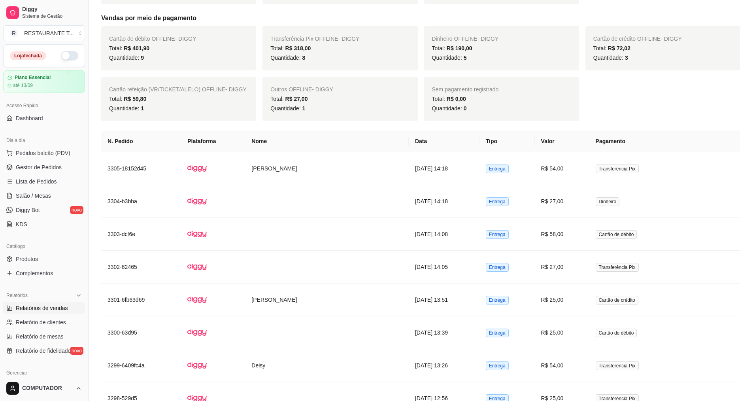
scroll to position [316, 0]
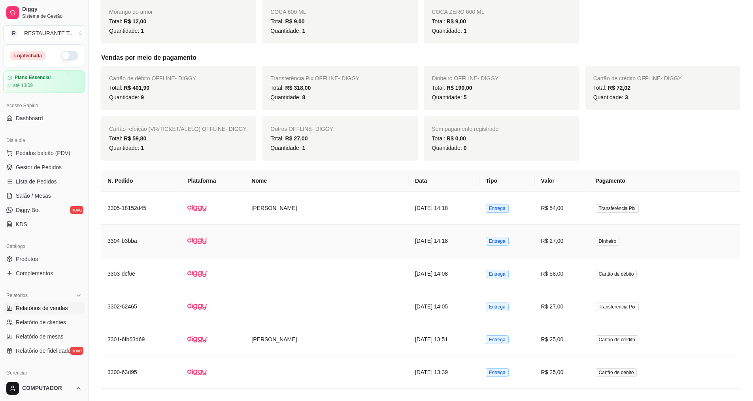
click at [567, 244] on td "R$ 27,00" at bounding box center [562, 240] width 55 height 33
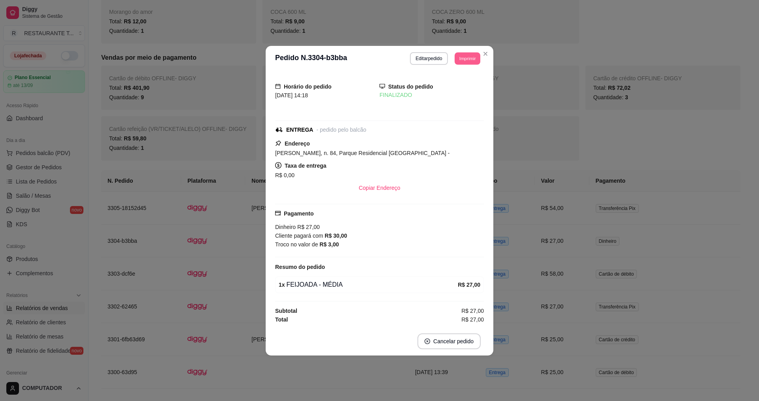
click at [469, 56] on button "Imprimir" at bounding box center [467, 58] width 26 height 12
click at [460, 84] on button "IMPRESSORA" at bounding box center [452, 86] width 57 height 13
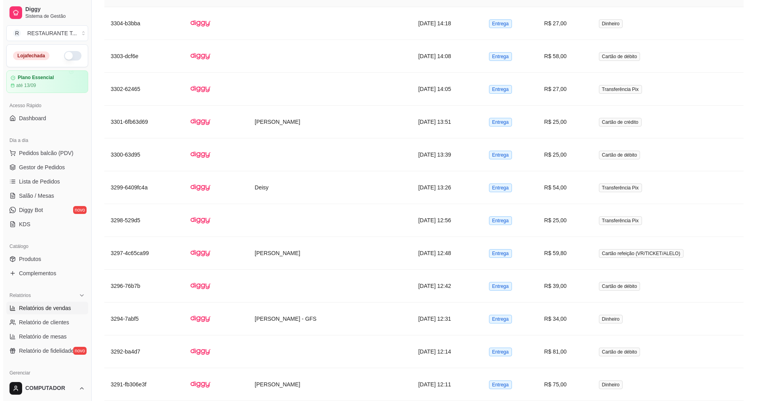
scroll to position [553, 0]
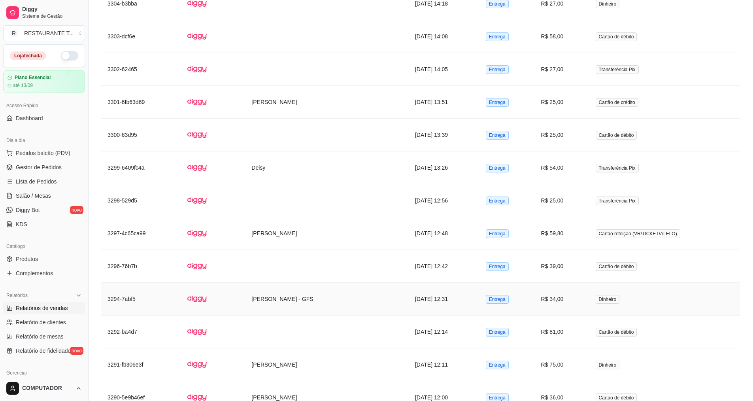
click at [628, 296] on td "Dinheiro" at bounding box center [664, 299] width 151 height 33
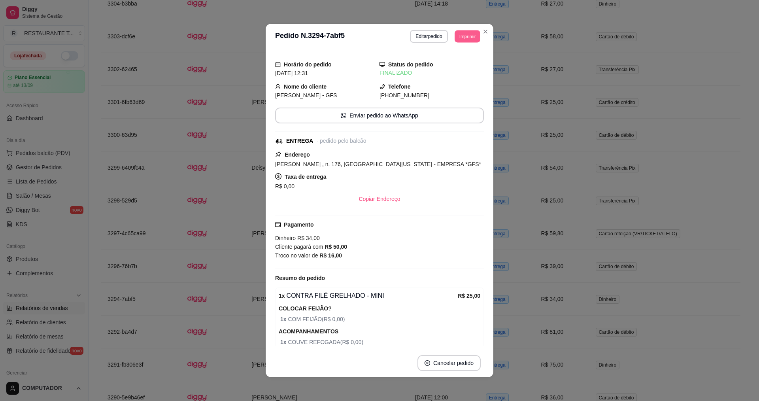
click at [459, 36] on button "Imprimir" at bounding box center [467, 36] width 26 height 12
click at [449, 63] on button "IMPRESSORA" at bounding box center [449, 64] width 57 height 13
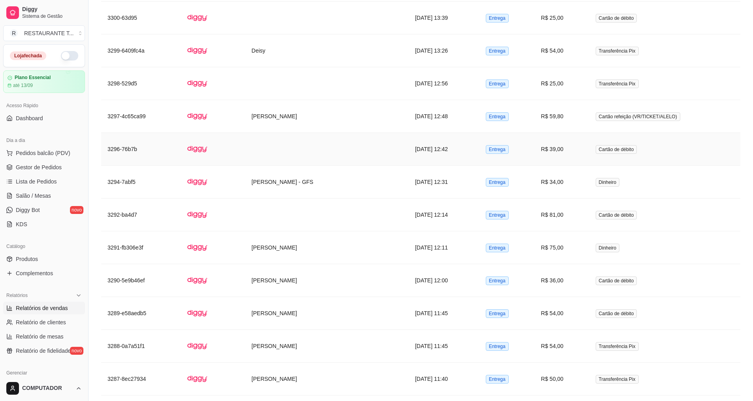
scroll to position [672, 0]
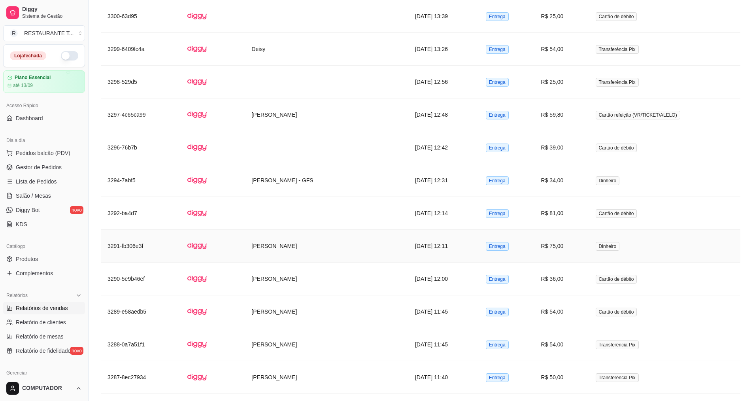
click at [639, 245] on td "Dinheiro" at bounding box center [664, 246] width 151 height 33
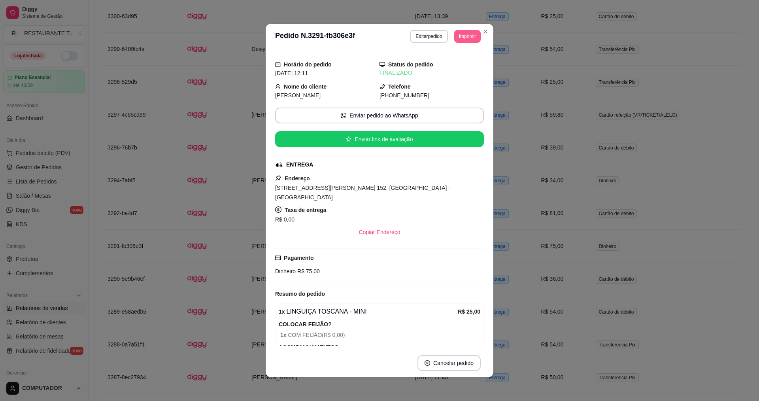
click at [461, 31] on button "Imprimir" at bounding box center [467, 36] width 26 height 13
click at [442, 63] on button "IMPRESSORA" at bounding box center [449, 64] width 57 height 13
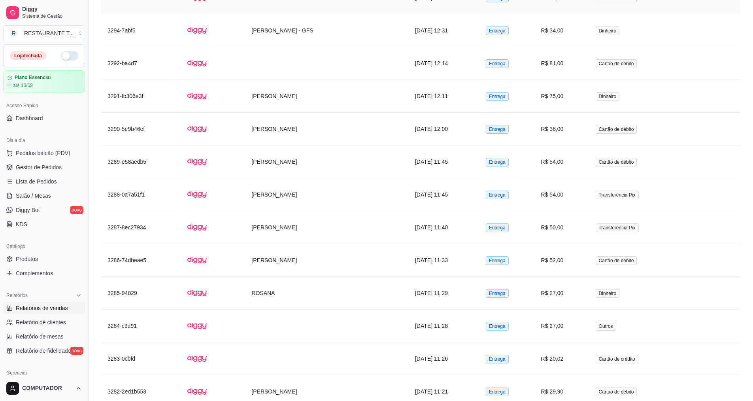
scroll to position [869, 0]
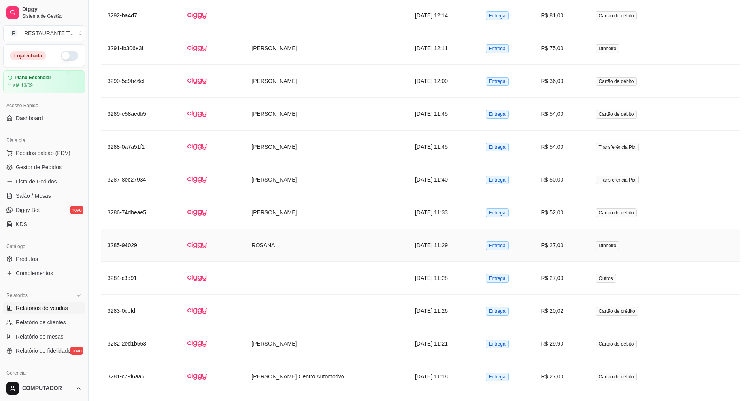
click at [633, 241] on td "Dinheiro" at bounding box center [664, 245] width 151 height 33
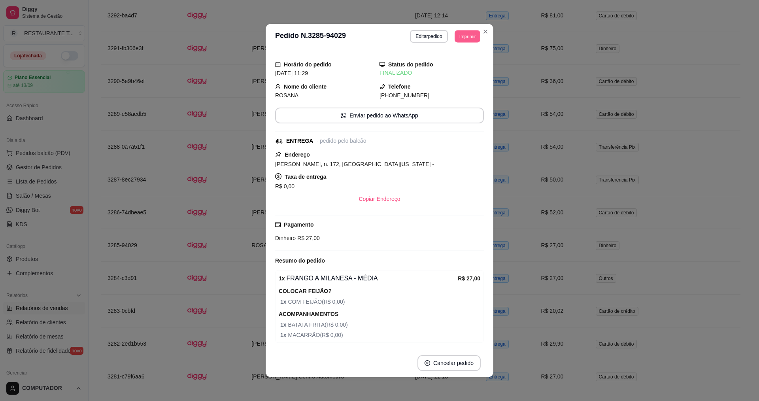
click at [464, 32] on button "Imprimir" at bounding box center [467, 36] width 26 height 12
click at [459, 63] on button "IMPRESSORA" at bounding box center [449, 64] width 57 height 13
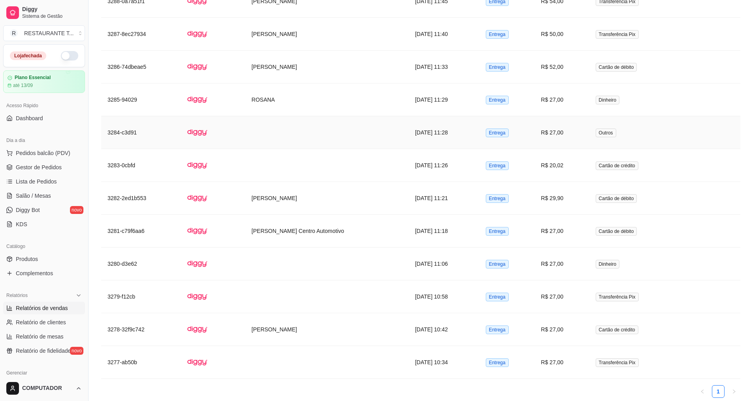
scroll to position [1027, 0]
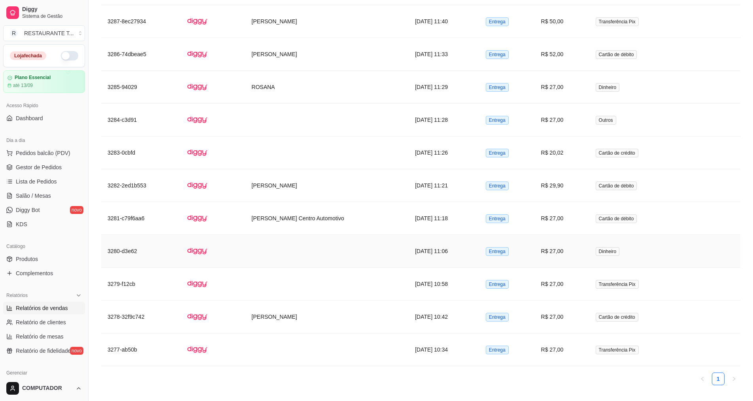
click at [646, 250] on td "Dinheiro" at bounding box center [664, 251] width 151 height 33
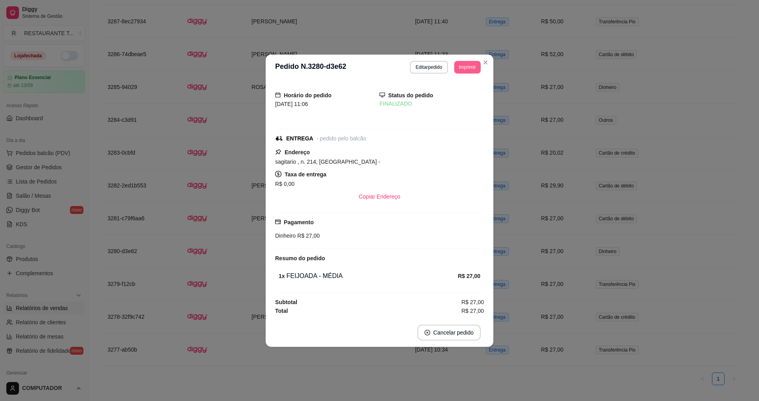
click at [470, 62] on button "Imprimir" at bounding box center [467, 67] width 26 height 13
click at [460, 94] on button "IMPRESSORA" at bounding box center [452, 95] width 55 height 12
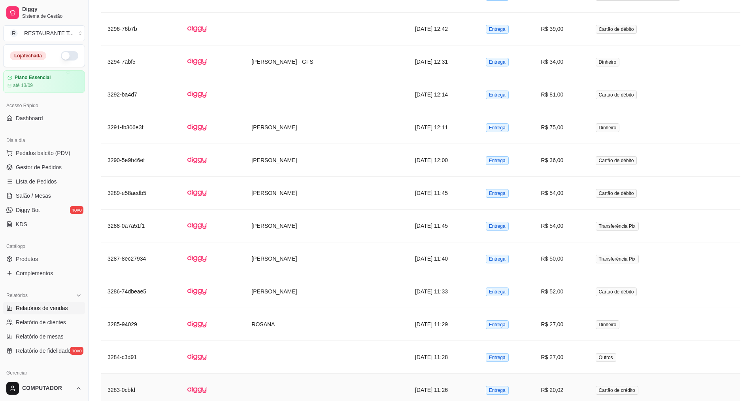
scroll to position [514, 0]
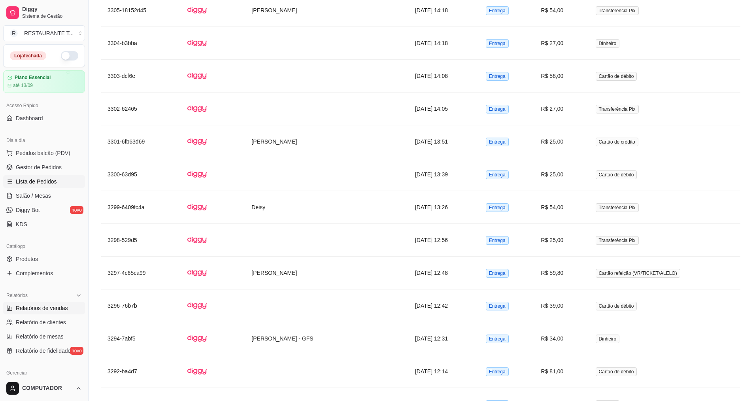
click at [39, 183] on span "Lista de Pedidos" at bounding box center [36, 181] width 41 height 8
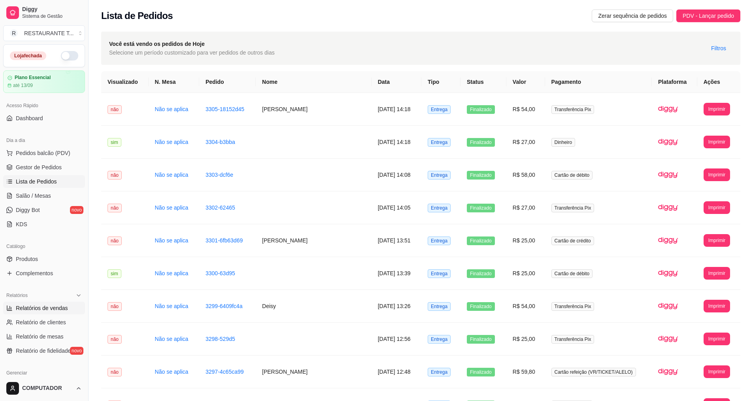
click at [54, 305] on span "Relatórios de vendas" at bounding box center [42, 308] width 52 height 8
select select "ALL"
select select "0"
